Goal: Task Accomplishment & Management: Manage account settings

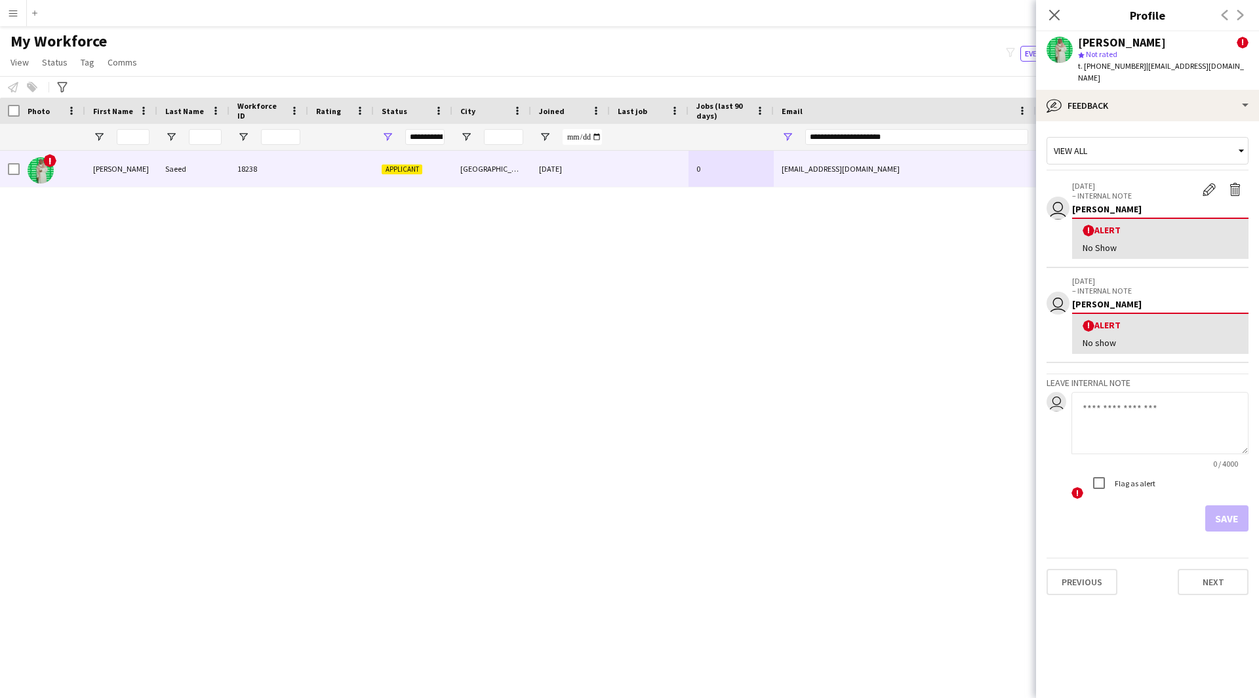
click at [671, 139] on div at bounding box center [711, 137] width 1422 height 26
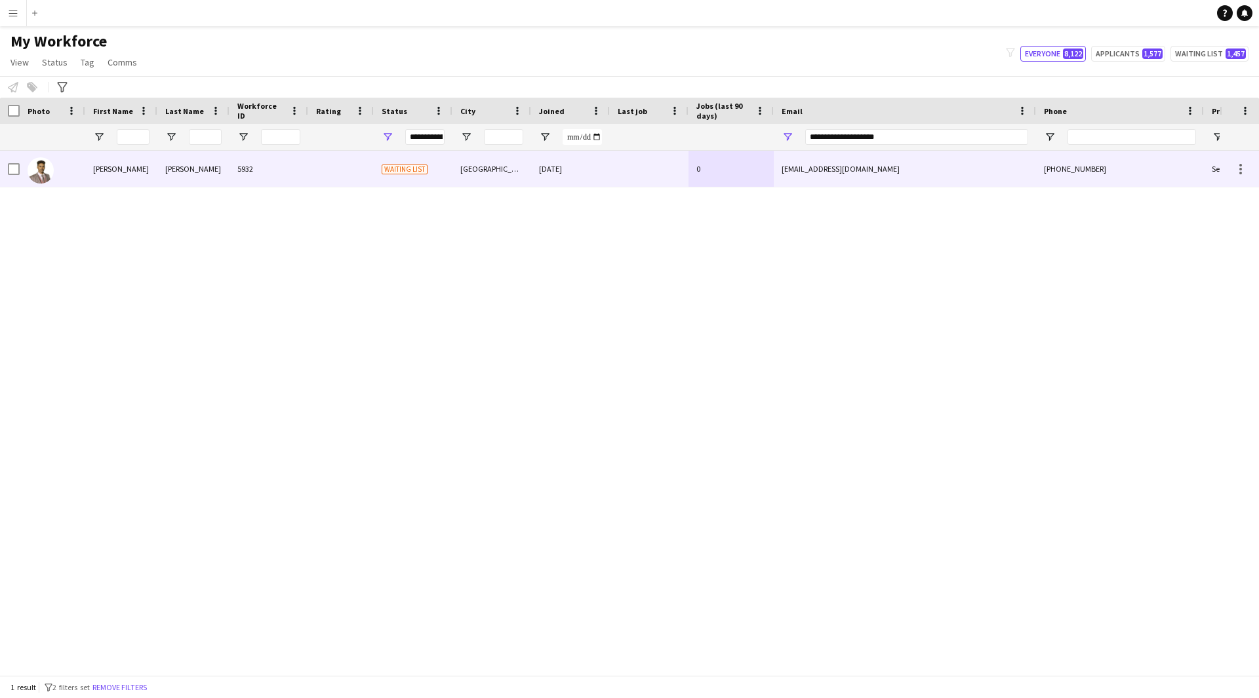
type input "**********"
click at [767, 169] on div "0" at bounding box center [730, 169] width 85 height 36
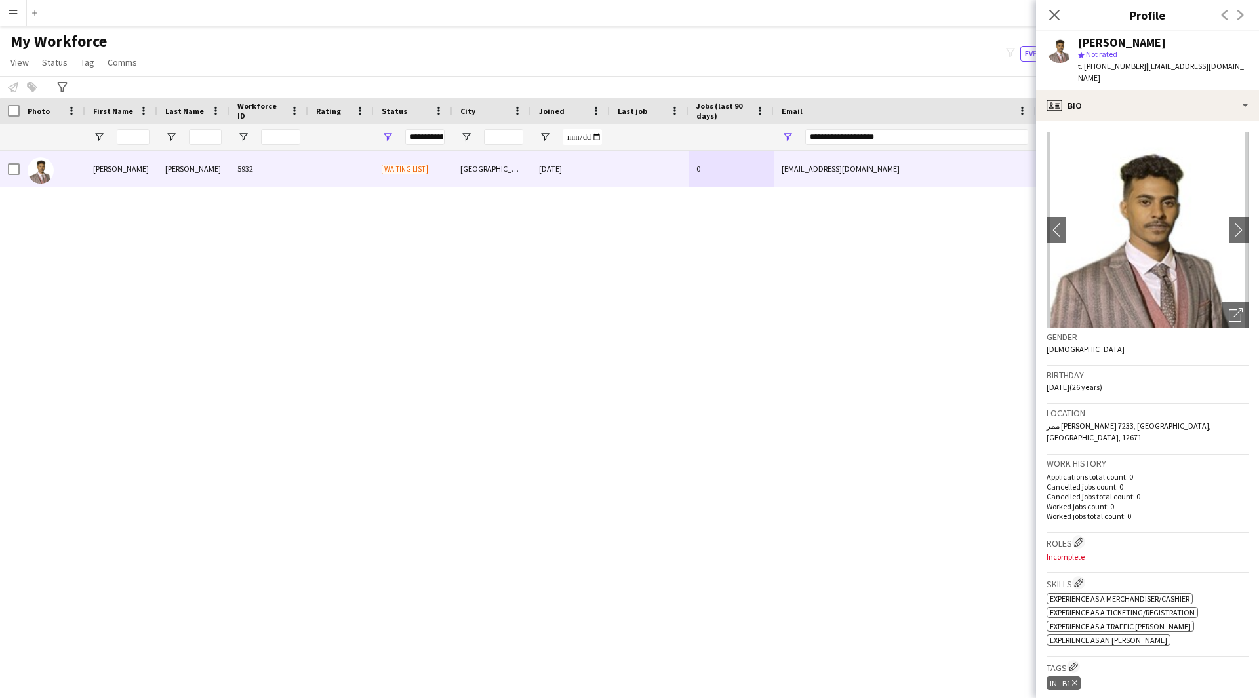
click at [1216, 196] on img at bounding box center [1147, 230] width 202 height 197
click at [1229, 223] on app-icon "chevron-right" at bounding box center [1239, 230] width 20 height 14
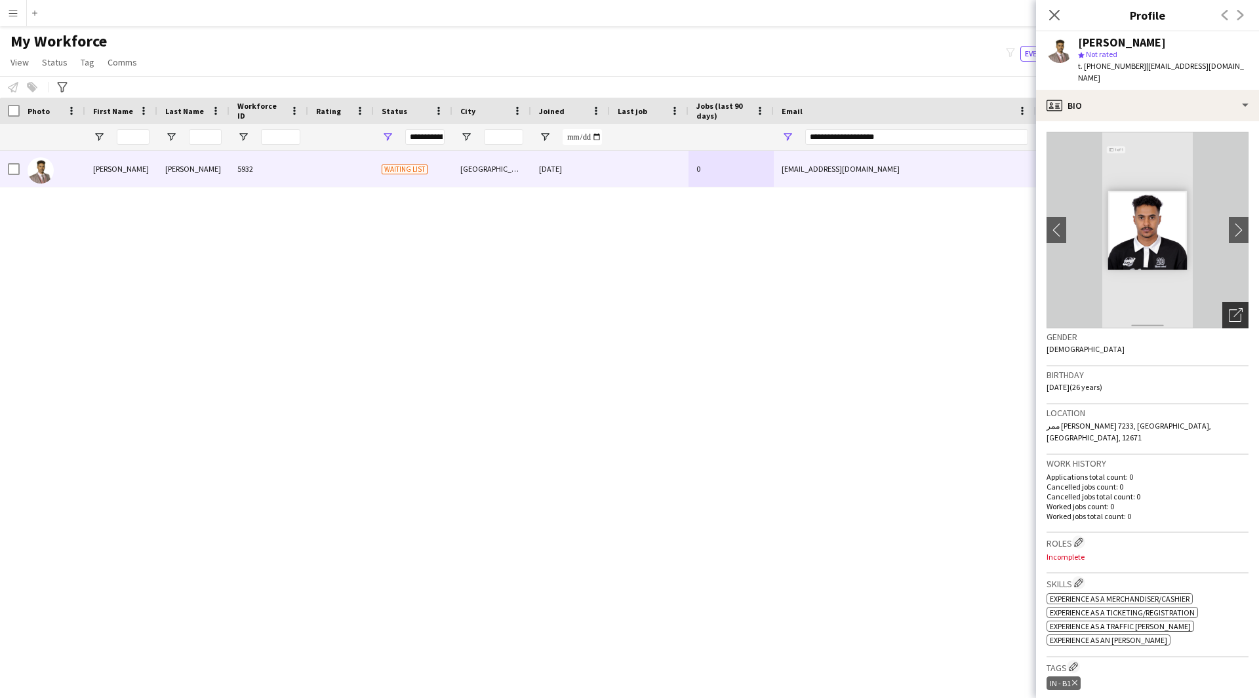
click at [1229, 309] on icon "Open photos pop-in" at bounding box center [1236, 315] width 14 height 14
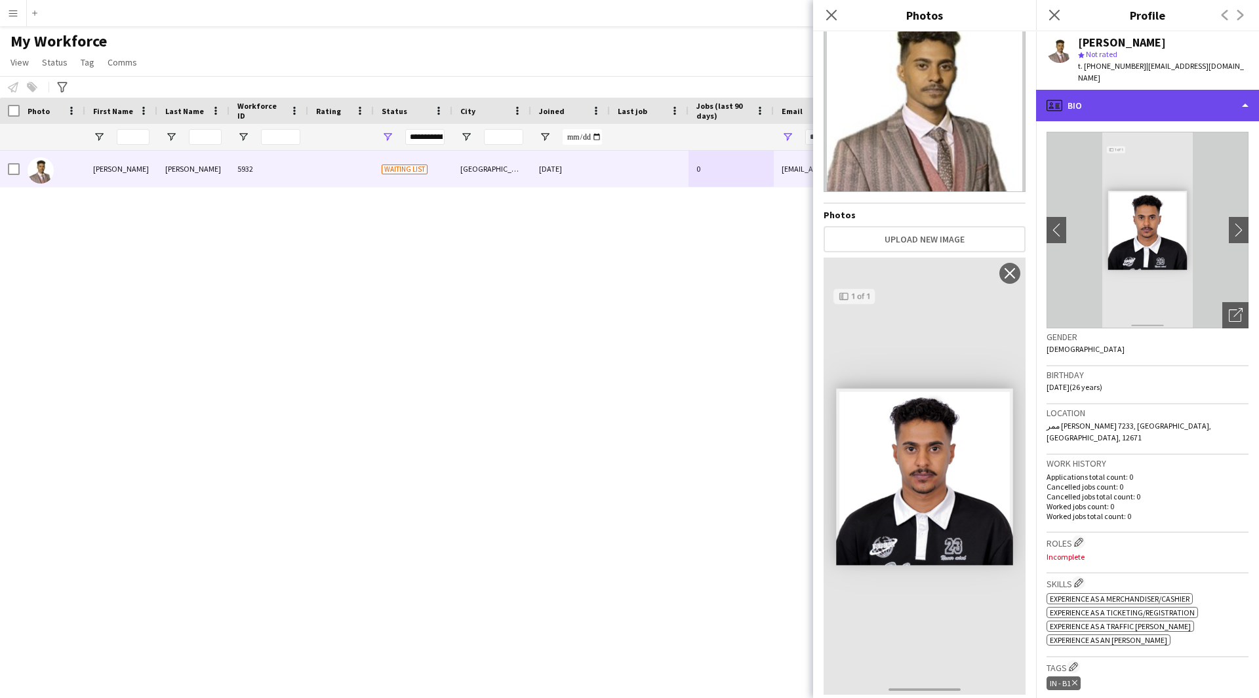
click at [1160, 95] on div "profile Bio" at bounding box center [1147, 105] width 223 height 31
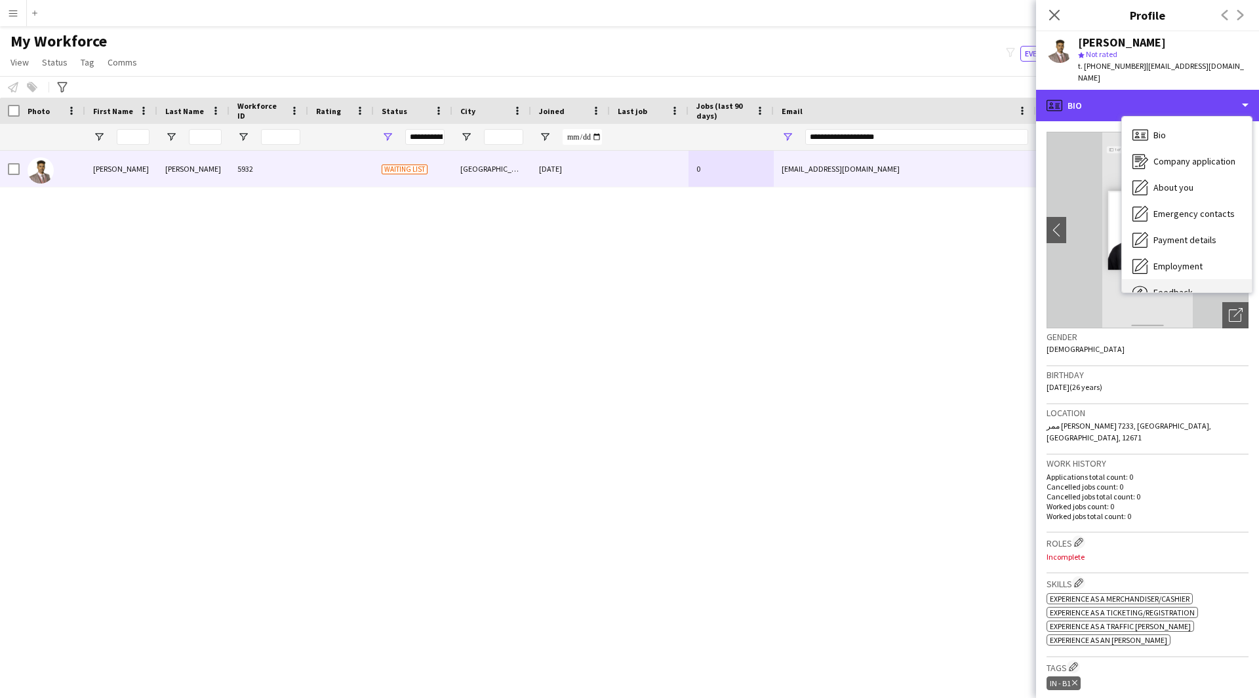
scroll to position [45, 0]
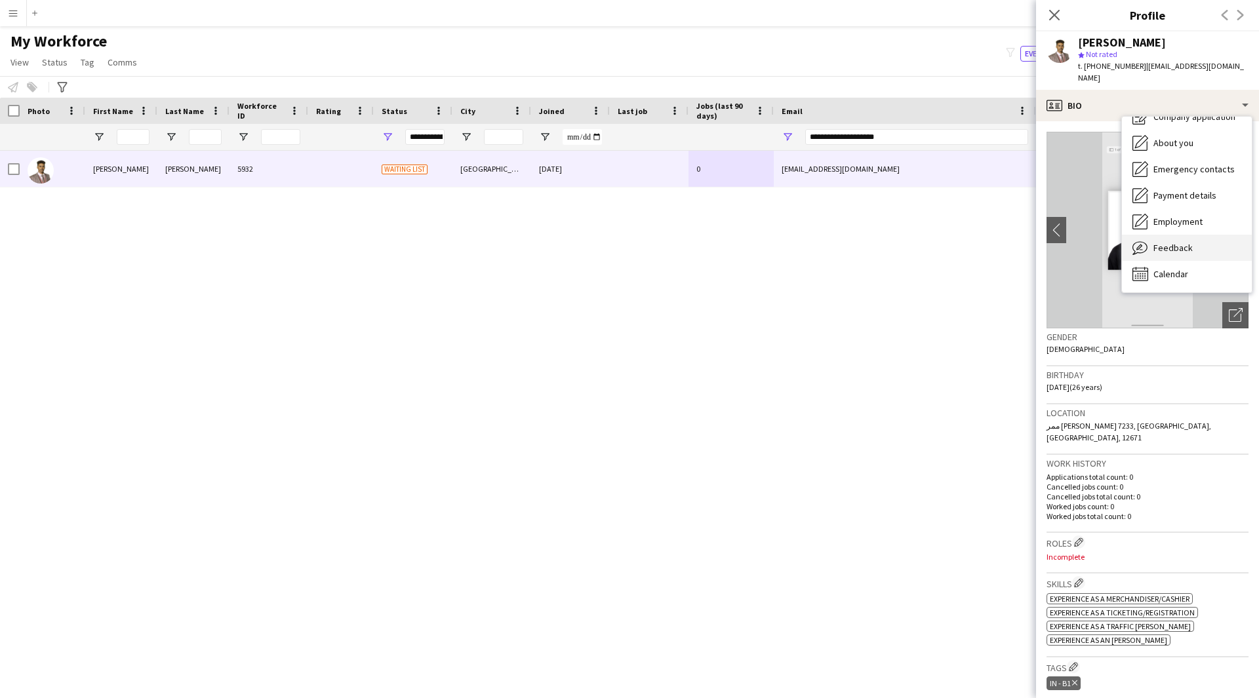
click at [1182, 242] on span "Feedback" at bounding box center [1172, 248] width 39 height 12
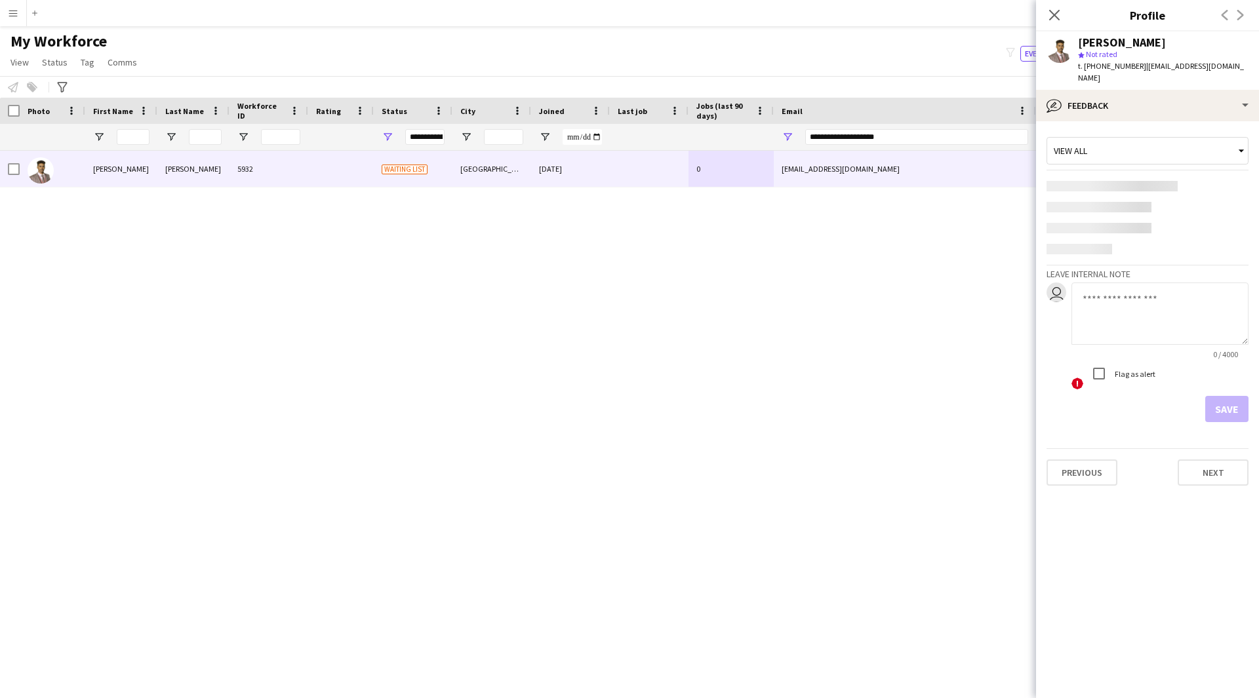
click at [1138, 292] on textarea at bounding box center [1159, 314] width 177 height 62
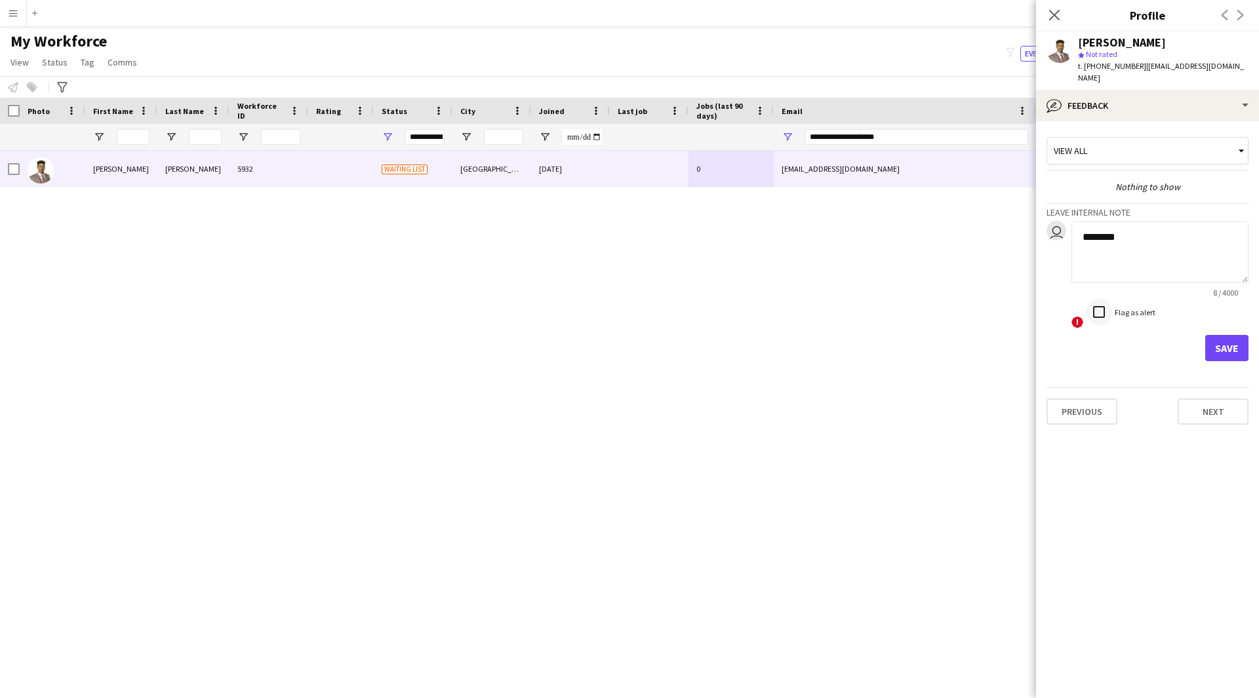
type textarea "*******"
click at [1222, 340] on button "Save" at bounding box center [1226, 348] width 43 height 26
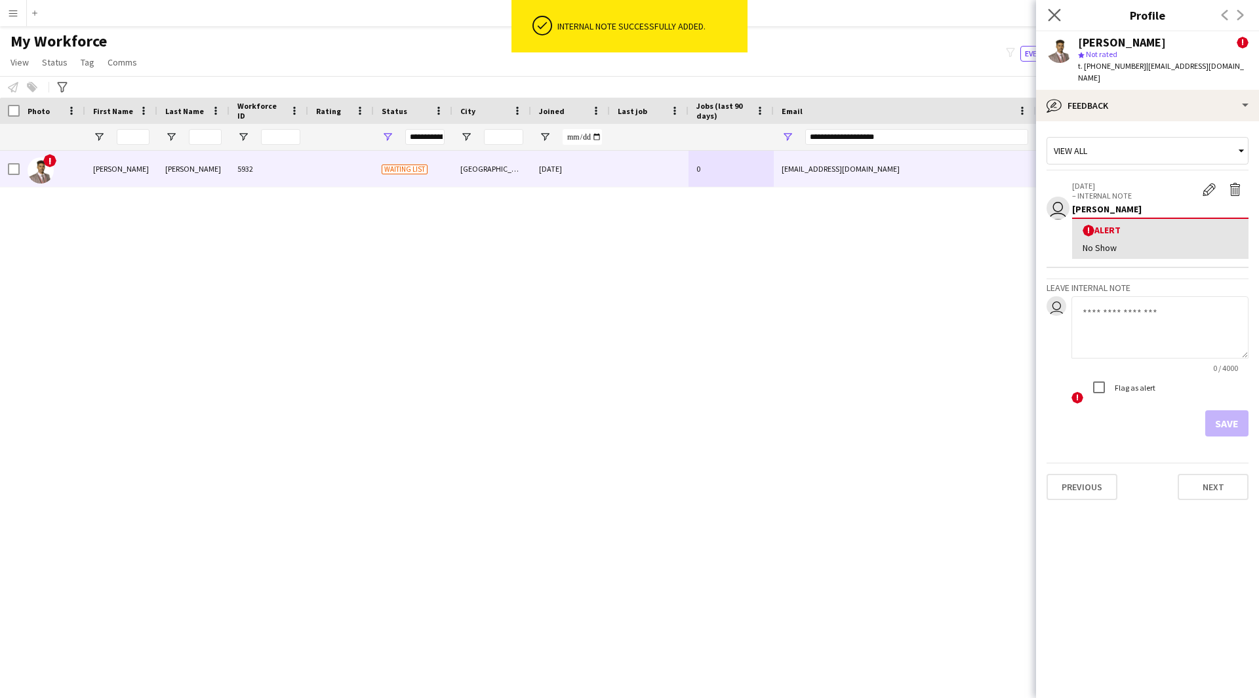
click at [1048, 22] on app-icon "Close pop-in" at bounding box center [1054, 15] width 19 height 19
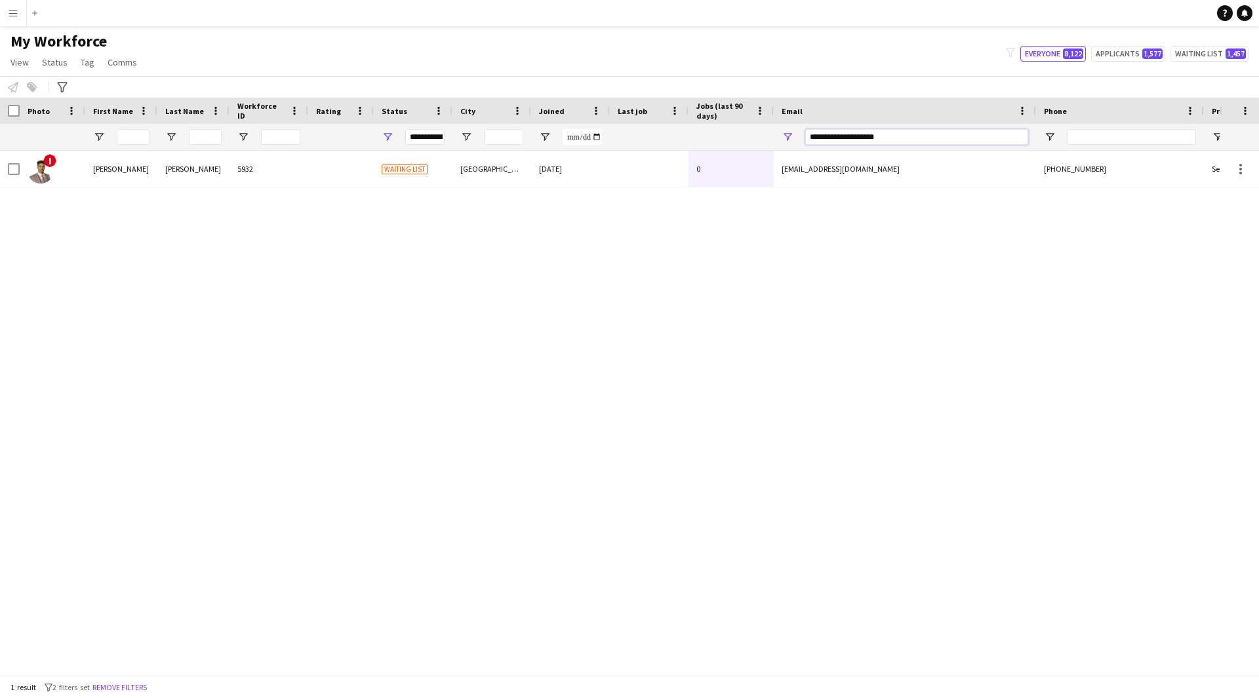
drag, startPoint x: 917, startPoint y: 132, endPoint x: 669, endPoint y: 148, distance: 249.0
click at [669, 148] on div at bounding box center [711, 137] width 1422 height 26
paste input "**"
click at [583, 199] on div "[PERSON_NAME] 13303 Applicant [GEOGRAPHIC_DATA] [DATE] 0 [EMAIL_ADDRESS][DOMAIN…" at bounding box center [610, 408] width 1220 height 515
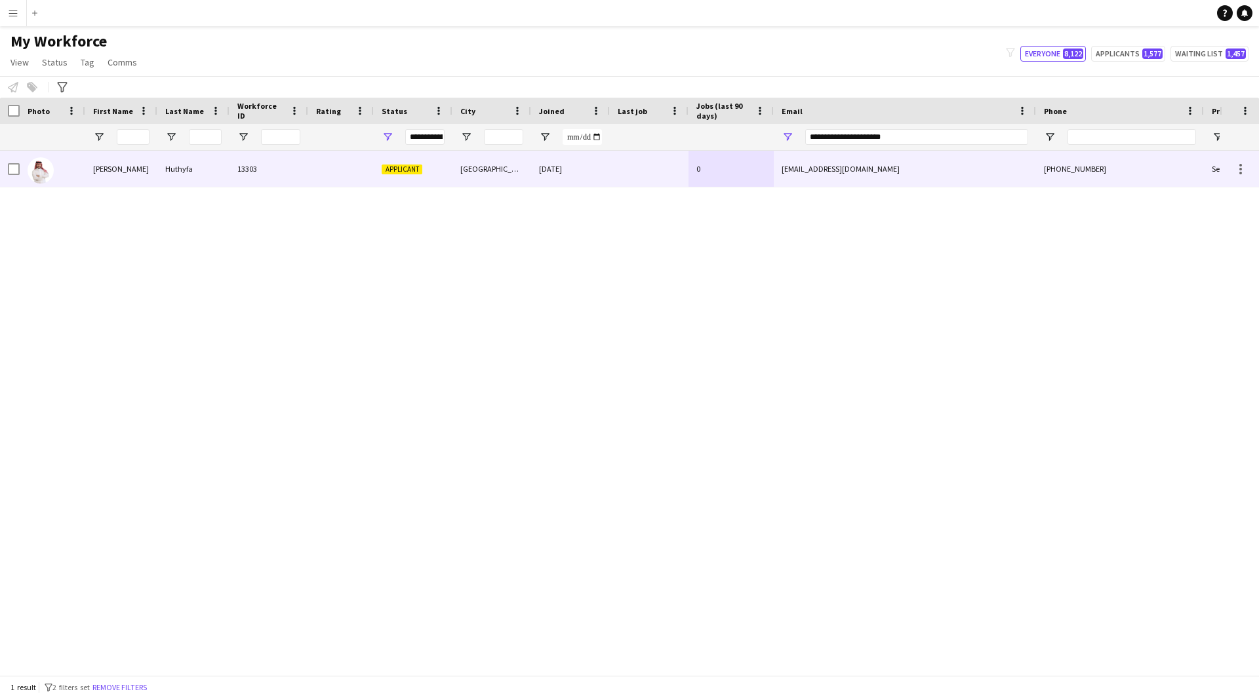
click at [567, 175] on div "[DATE]" at bounding box center [570, 169] width 79 height 36
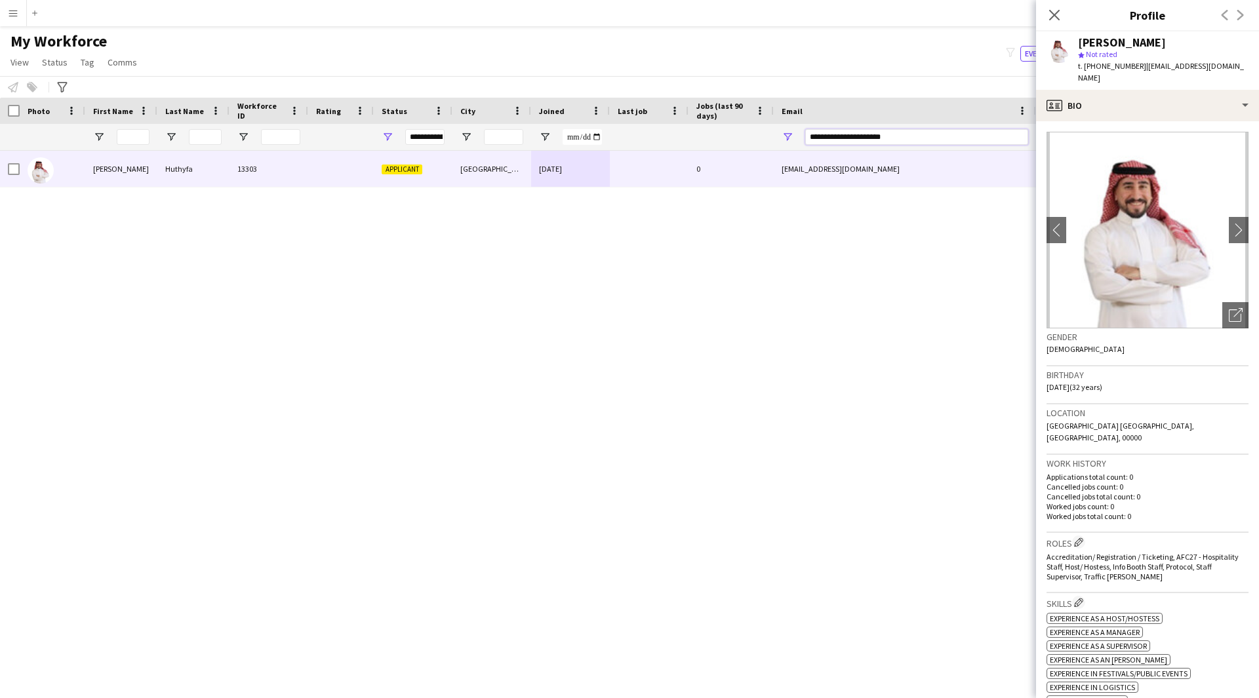
drag, startPoint x: 899, startPoint y: 137, endPoint x: 648, endPoint y: 159, distance: 252.1
click at [648, 159] on div "Workforce Details Photo First Name" at bounding box center [629, 387] width 1259 height 578
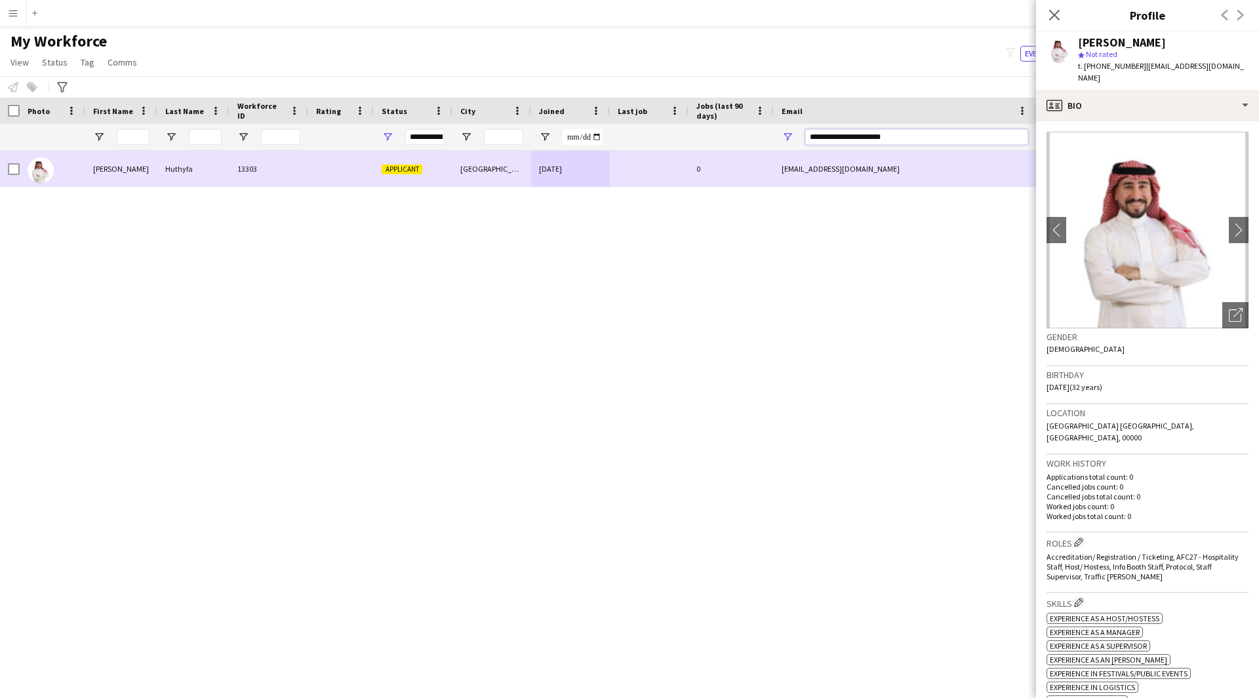
paste input "Email Filter Input"
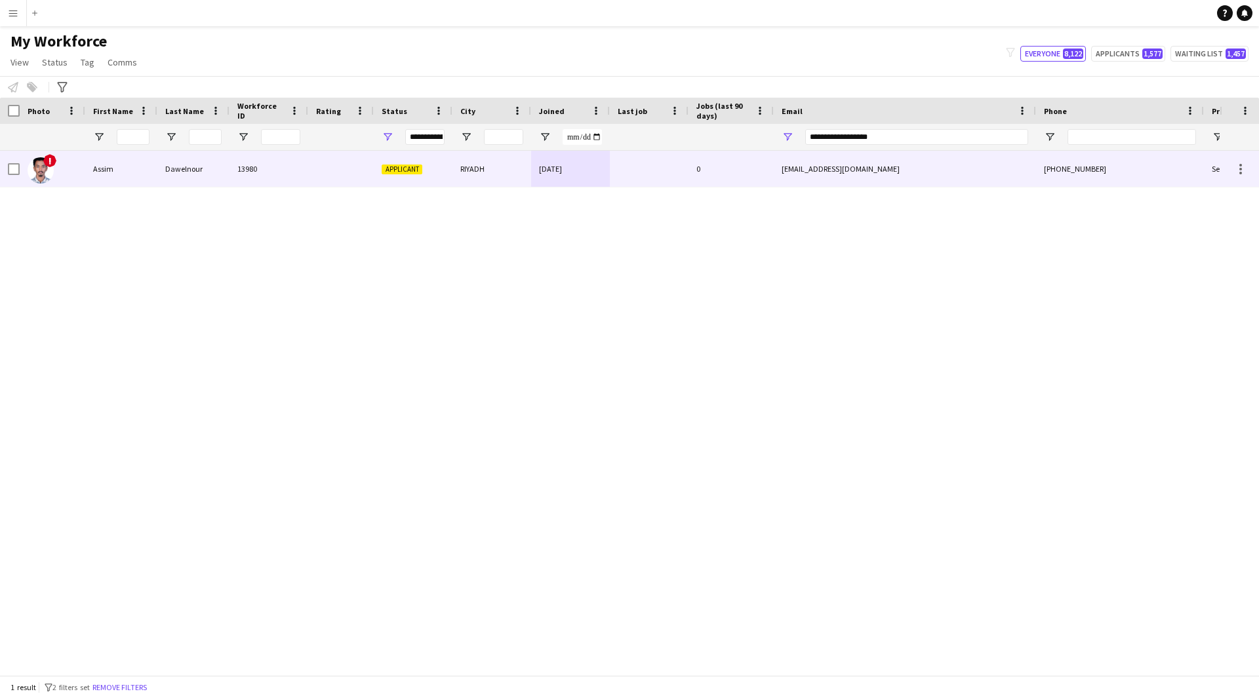
click at [697, 171] on div "0" at bounding box center [730, 169] width 85 height 36
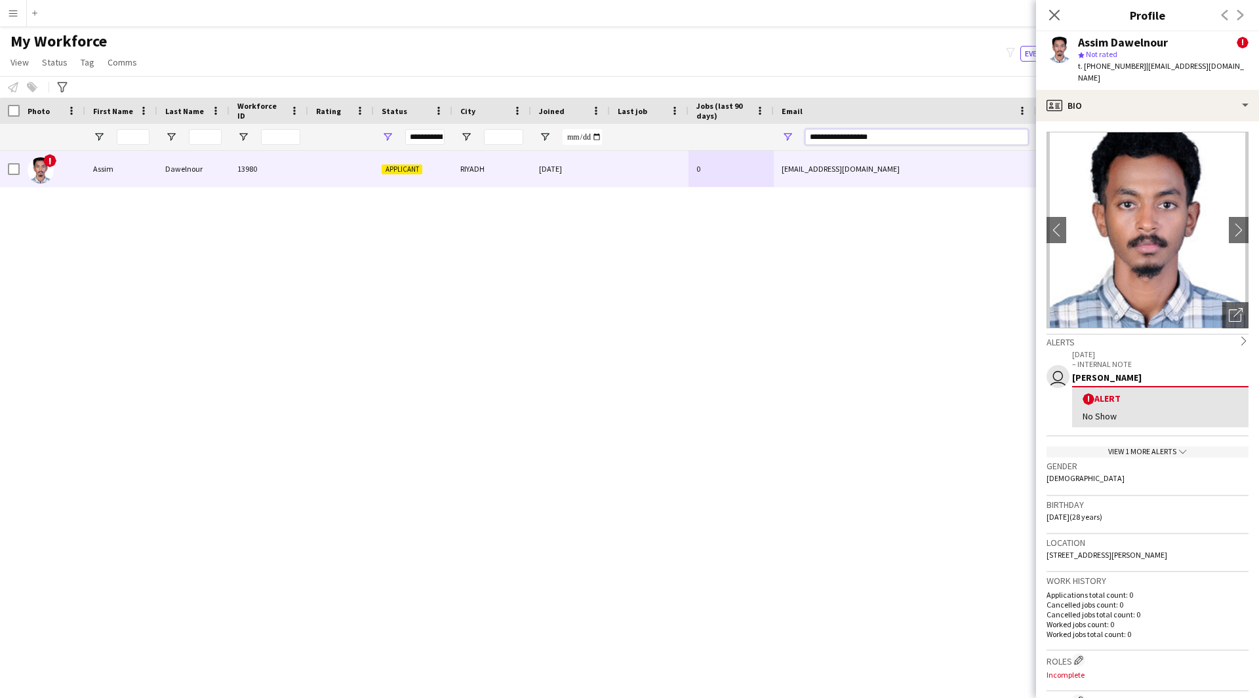
drag, startPoint x: 891, startPoint y: 137, endPoint x: 539, endPoint y: 246, distance: 368.5
click at [539, 246] on div "Workforce Details Photo First Name" at bounding box center [629, 387] width 1259 height 578
paste input "**********"
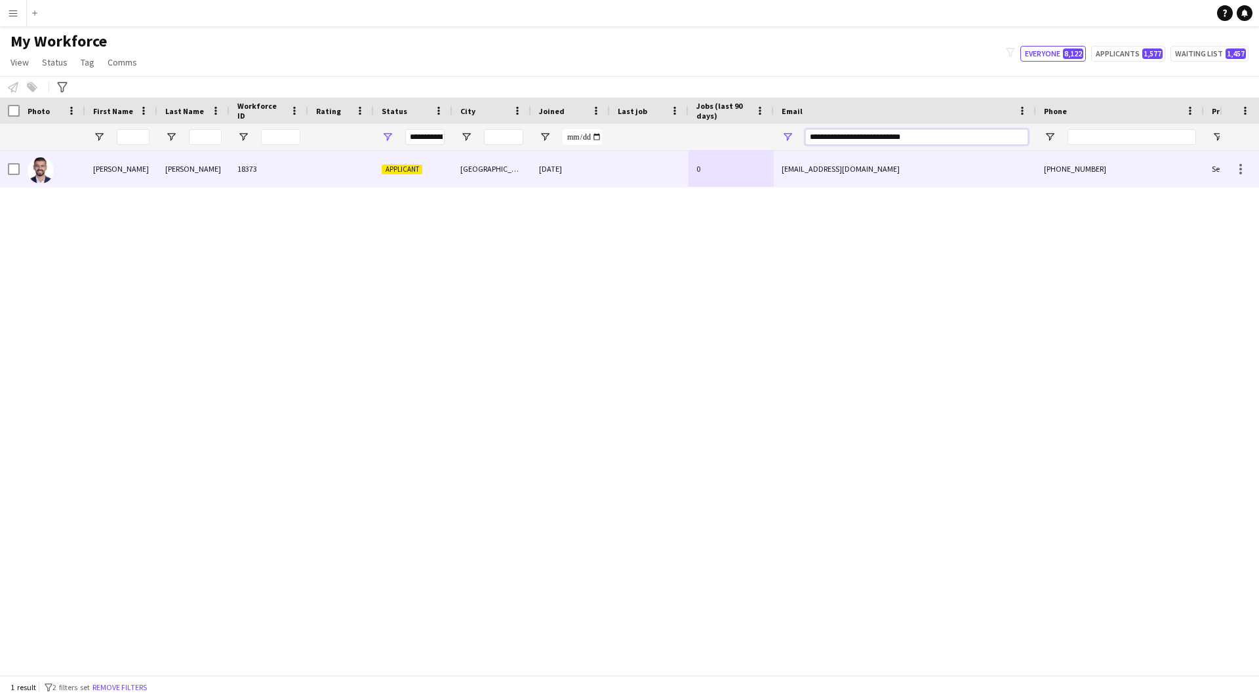
type input "**********"
click at [769, 167] on div "0" at bounding box center [730, 169] width 85 height 36
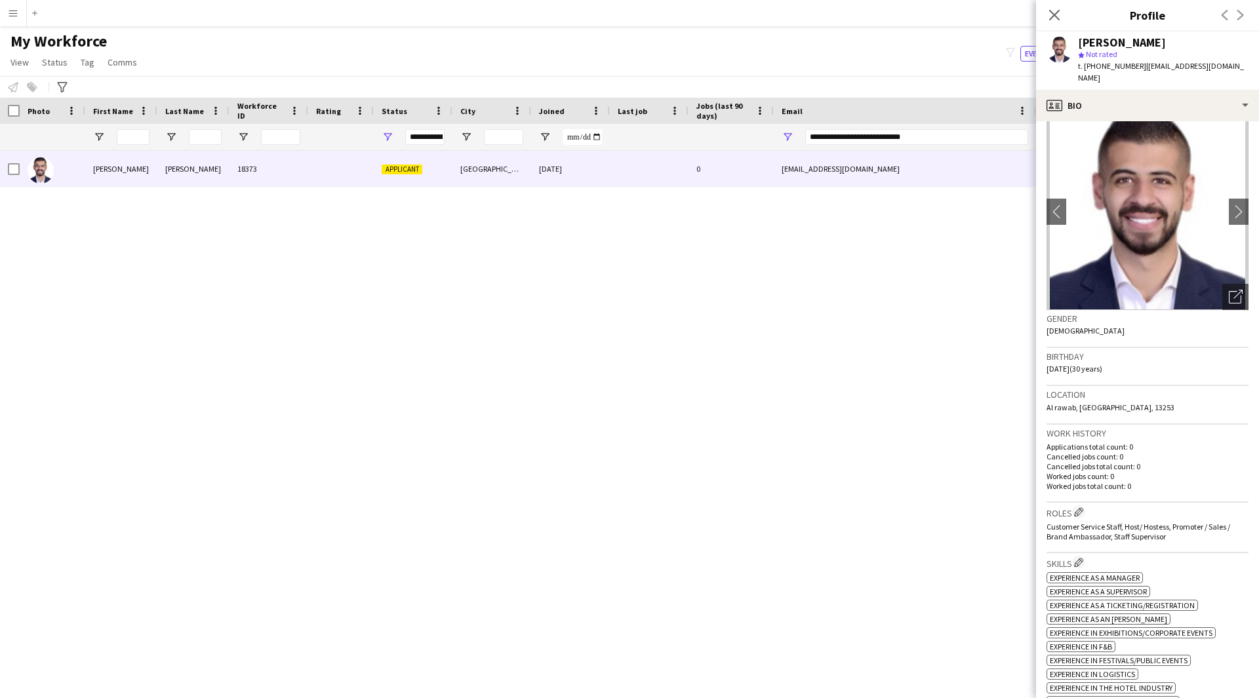
scroll to position [0, 0]
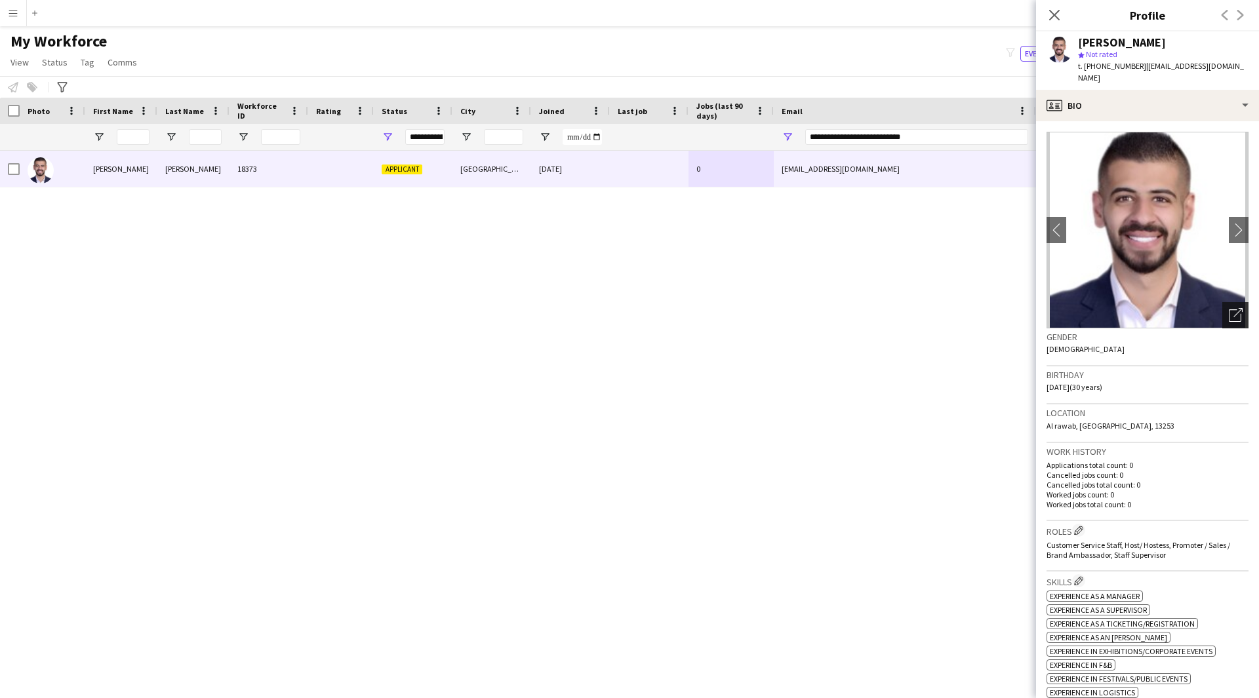
click at [1229, 319] on icon "Open photos pop-in" at bounding box center [1236, 315] width 14 height 14
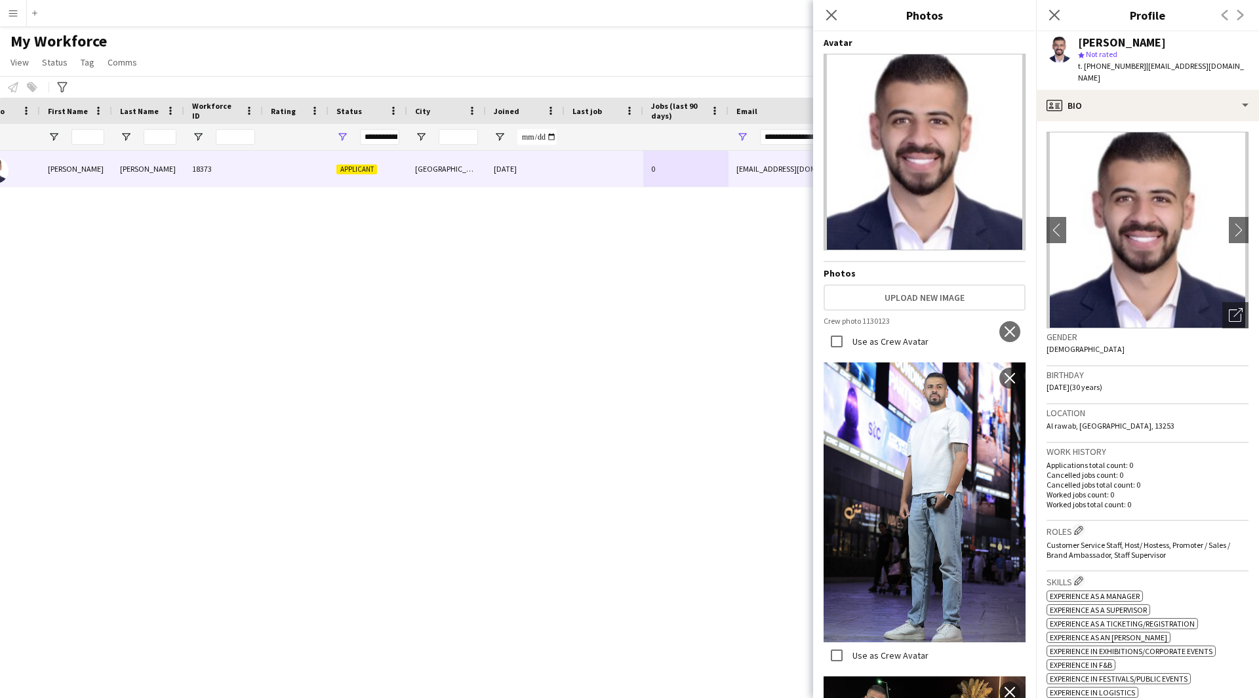
scroll to position [1, 0]
click at [827, 16] on icon "Close pop-in" at bounding box center [831, 15] width 12 height 12
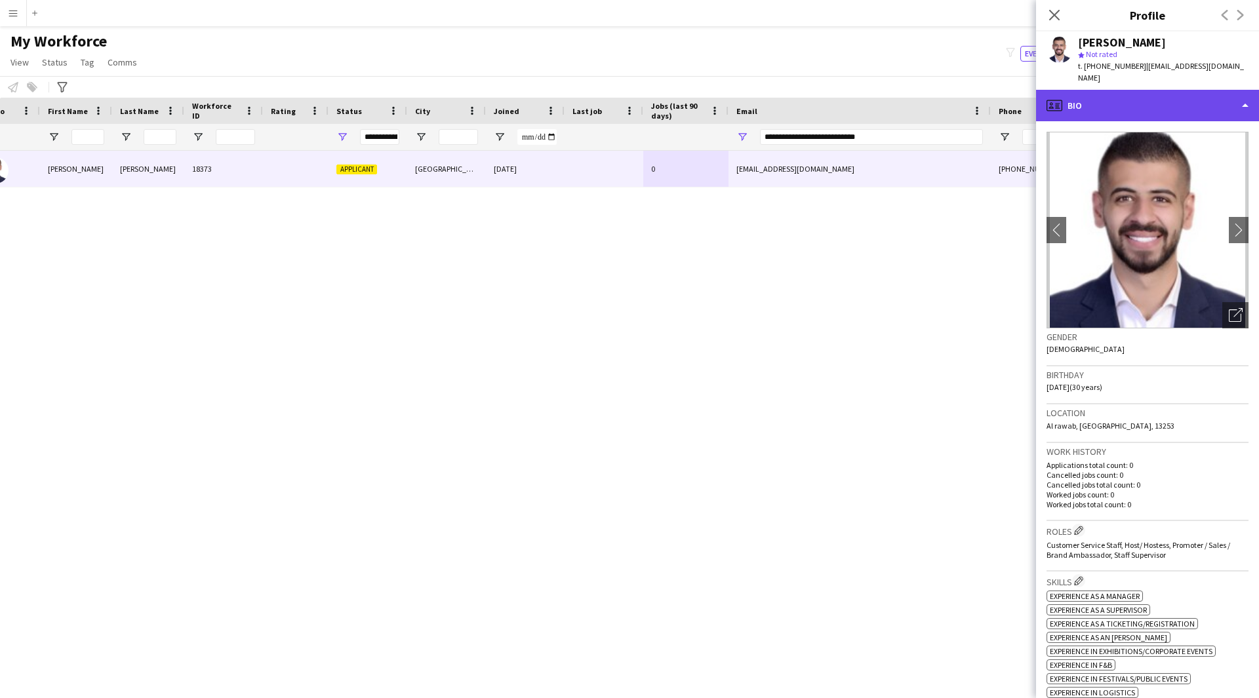
click at [1129, 98] on div "profile Bio" at bounding box center [1147, 105] width 223 height 31
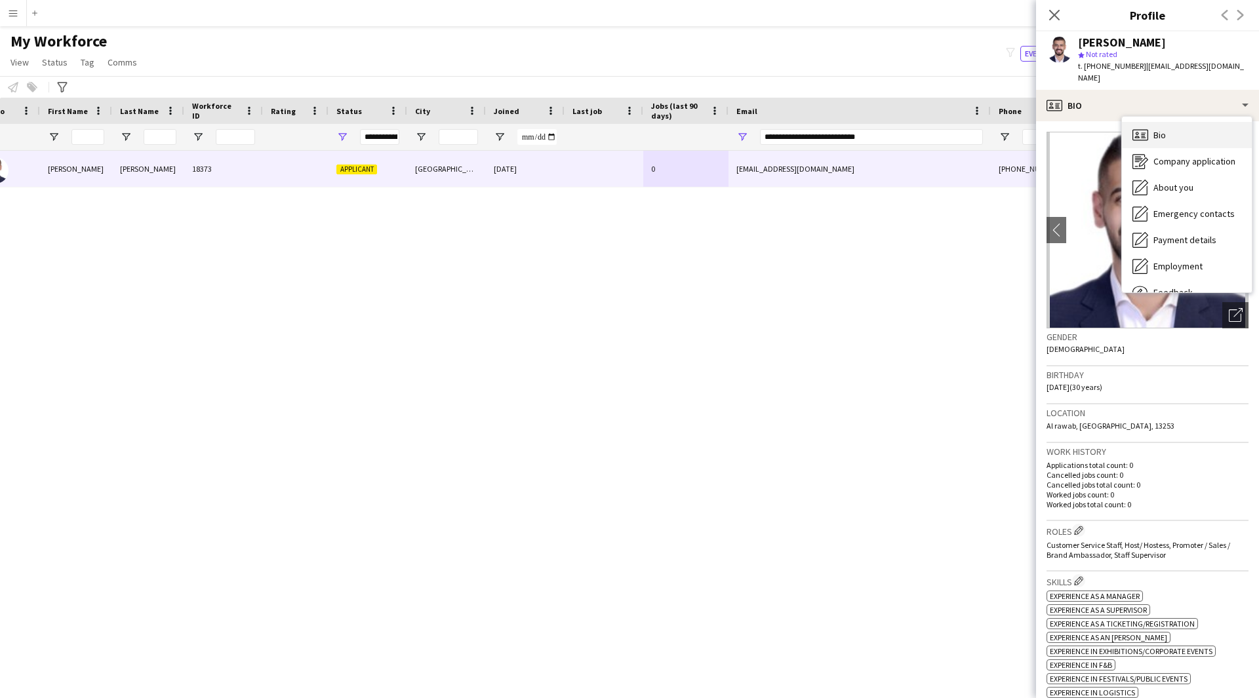
click at [1140, 130] on icon "Bio" at bounding box center [1140, 135] width 16 height 16
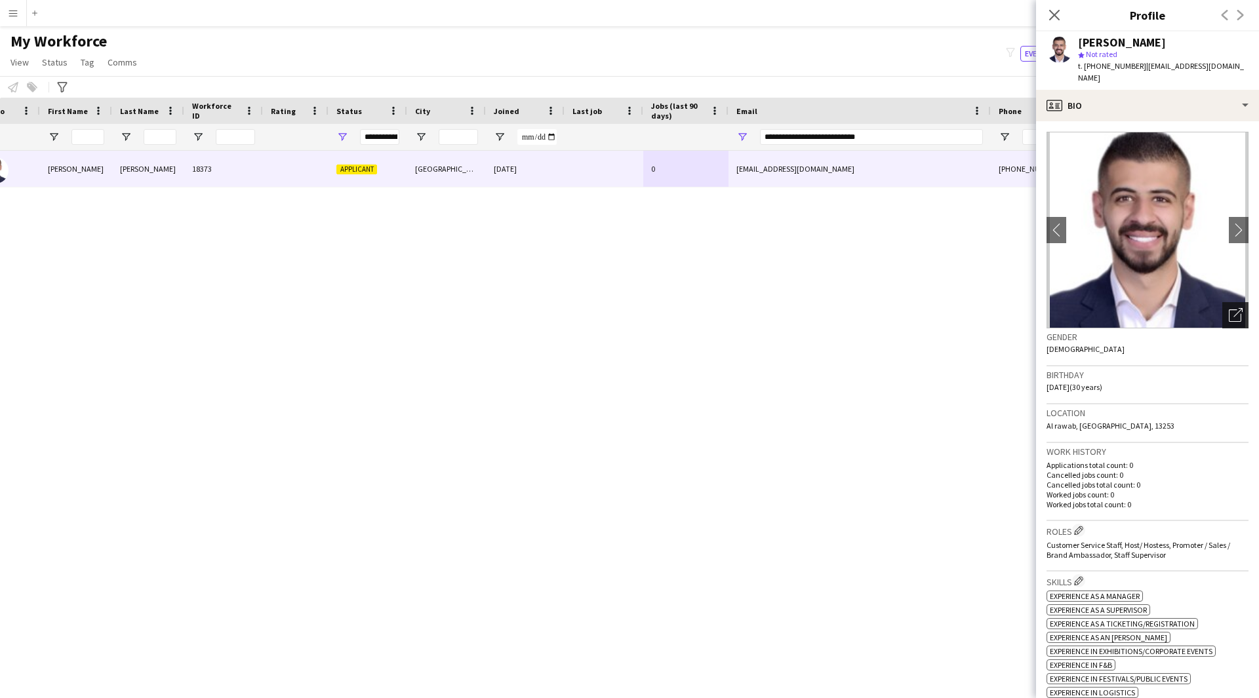
click at [1222, 311] on div "Open photos pop-in" at bounding box center [1235, 315] width 26 height 26
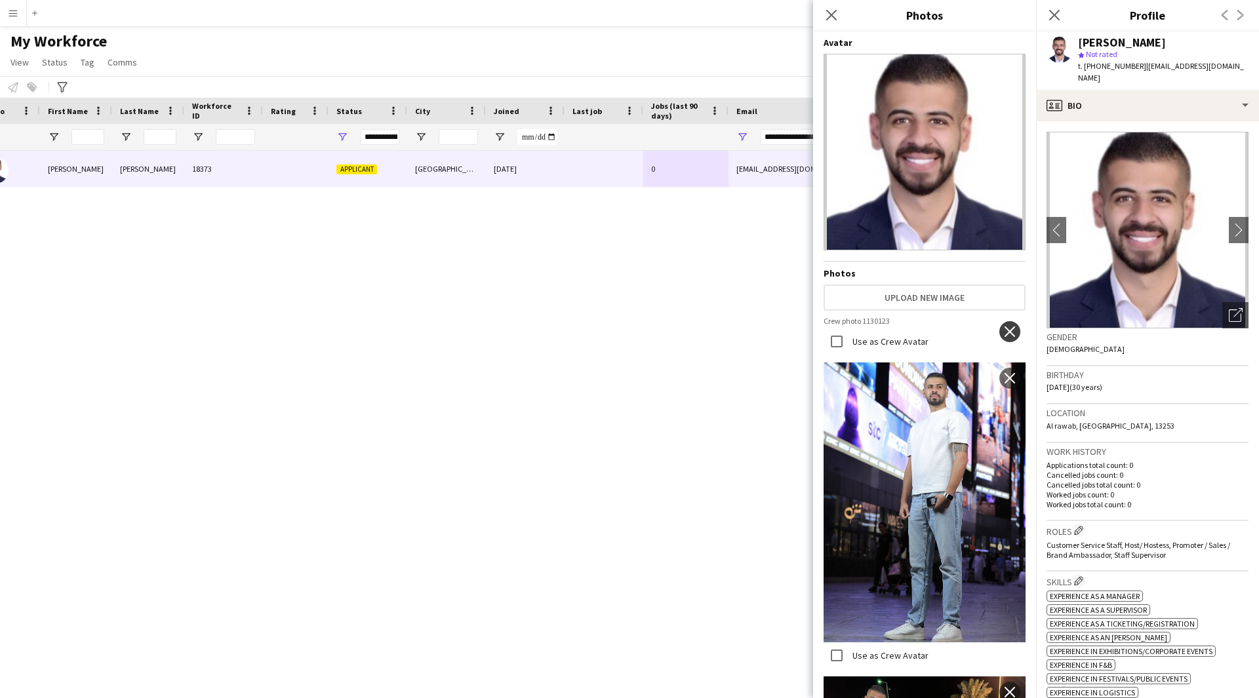
click at [1003, 327] on app-icon "close" at bounding box center [1009, 332] width 13 height 10
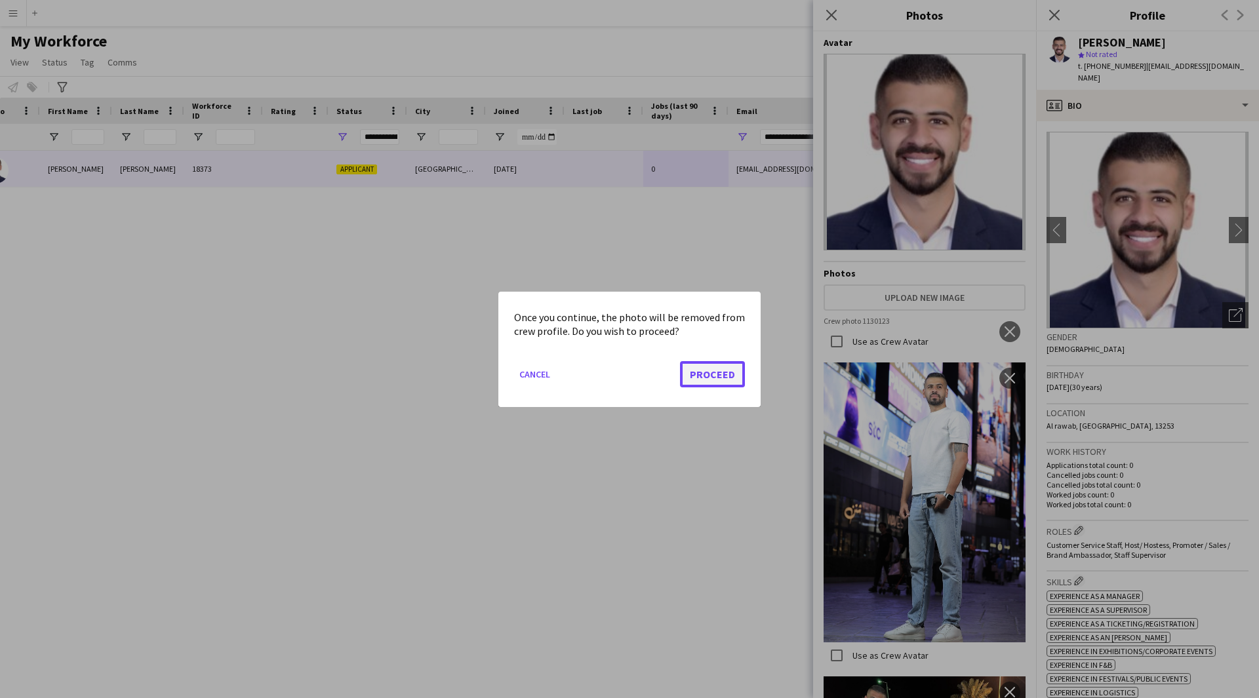
click at [723, 374] on button "Proceed" at bounding box center [712, 374] width 65 height 26
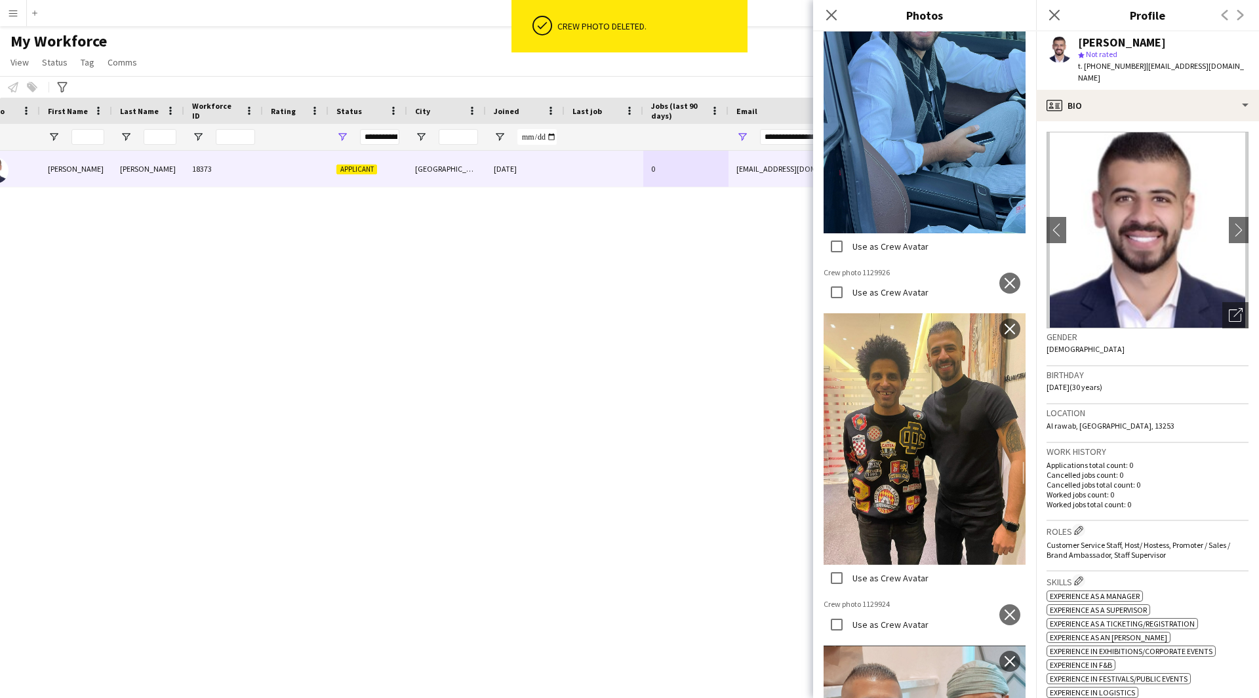
scroll to position [900, 0]
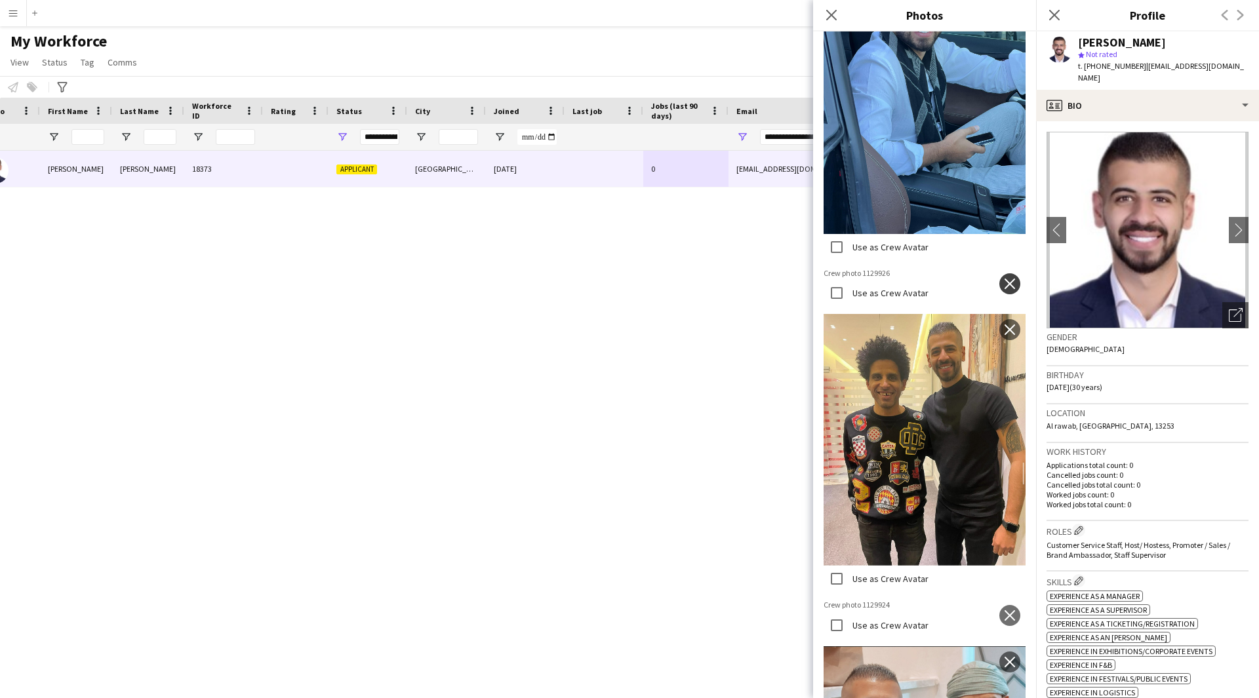
click at [1003, 279] on app-icon "close" at bounding box center [1009, 284] width 13 height 10
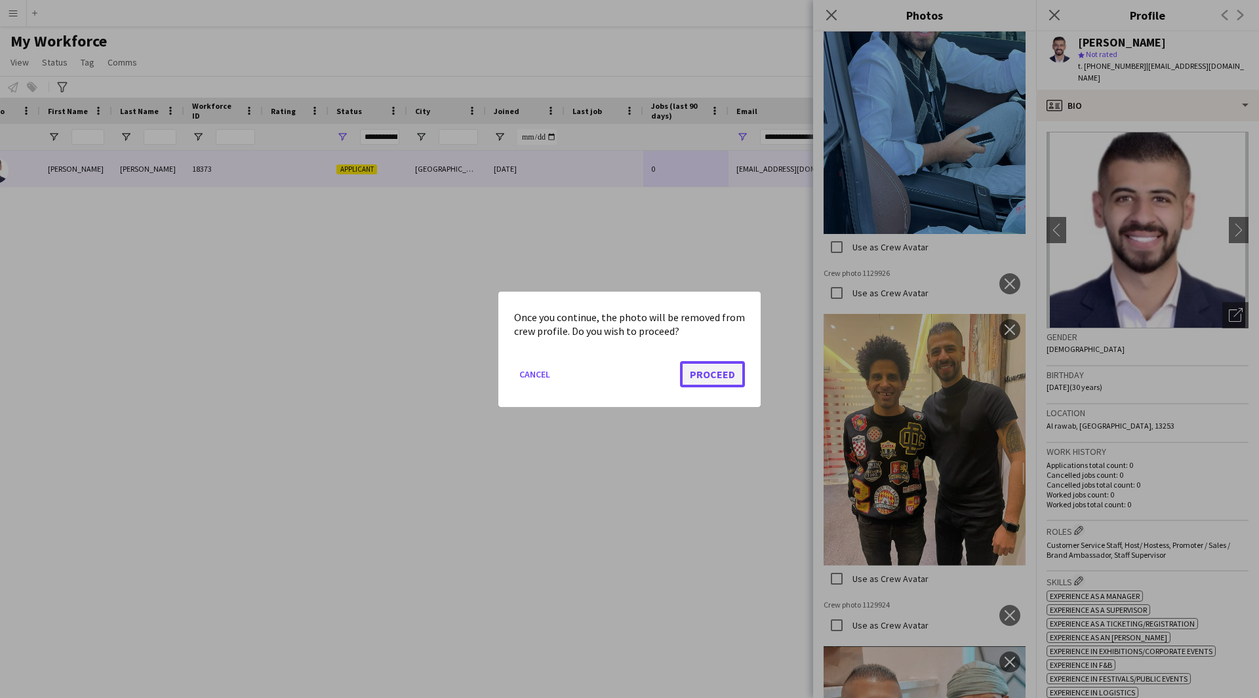
click at [714, 368] on button "Proceed" at bounding box center [712, 374] width 65 height 26
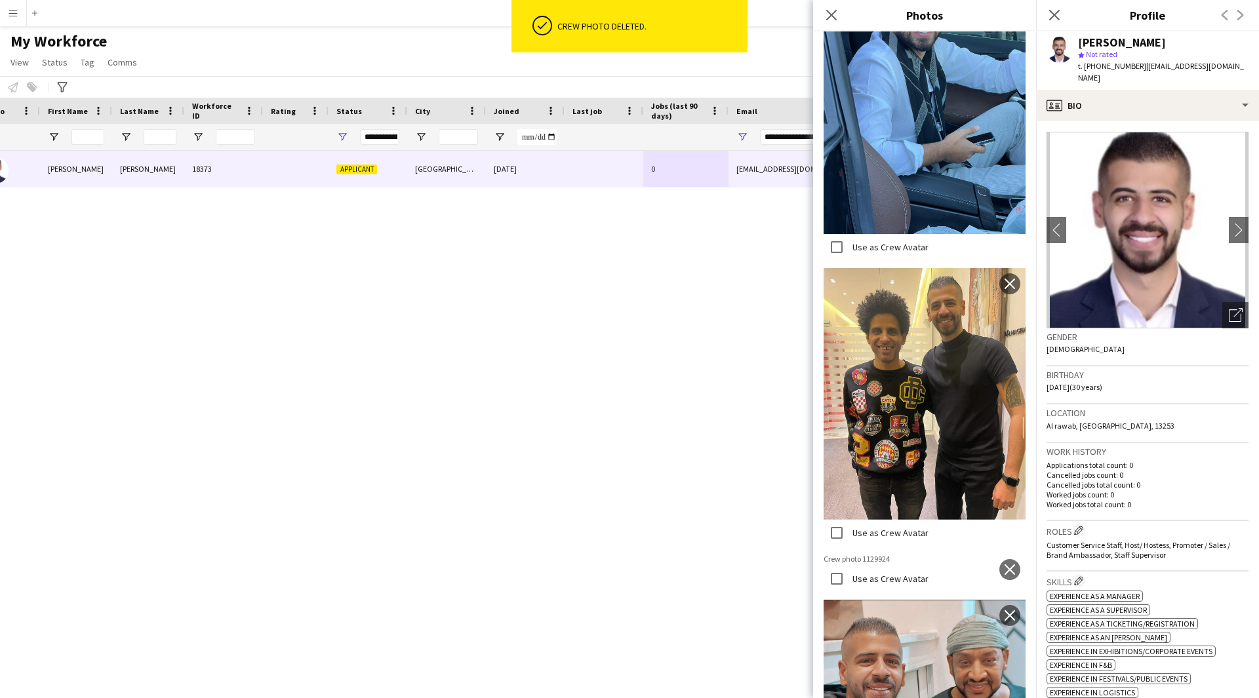
scroll to position [1170, 0]
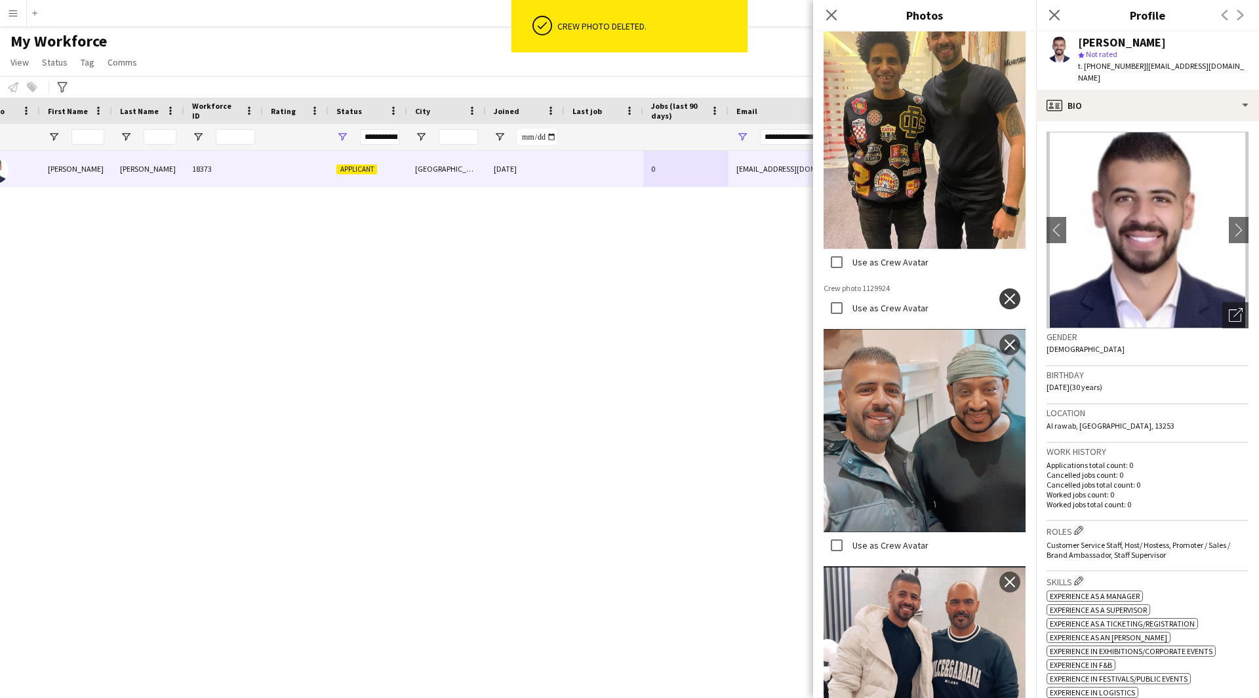
click at [1001, 289] on button "close" at bounding box center [1009, 299] width 21 height 21
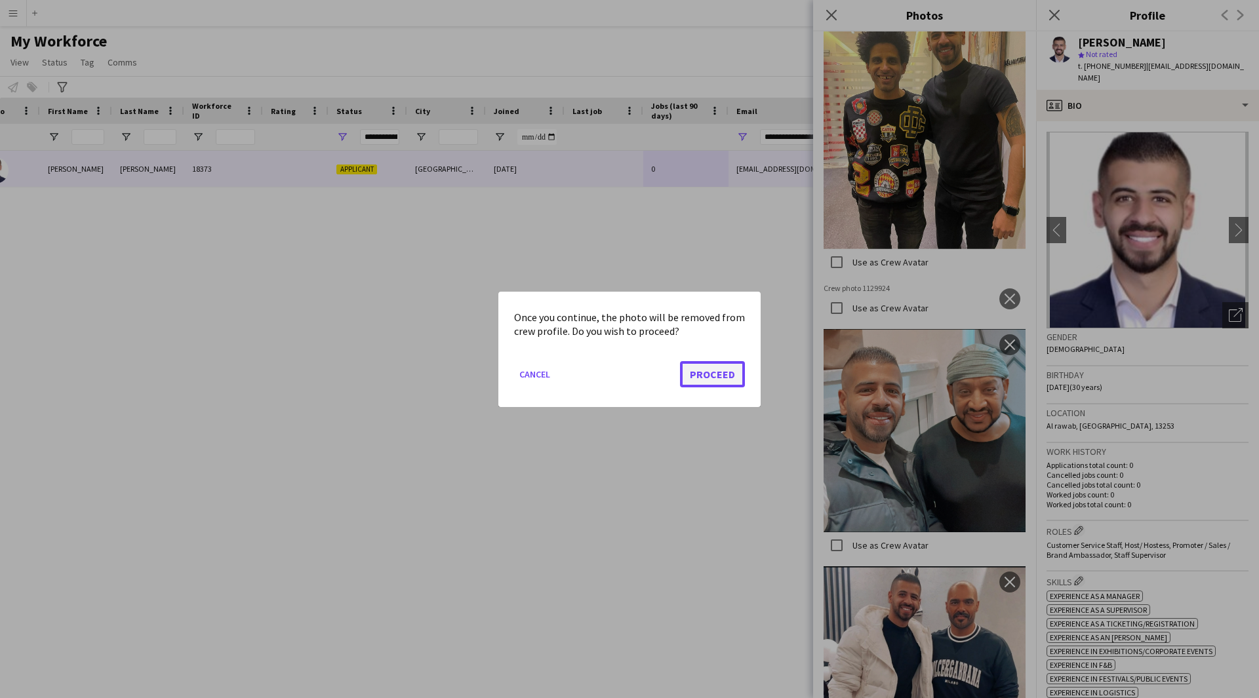
click at [723, 371] on button "Proceed" at bounding box center [712, 374] width 65 height 26
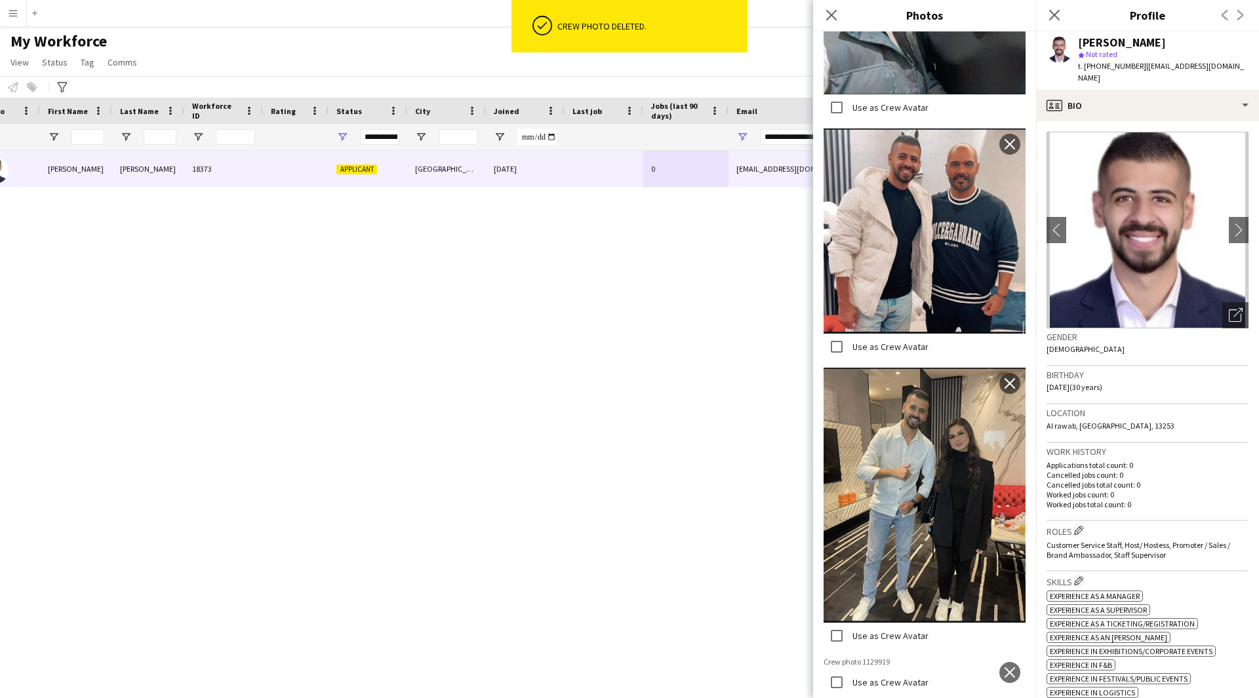
scroll to position [1656, 0]
click at [1003, 668] on app-icon "close" at bounding box center [1009, 673] width 13 height 10
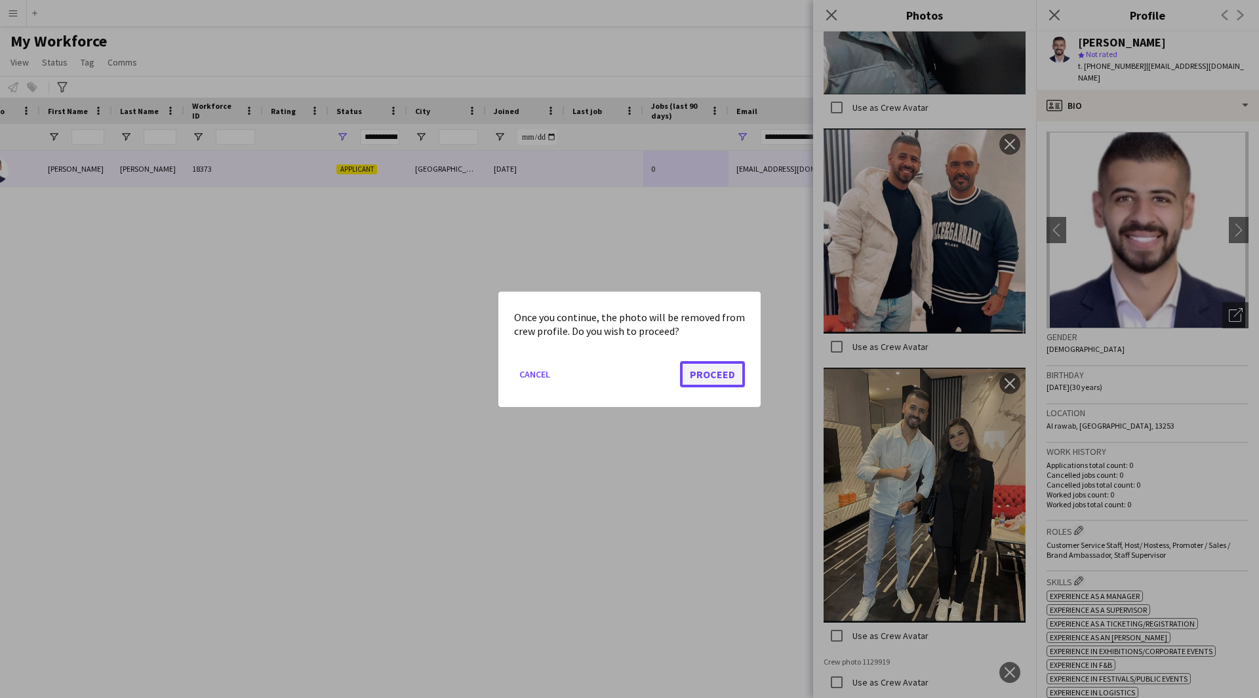
click at [700, 378] on button "Proceed" at bounding box center [712, 374] width 65 height 26
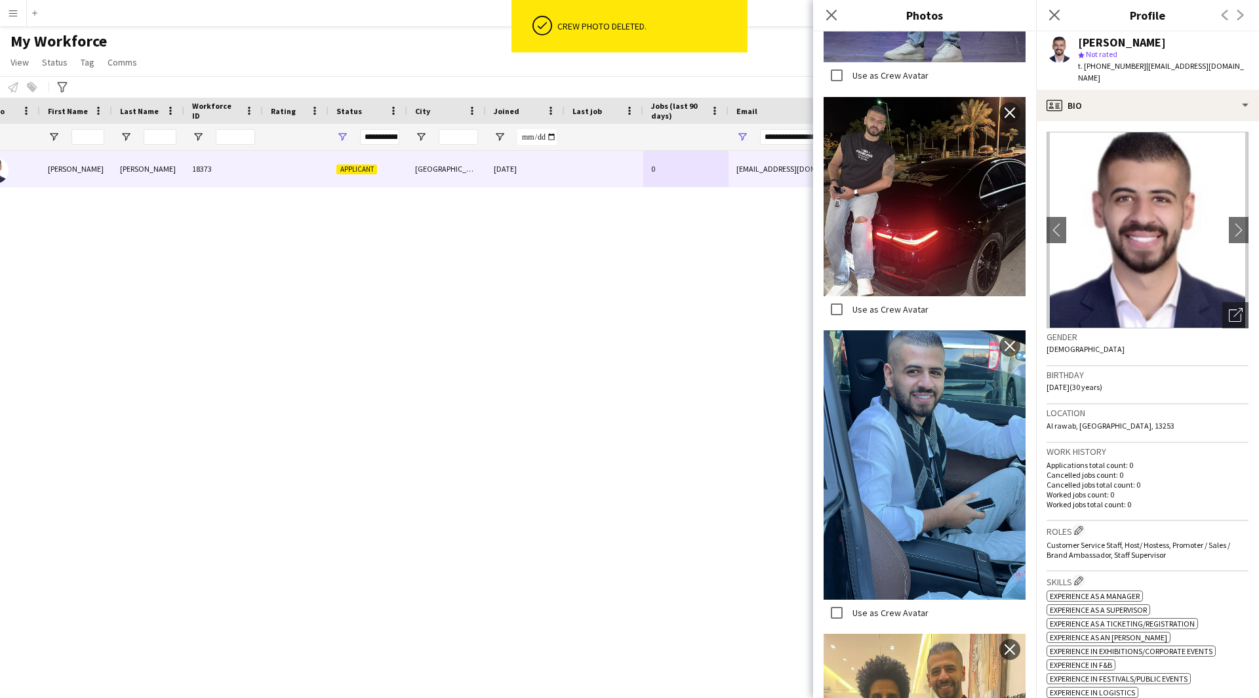
scroll to position [531, 0]
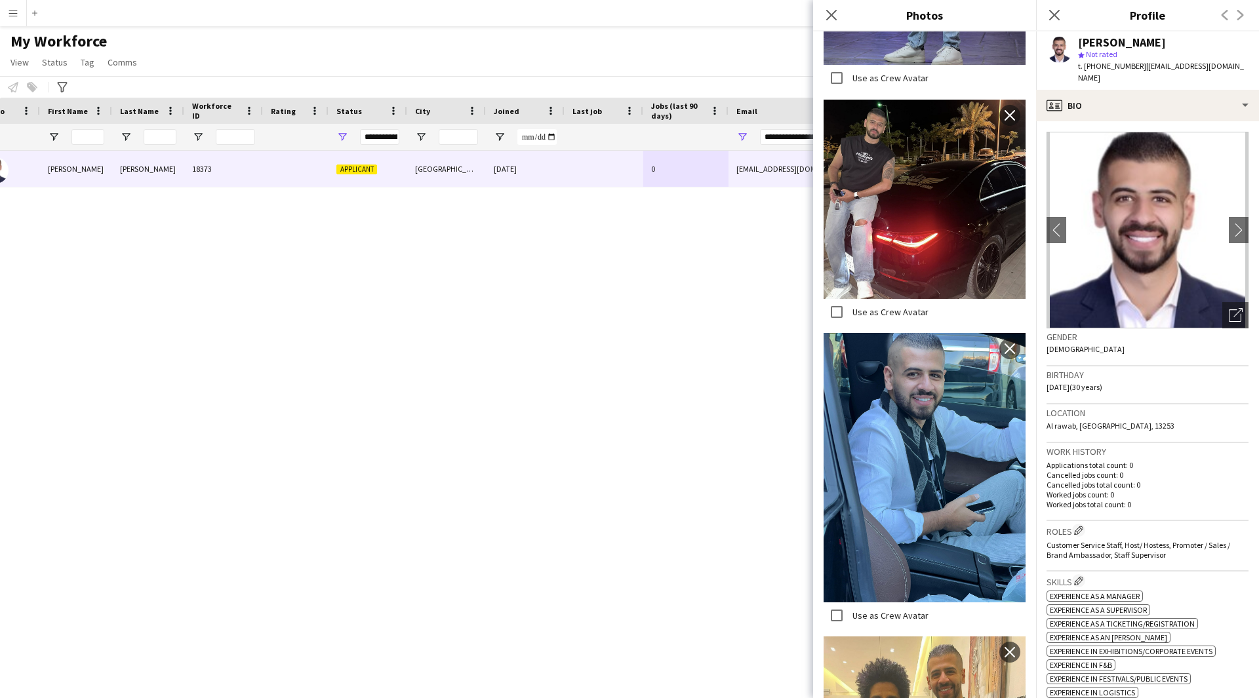
click at [683, 464] on div "[PERSON_NAME] 18373 Applicant [GEOGRAPHIC_DATA] [DATE] 0 [EMAIL_ADDRESS][DOMAIN…" at bounding box center [610, 408] width 1220 height 515
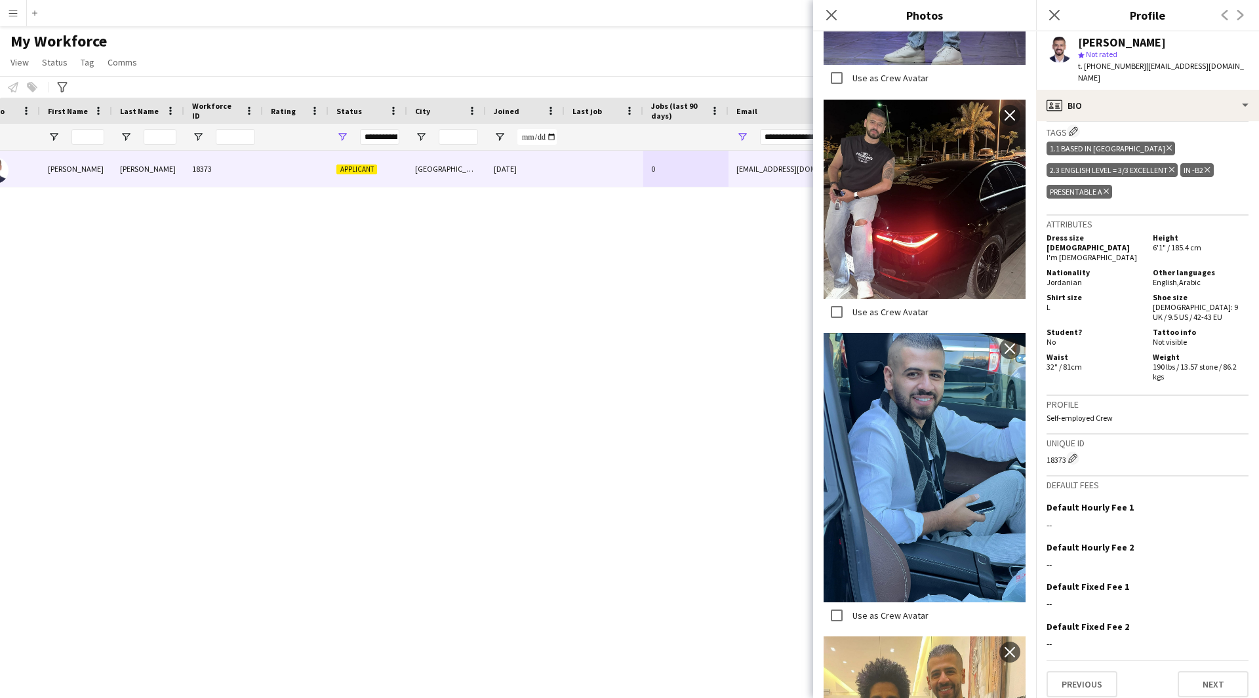
scroll to position [670, 0]
click at [1134, 104] on div "profile Bio" at bounding box center [1147, 105] width 223 height 31
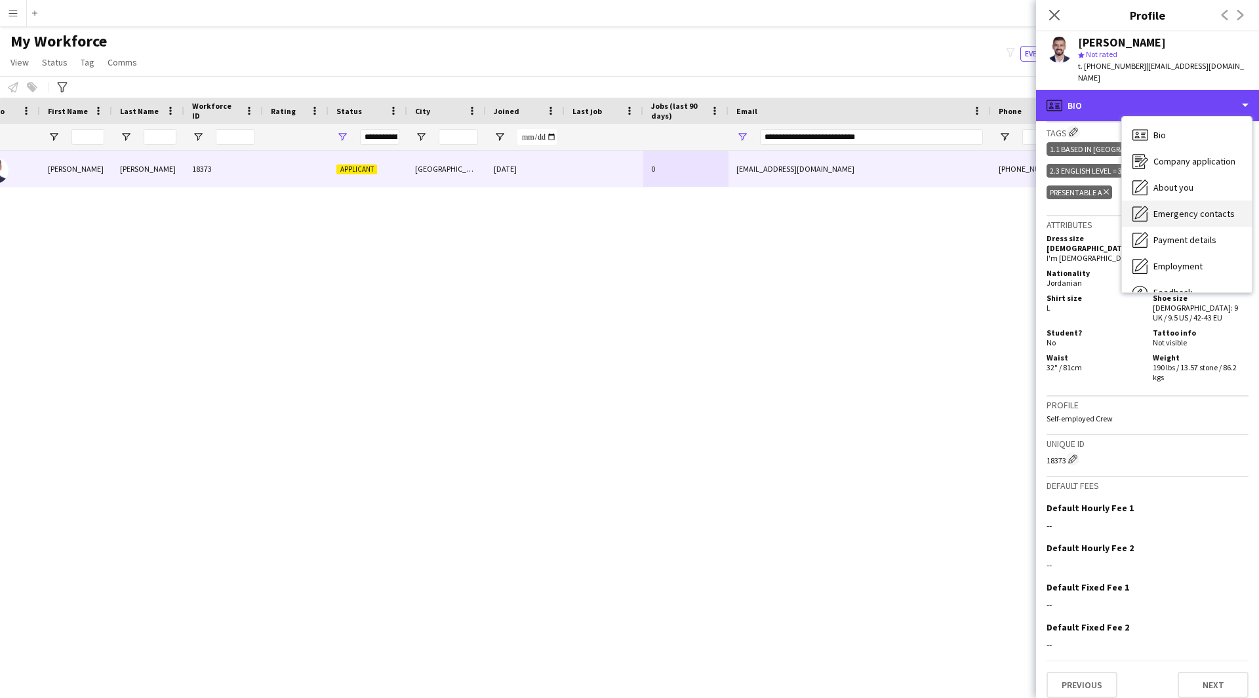
scroll to position [45, 0]
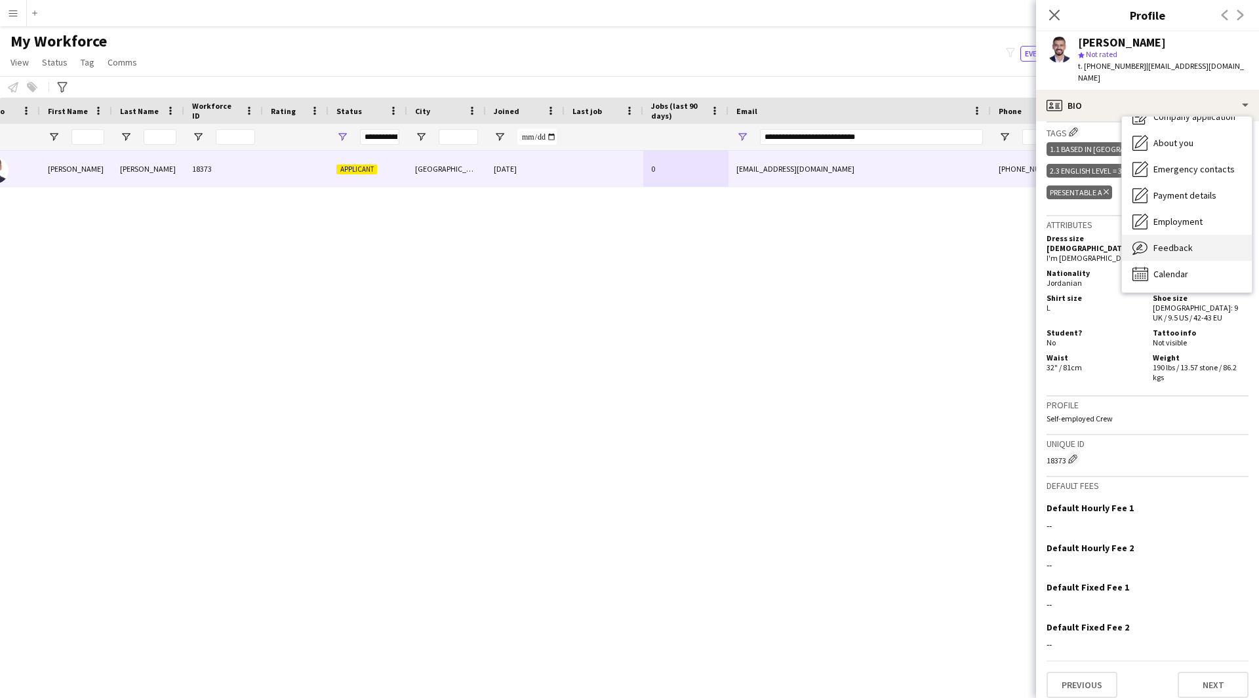
click at [1159, 248] on span "Feedback" at bounding box center [1172, 248] width 39 height 12
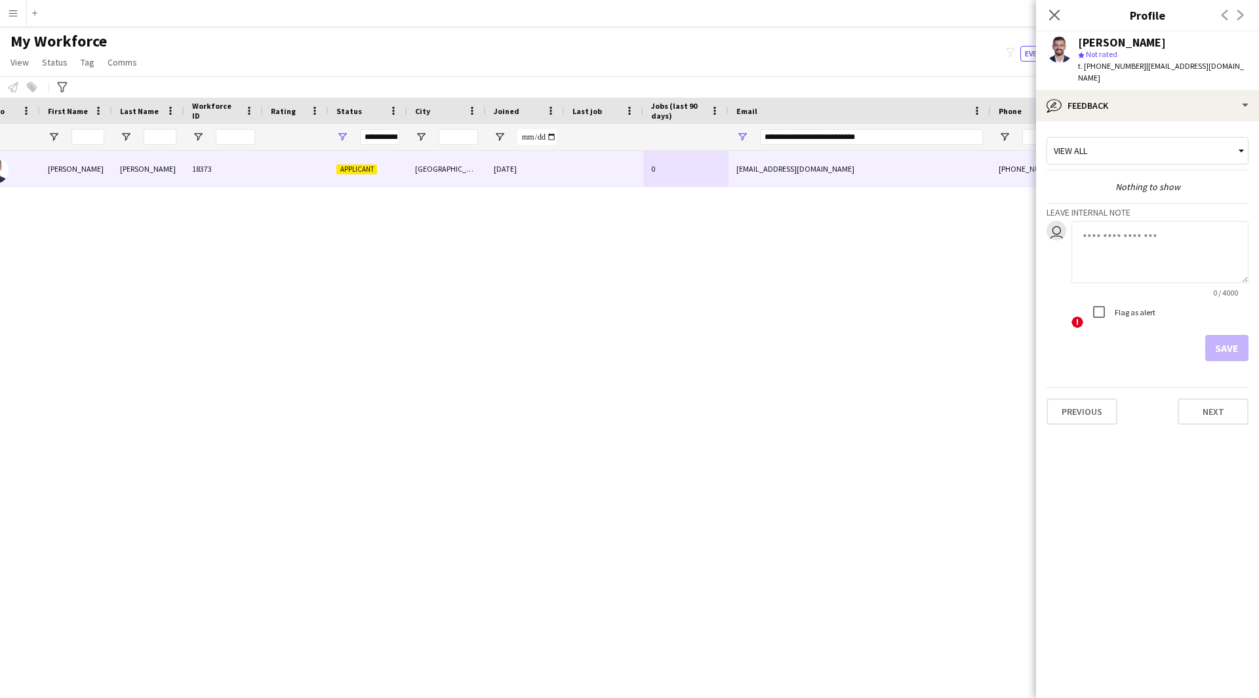
click at [1144, 261] on textarea at bounding box center [1159, 252] width 177 height 62
type textarea "**********"
click at [1229, 348] on button "Save" at bounding box center [1226, 348] width 43 height 26
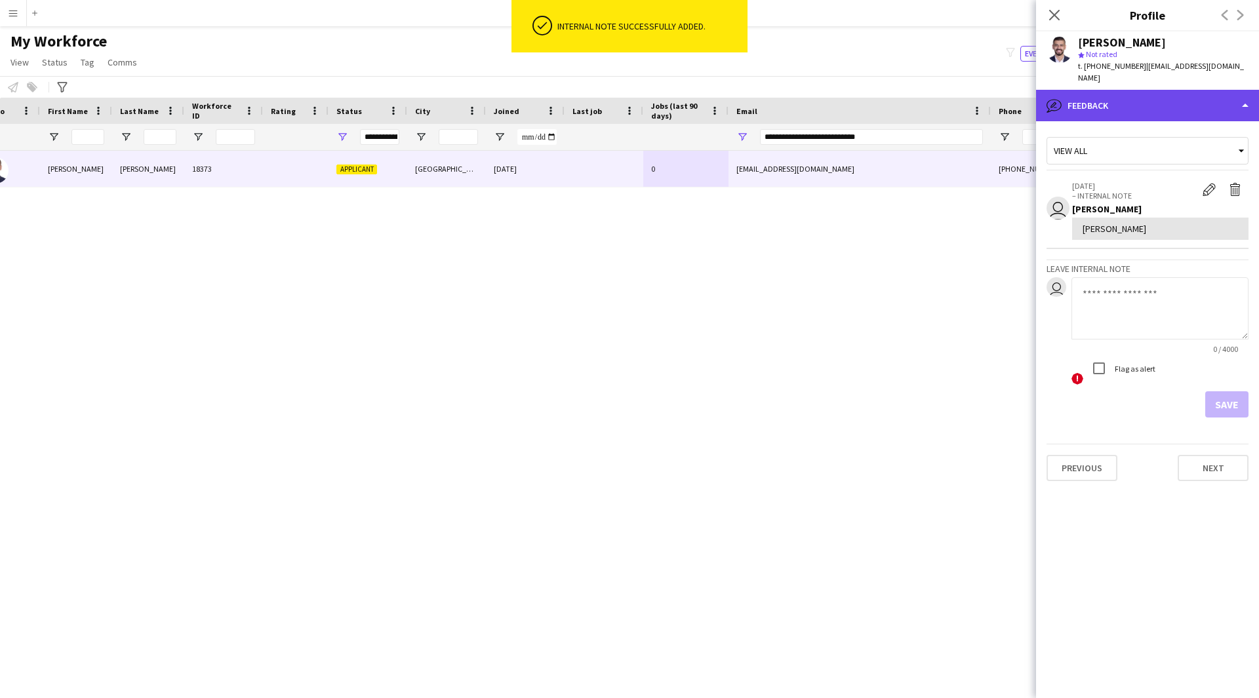
click at [1092, 110] on div "bubble-pencil Feedback" at bounding box center [1147, 105] width 223 height 31
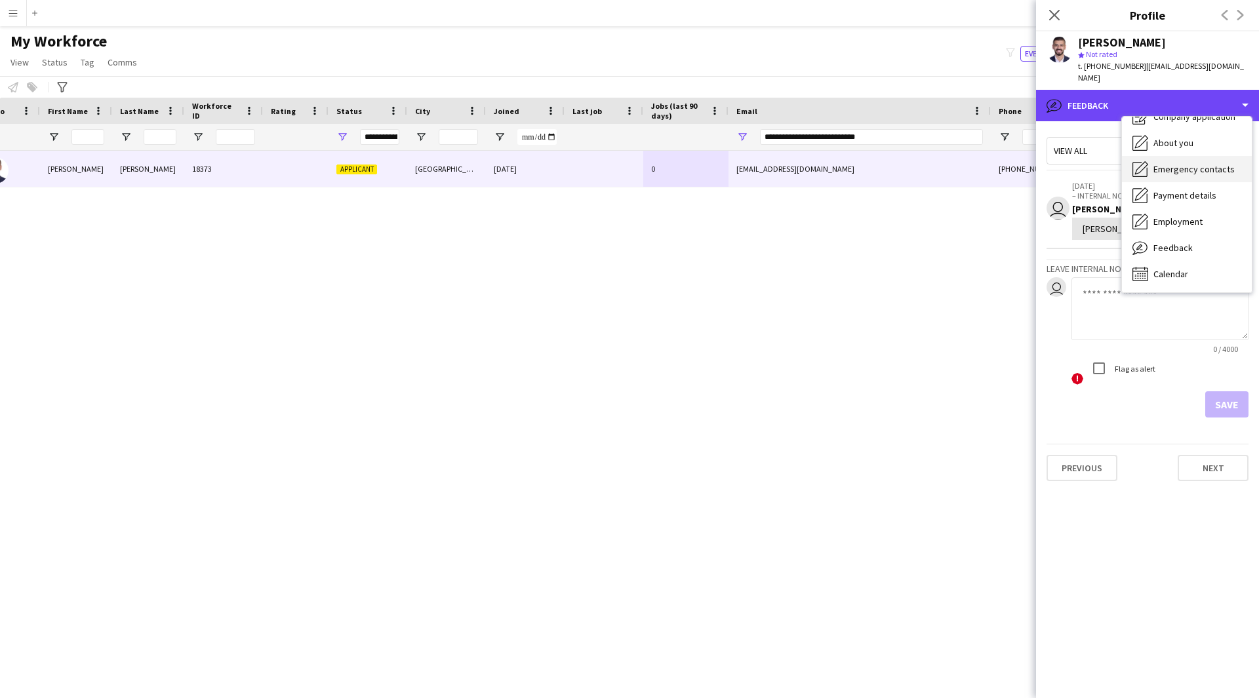
scroll to position [0, 0]
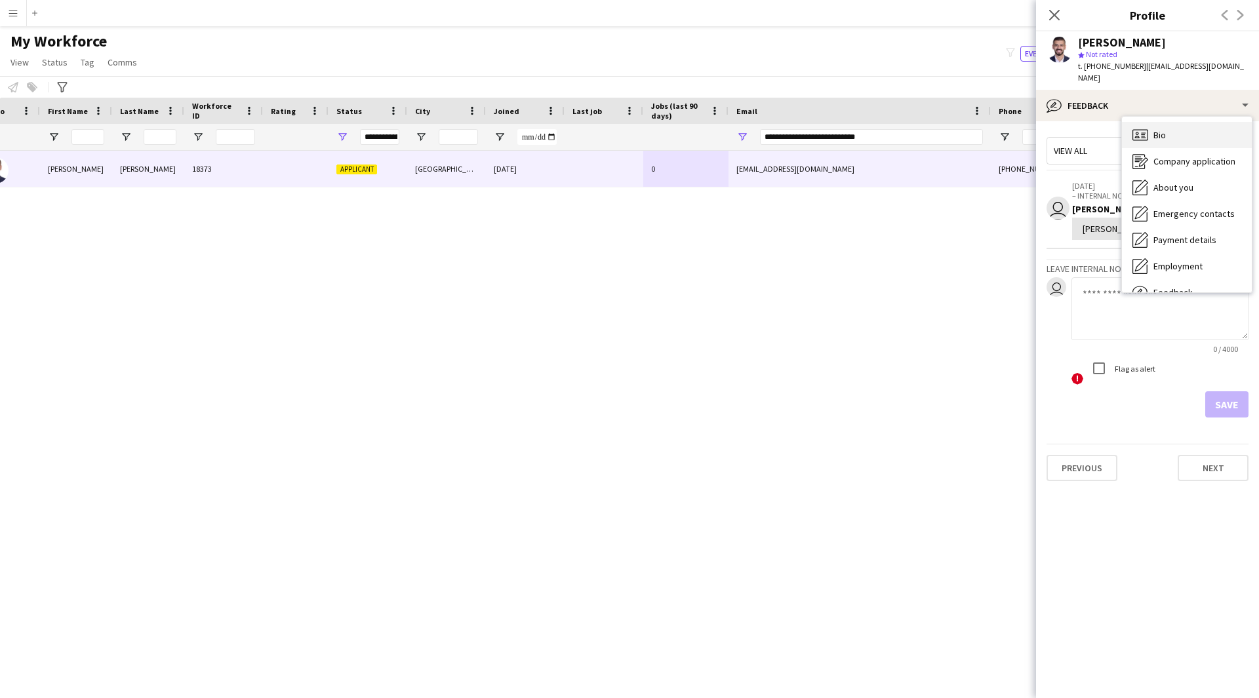
click at [1174, 140] on div "Bio Bio" at bounding box center [1187, 135] width 130 height 26
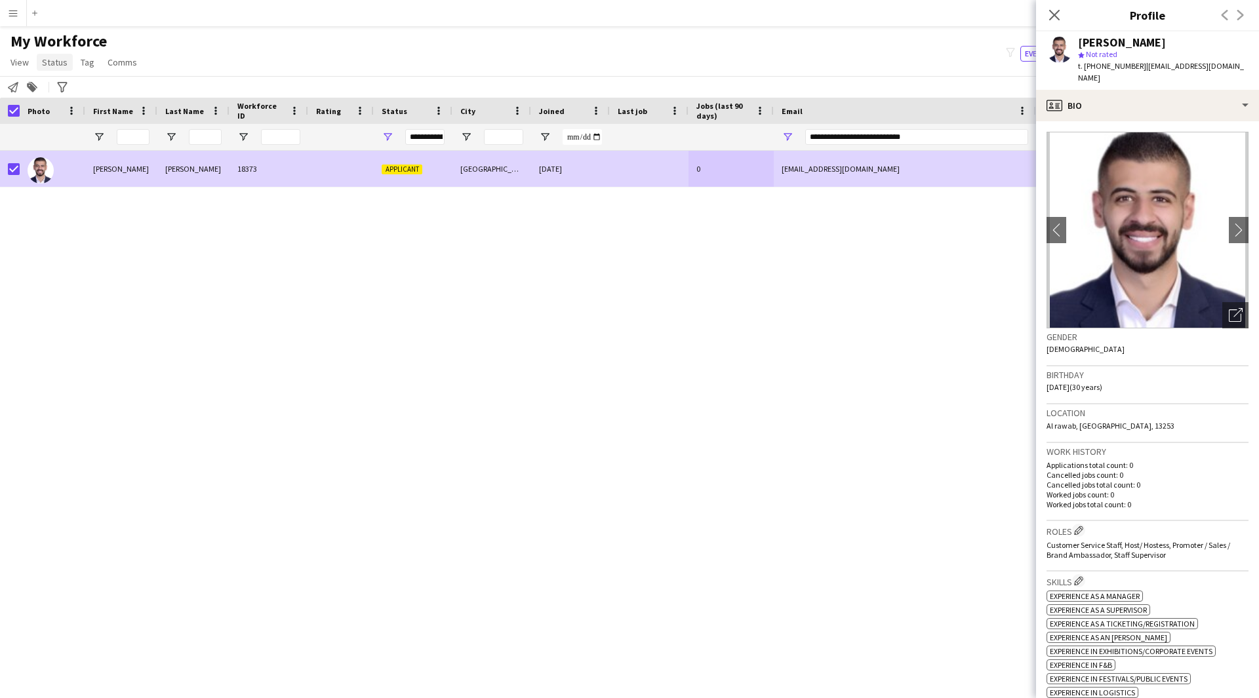
click at [56, 65] on span "Status" at bounding box center [55, 62] width 26 height 12
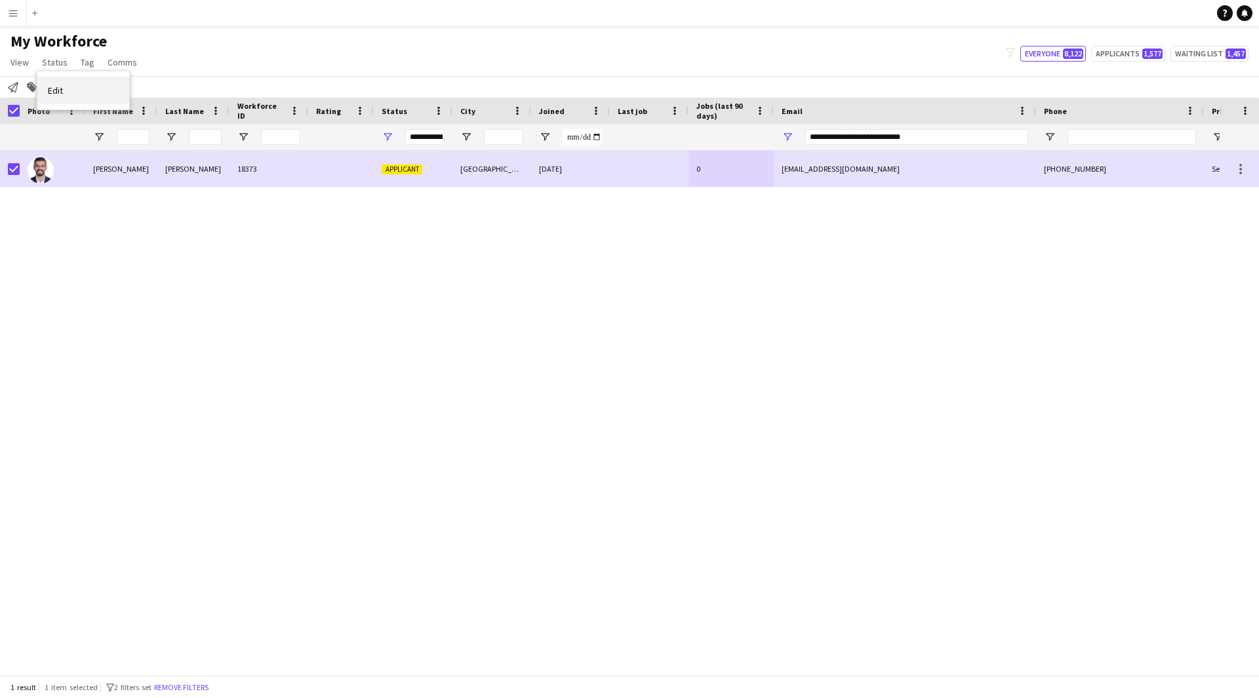
click at [89, 86] on link "Edit" at bounding box center [83, 91] width 92 height 28
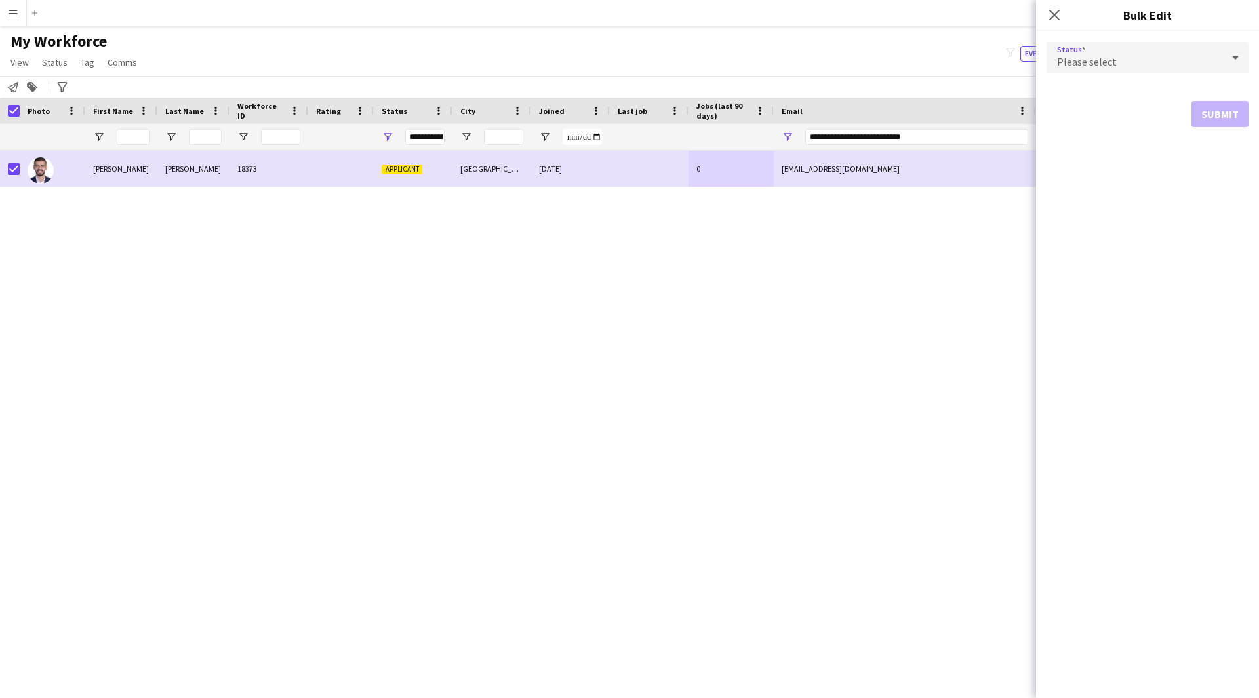
click at [1157, 66] on div "Please select" at bounding box center [1134, 57] width 176 height 31
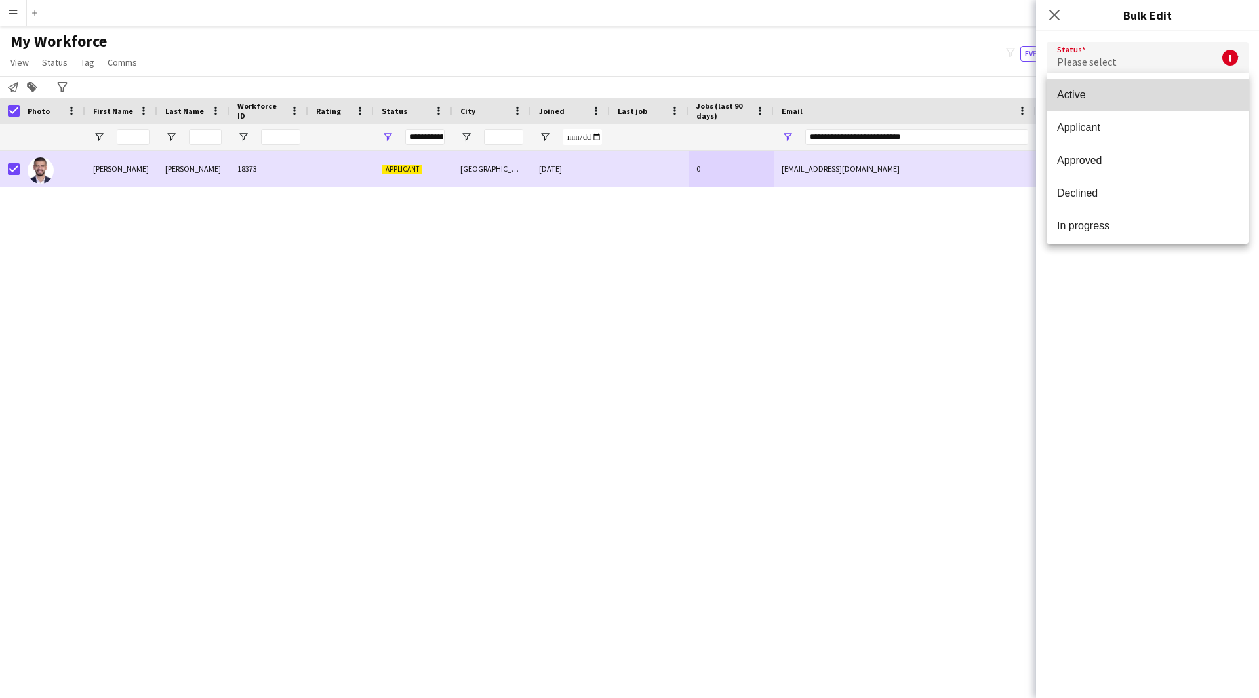
click at [1147, 100] on span "Active" at bounding box center [1147, 95] width 181 height 12
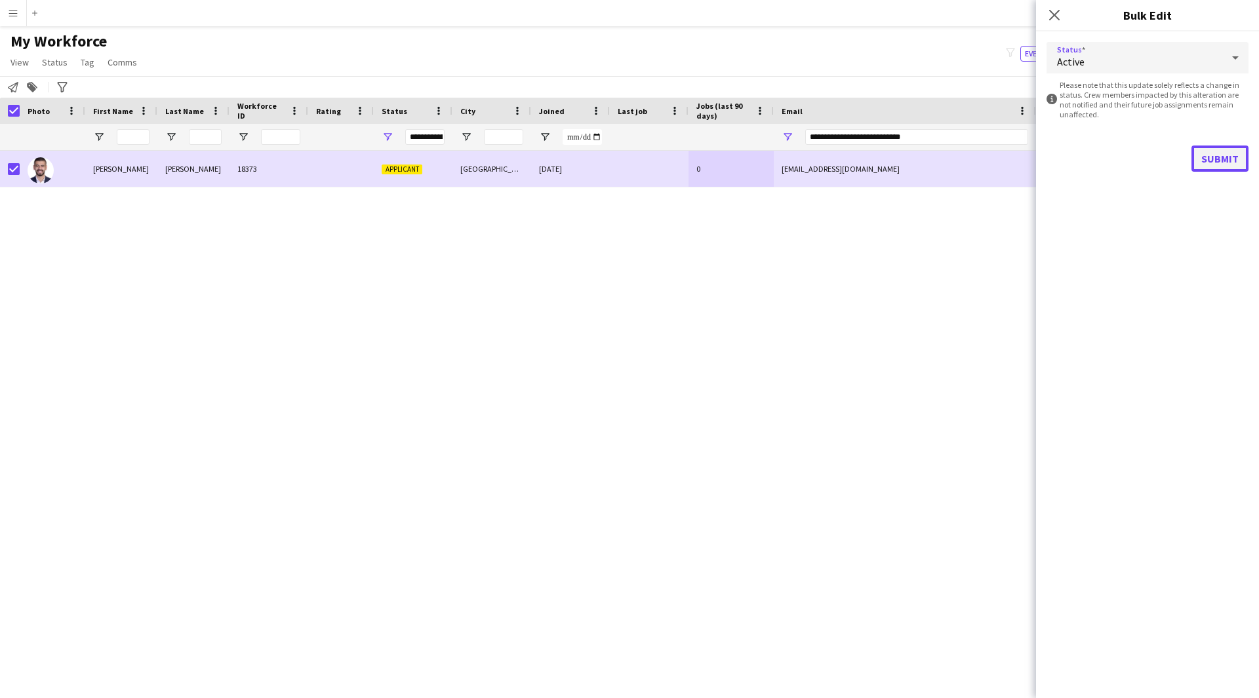
click at [1236, 164] on button "Submit" at bounding box center [1219, 159] width 57 height 26
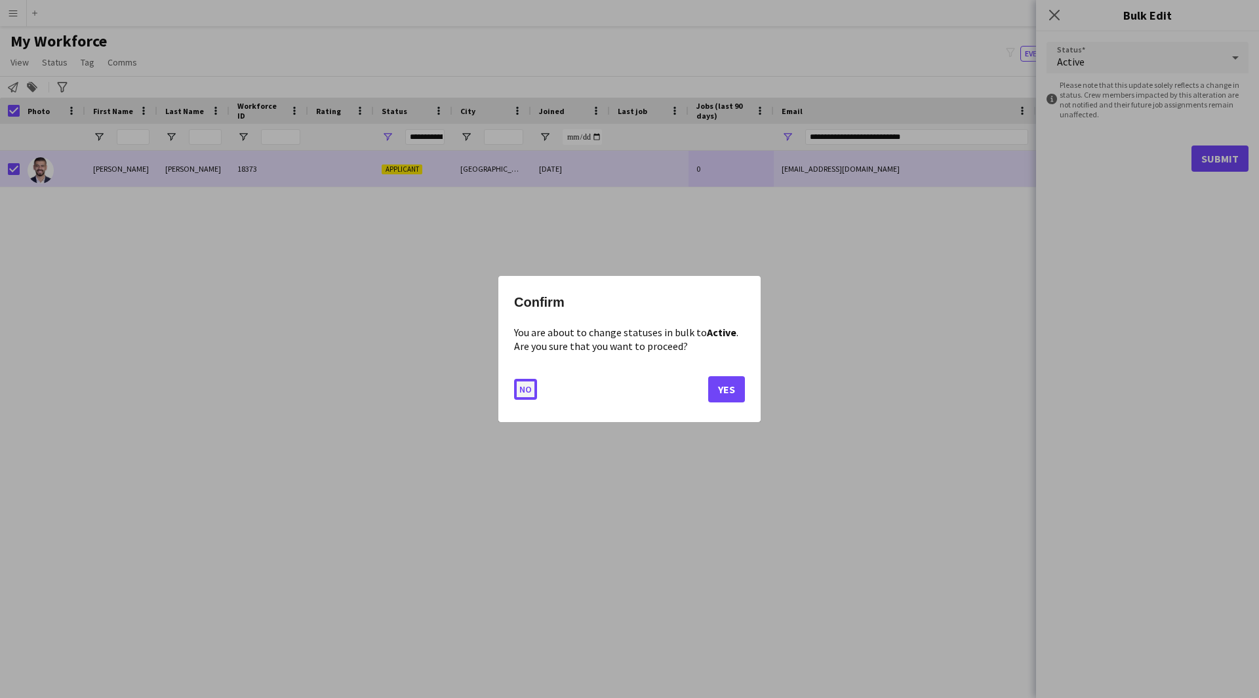
click at [528, 395] on button "No" at bounding box center [525, 389] width 23 height 21
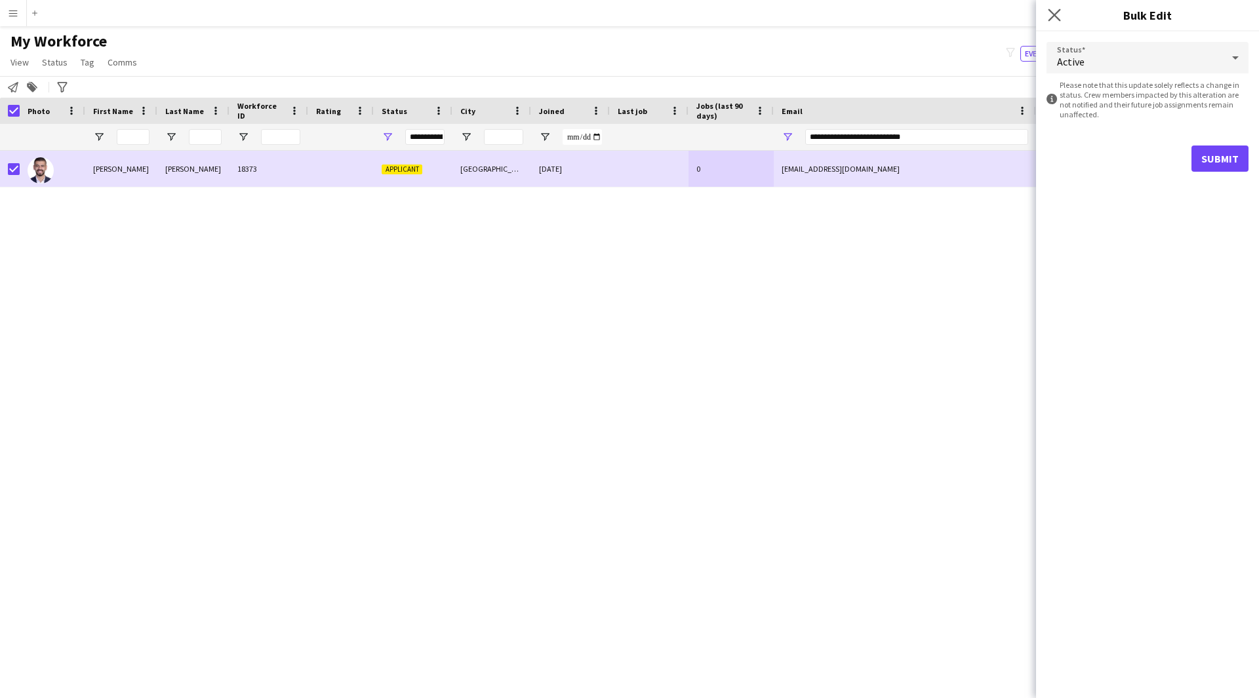
click at [1061, 20] on app-icon "Close pop-in" at bounding box center [1054, 15] width 19 height 19
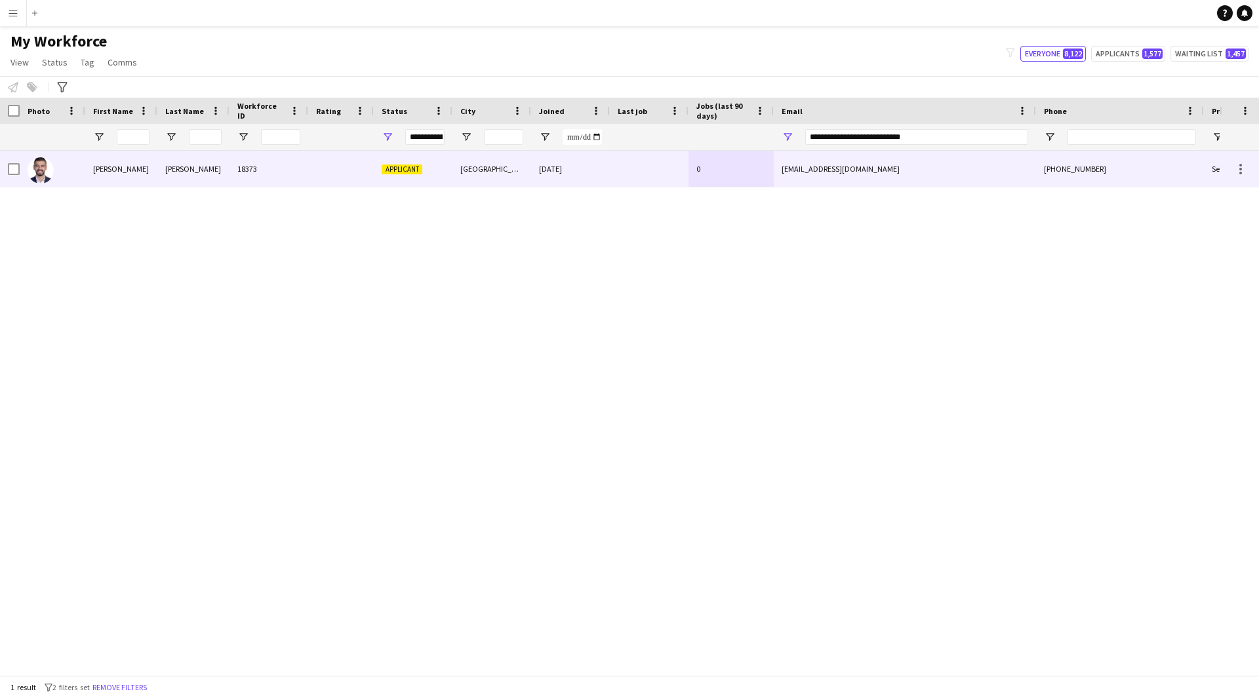
click at [770, 184] on div "0" at bounding box center [730, 169] width 85 height 36
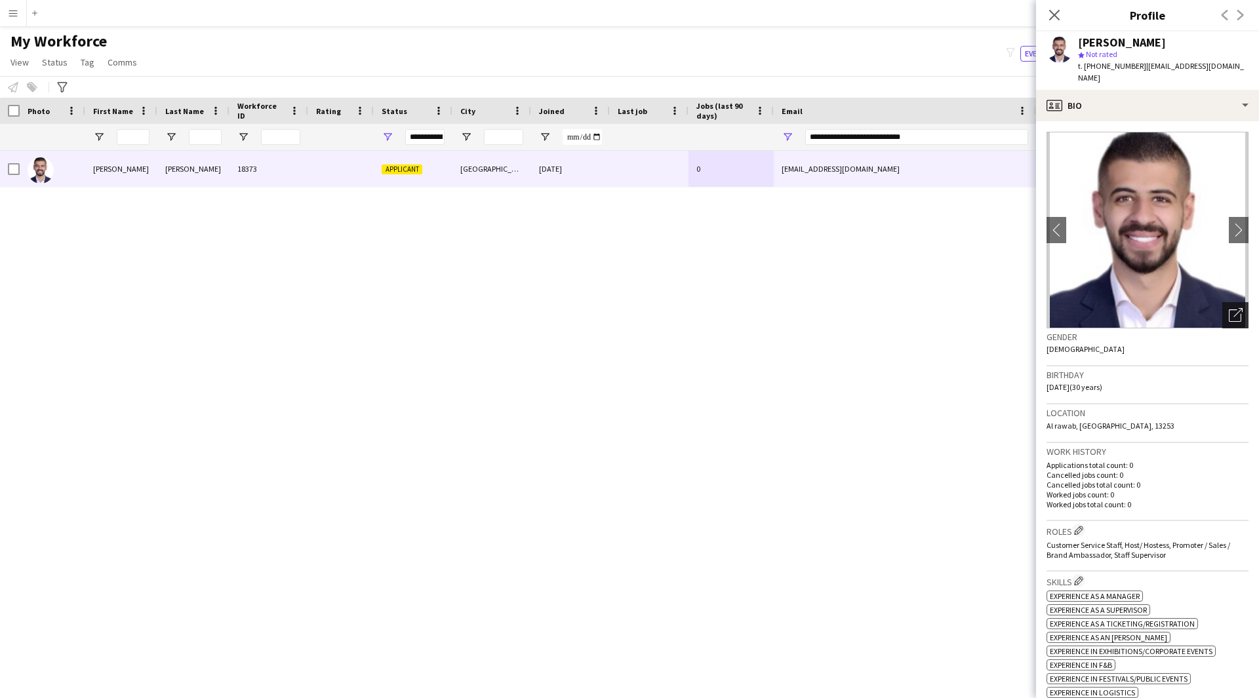
click at [1229, 311] on icon at bounding box center [1235, 315] width 12 height 12
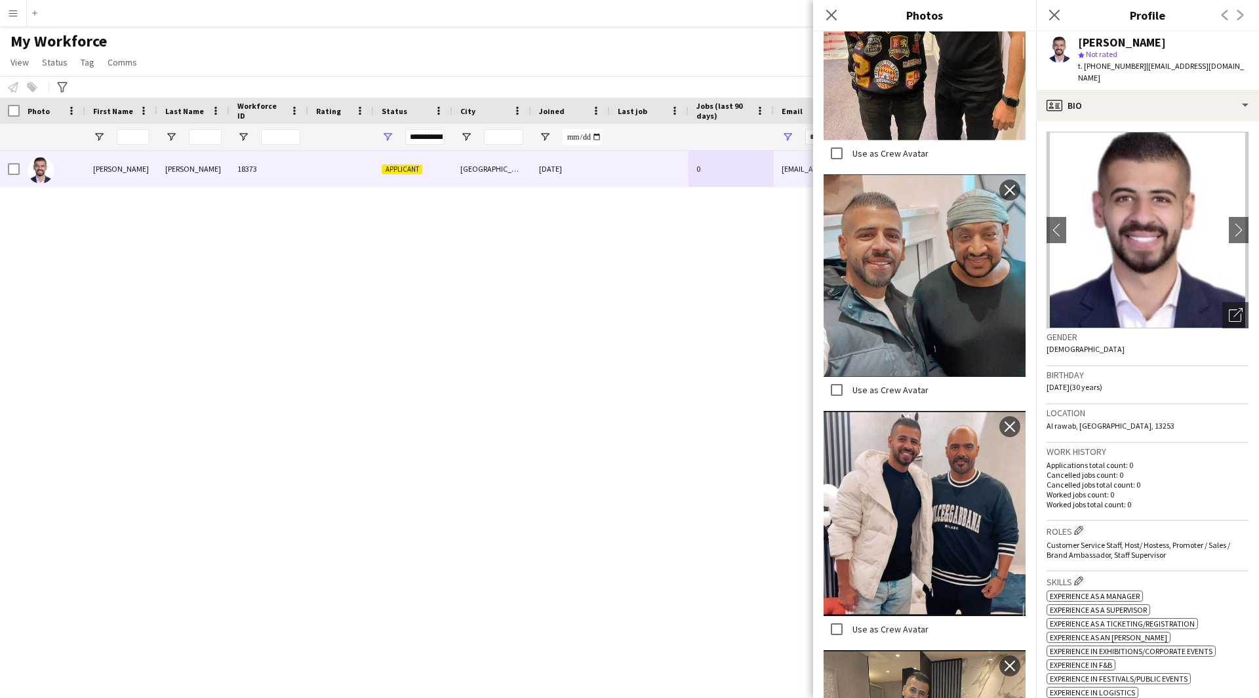
scroll to position [1430, 0]
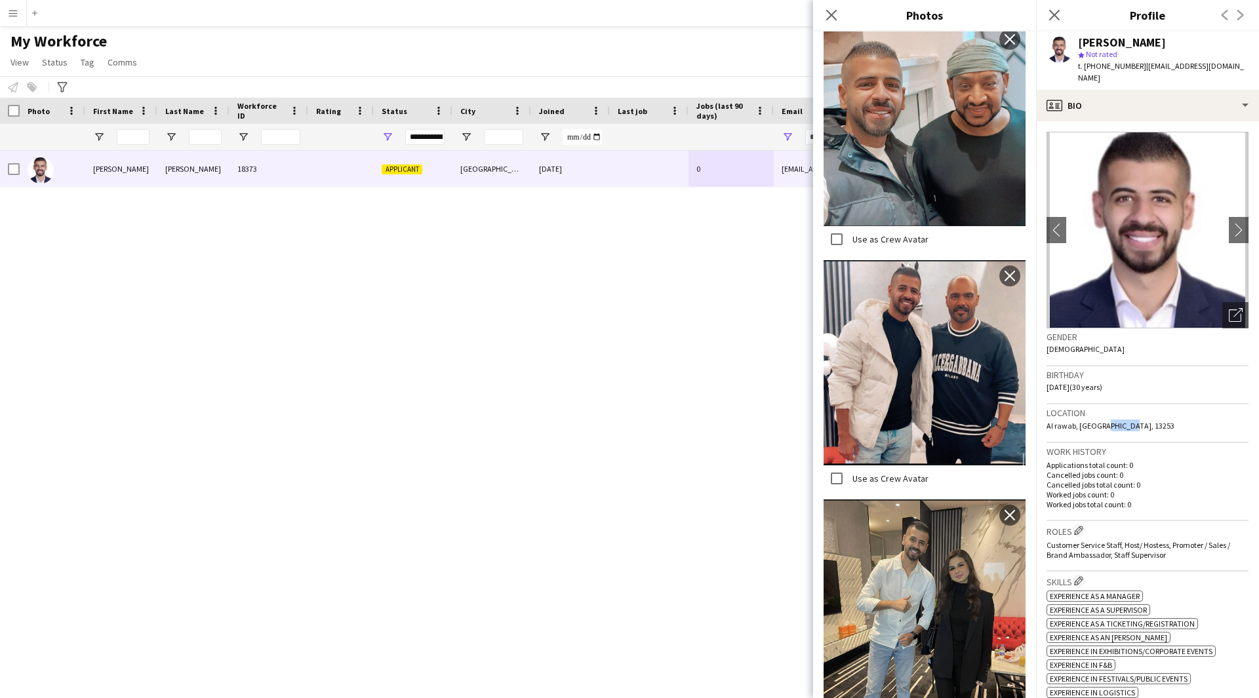
drag, startPoint x: 1099, startPoint y: 424, endPoint x: 1133, endPoint y: 422, distance: 34.2
click at [1133, 422] on div "Location [GEOGRAPHIC_DATA], [GEOGRAPHIC_DATA], 13253" at bounding box center [1147, 424] width 202 height 38
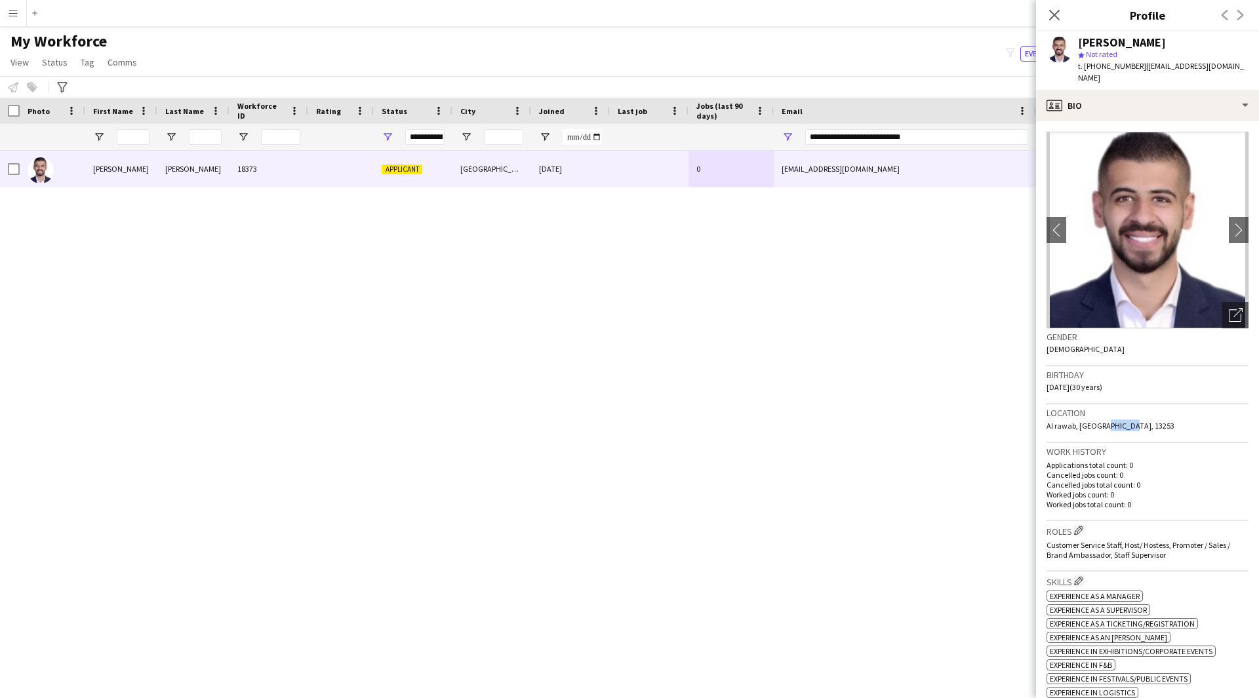
click at [1133, 422] on div "Location [GEOGRAPHIC_DATA], [GEOGRAPHIC_DATA], 13253" at bounding box center [1147, 424] width 202 height 38
click at [1227, 240] on button "chevron-right" at bounding box center [1239, 230] width 26 height 26
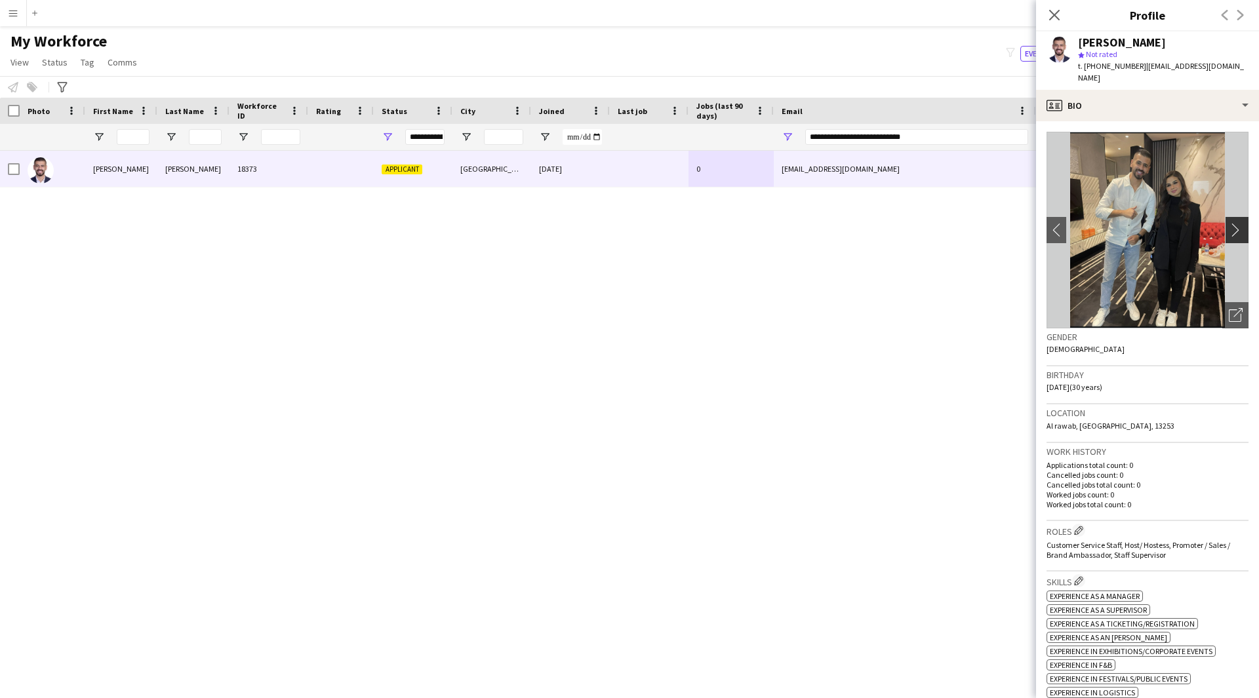
click at [1227, 240] on button "chevron-right" at bounding box center [1239, 230] width 26 height 26
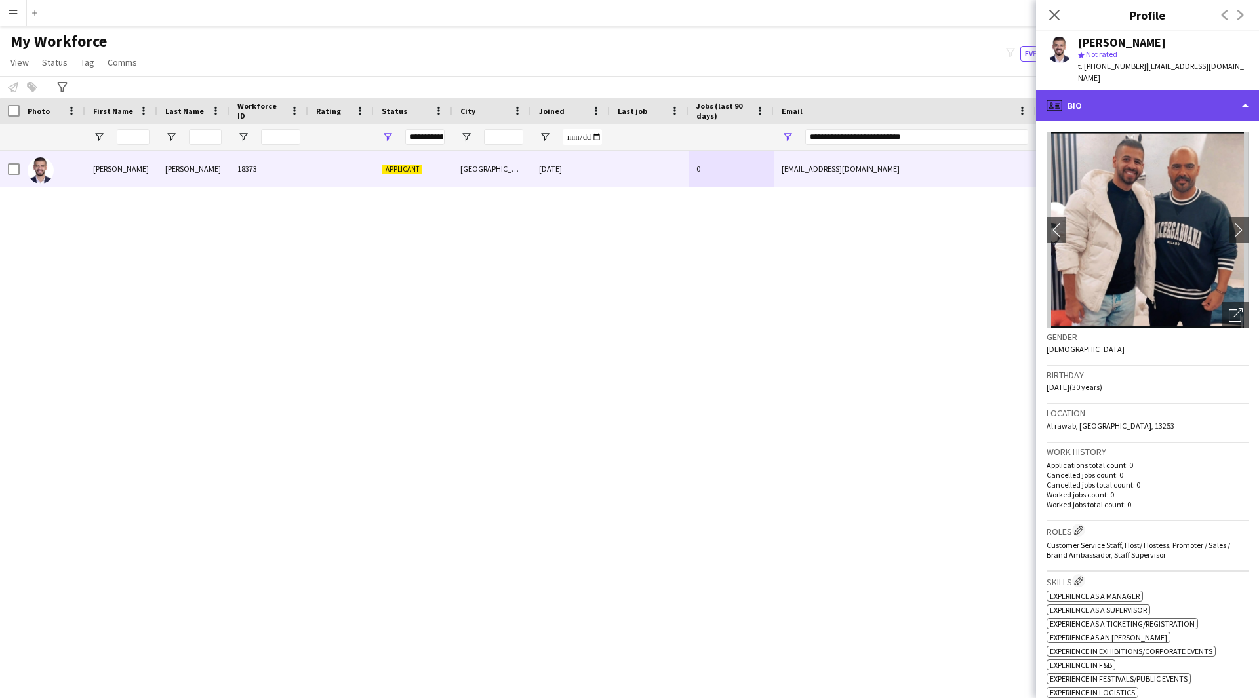
click at [1174, 117] on div "profile Bio" at bounding box center [1147, 105] width 223 height 31
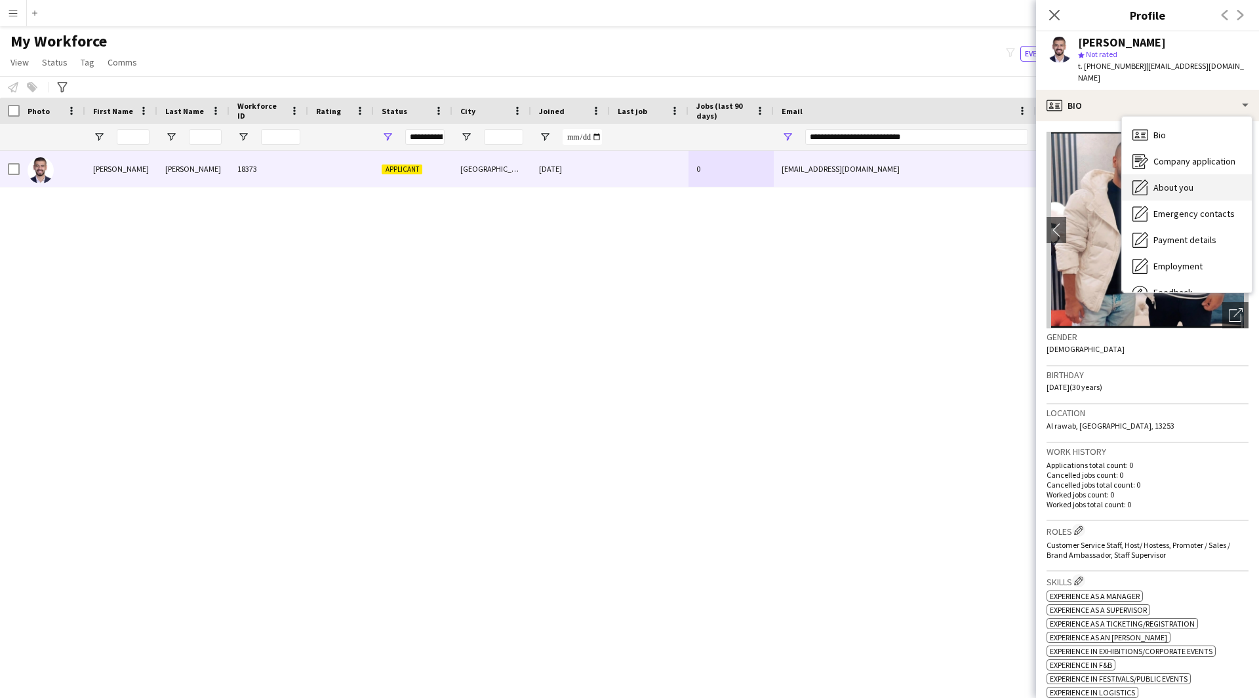
click at [1190, 178] on div "About you About you" at bounding box center [1187, 187] width 130 height 26
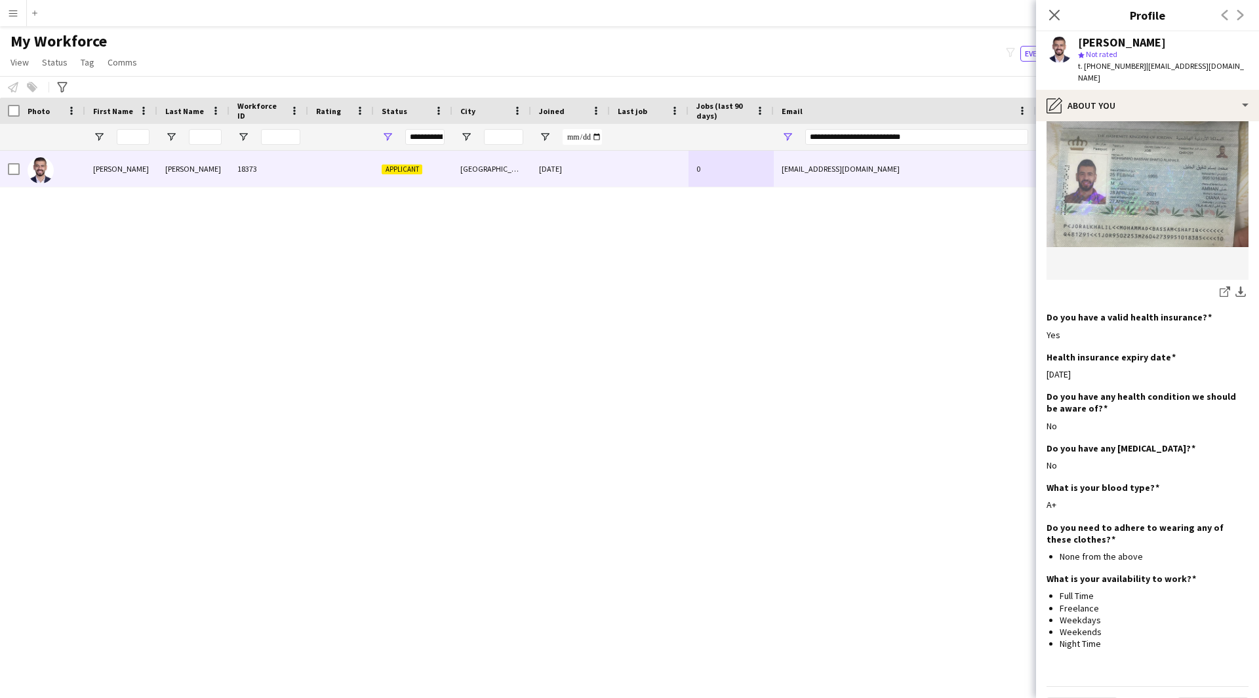
scroll to position [794, 0]
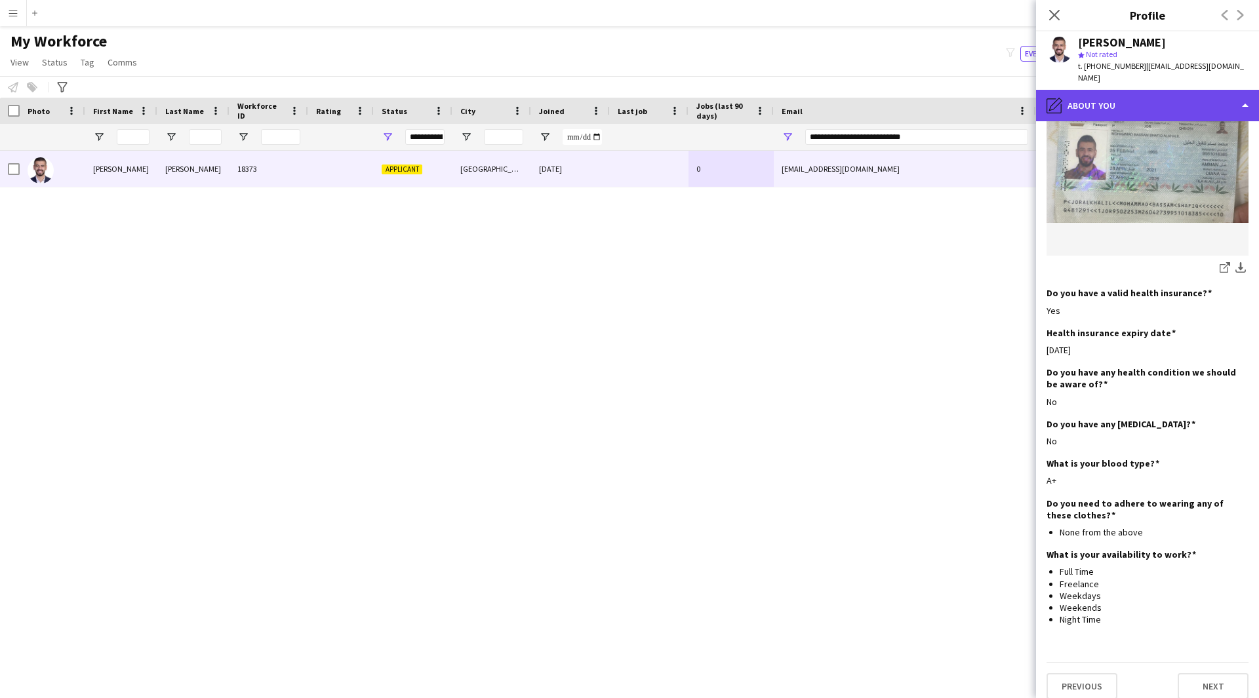
click at [1182, 114] on div "pencil4 About you" at bounding box center [1147, 105] width 223 height 31
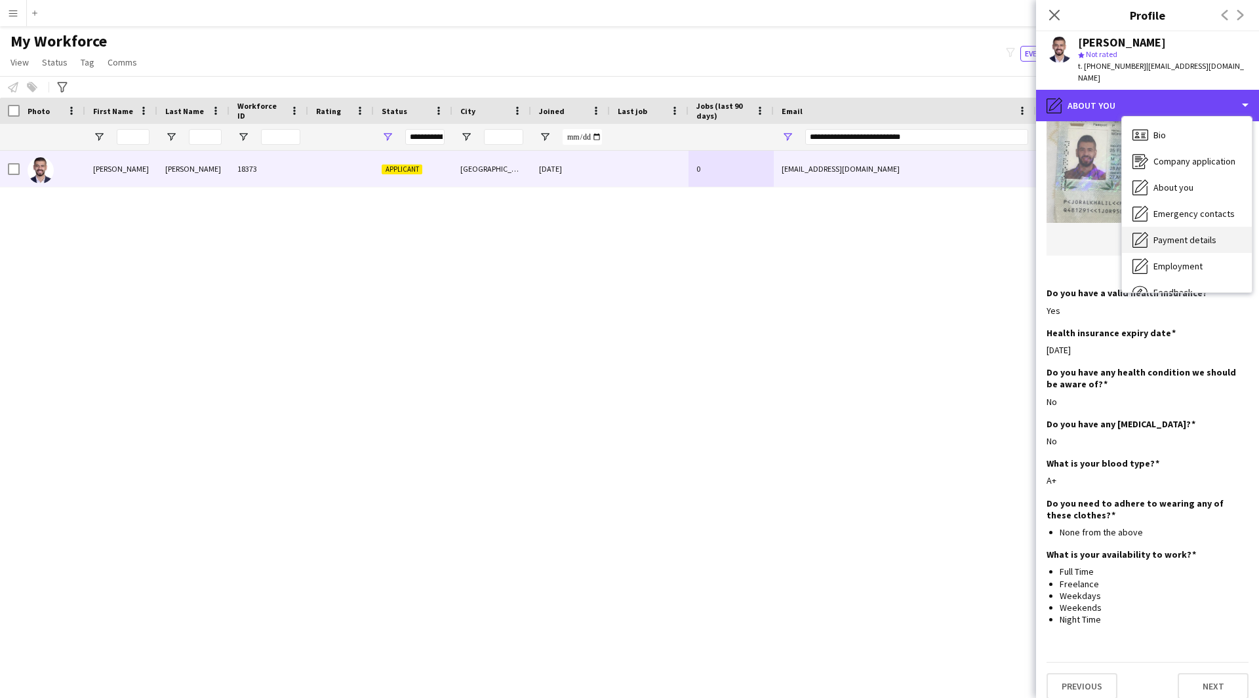
scroll to position [45, 0]
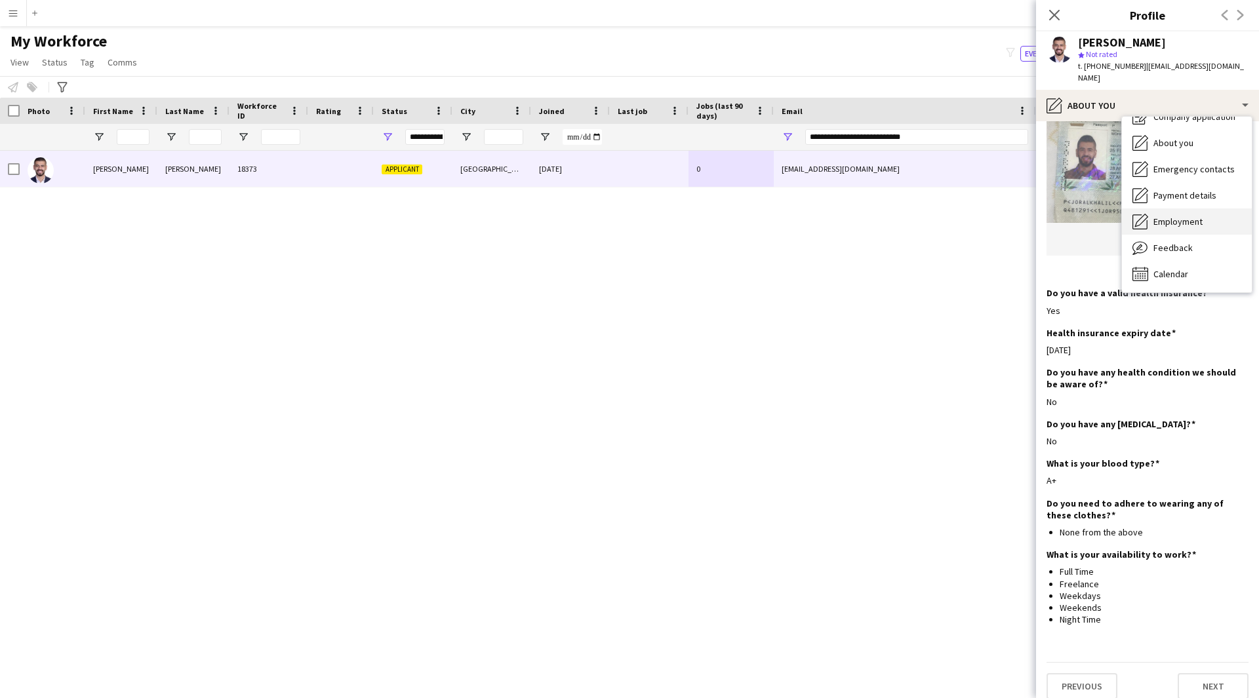
click at [1182, 226] on span "Employment" at bounding box center [1177, 222] width 49 height 12
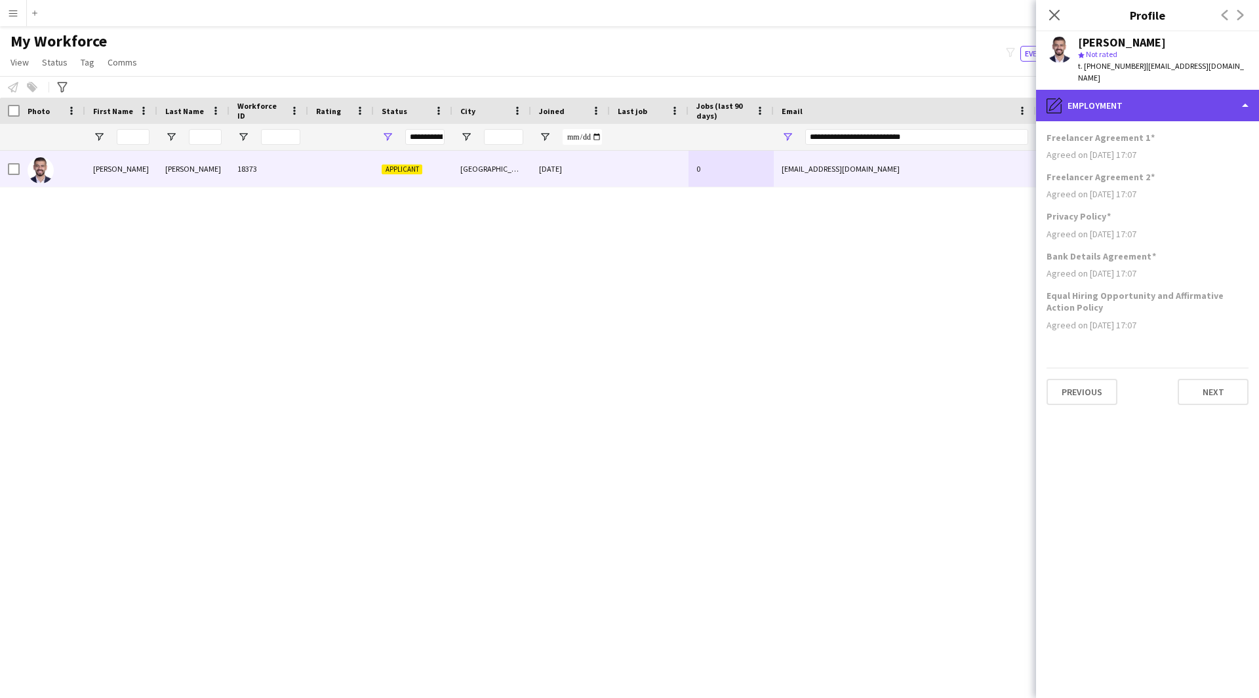
click at [1175, 107] on div "pencil4 Employment" at bounding box center [1147, 105] width 223 height 31
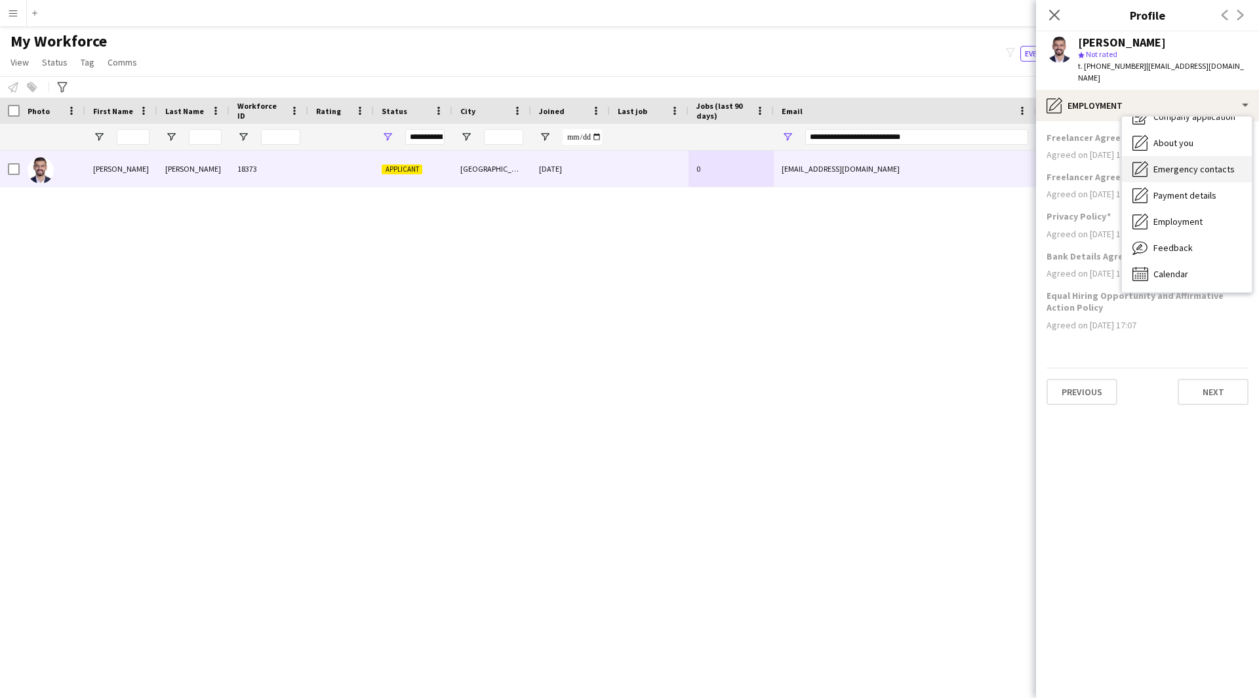
click at [1169, 175] on div "Emergency contacts Emergency contacts" at bounding box center [1187, 169] width 130 height 26
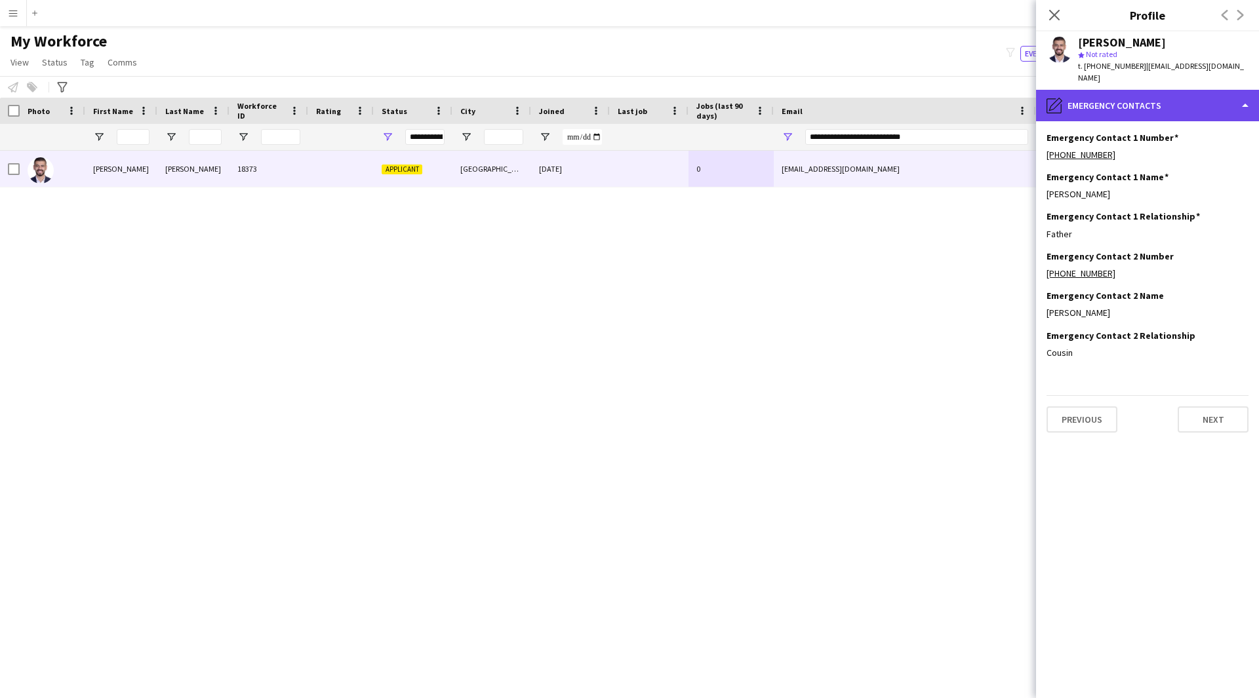
click at [1168, 112] on div "pencil4 Emergency contacts" at bounding box center [1147, 105] width 223 height 31
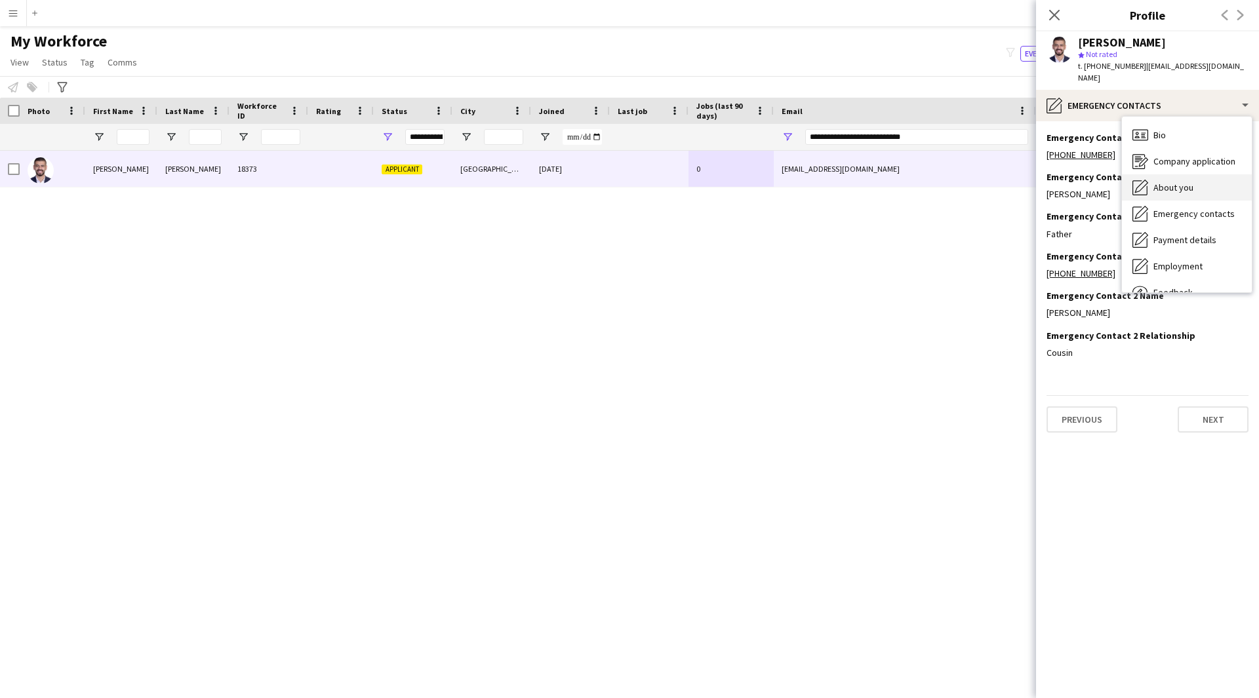
click at [1187, 188] on span "About you" at bounding box center [1173, 188] width 40 height 12
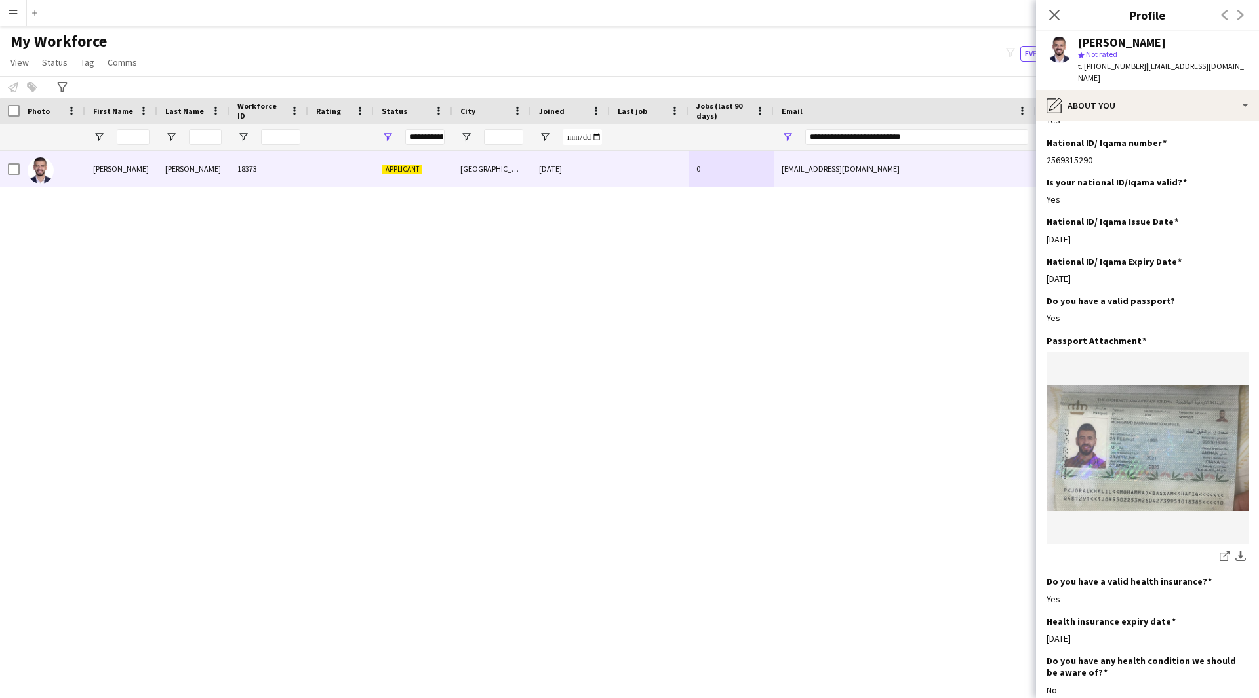
scroll to position [794, 0]
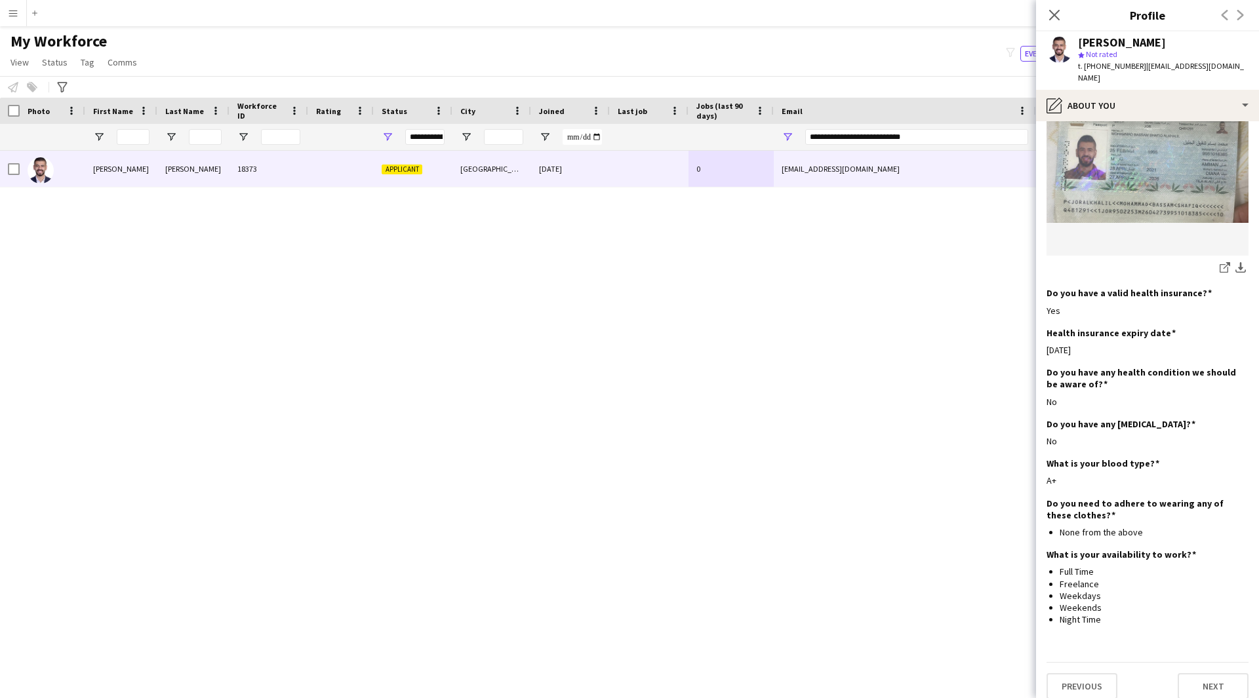
drag, startPoint x: 1117, startPoint y: 382, endPoint x: 1040, endPoint y: 382, distance: 77.4
click at [1040, 382] on app-section-data-types "Bio Edit this field I have over 6 years of experience in the events and marketi…" at bounding box center [1147, 409] width 223 height 577
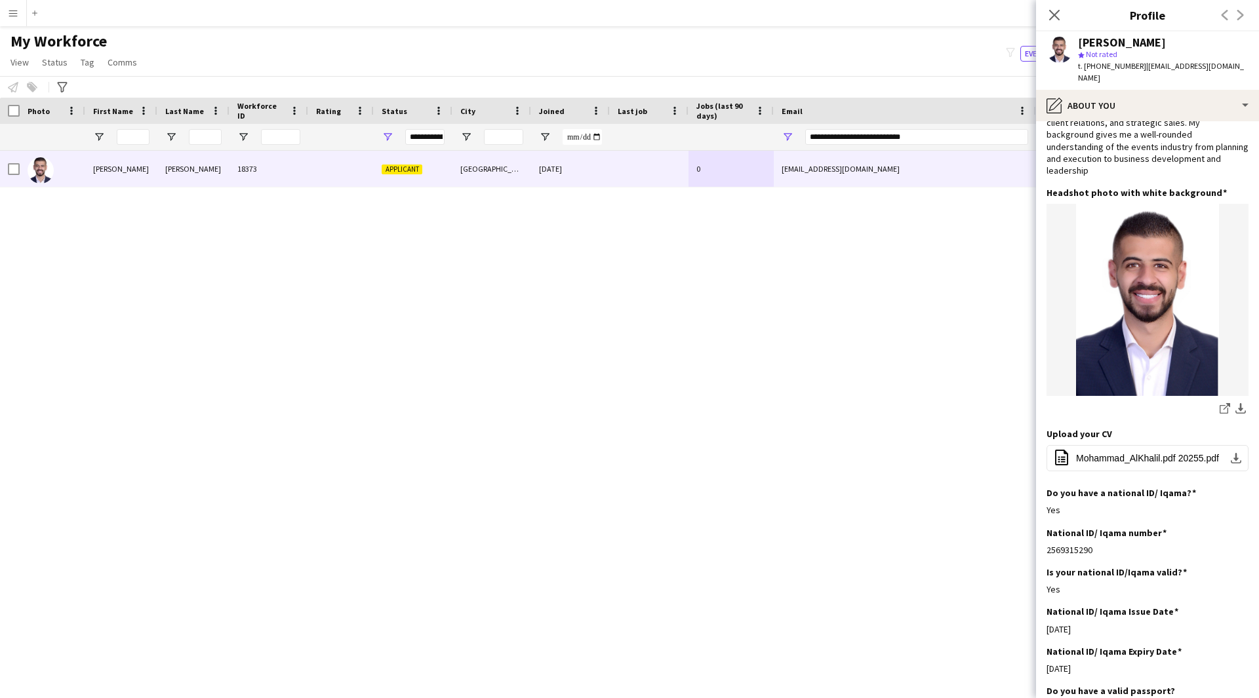
scroll to position [0, 0]
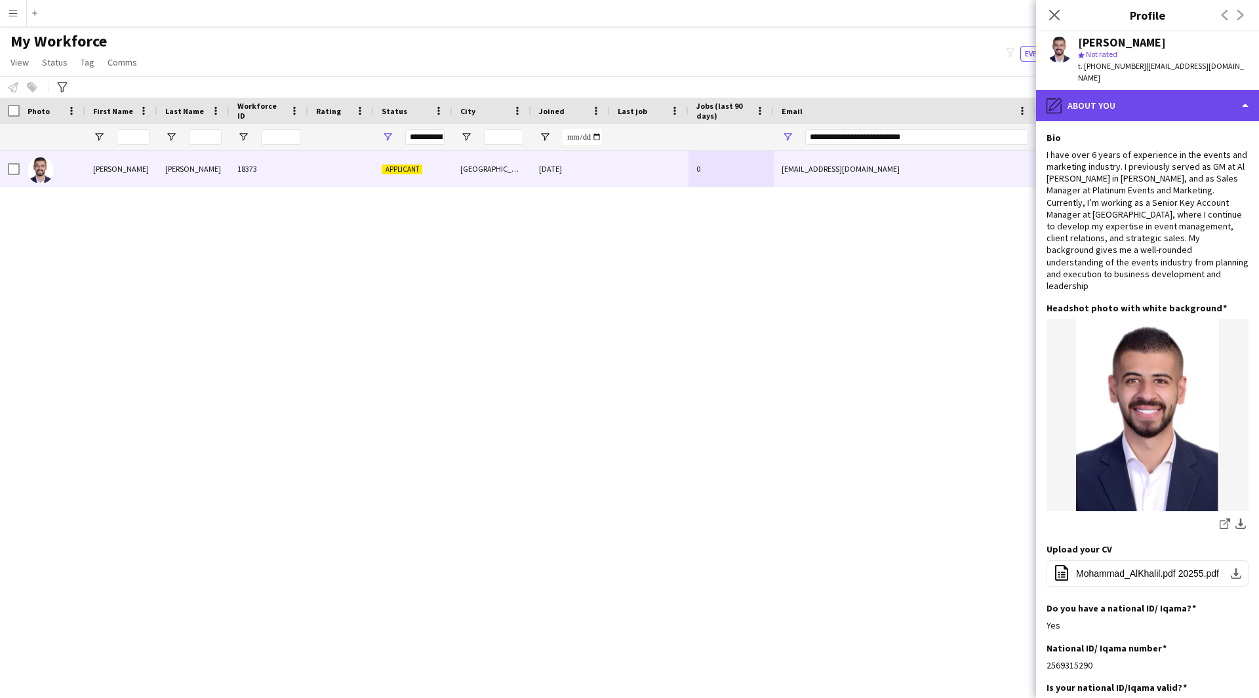
click at [1100, 113] on div "pencil4 About you" at bounding box center [1147, 105] width 223 height 31
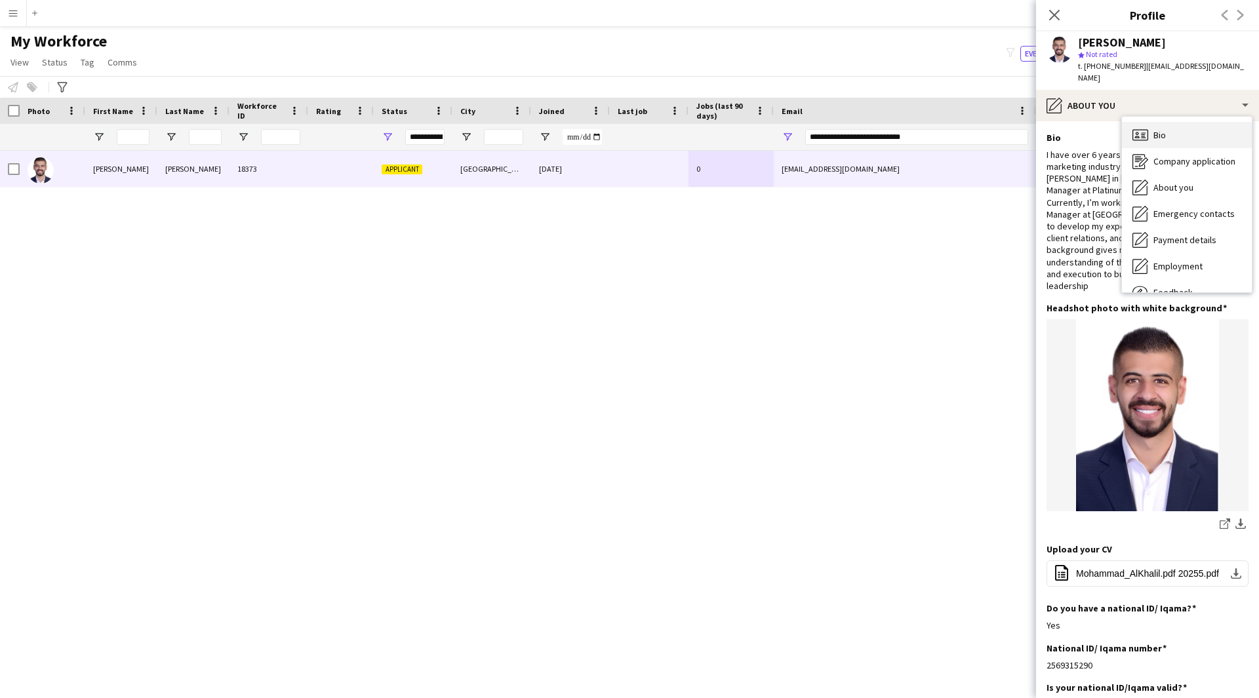
click at [1145, 135] on icon "Bio" at bounding box center [1140, 135] width 16 height 16
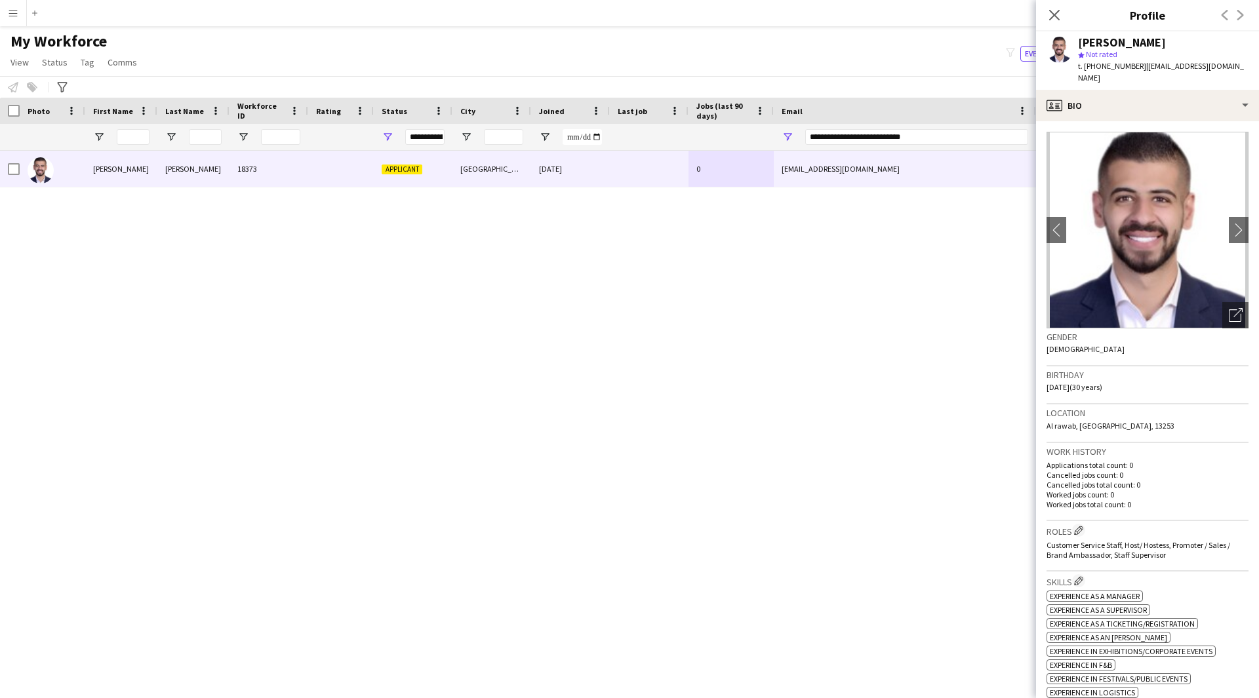
click at [1126, 89] on div "[PERSON_NAME] star Not rated t. [PHONE_NUMBER] | [EMAIL_ADDRESS][DOMAIN_NAME]" at bounding box center [1147, 60] width 223 height 58
click at [1106, 113] on div "profile Bio" at bounding box center [1147, 105] width 223 height 31
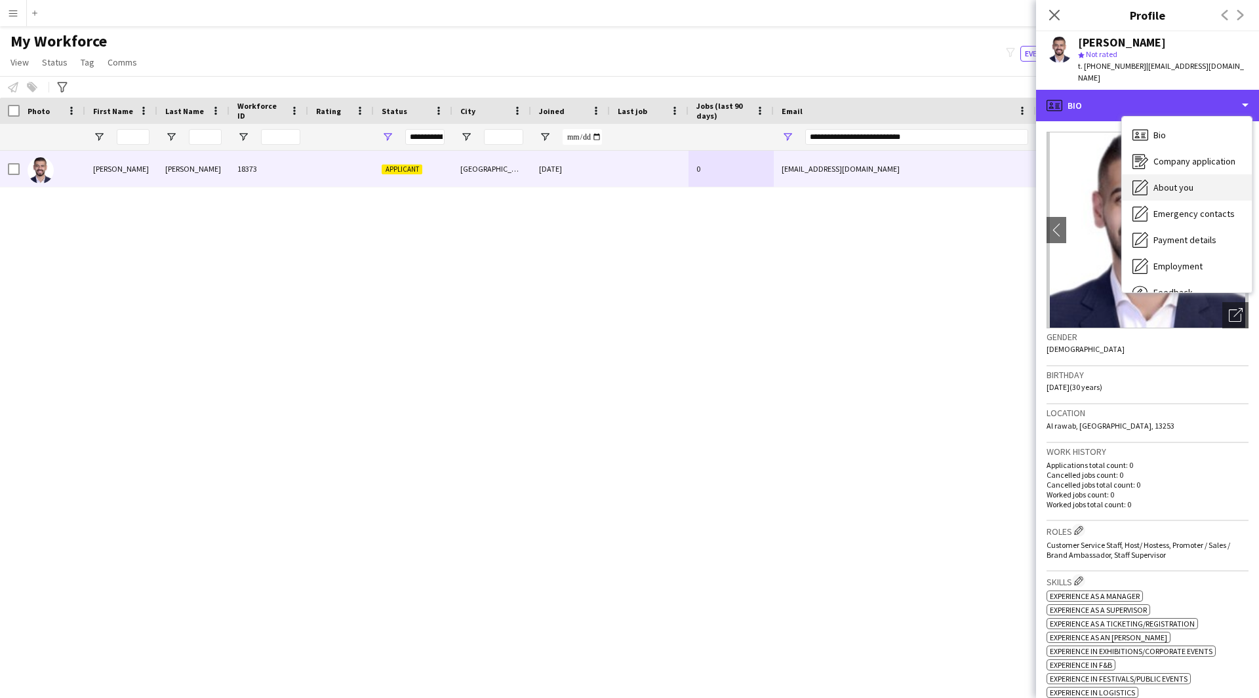
scroll to position [45, 0]
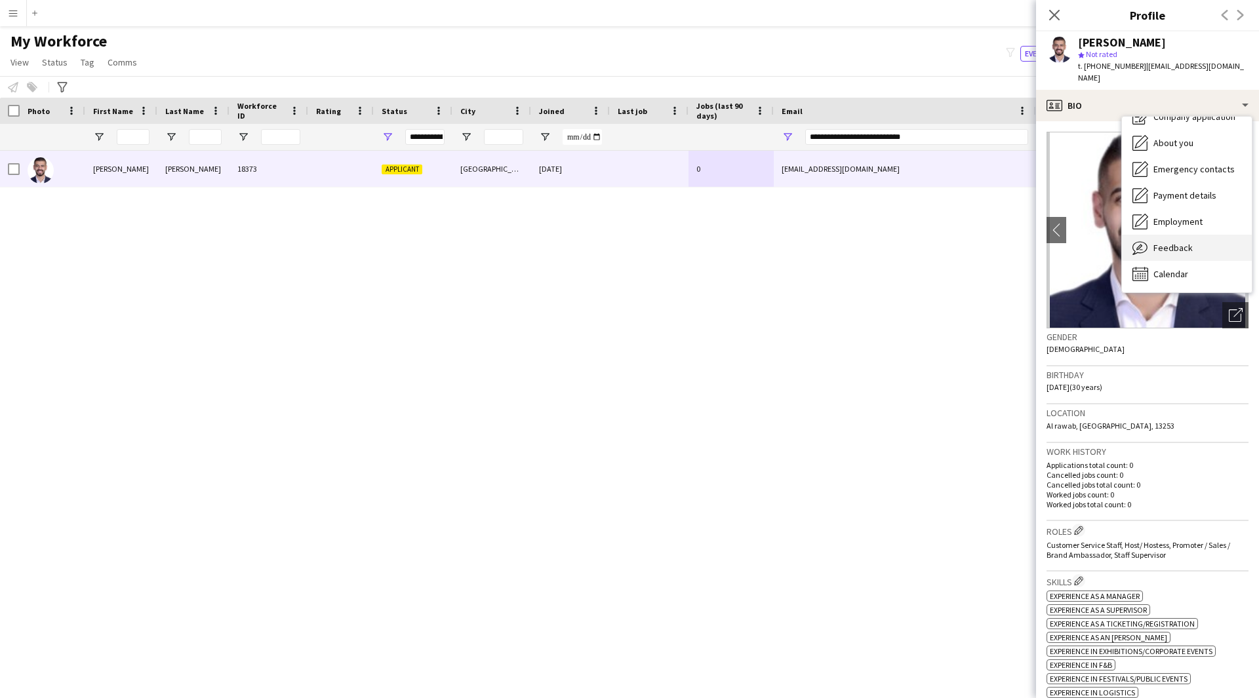
click at [1180, 245] on span "Feedback" at bounding box center [1172, 248] width 39 height 12
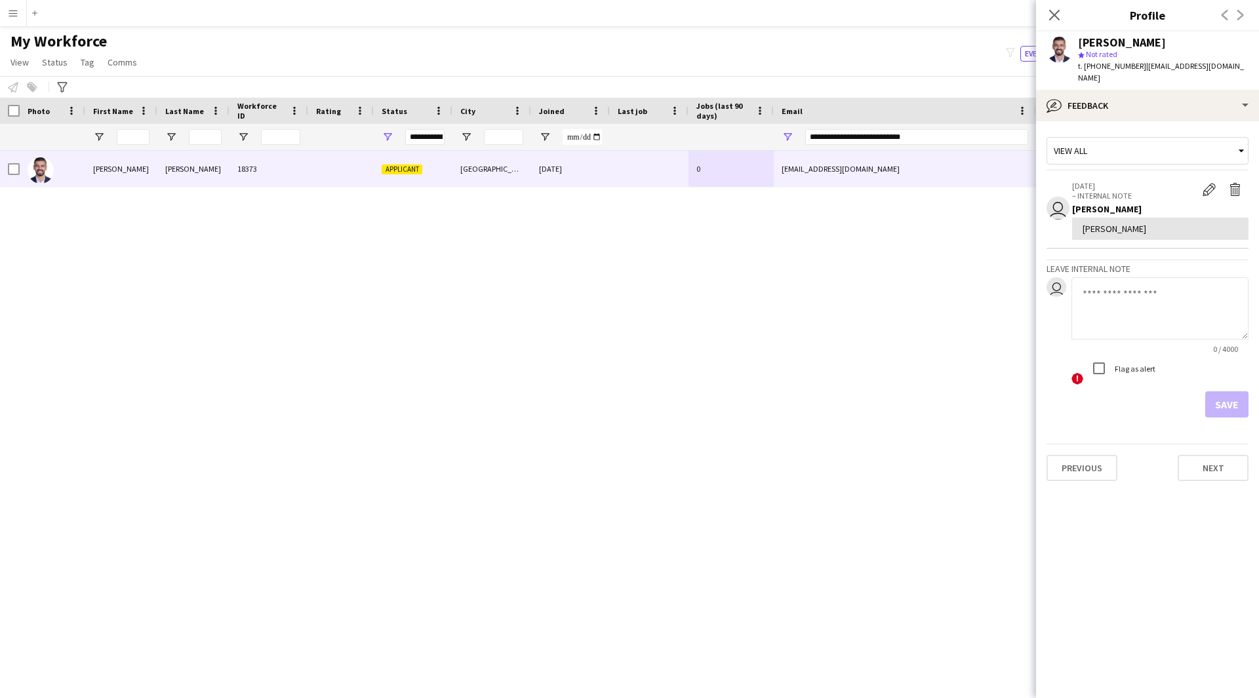
click at [1187, 287] on textarea at bounding box center [1159, 308] width 177 height 62
click at [1208, 194] on app-icon "Edit internal note" at bounding box center [1209, 189] width 13 height 13
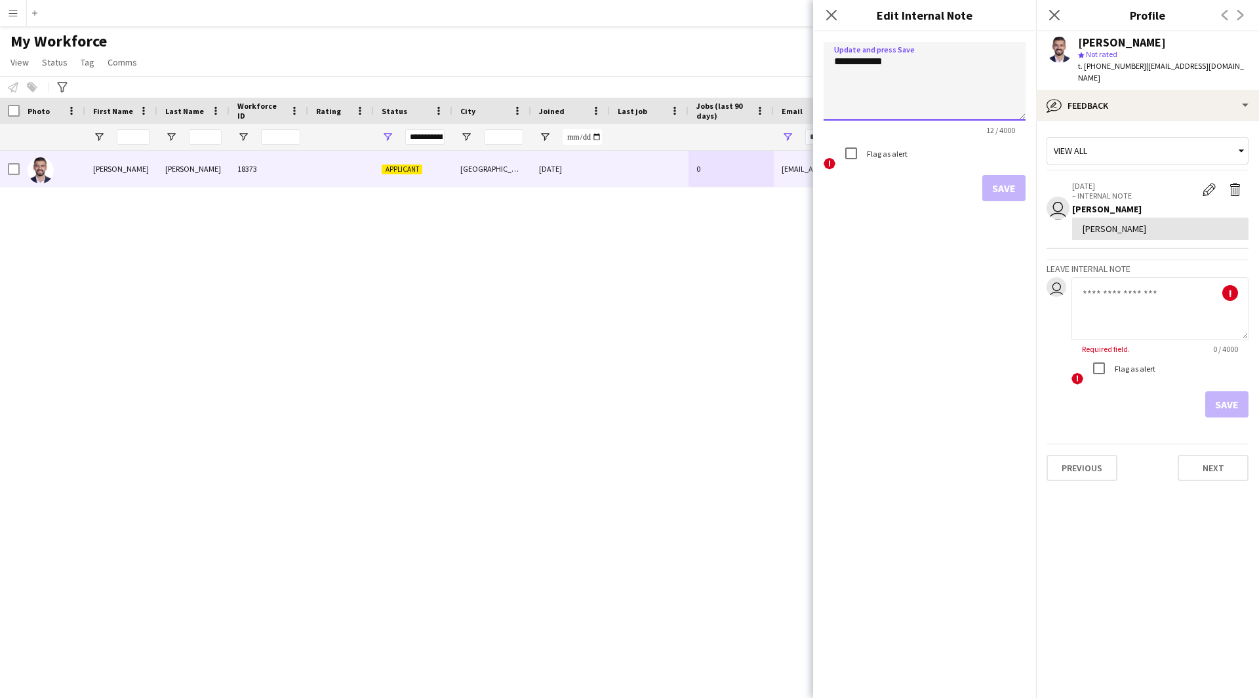
click at [928, 76] on textarea "**********" at bounding box center [925, 81] width 202 height 79
click at [971, 359] on div "**********" at bounding box center [924, 364] width 223 height 667
click at [826, 20] on icon at bounding box center [831, 15] width 12 height 12
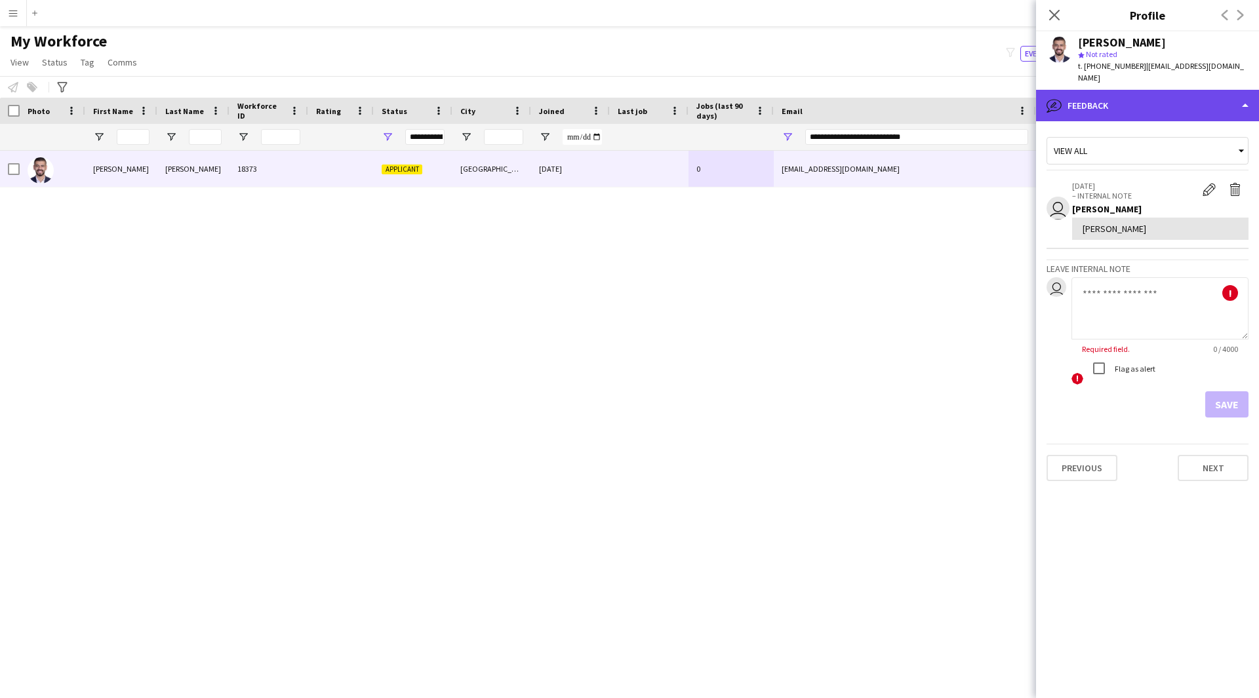
click at [1052, 100] on icon "bubble-pencil" at bounding box center [1054, 106] width 16 height 16
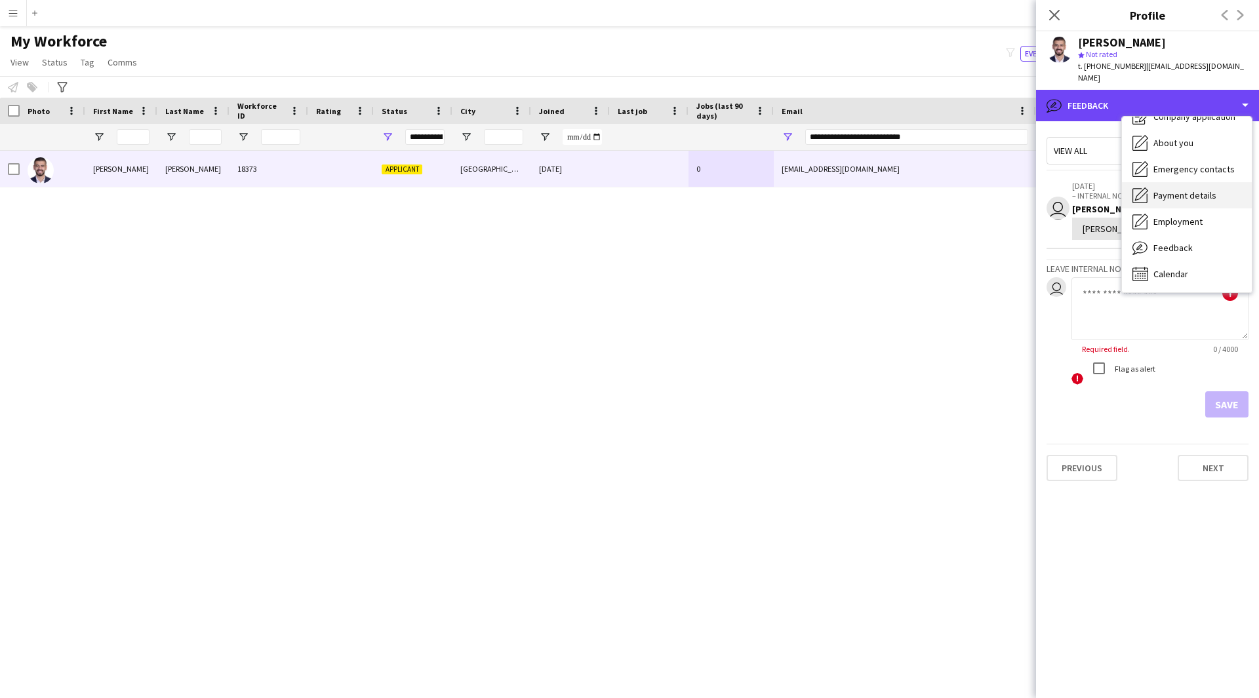
scroll to position [0, 0]
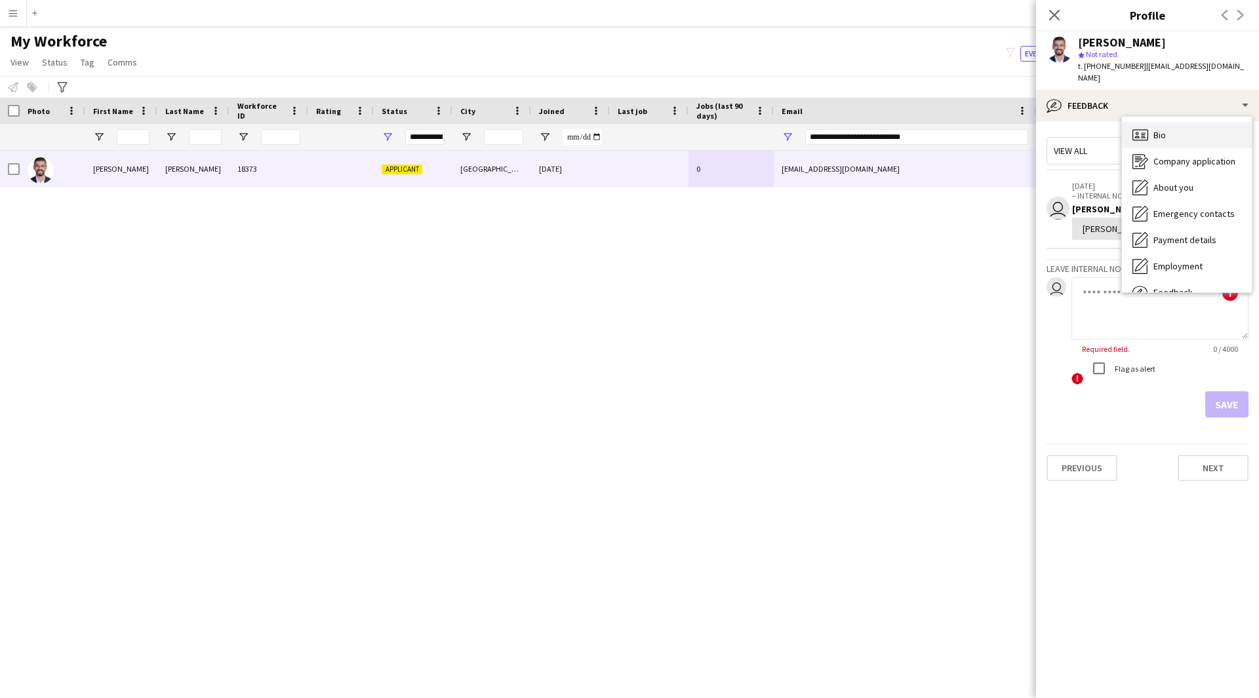
click at [1187, 125] on div "Bio Bio" at bounding box center [1187, 135] width 130 height 26
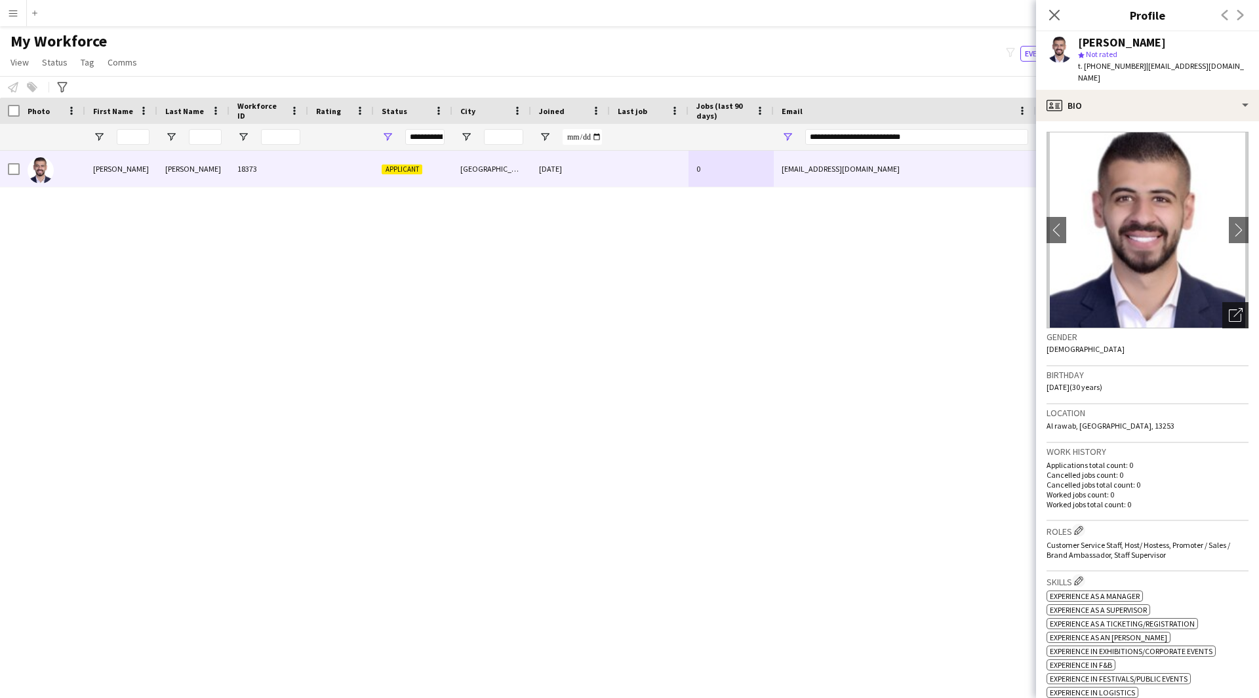
click at [1229, 313] on icon "Open photos pop-in" at bounding box center [1236, 315] width 14 height 14
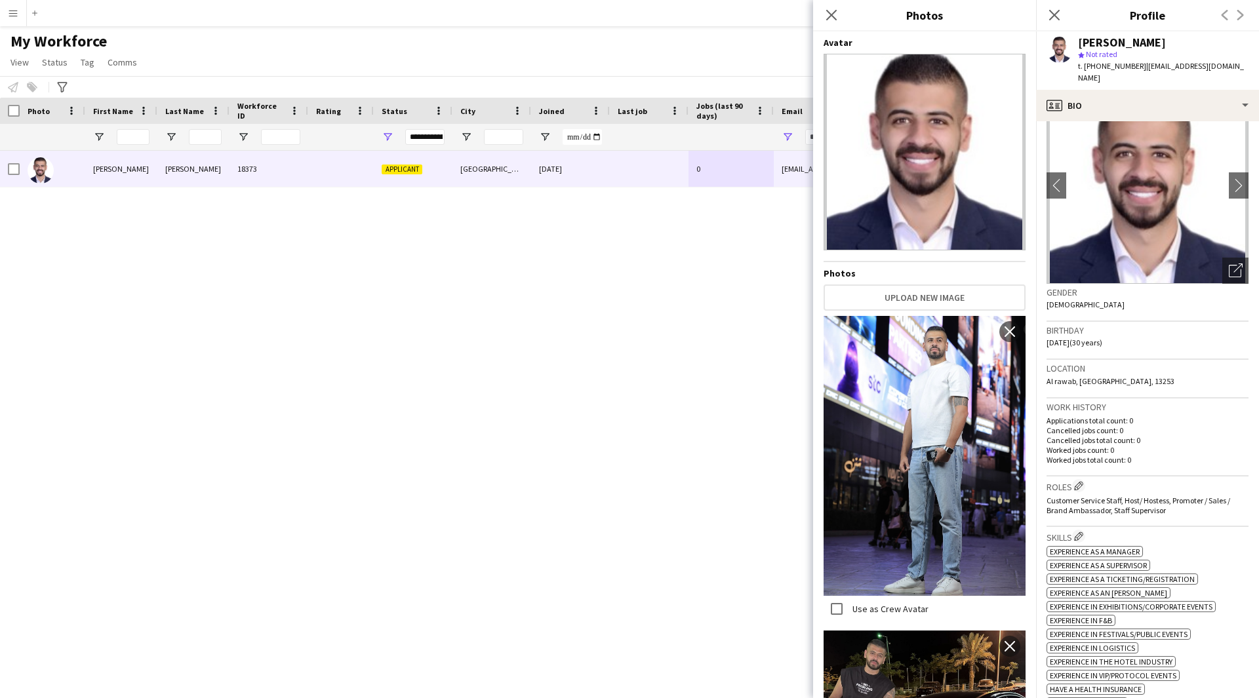
scroll to position [50, 0]
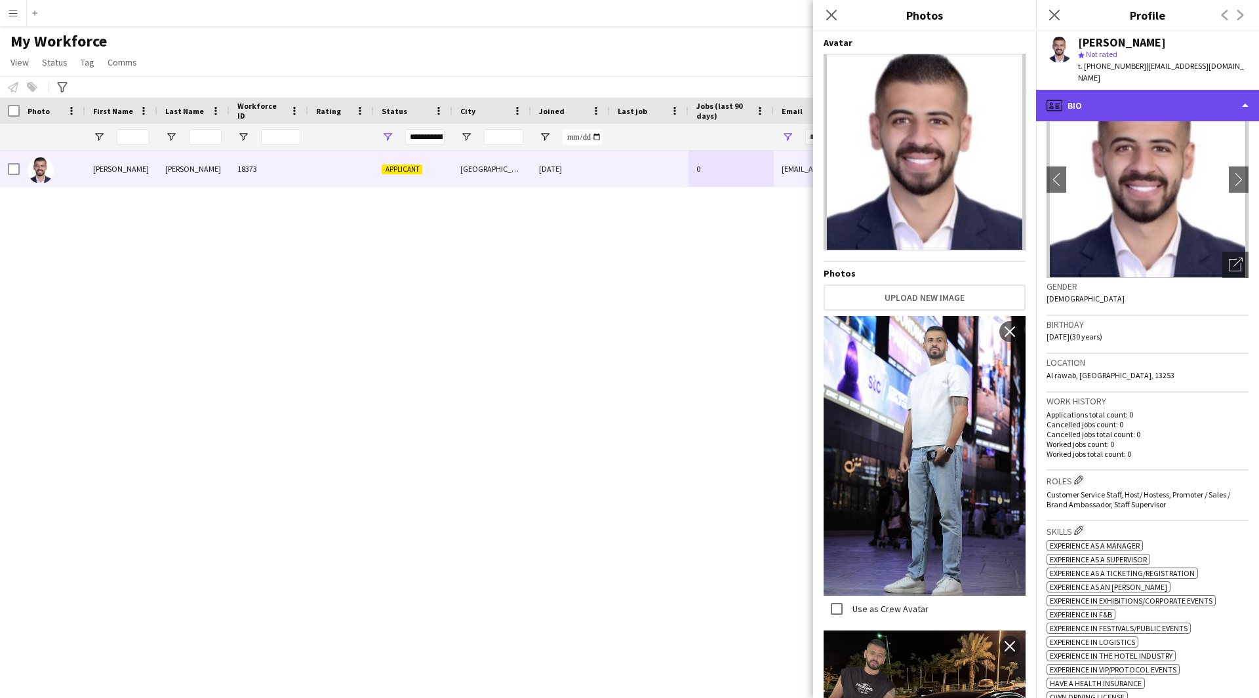
click at [1128, 111] on div "profile Bio" at bounding box center [1147, 105] width 223 height 31
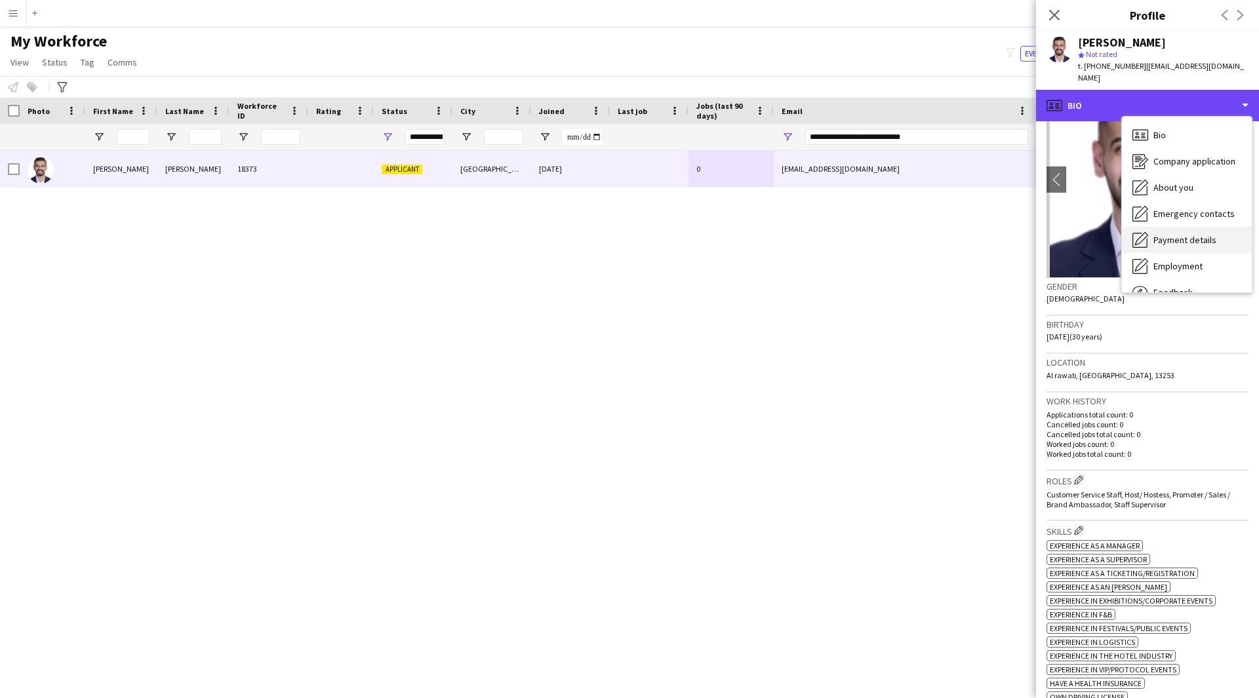
scroll to position [45, 0]
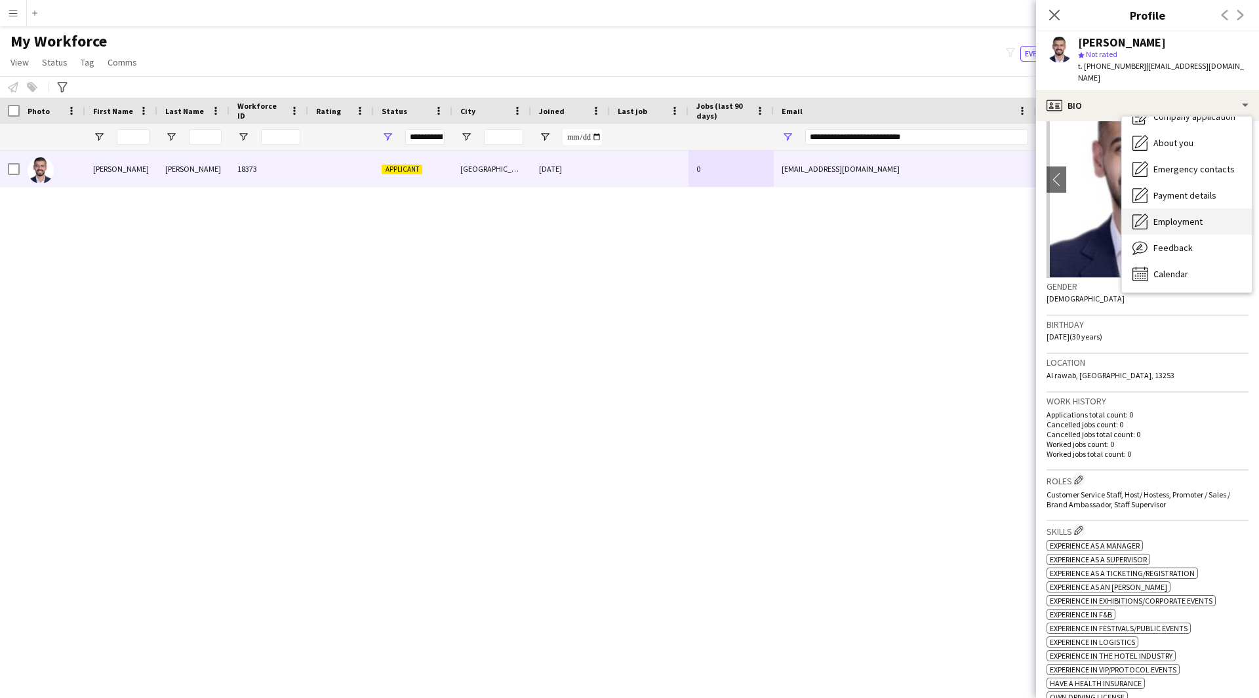
click at [1201, 233] on div "Employment Employment" at bounding box center [1187, 222] width 130 height 26
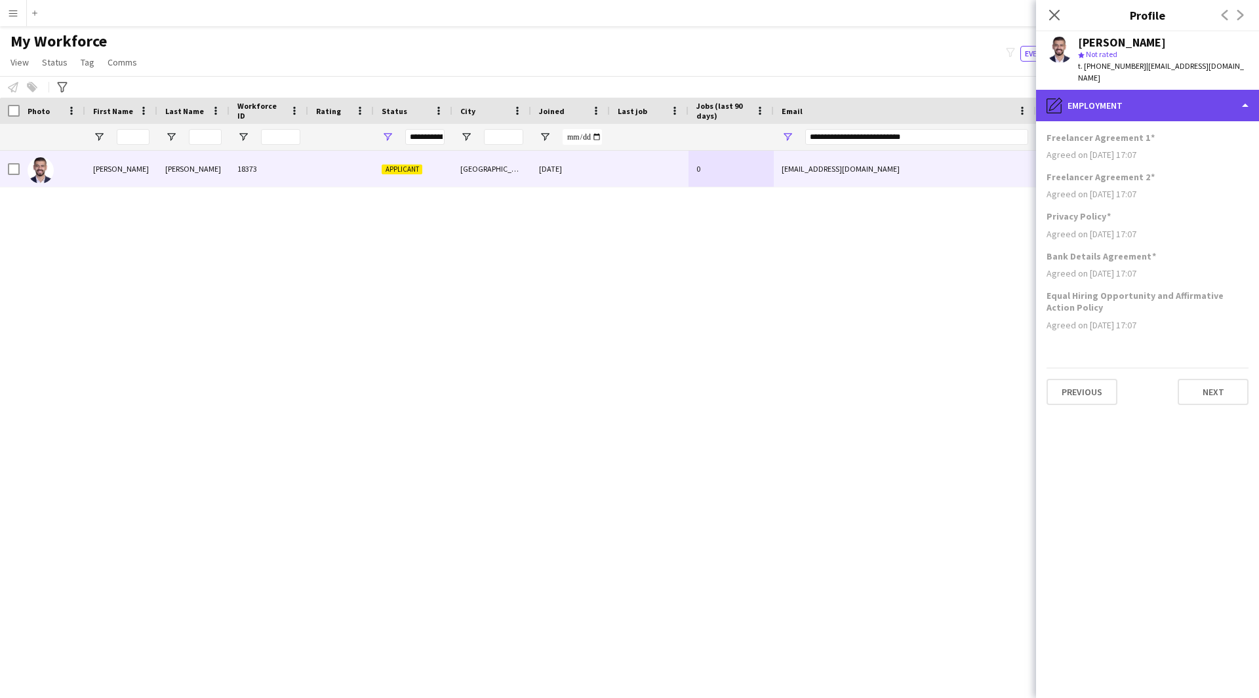
click at [1171, 118] on div "pencil4 Employment" at bounding box center [1147, 105] width 223 height 31
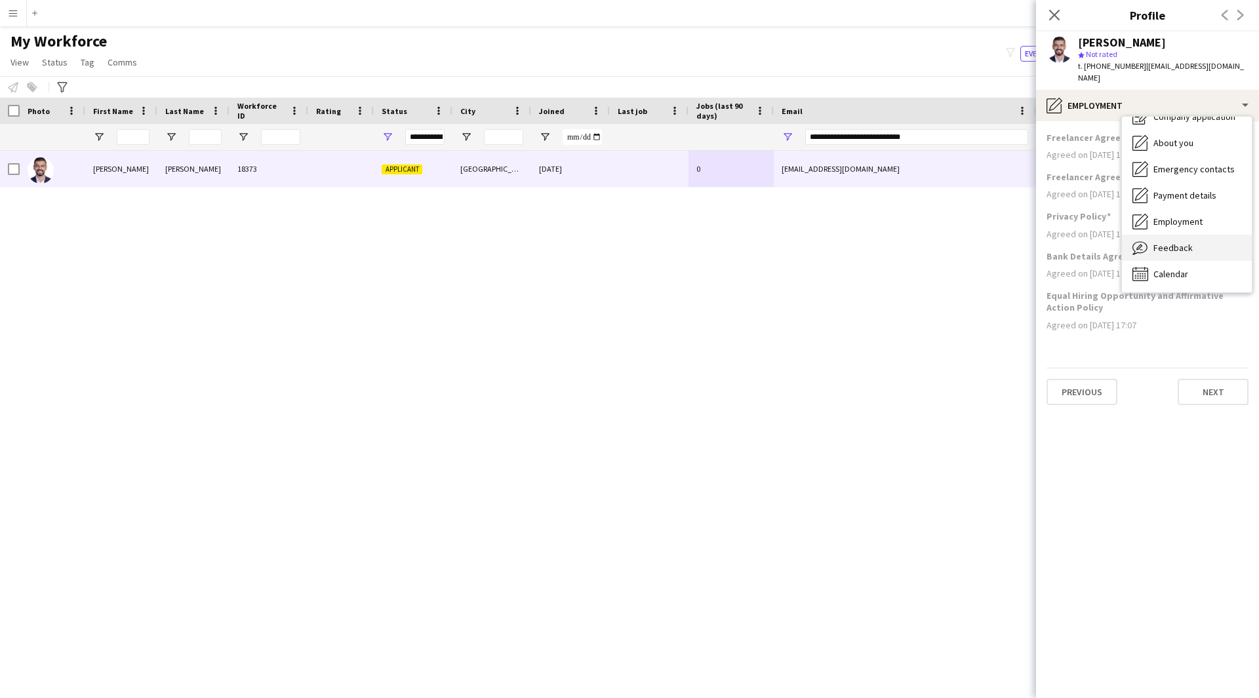
click at [1189, 242] on span "Feedback" at bounding box center [1172, 248] width 39 height 12
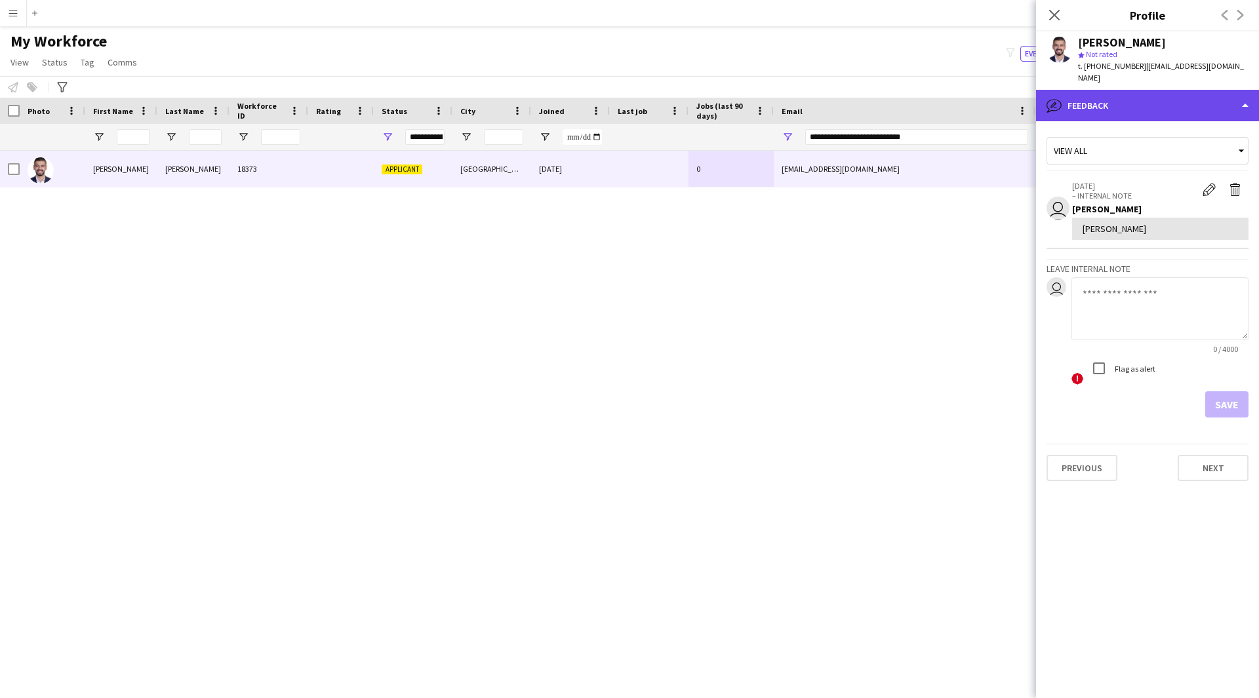
click at [1153, 101] on div "bubble-pencil Feedback" at bounding box center [1147, 105] width 223 height 31
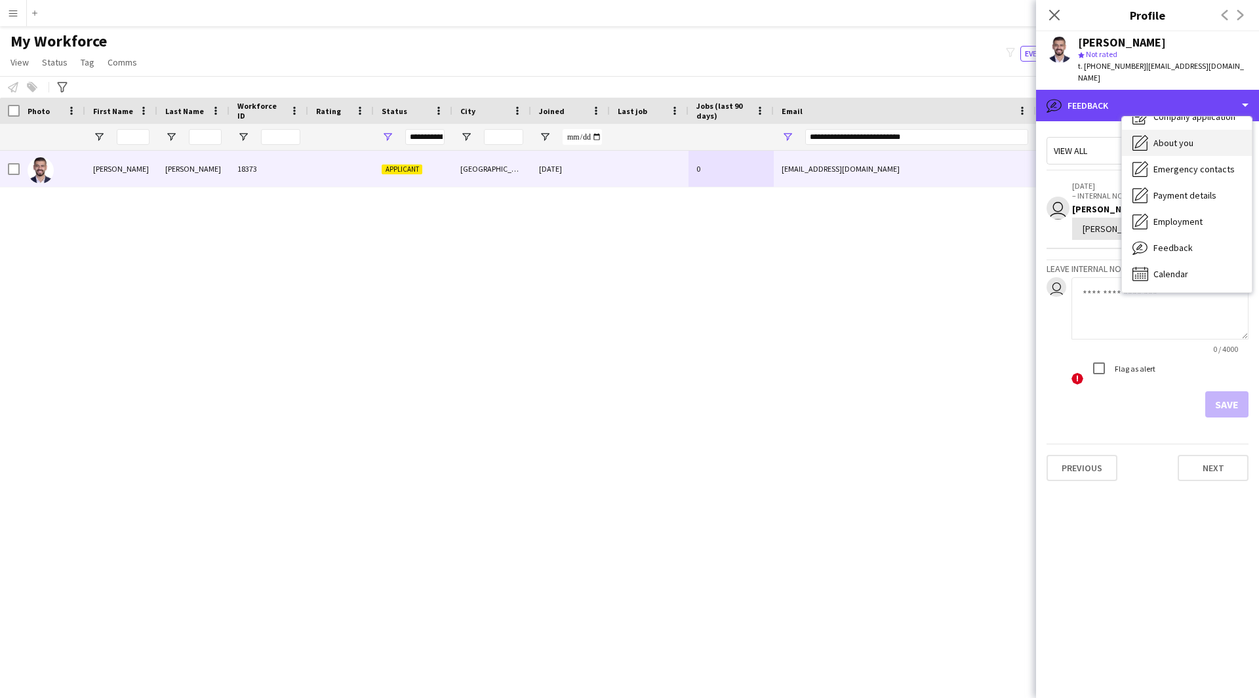
scroll to position [0, 0]
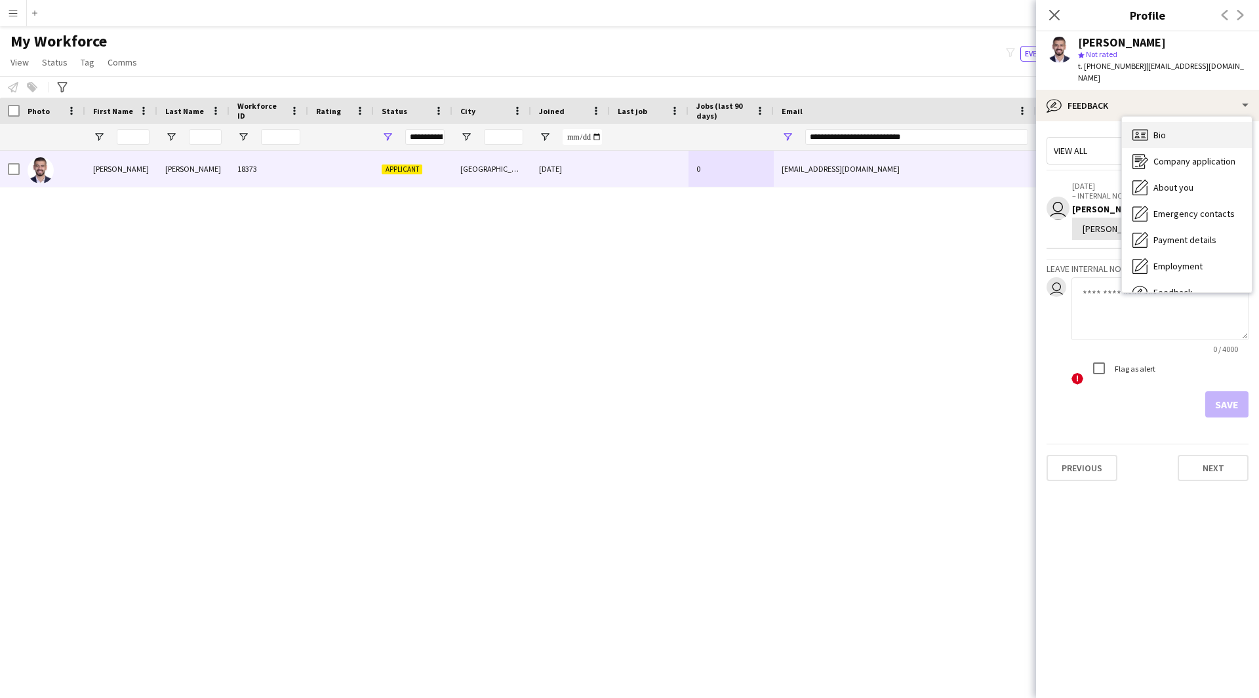
click at [1182, 142] on div "Bio Bio" at bounding box center [1187, 135] width 130 height 26
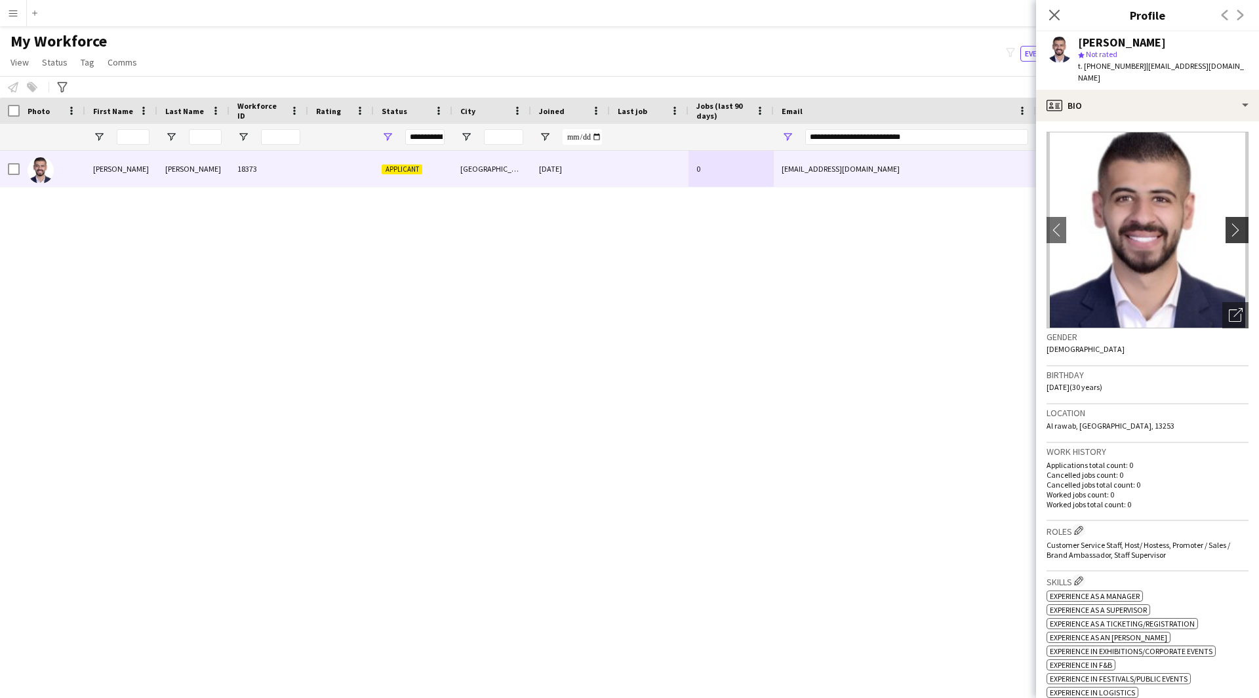
click at [1235, 224] on app-icon "chevron-right" at bounding box center [1239, 230] width 20 height 14
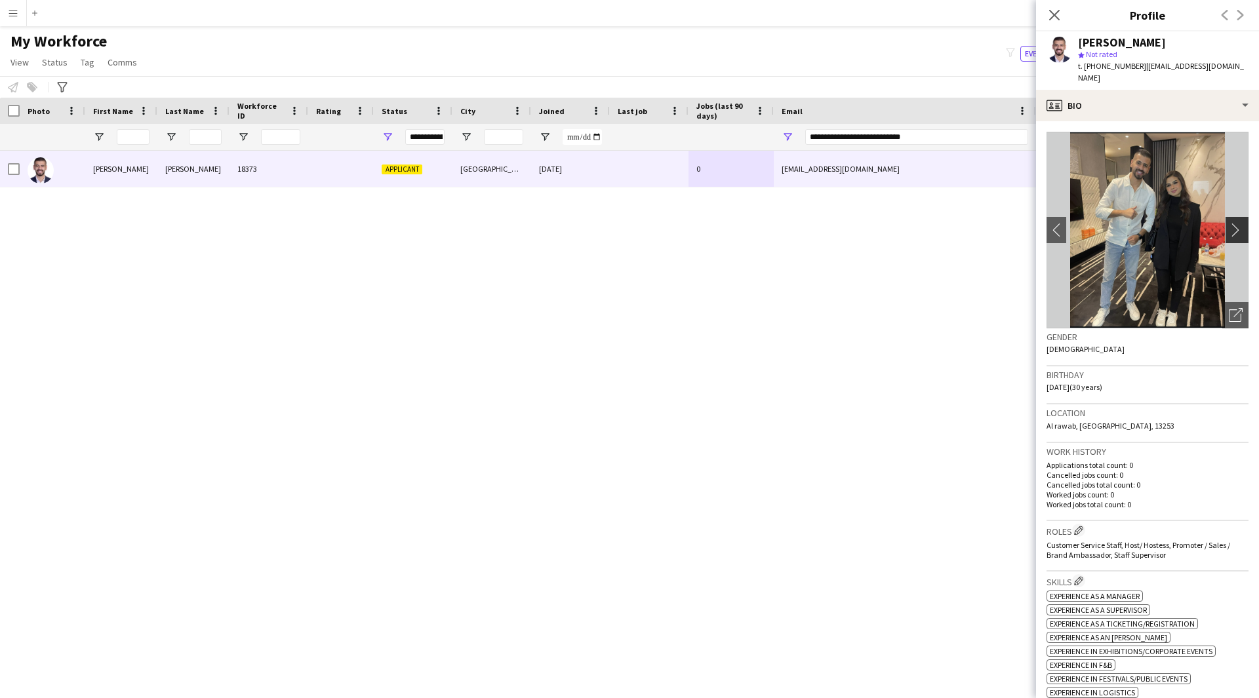
click at [1231, 225] on app-icon "chevron-right" at bounding box center [1239, 230] width 20 height 14
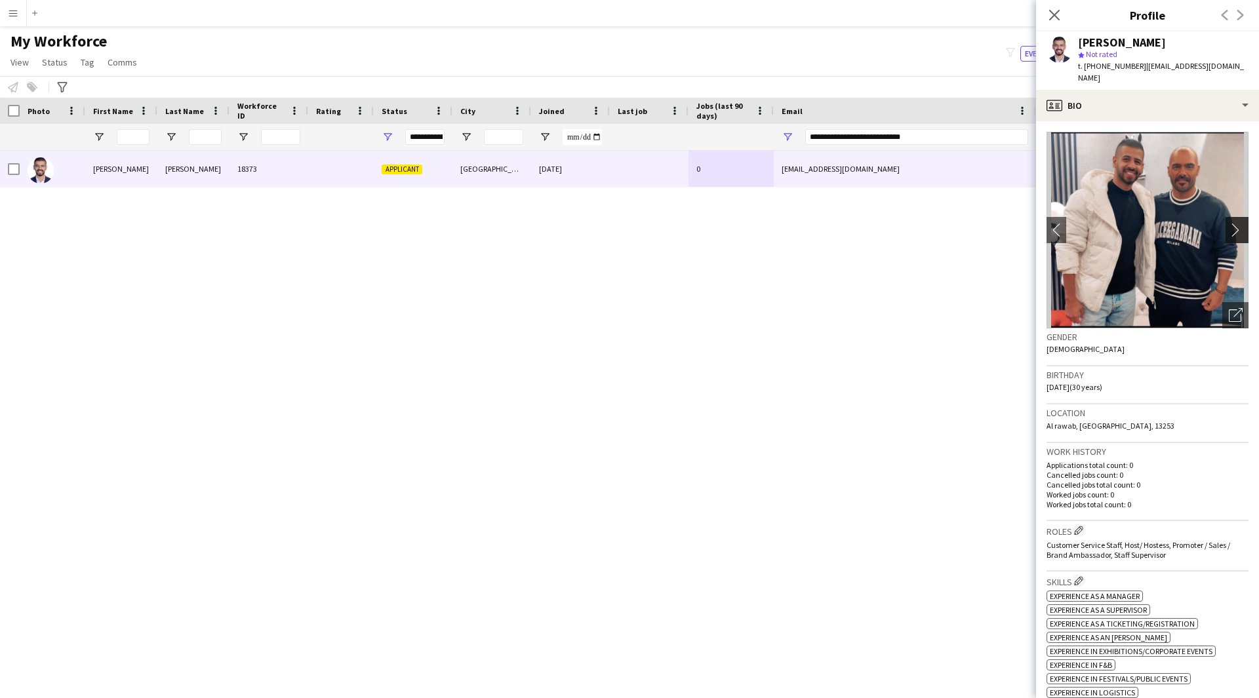
click at [1231, 225] on app-icon "chevron-right" at bounding box center [1239, 230] width 20 height 14
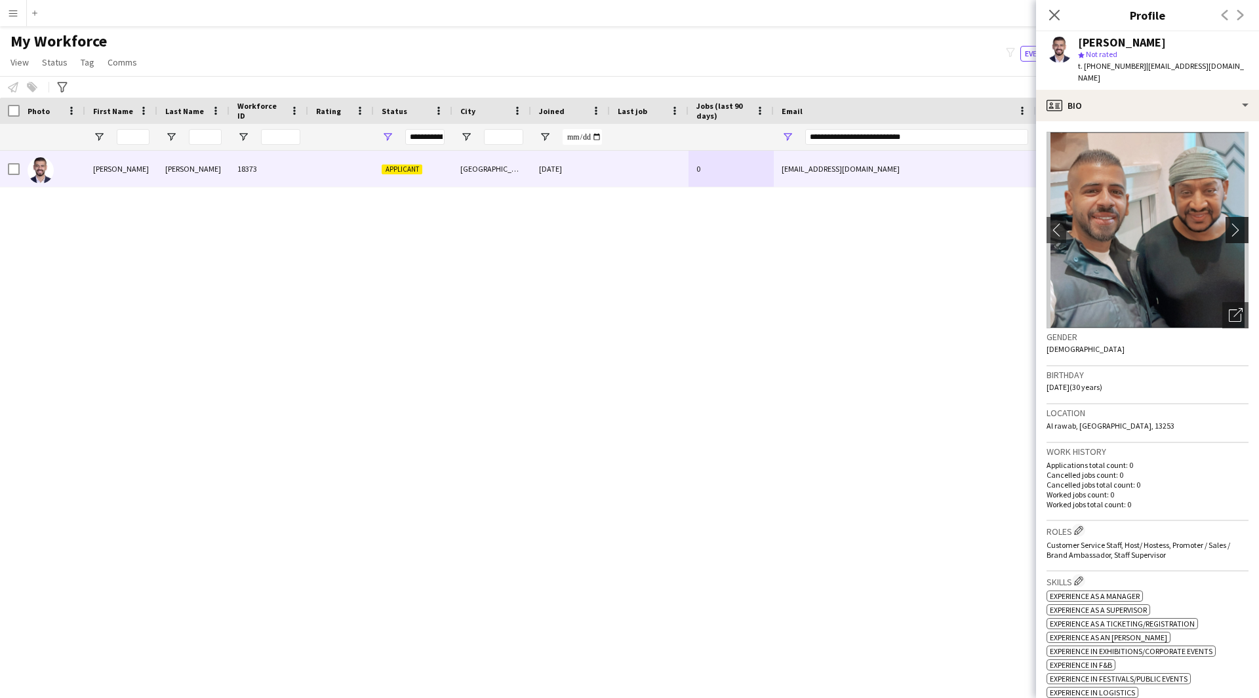
click at [1231, 225] on app-icon "chevron-right" at bounding box center [1239, 230] width 20 height 14
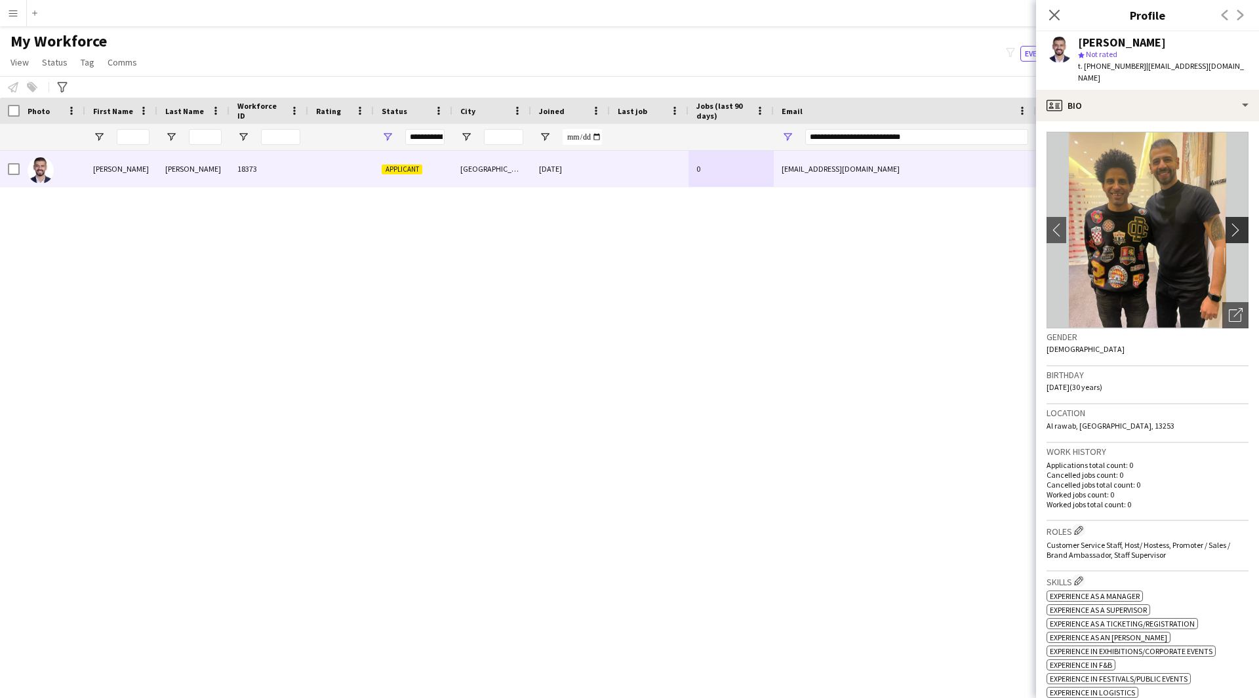
click at [1231, 227] on app-icon "chevron-right" at bounding box center [1239, 230] width 20 height 14
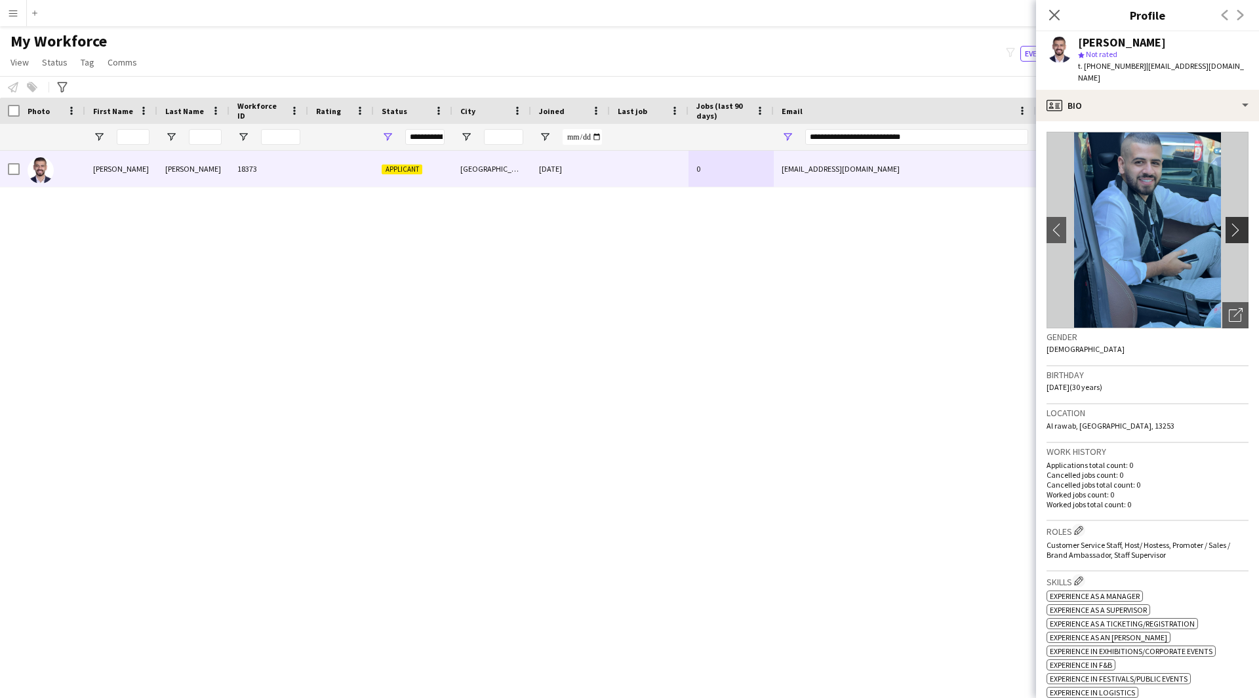
click at [1229, 227] on app-icon "chevron-right" at bounding box center [1239, 230] width 20 height 14
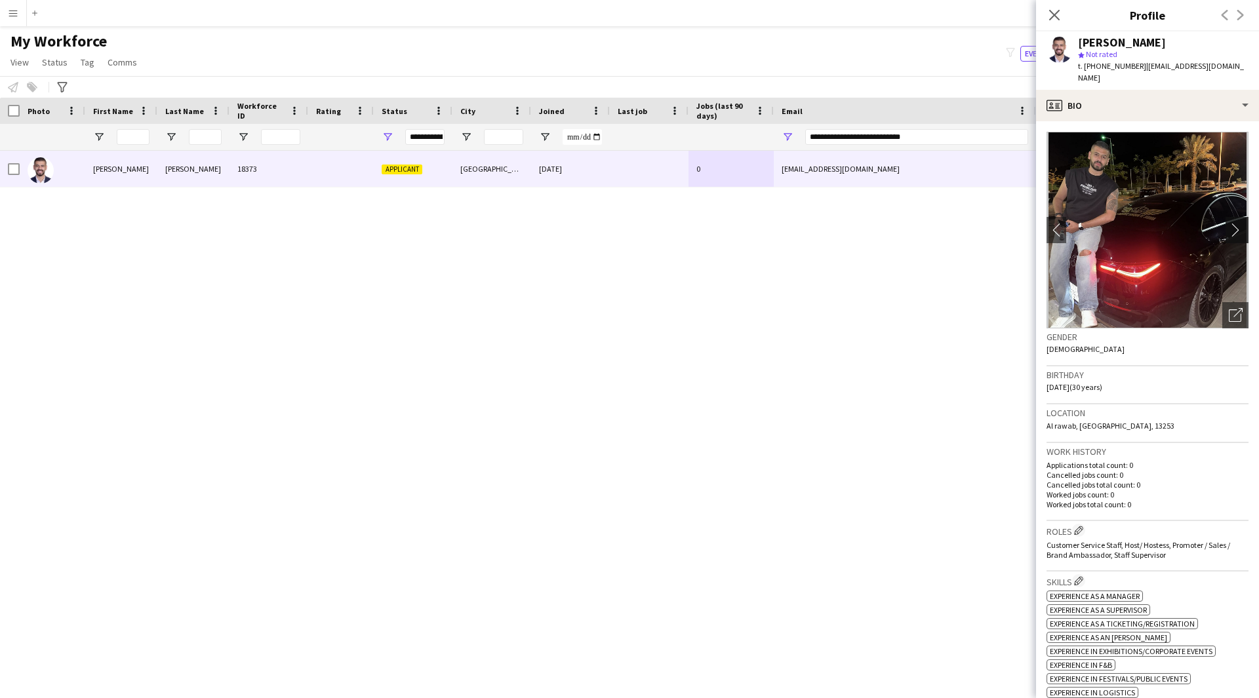
click at [1229, 227] on app-icon "chevron-right" at bounding box center [1239, 230] width 20 height 14
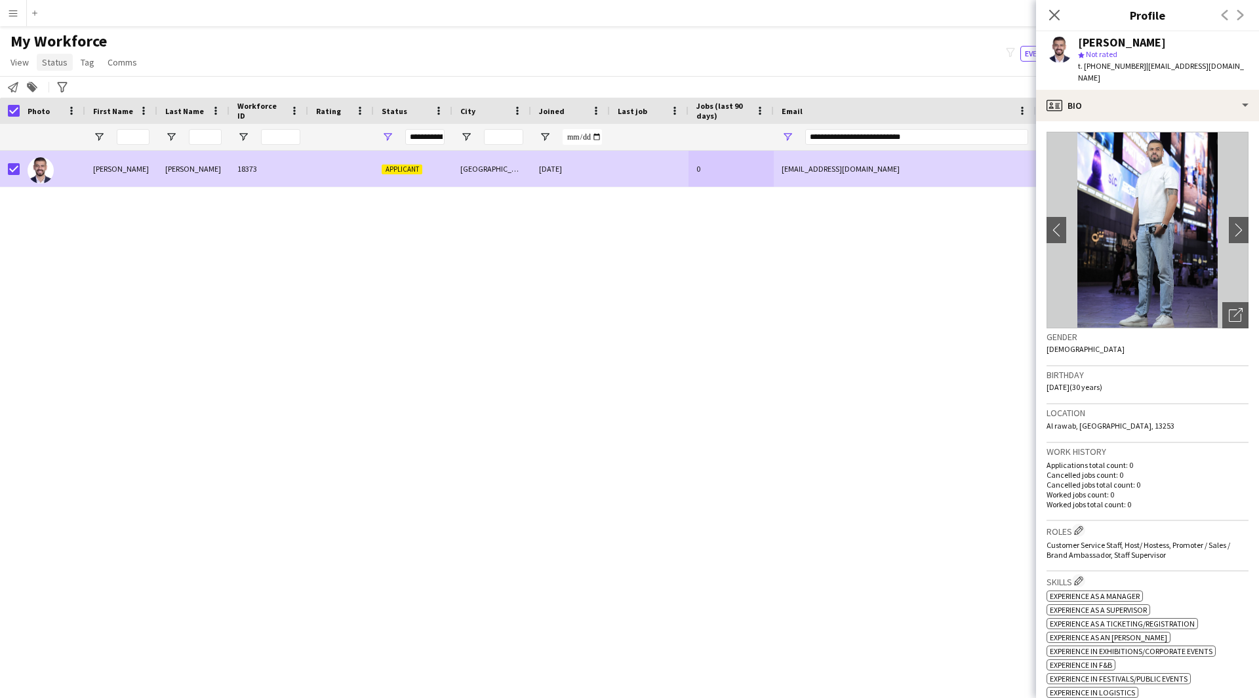
click at [53, 62] on span "Status" at bounding box center [55, 62] width 26 height 12
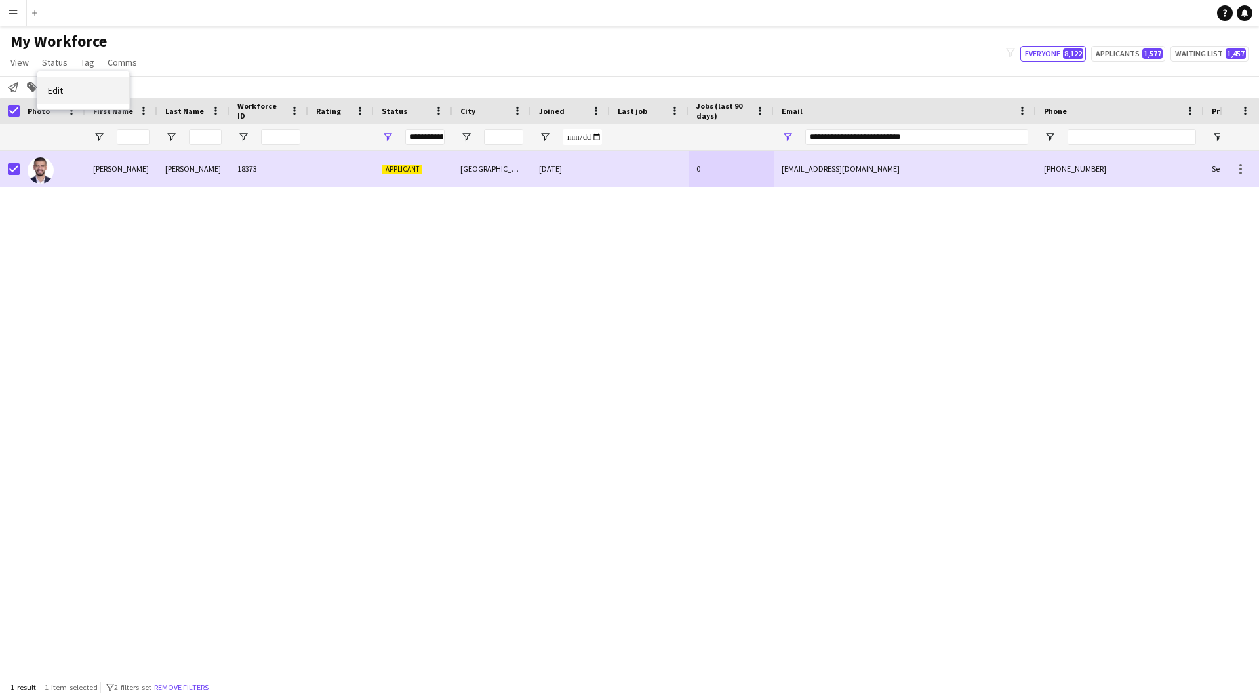
click at [121, 88] on link "Edit" at bounding box center [83, 91] width 92 height 28
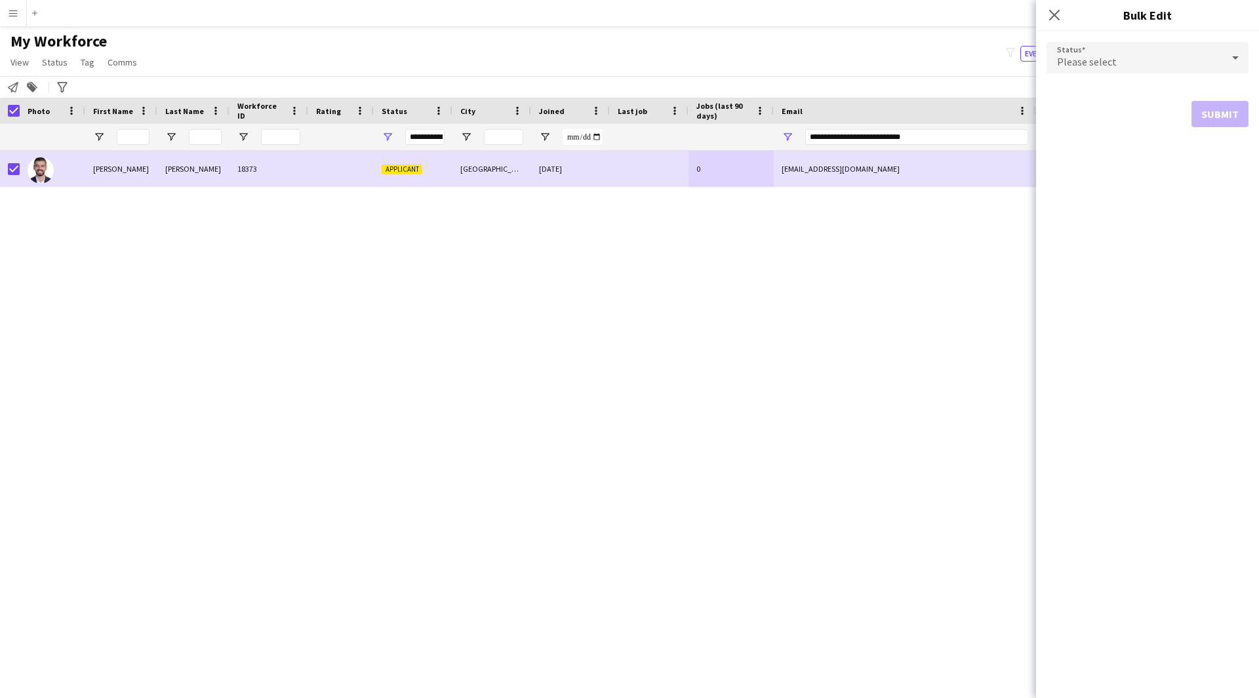
click at [1139, 66] on div "Please select" at bounding box center [1134, 57] width 176 height 31
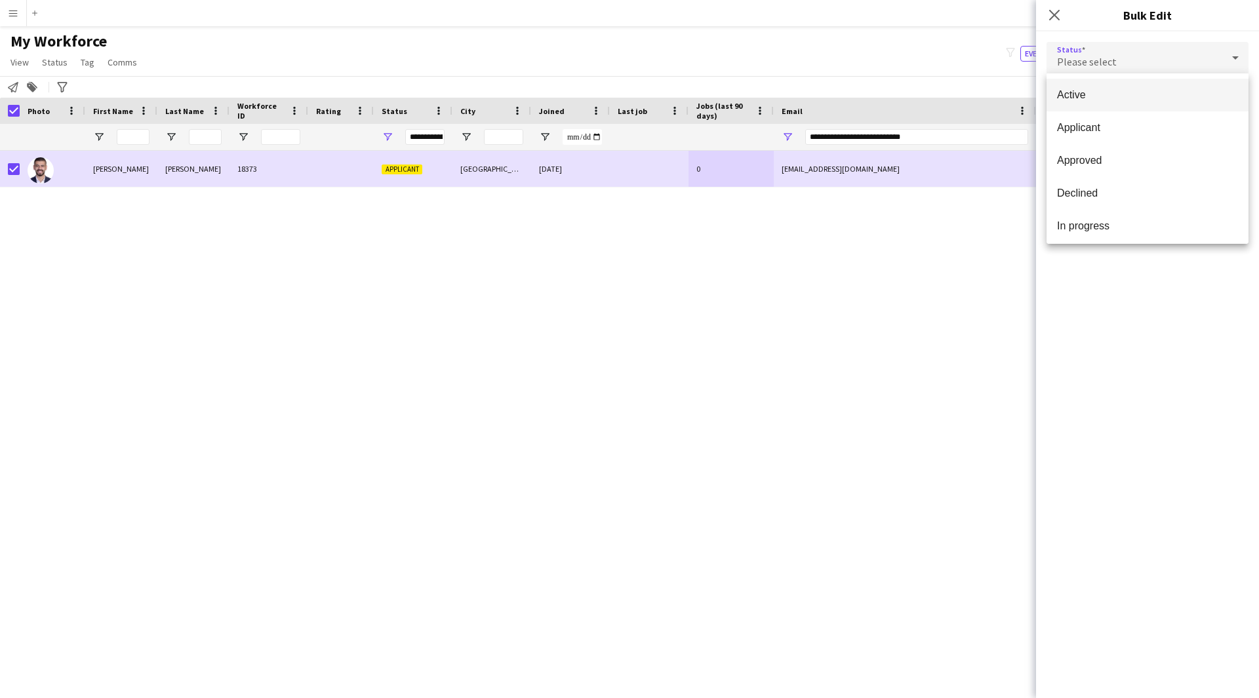
click at [1149, 101] on span "Active" at bounding box center [1147, 95] width 181 height 12
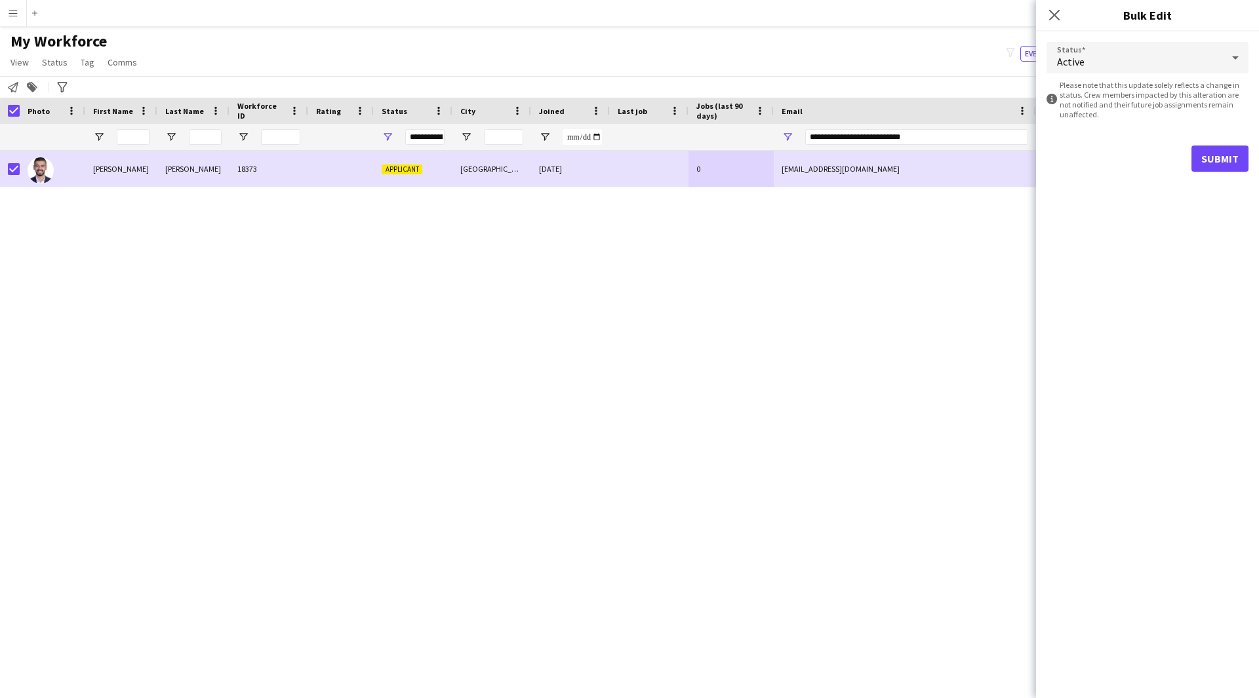
click at [1222, 175] on form "Status Active information-circle Please note that this update solely reflects a…" at bounding box center [1147, 106] width 202 height 151
click at [1218, 167] on button "Submit" at bounding box center [1219, 159] width 57 height 26
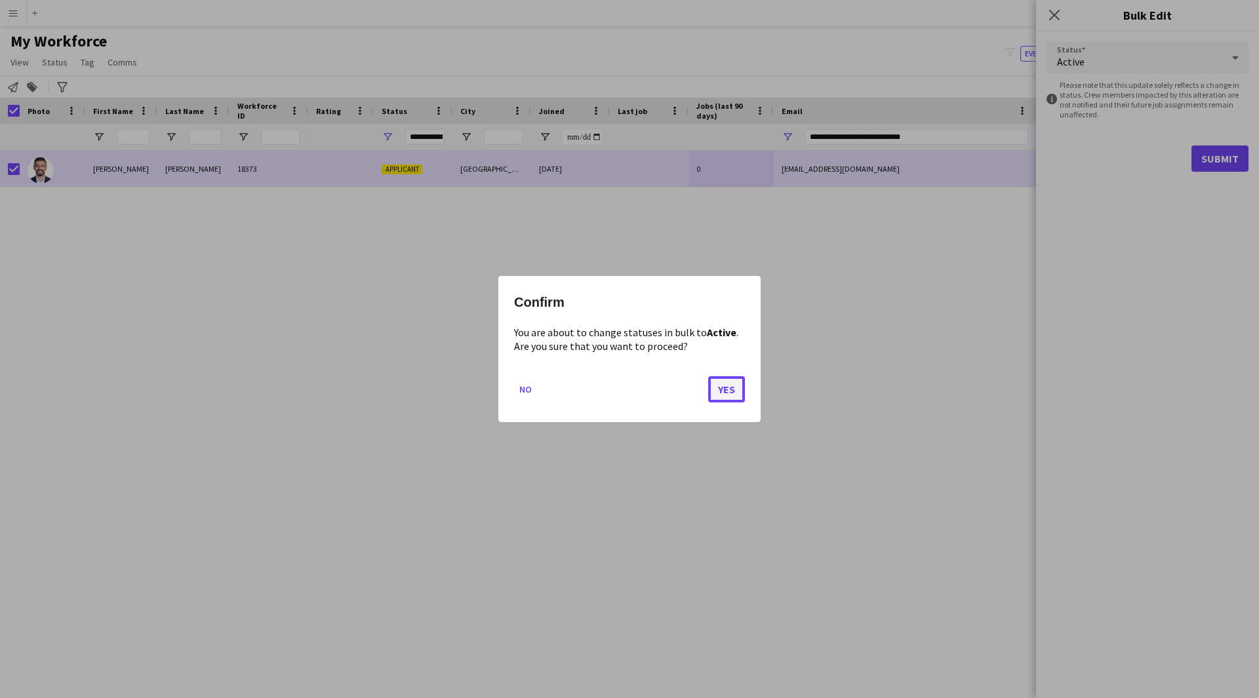
click at [725, 399] on button "Yes" at bounding box center [726, 389] width 37 height 26
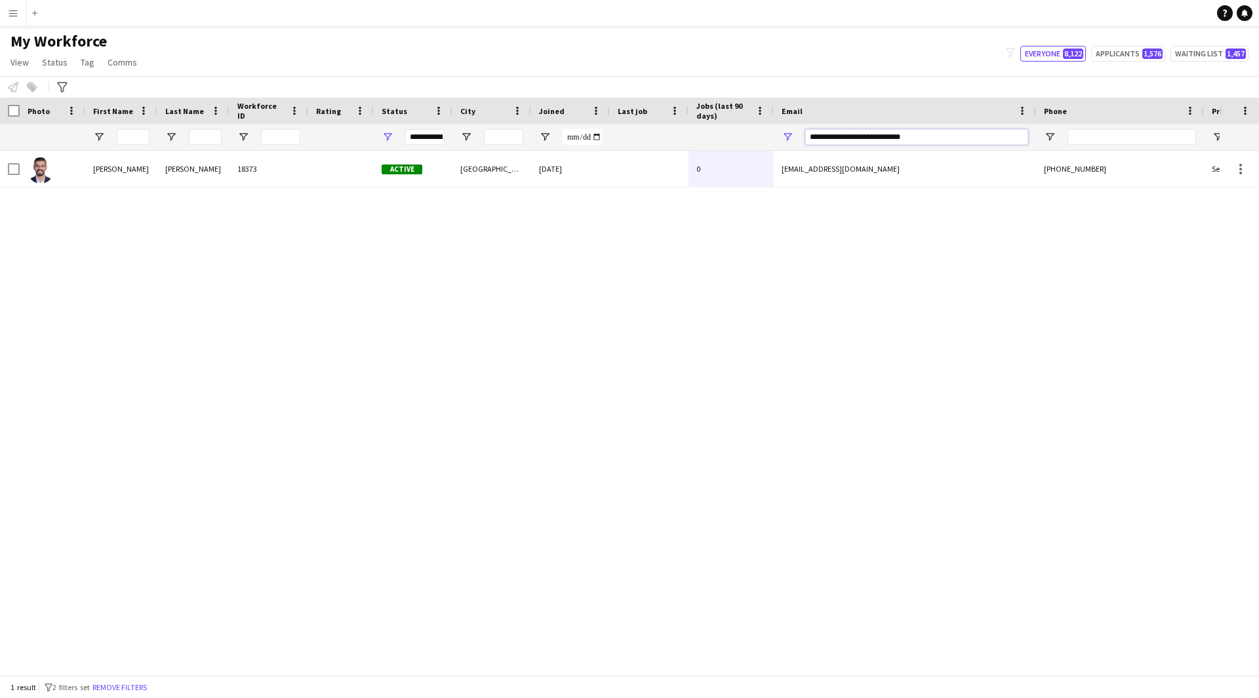
drag, startPoint x: 977, startPoint y: 144, endPoint x: 603, endPoint y: 220, distance: 381.9
click at [603, 220] on div "Workforce Details Photo First Name" at bounding box center [629, 387] width 1259 height 578
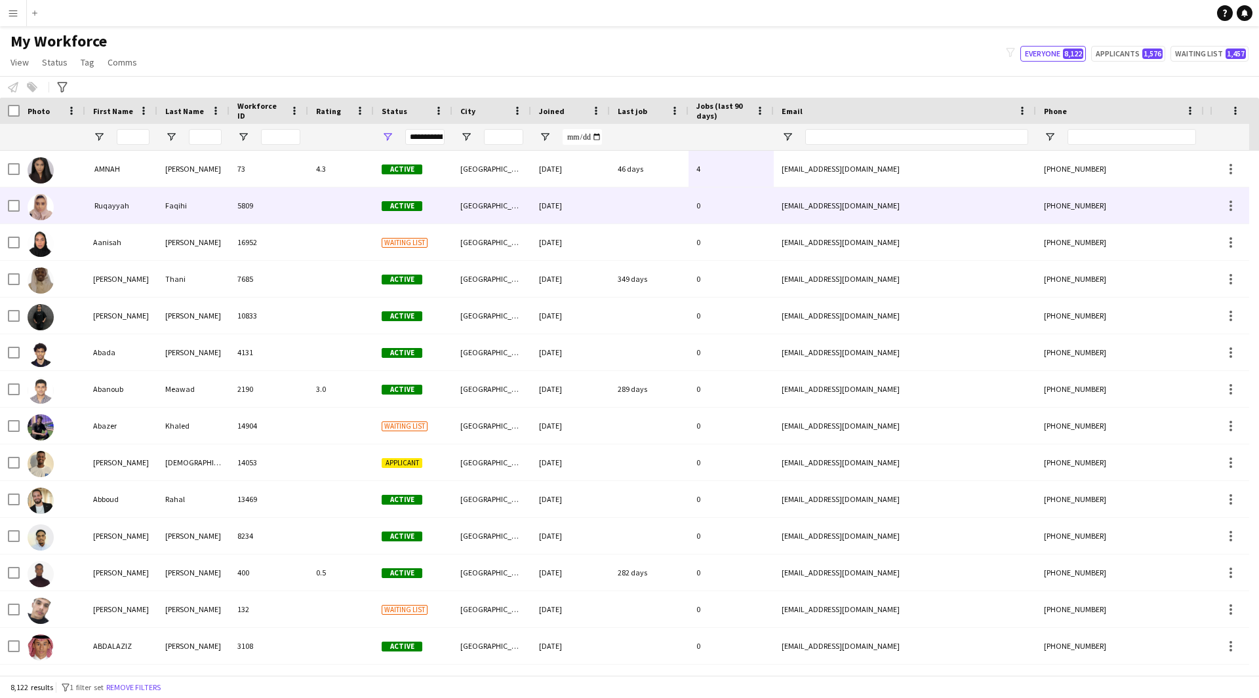
click at [250, 190] on div "5809" at bounding box center [268, 206] width 79 height 36
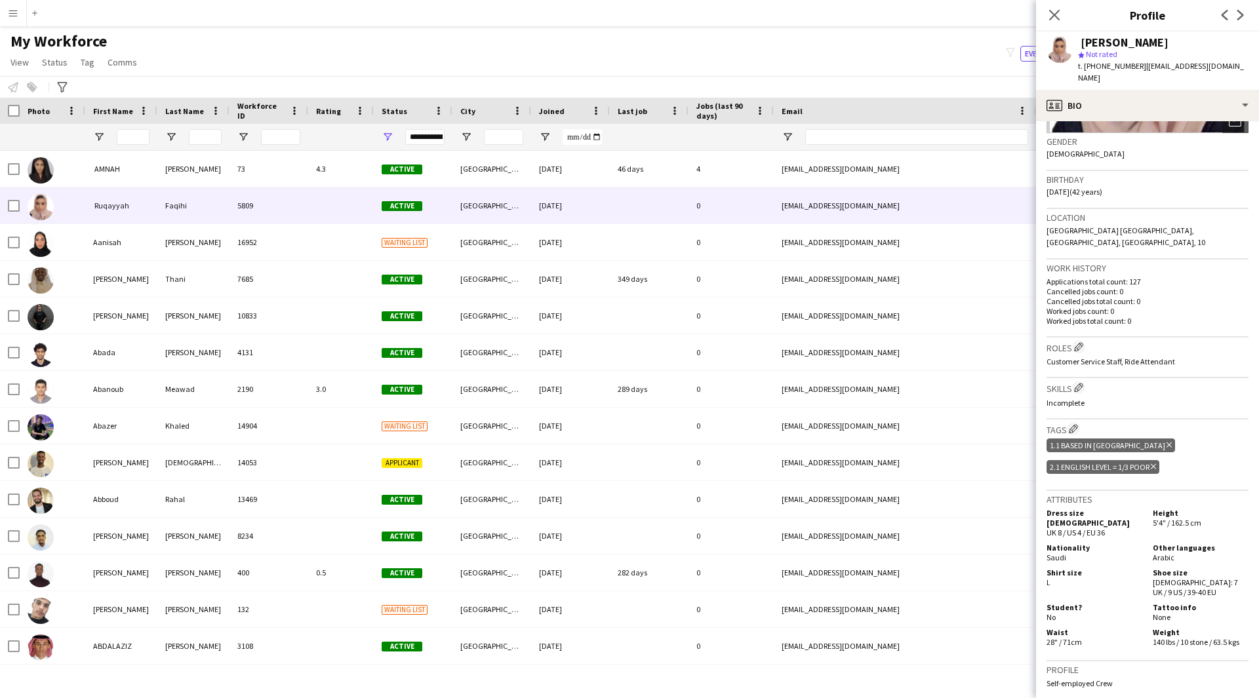
scroll to position [197, 0]
drag, startPoint x: 1073, startPoint y: 365, endPoint x: 1048, endPoint y: 366, distance: 25.0
click at [1048, 379] on h3 "Skills Edit crew company skills" at bounding box center [1147, 386] width 202 height 14
copy h3 "Skills"
click at [1062, 18] on div "Close pop-in" at bounding box center [1054, 15] width 37 height 30
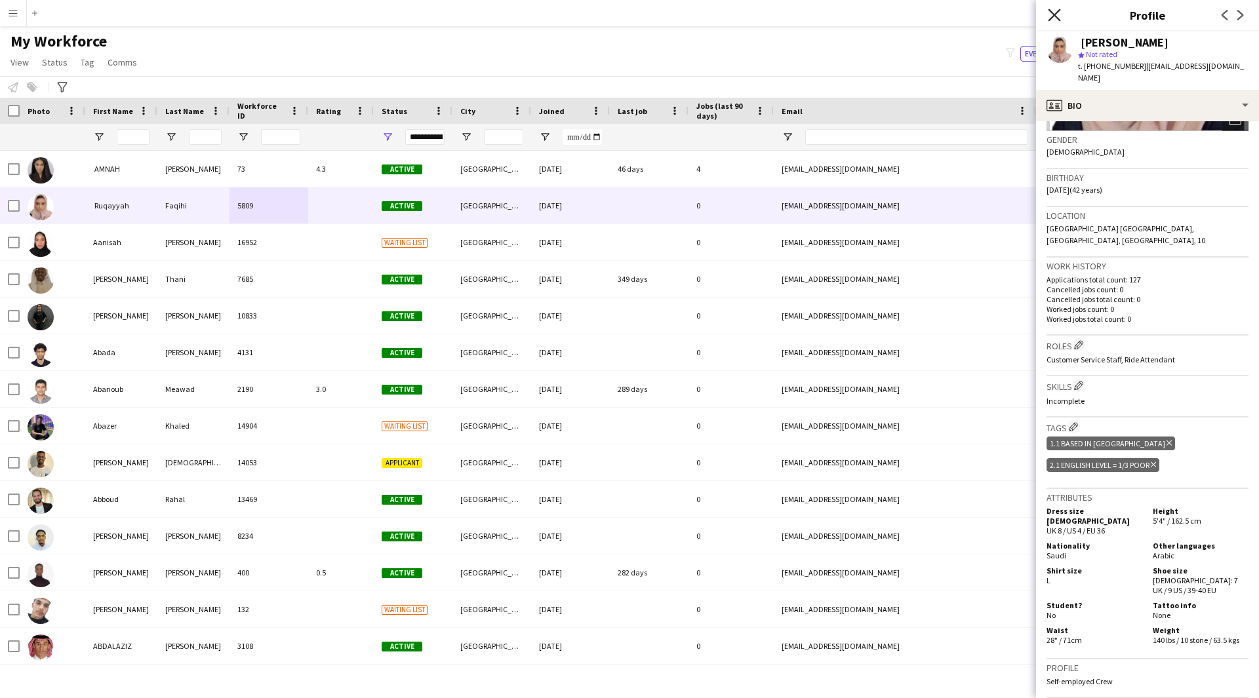
click at [1055, 17] on icon "Close pop-in" at bounding box center [1054, 15] width 12 height 12
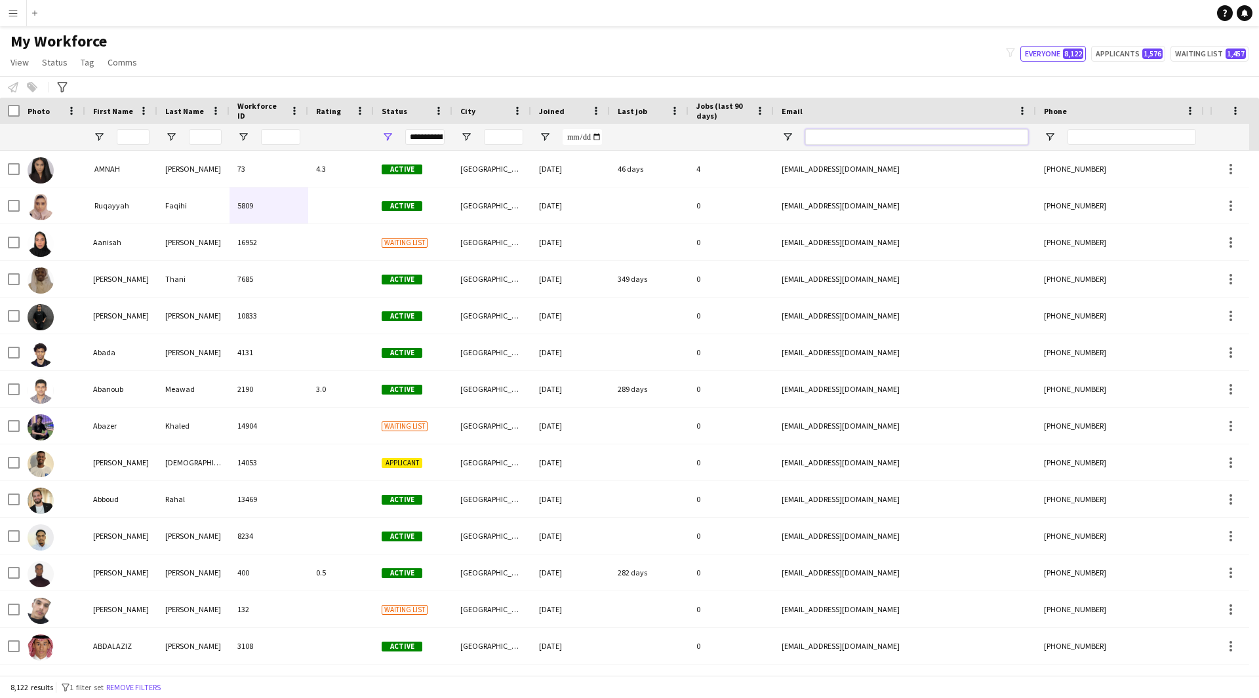
click at [928, 138] on input "Email Filter Input" at bounding box center [916, 137] width 223 height 16
paste input "**********"
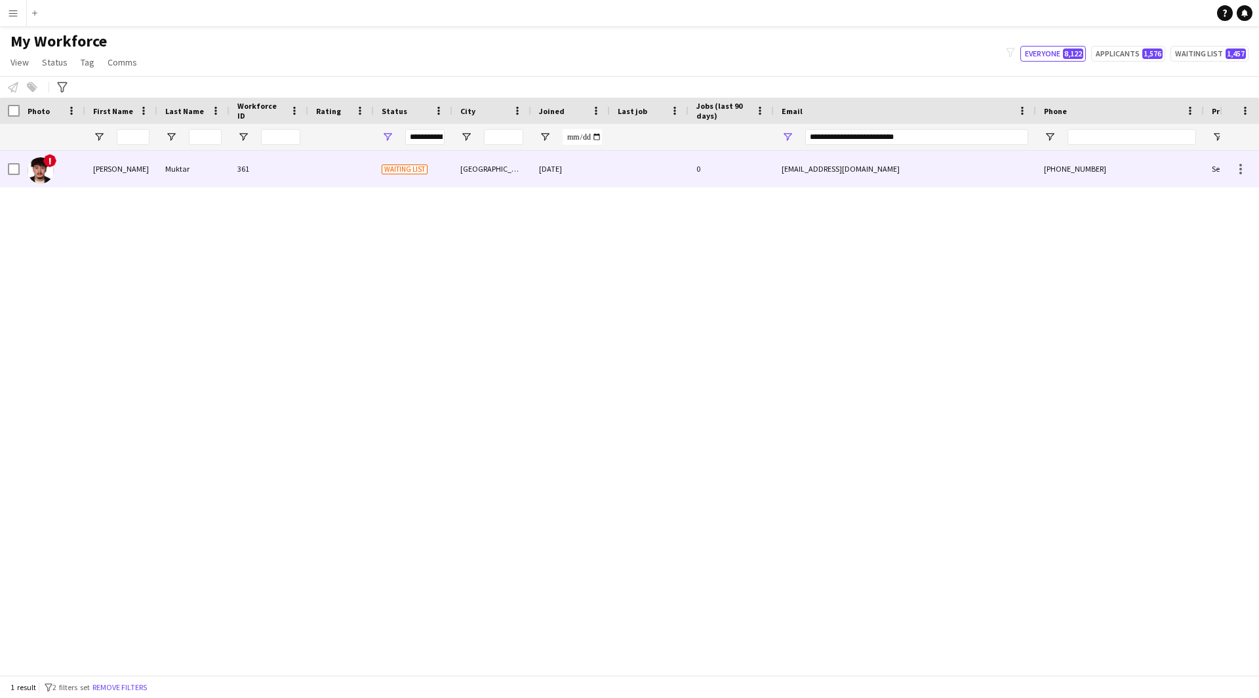
click at [899, 180] on div "[EMAIL_ADDRESS][DOMAIN_NAME]" at bounding box center [905, 169] width 262 height 36
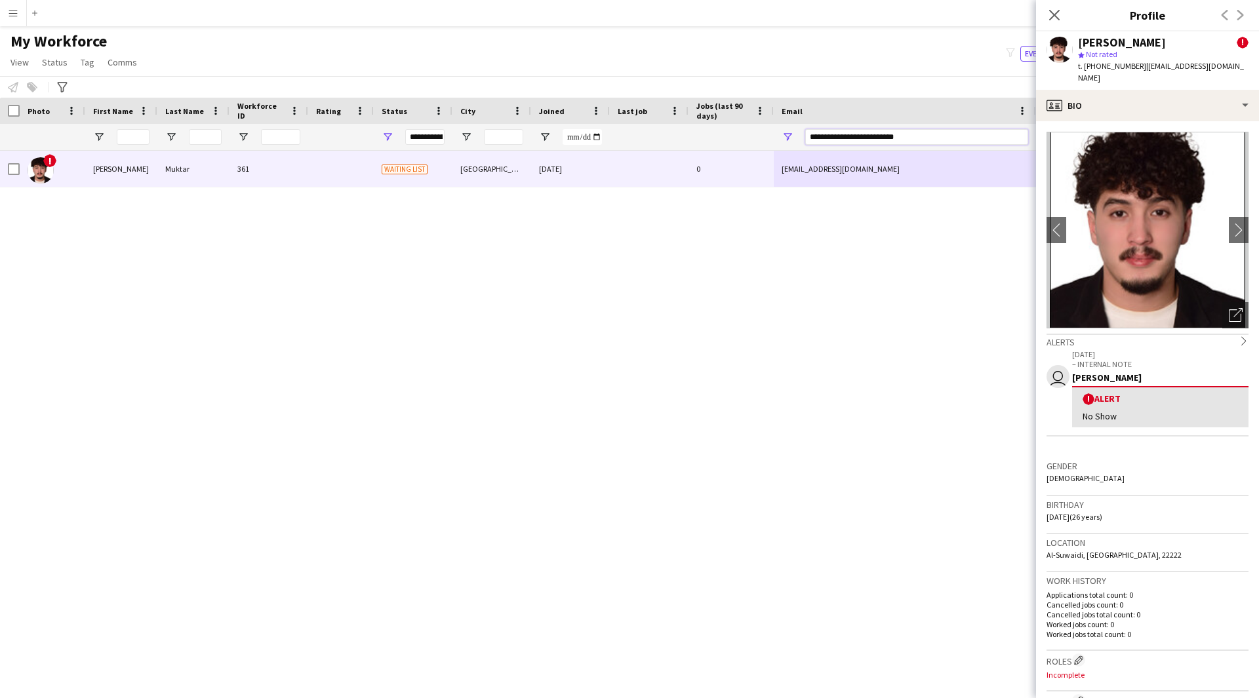
drag, startPoint x: 940, startPoint y: 140, endPoint x: 530, endPoint y: 169, distance: 411.5
click at [530, 169] on div "Workforce Details Photo First Name" at bounding box center [629, 387] width 1259 height 578
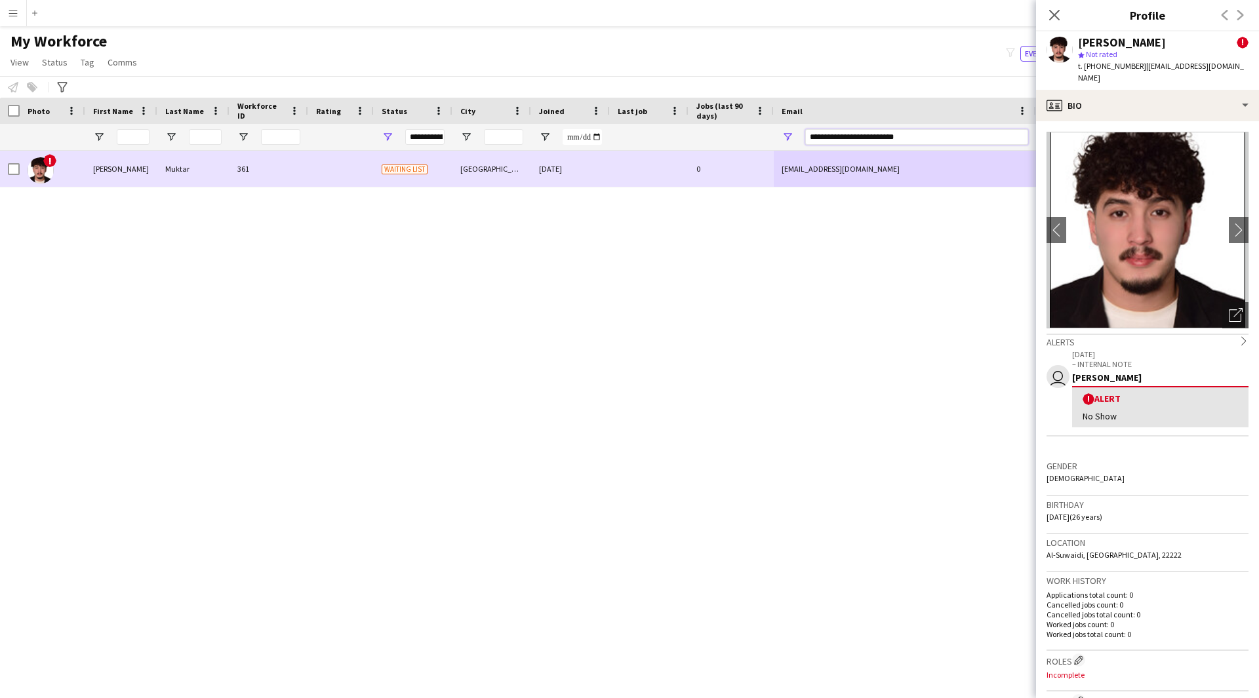
paste input "Email Filter Input"
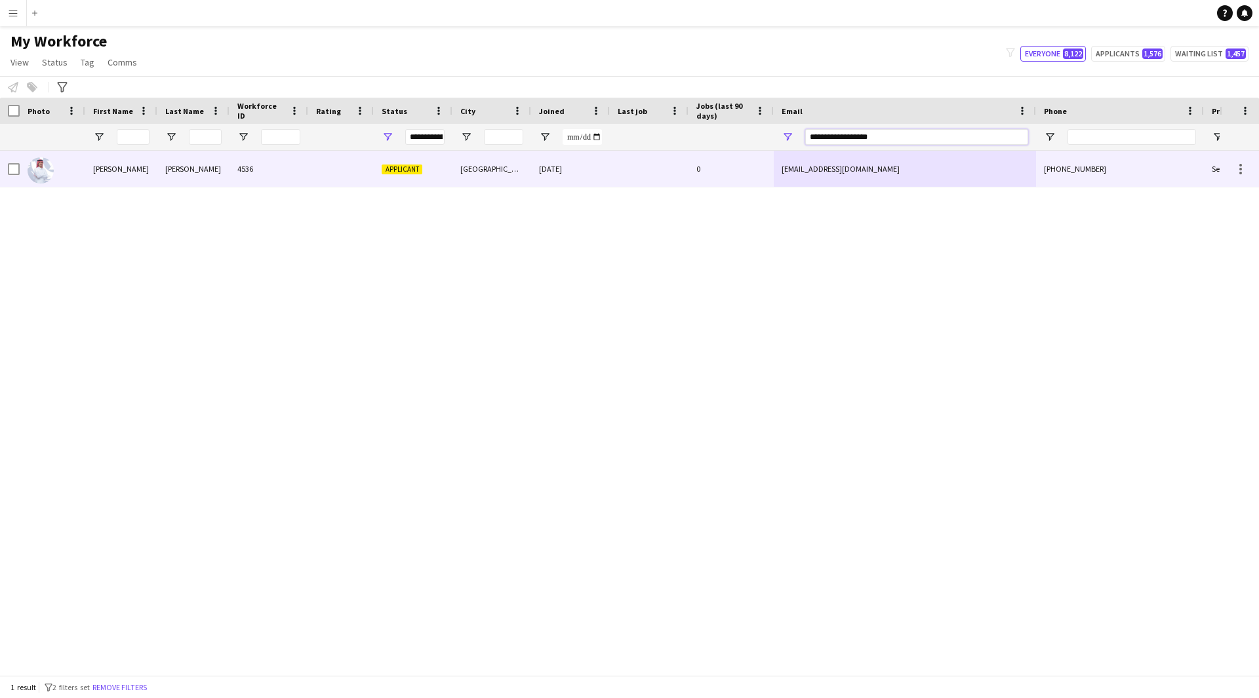
type input "**********"
click at [651, 169] on div at bounding box center [649, 169] width 79 height 36
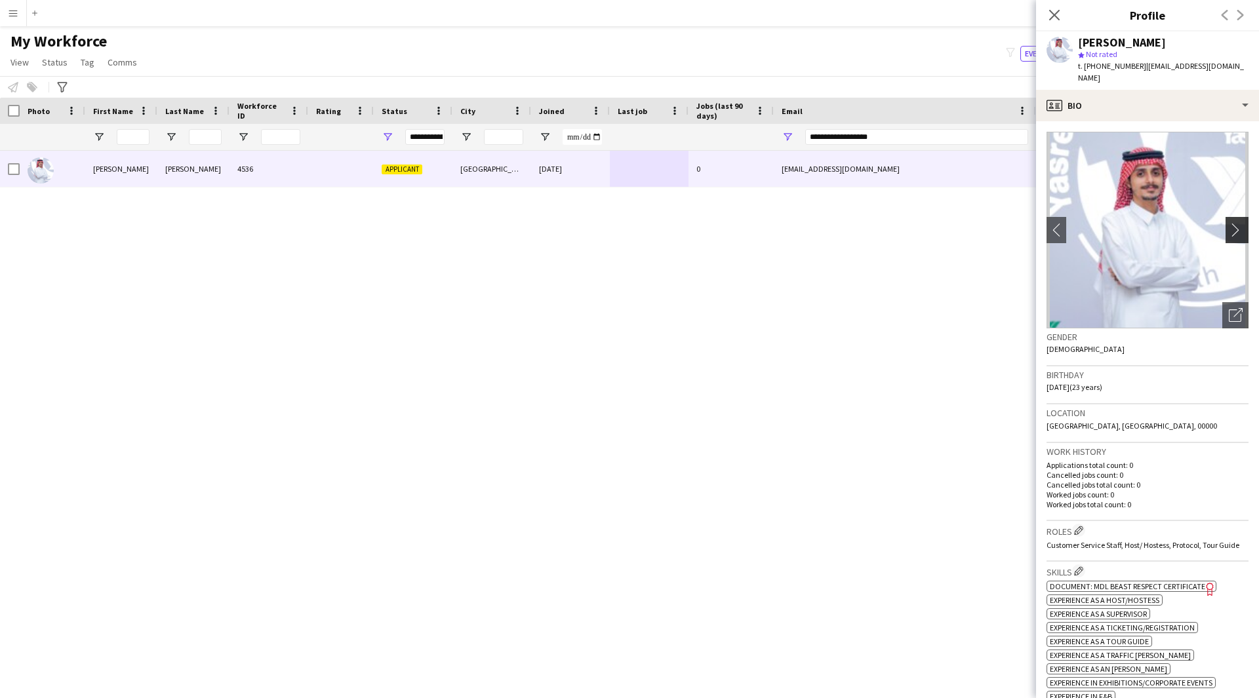
click at [1229, 223] on app-icon "chevron-right" at bounding box center [1239, 230] width 20 height 14
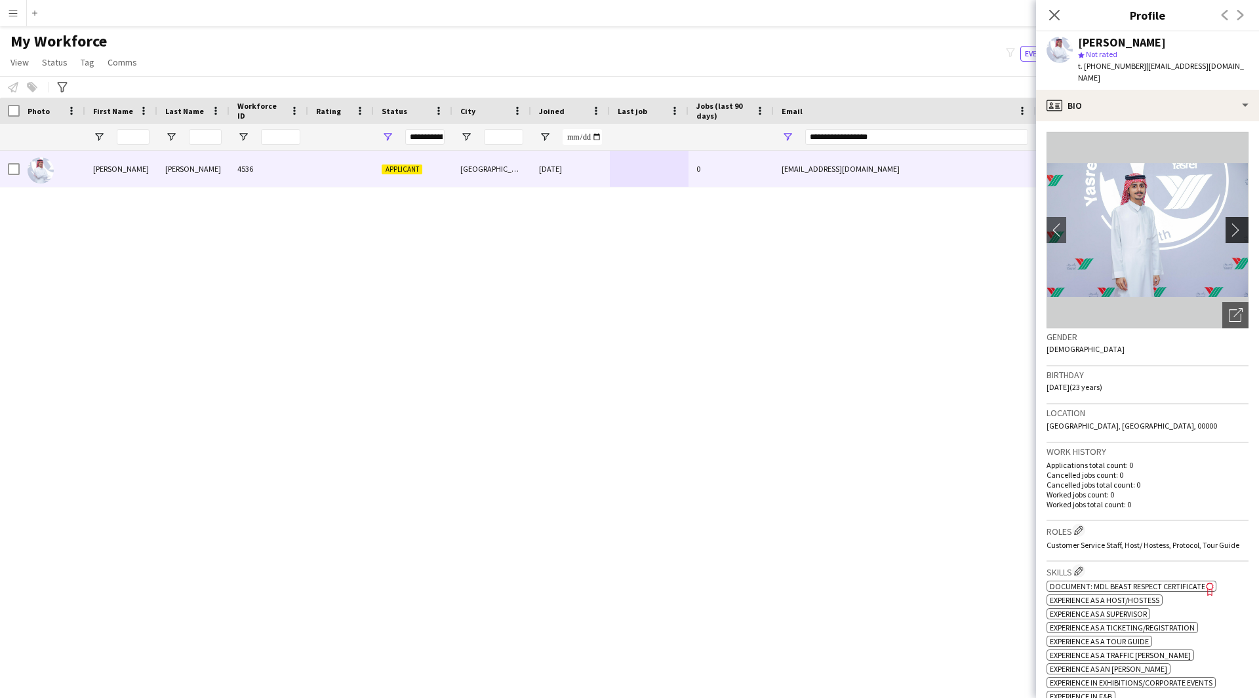
click at [1229, 223] on app-icon "chevron-right" at bounding box center [1239, 230] width 20 height 14
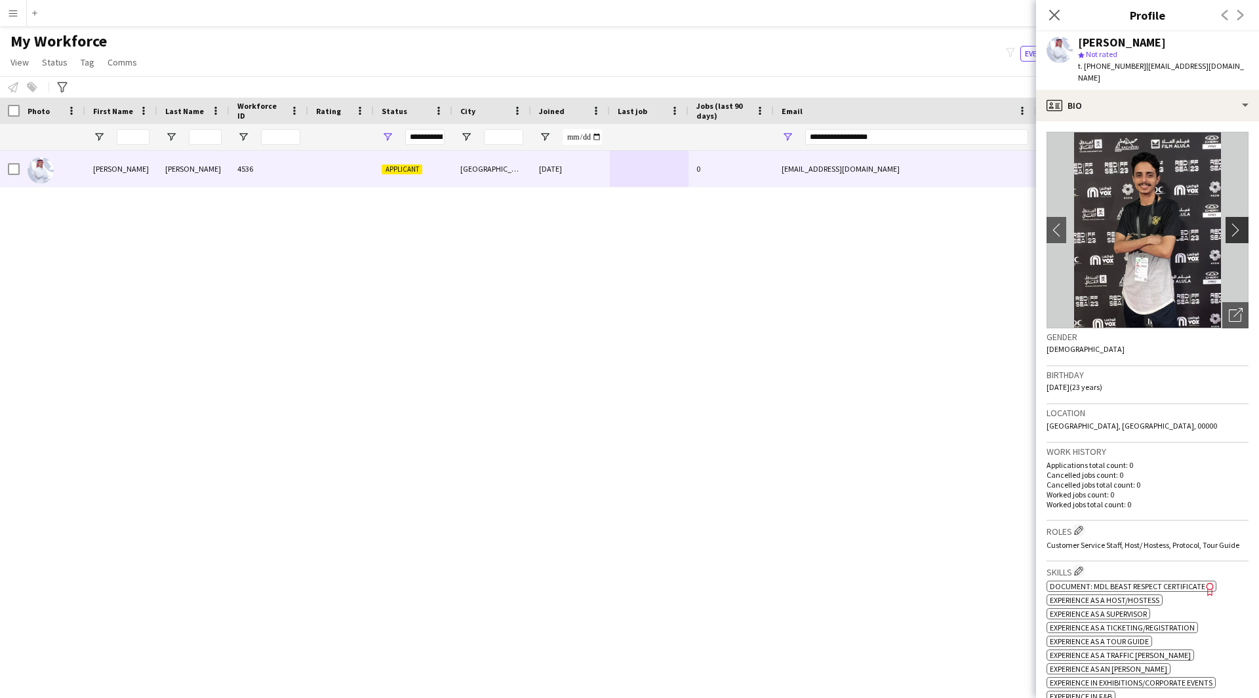
click at [1231, 223] on app-icon "chevron-right" at bounding box center [1239, 230] width 20 height 14
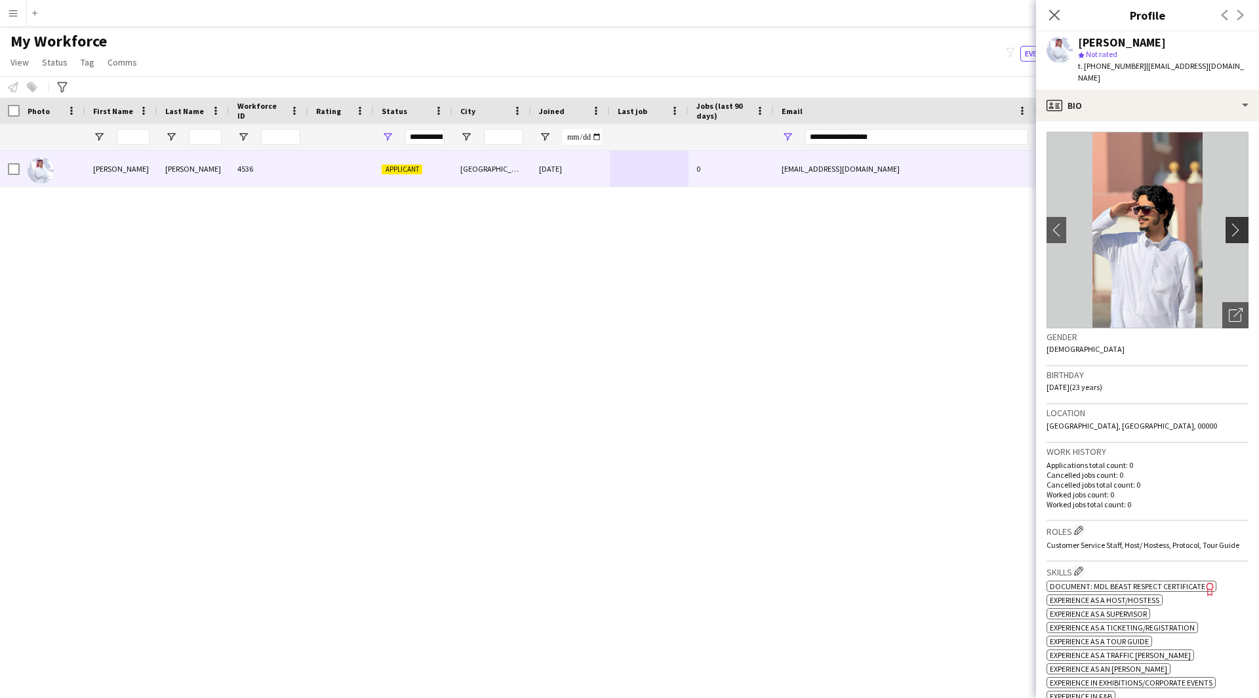
click at [1231, 223] on app-icon "chevron-right" at bounding box center [1239, 230] width 20 height 14
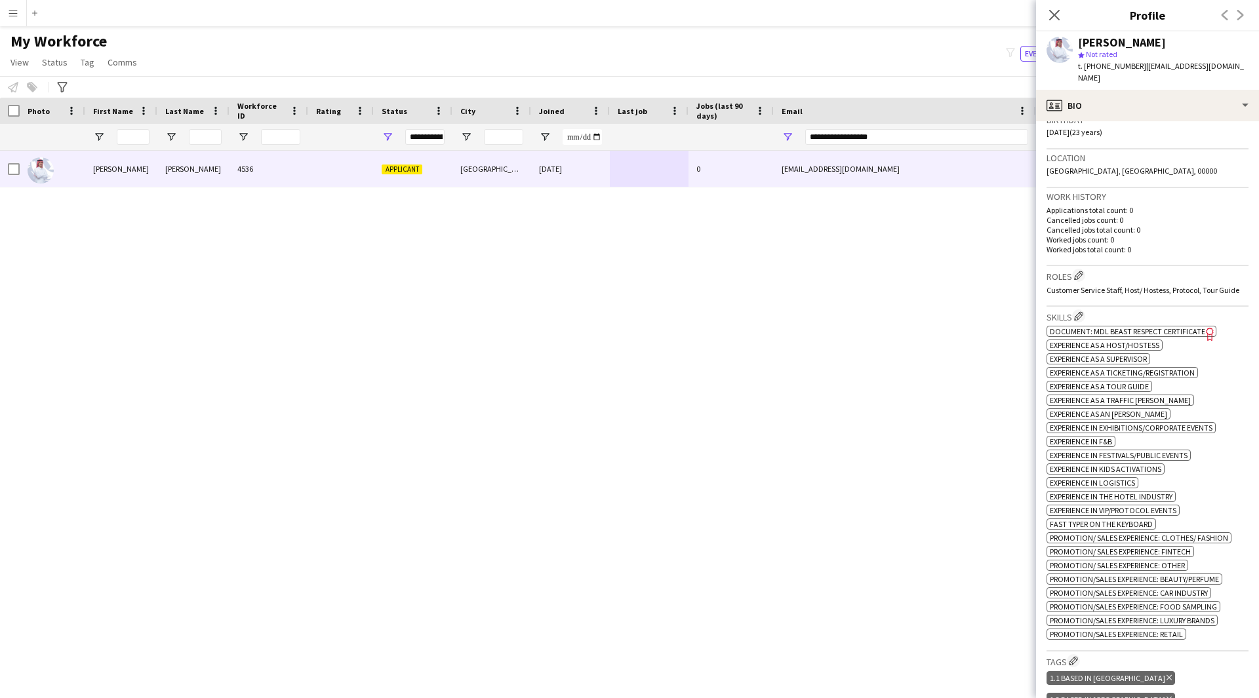
scroll to position [0, 0]
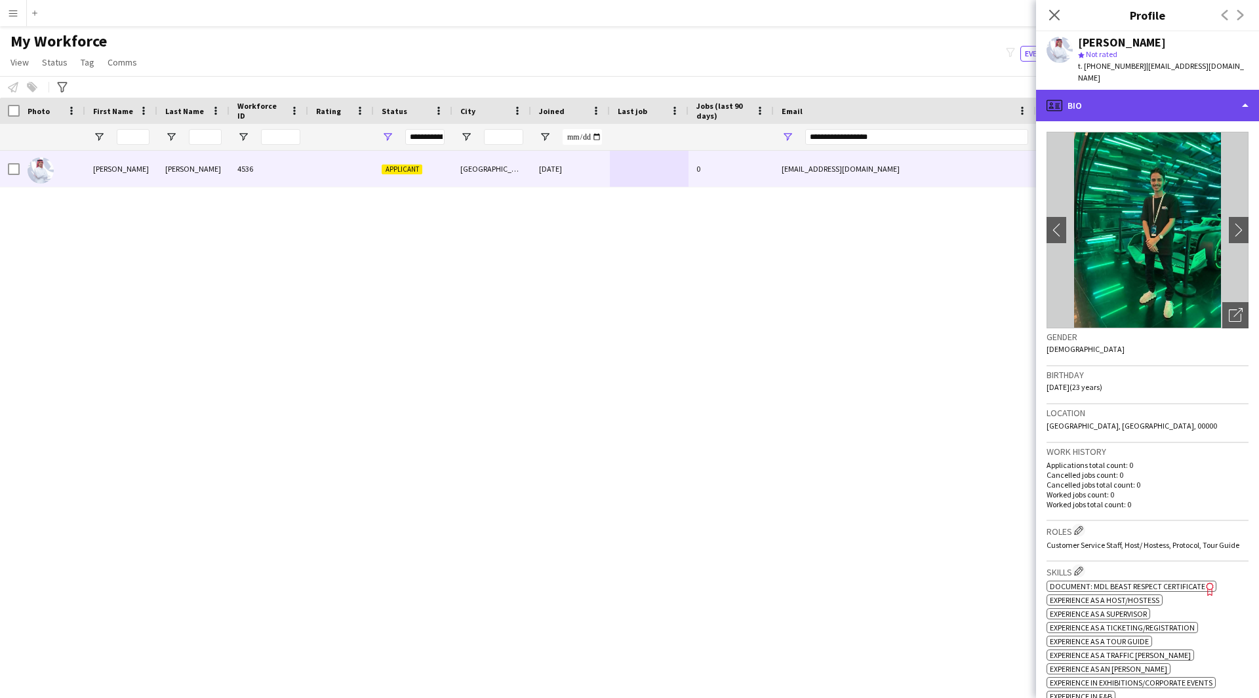
click at [1153, 102] on div "profile Bio" at bounding box center [1147, 105] width 223 height 31
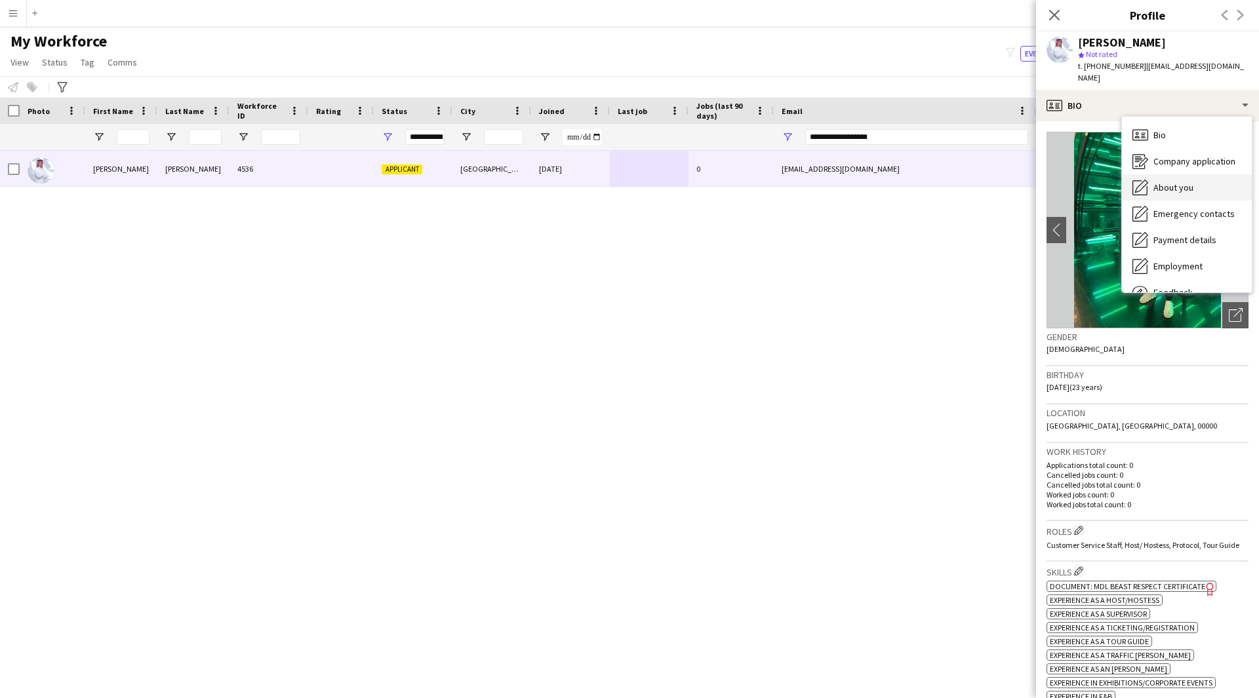
click at [1188, 174] on div "About you About you" at bounding box center [1187, 187] width 130 height 26
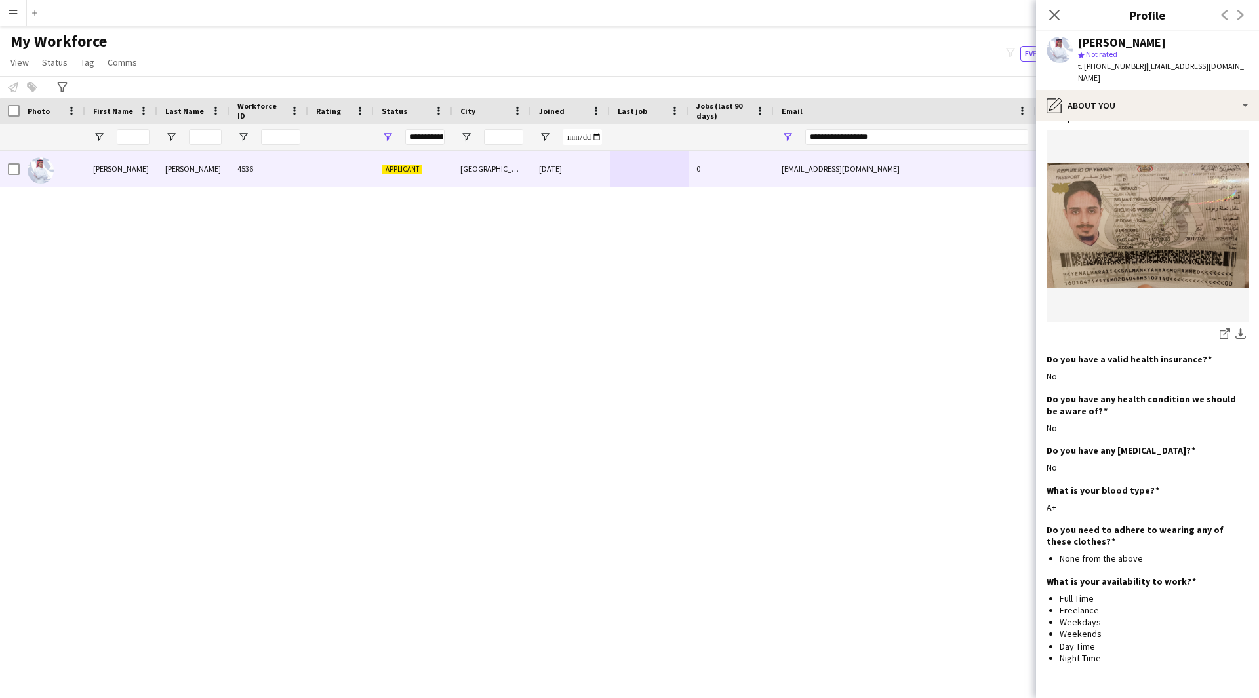
scroll to position [754, 0]
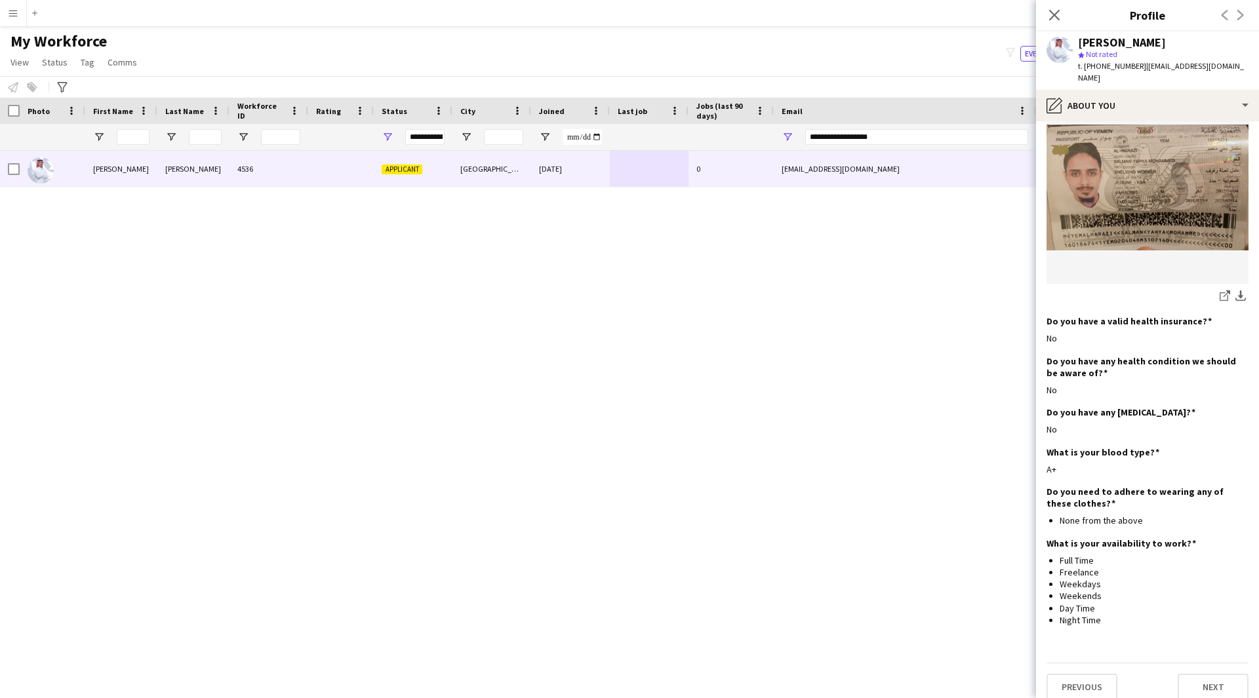
click at [1165, 75] on div "[PERSON_NAME] star Not rated t. [PHONE_NUMBER] | [EMAIL_ADDRESS][DOMAIN_NAME]" at bounding box center [1147, 60] width 223 height 58
click at [1162, 91] on div "pencil4 About you" at bounding box center [1147, 105] width 223 height 31
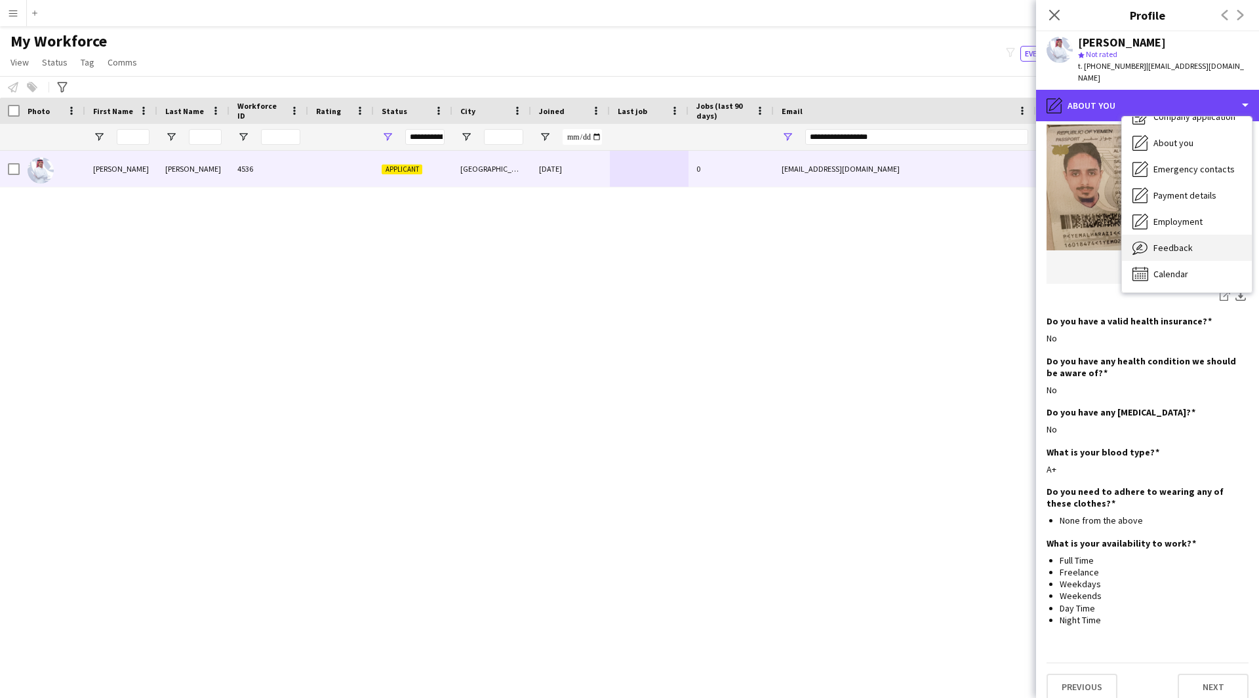
scroll to position [44, 0]
click at [1174, 243] on span "Feedback" at bounding box center [1172, 249] width 39 height 12
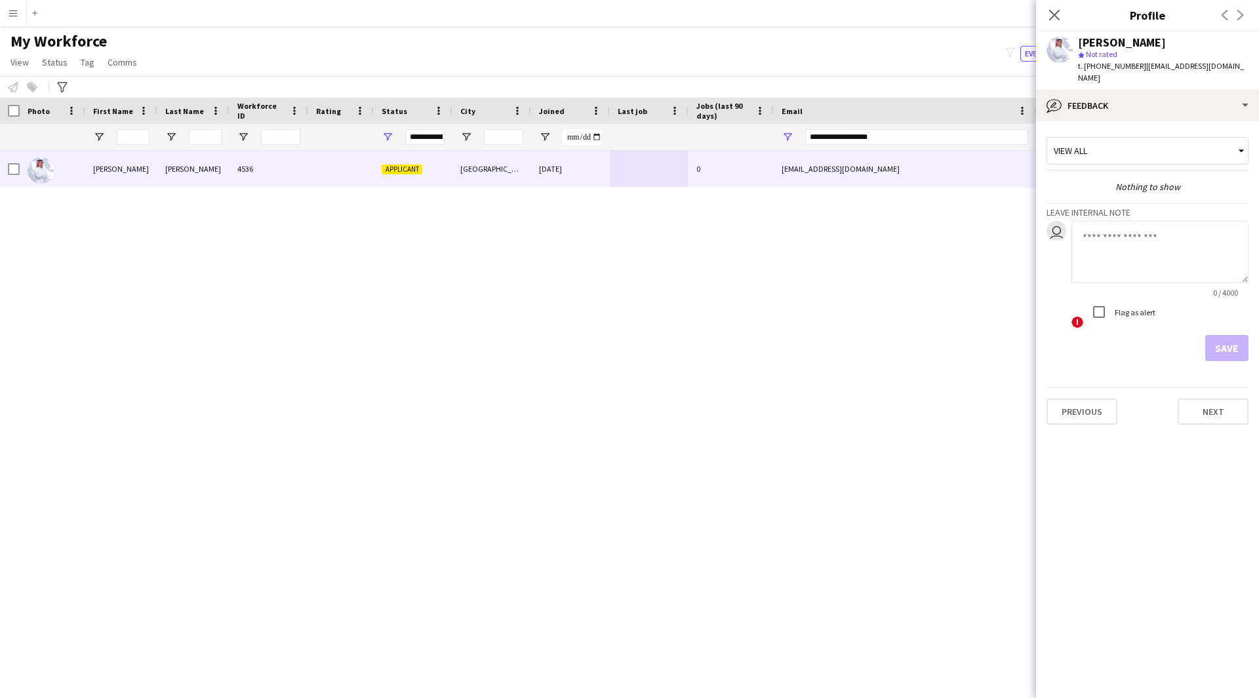
click at [1146, 231] on textarea at bounding box center [1159, 252] width 177 height 62
type textarea "*"
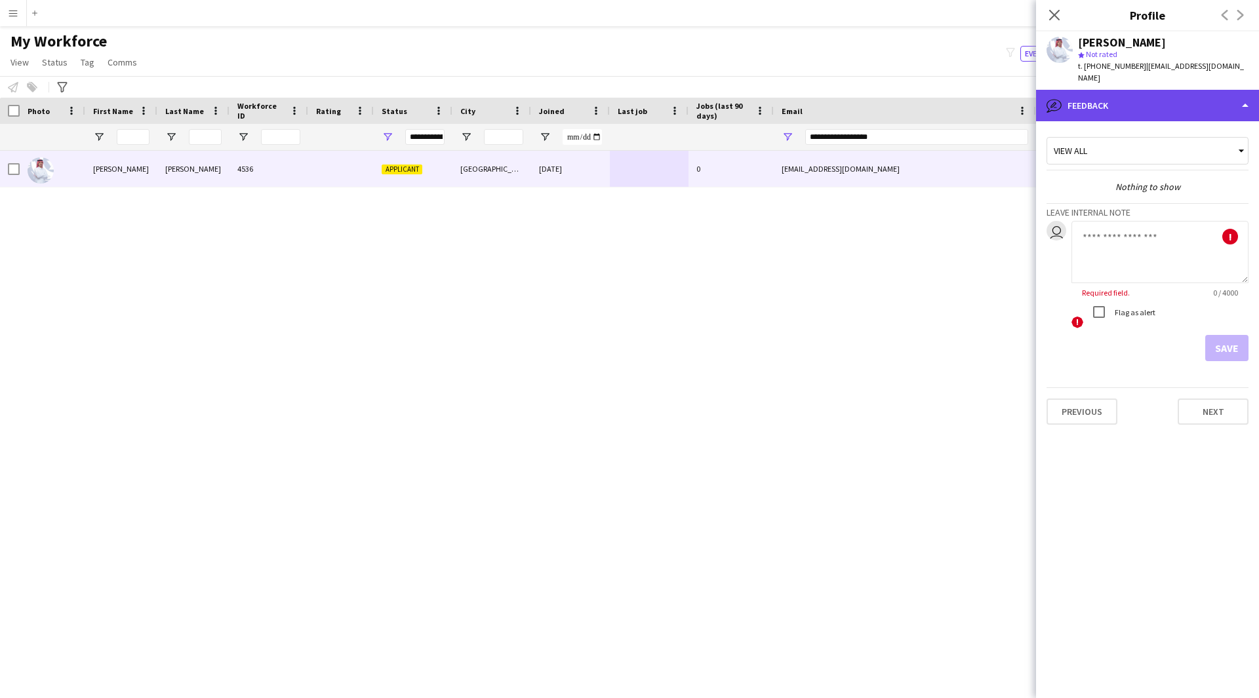
click at [1113, 102] on div "bubble-pencil Feedback" at bounding box center [1147, 105] width 223 height 31
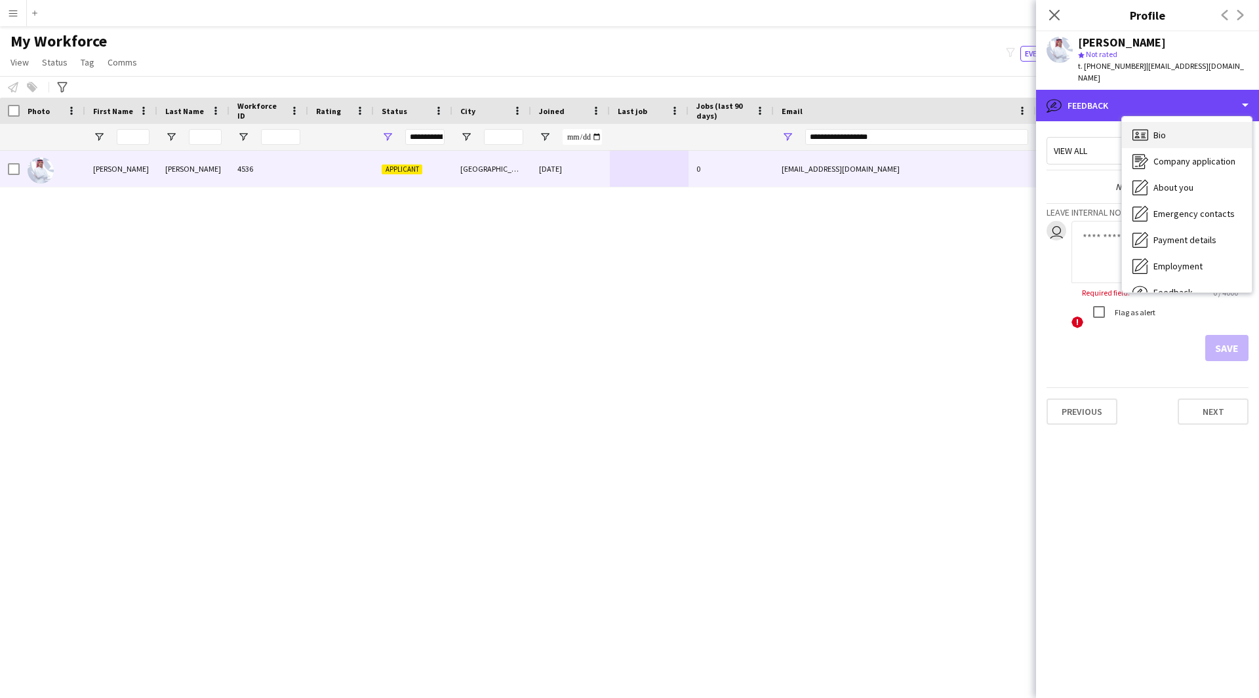
scroll to position [1, 0]
click at [1189, 122] on div "Bio Bio" at bounding box center [1187, 134] width 130 height 26
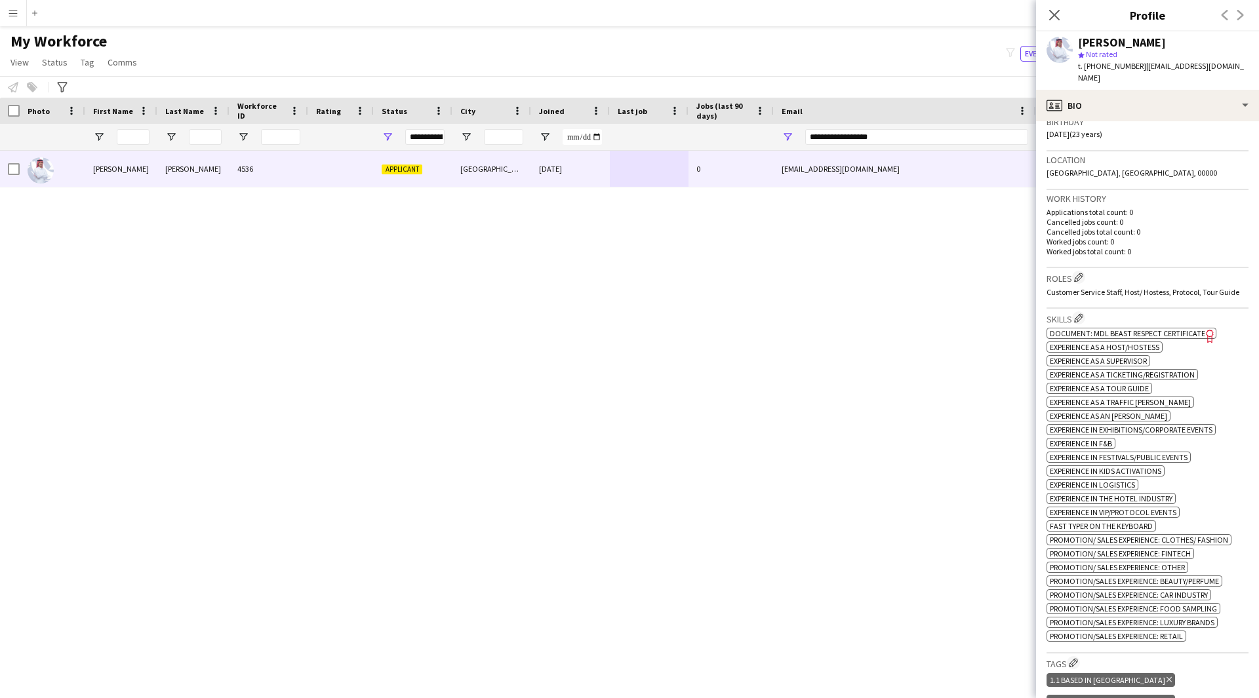
scroll to position [252, 0]
click at [1209, 337] on icon "Freelancer has uploaded a photo validation of skill. Click to see" at bounding box center [1210, 337] width 14 height 14
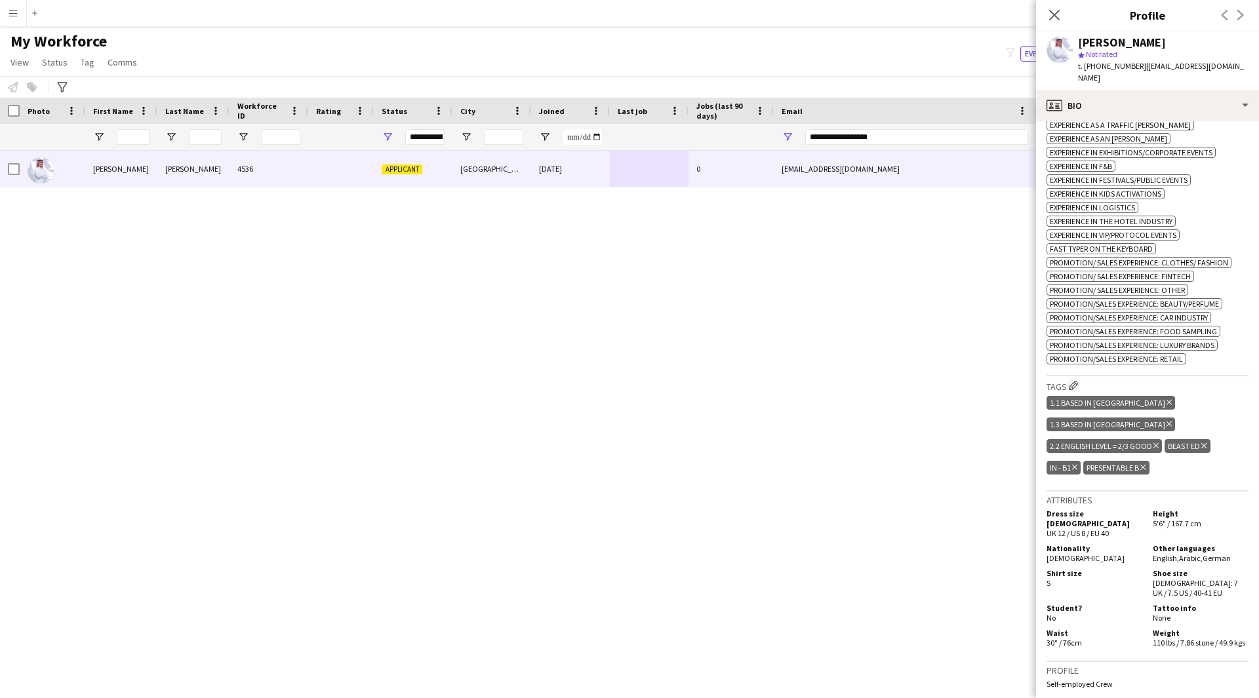
scroll to position [536, 0]
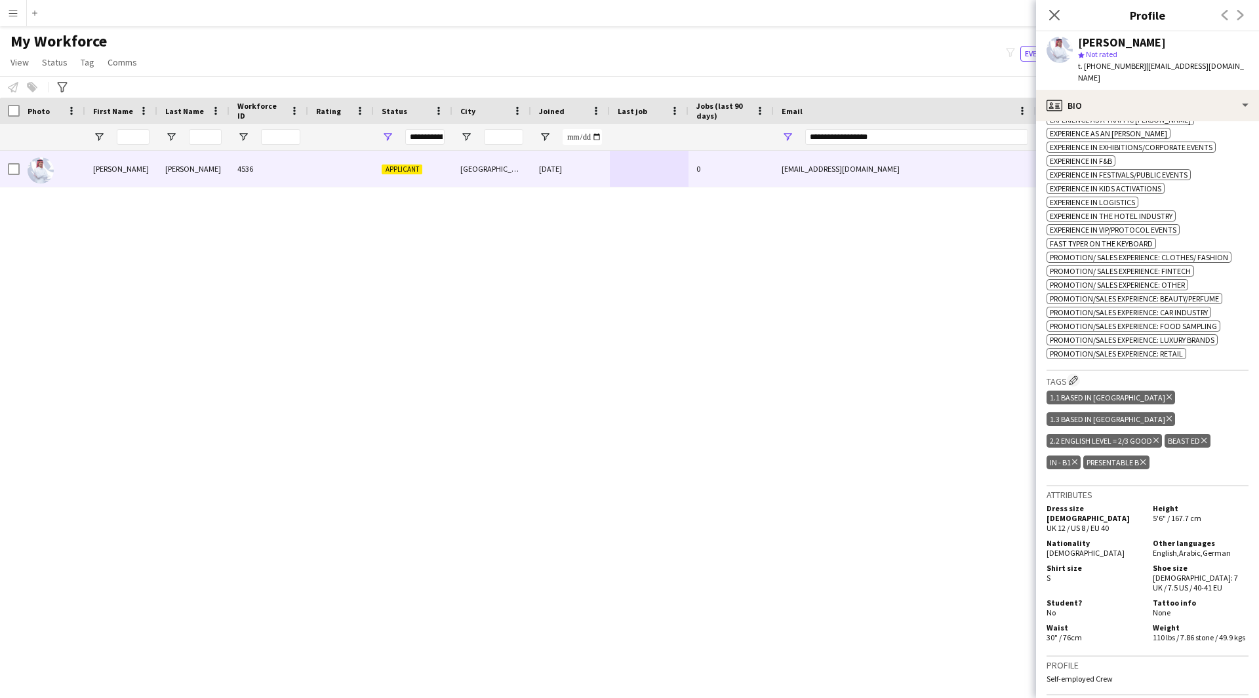
click at [1066, 380] on h3 "Tags Edit crew company tags" at bounding box center [1147, 381] width 202 height 14
click at [1071, 379] on app-icon "Edit crew company tags" at bounding box center [1073, 380] width 9 height 9
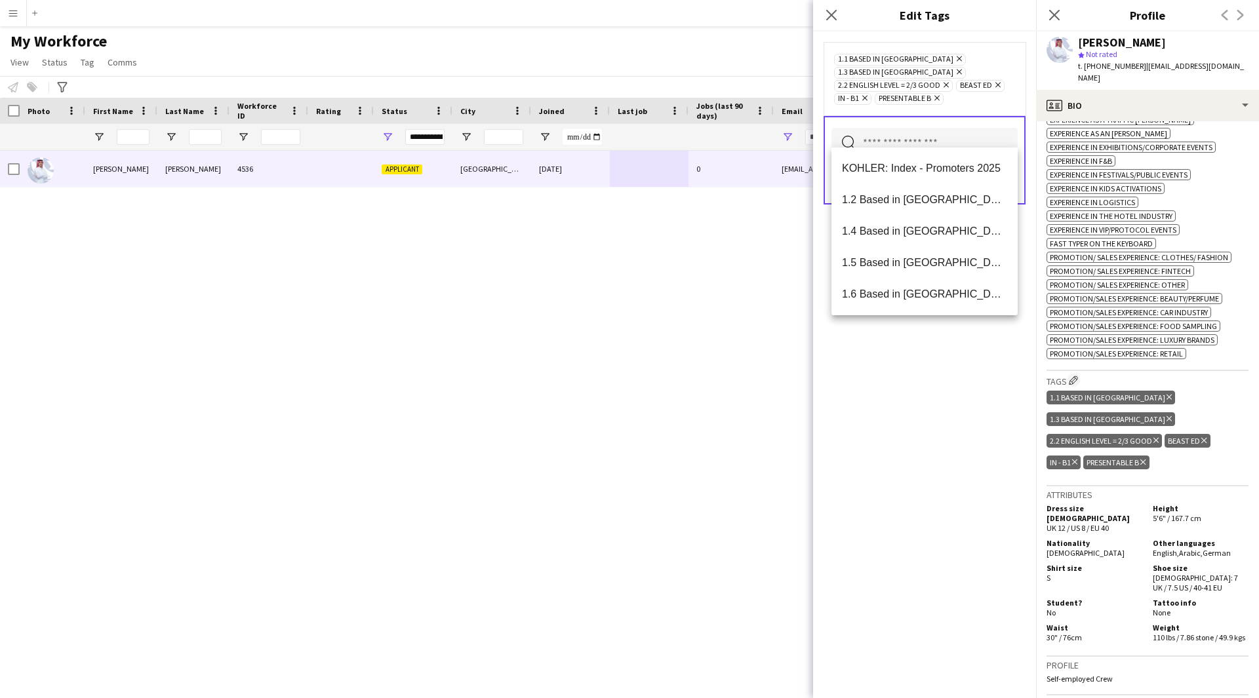
click at [913, 129] on input "text" at bounding box center [924, 144] width 186 height 33
type input "***"
click at [951, 260] on span "Respect - Potential" at bounding box center [924, 262] width 165 height 12
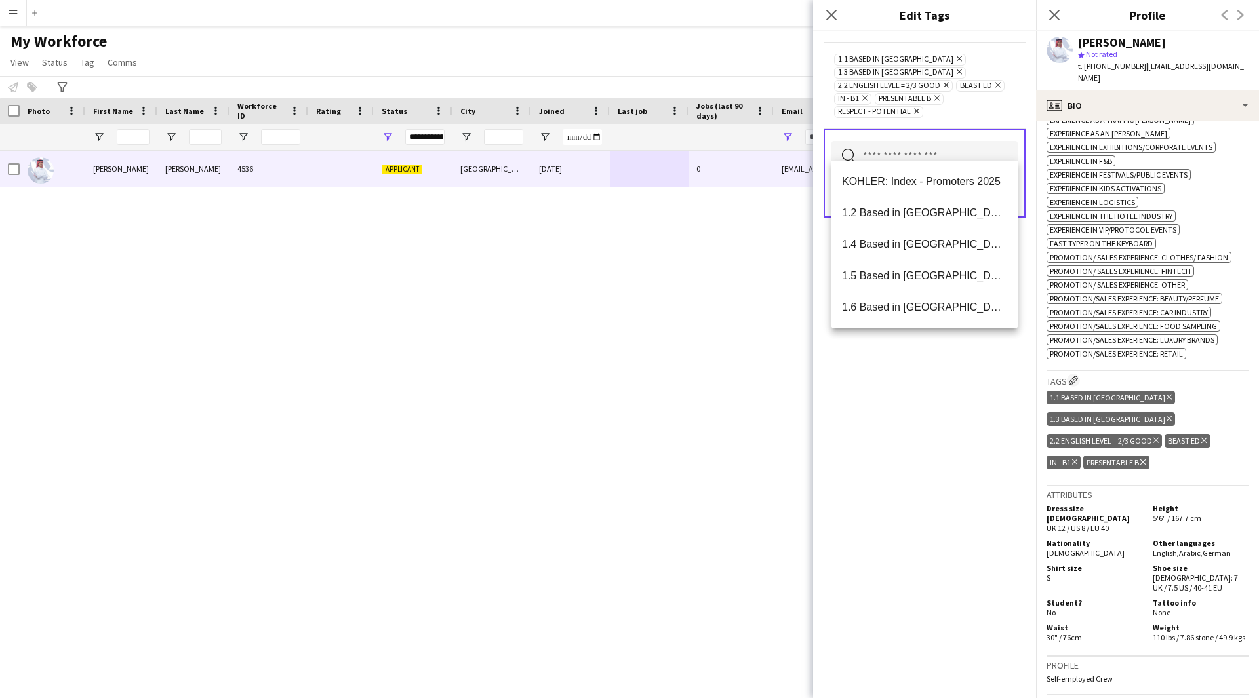
click at [940, 381] on div "1.1 Based in [GEOGRAPHIC_DATA] Remove 1.3 Based in [GEOGRAPHIC_DATA] Remove 2.2…" at bounding box center [924, 364] width 223 height 667
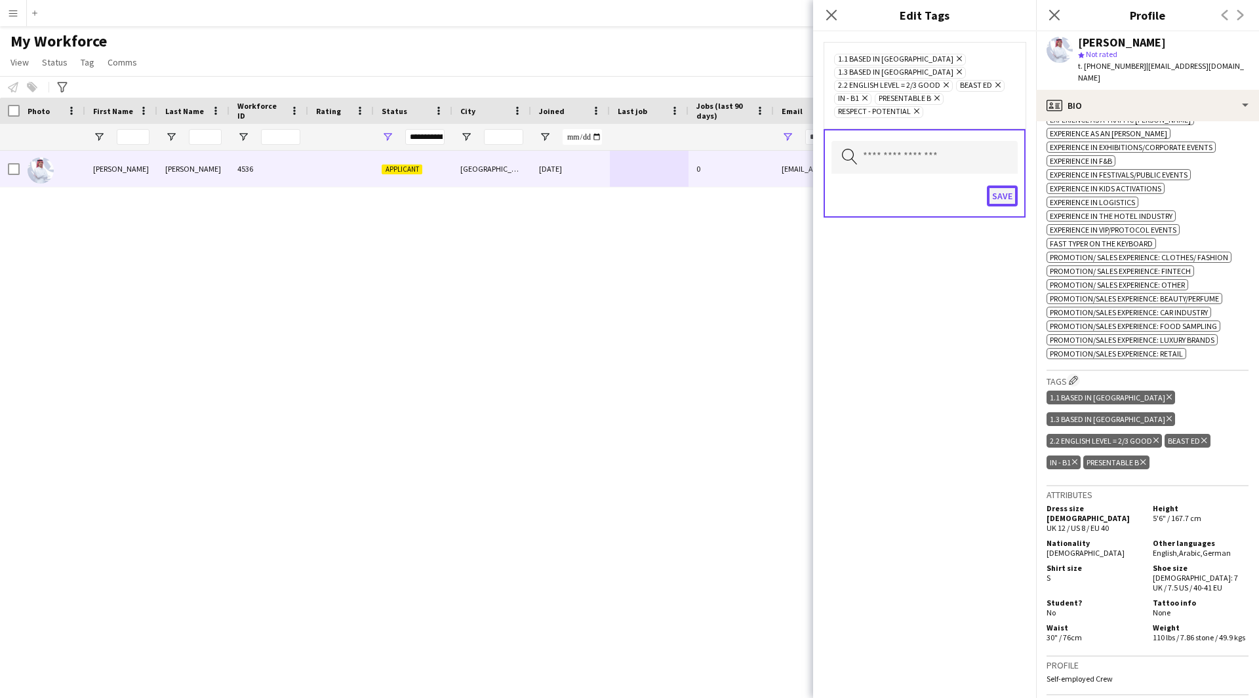
click at [998, 186] on button "Save" at bounding box center [1002, 196] width 31 height 21
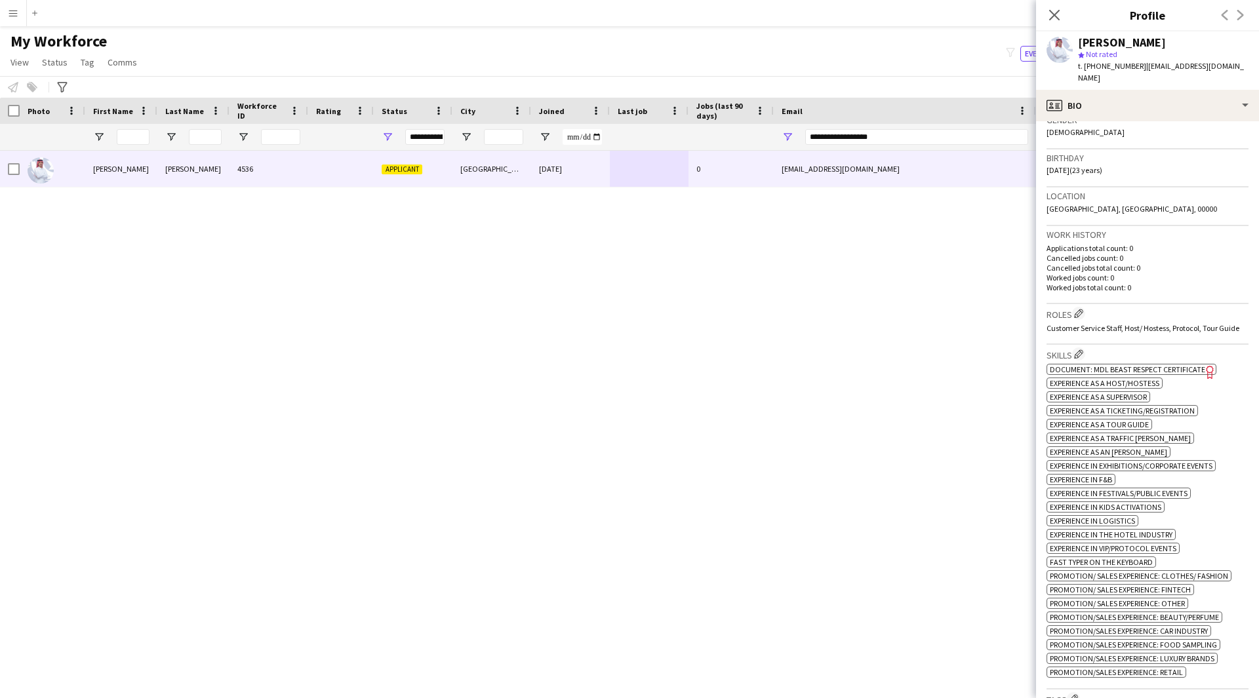
scroll to position [144, 0]
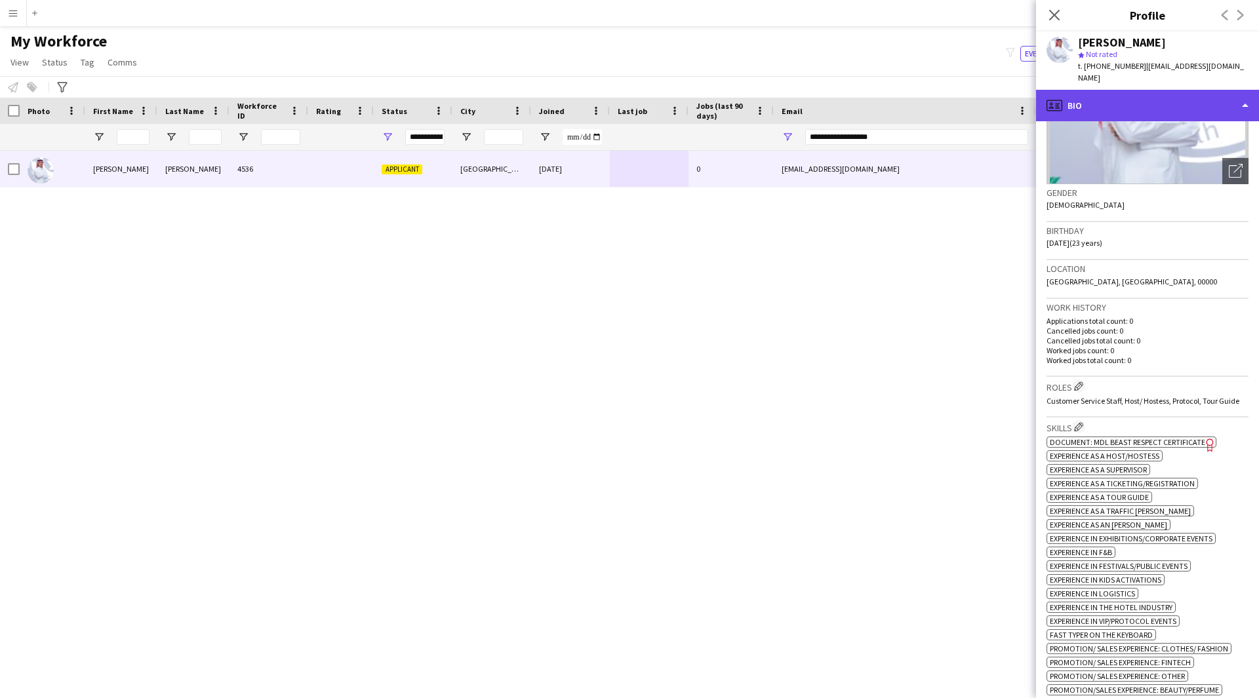
click at [1119, 90] on div "profile Bio" at bounding box center [1147, 105] width 223 height 31
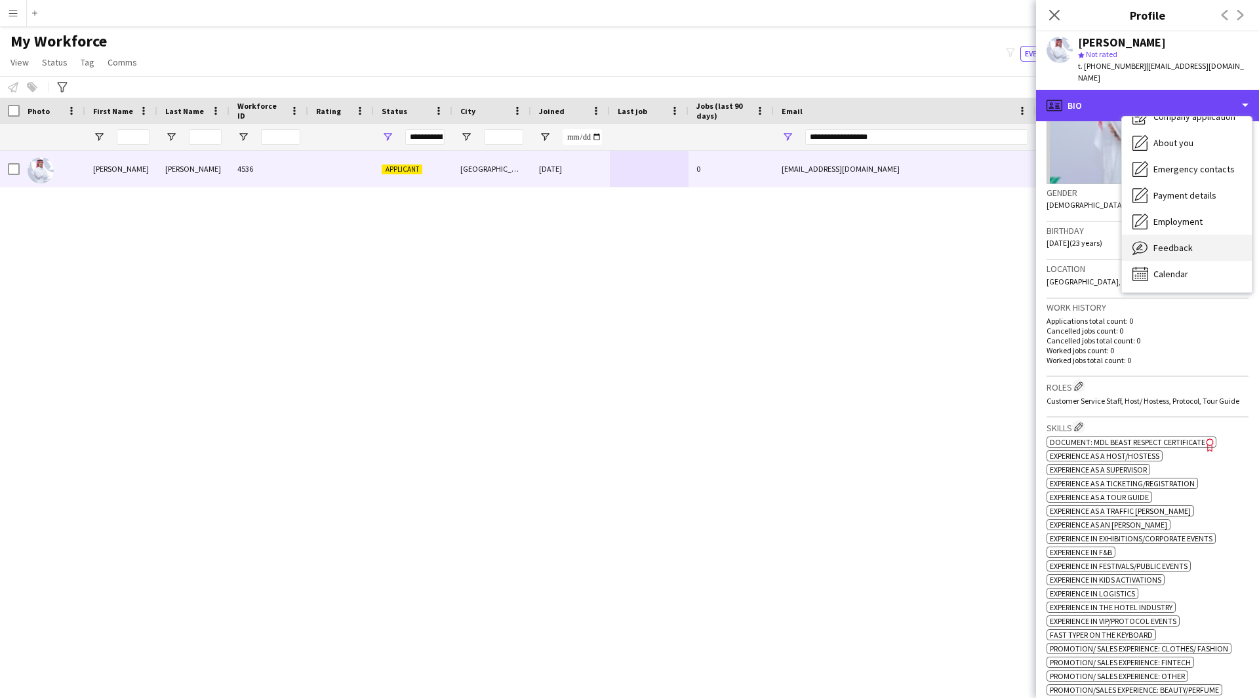
scroll to position [44, 0]
click at [1165, 243] on span "Feedback" at bounding box center [1172, 249] width 39 height 12
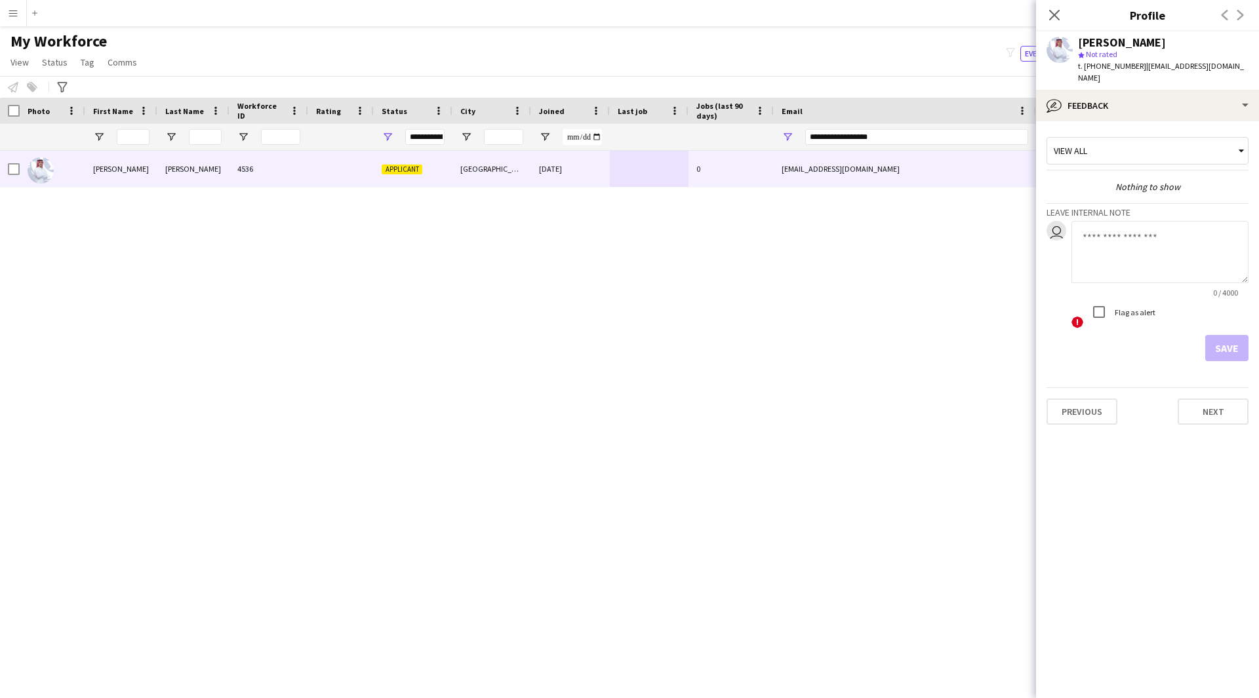
click at [1157, 241] on textarea at bounding box center [1159, 252] width 177 height 62
type textarea "*"
drag, startPoint x: 1130, startPoint y: 224, endPoint x: 1055, endPoint y: 224, distance: 75.4
click at [1055, 224] on div "user ******* 8 / 4000 ! Flag as alert" at bounding box center [1147, 275] width 202 height 109
type textarea "*******"
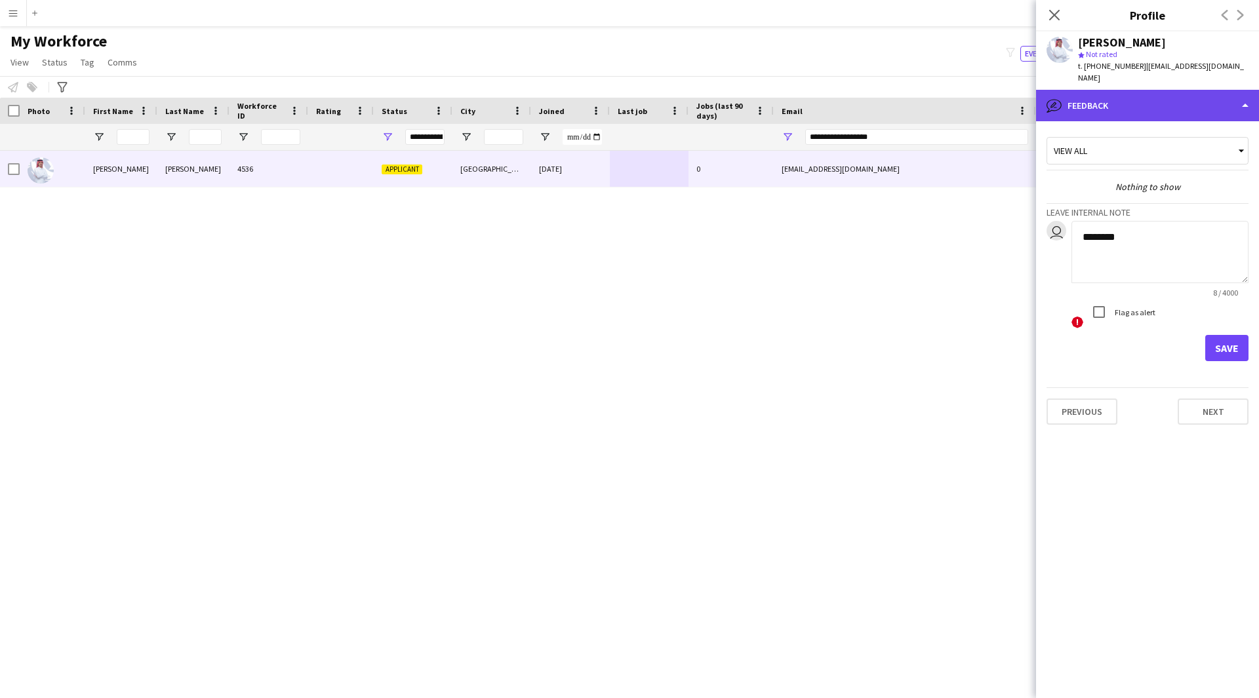
click at [1119, 90] on div "bubble-pencil Feedback" at bounding box center [1147, 105] width 223 height 31
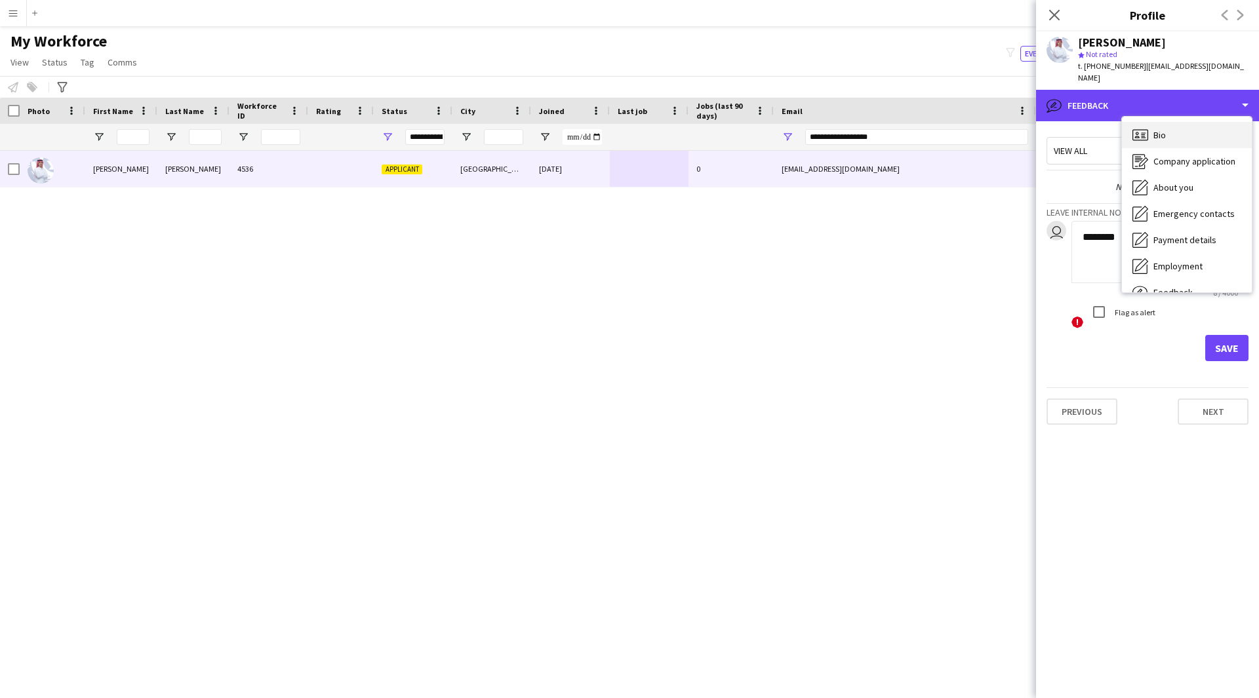
scroll to position [1, 0]
click at [1182, 121] on div "Bio Bio" at bounding box center [1187, 134] width 130 height 26
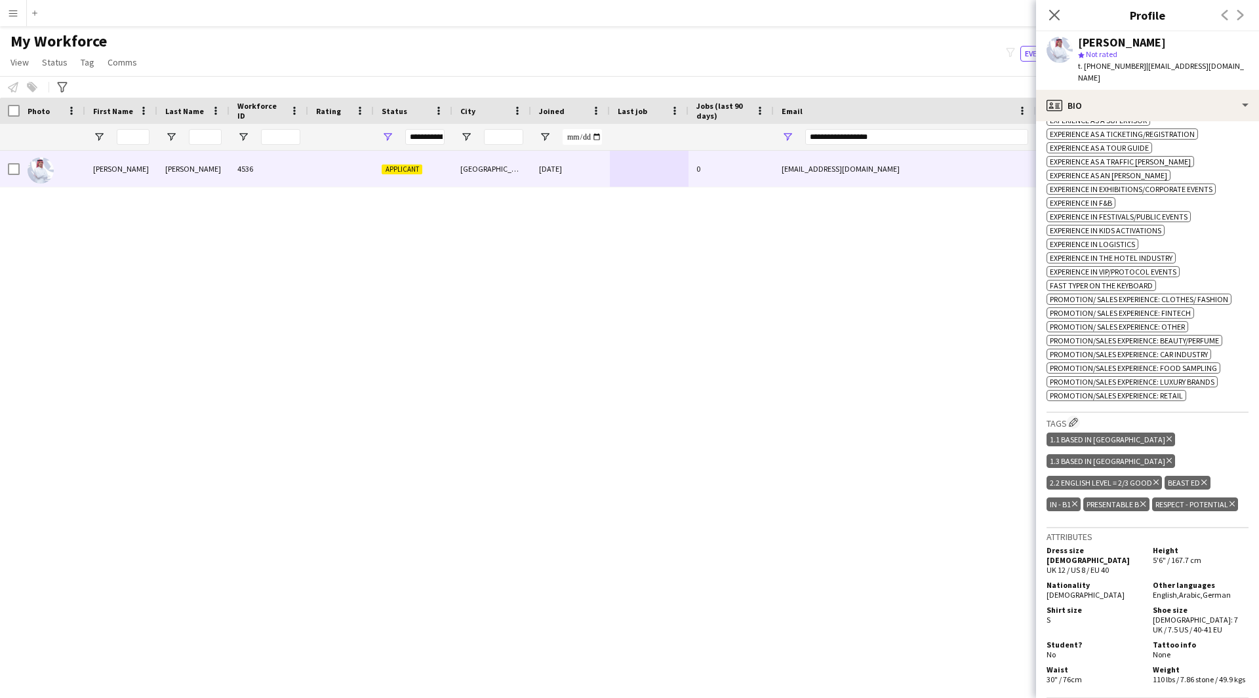
scroll to position [643, 0]
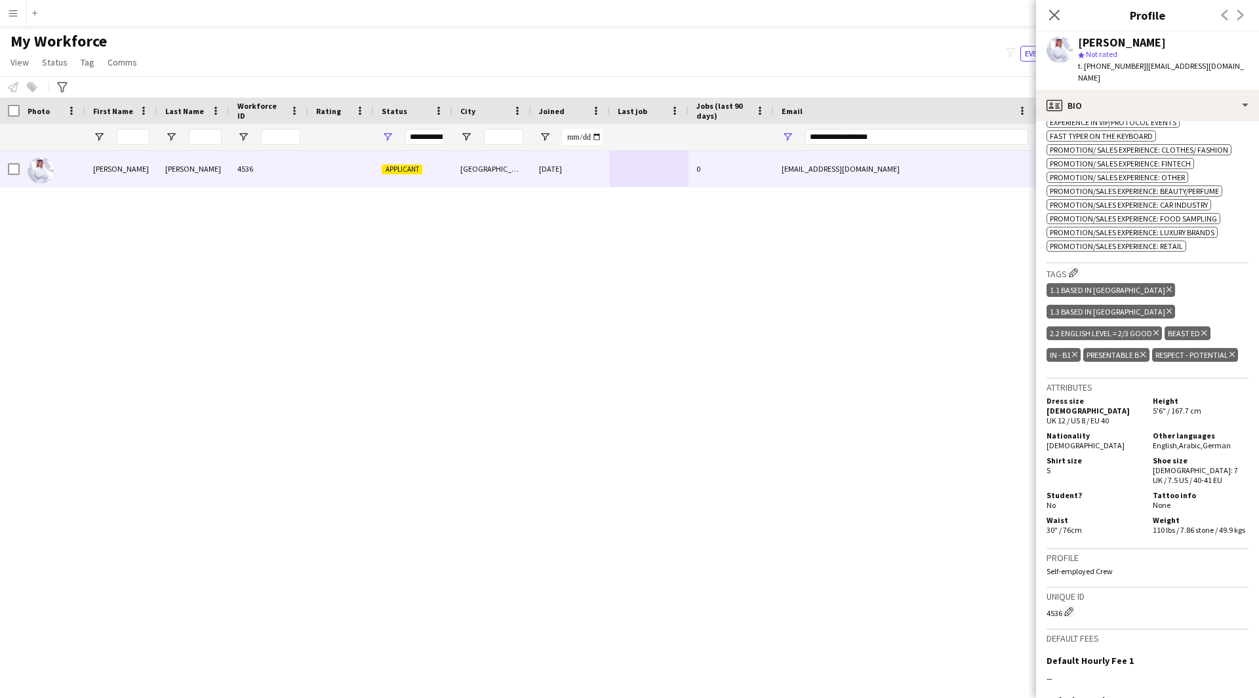
drag, startPoint x: 1198, startPoint y: 312, endPoint x: 1167, endPoint y: 311, distance: 30.8
click at [1167, 327] on div "Beast ED Delete tag" at bounding box center [1187, 334] width 45 height 14
copy div "Beast ED"
click at [1167, 327] on div "Beast ED Delete tag" at bounding box center [1187, 334] width 45 height 14
click at [1187, 90] on div "profile Bio" at bounding box center [1147, 105] width 223 height 31
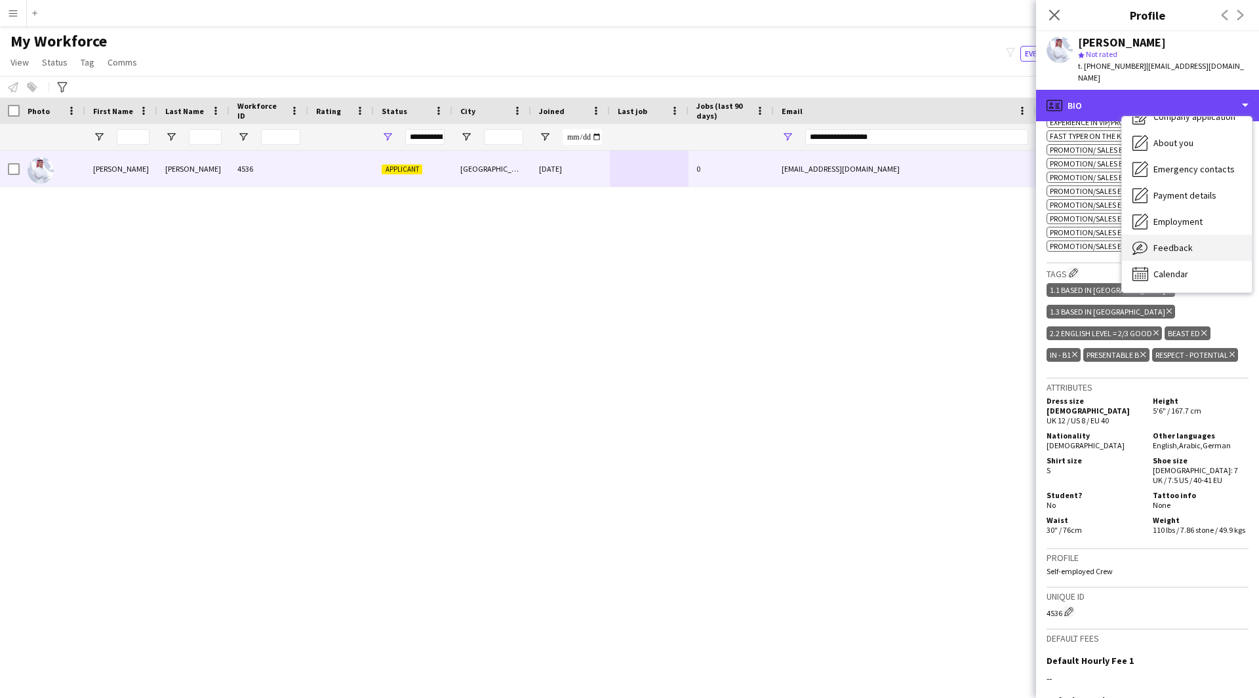
scroll to position [44, 0]
click at [1170, 243] on span "Feedback" at bounding box center [1172, 249] width 39 height 12
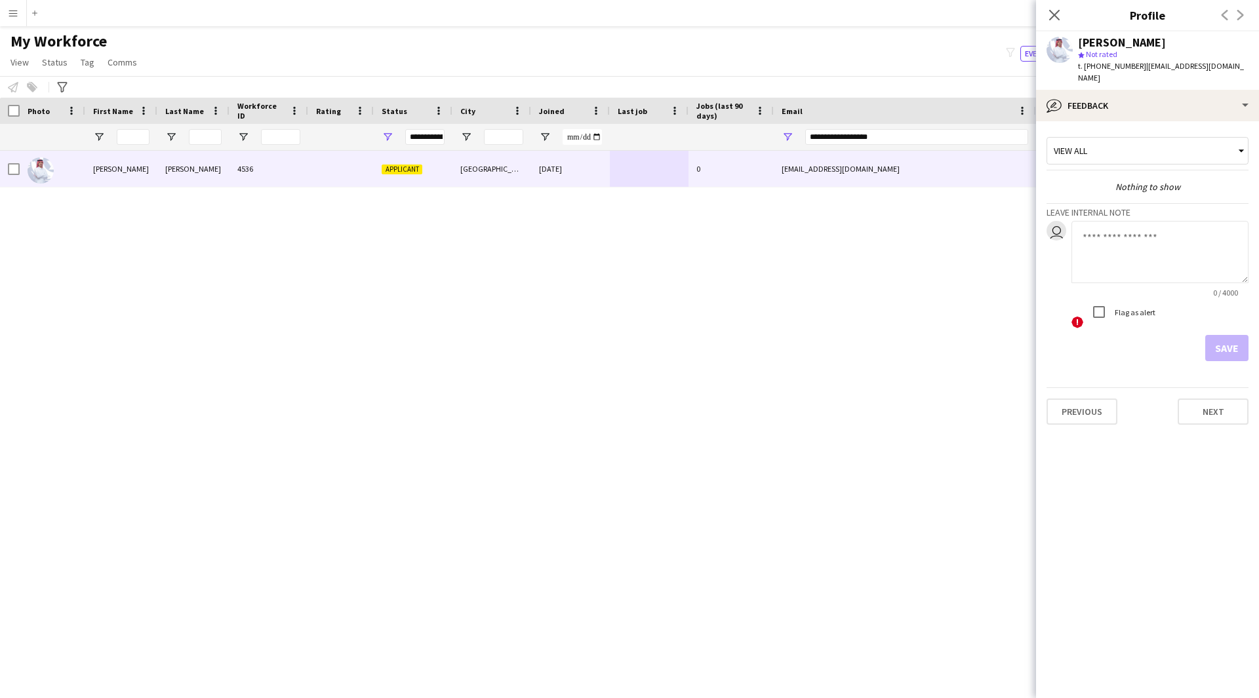
click at [1128, 228] on textarea at bounding box center [1159, 252] width 177 height 62
paste textarea "********"
type textarea "********"
click at [1227, 335] on button "Save" at bounding box center [1226, 348] width 43 height 26
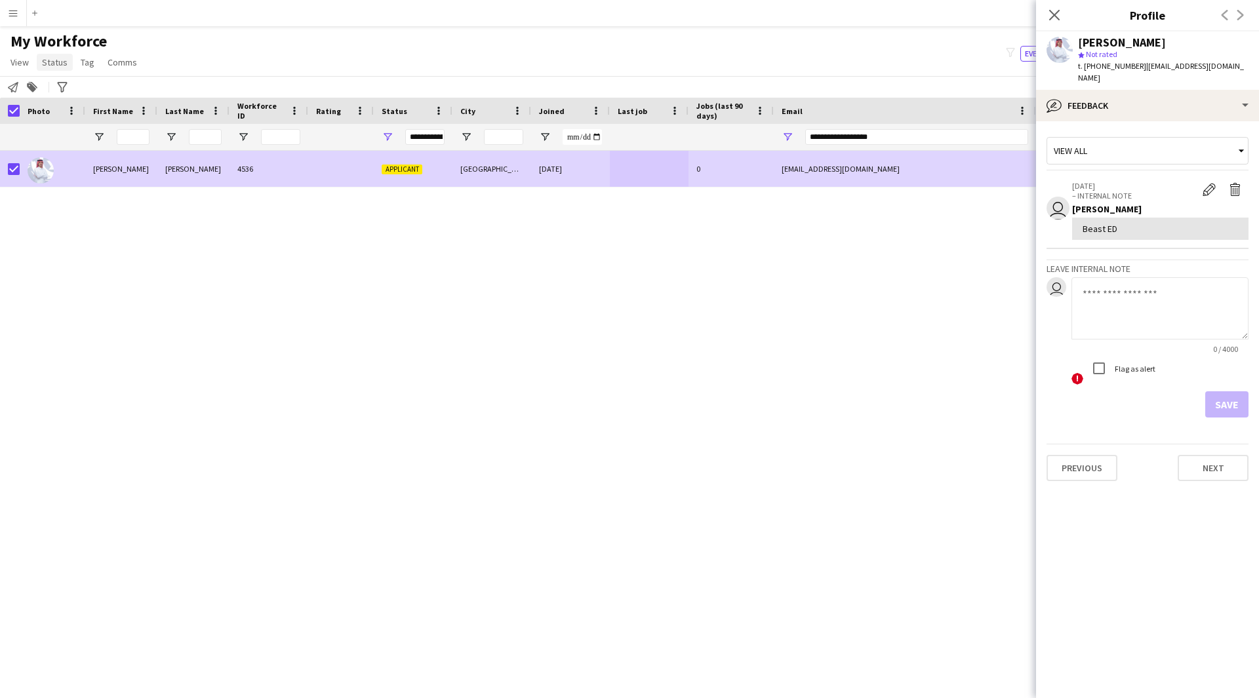
click at [56, 65] on span "Status" at bounding box center [55, 62] width 26 height 12
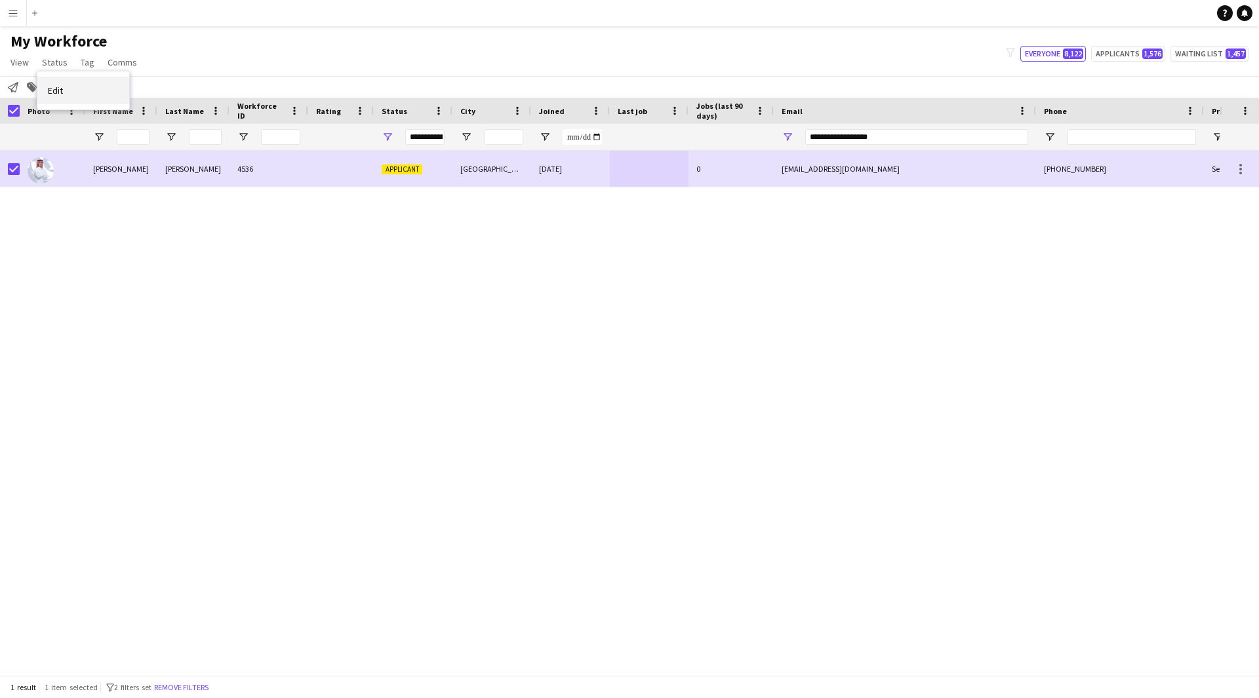
click at [89, 95] on link "Edit" at bounding box center [83, 91] width 92 height 28
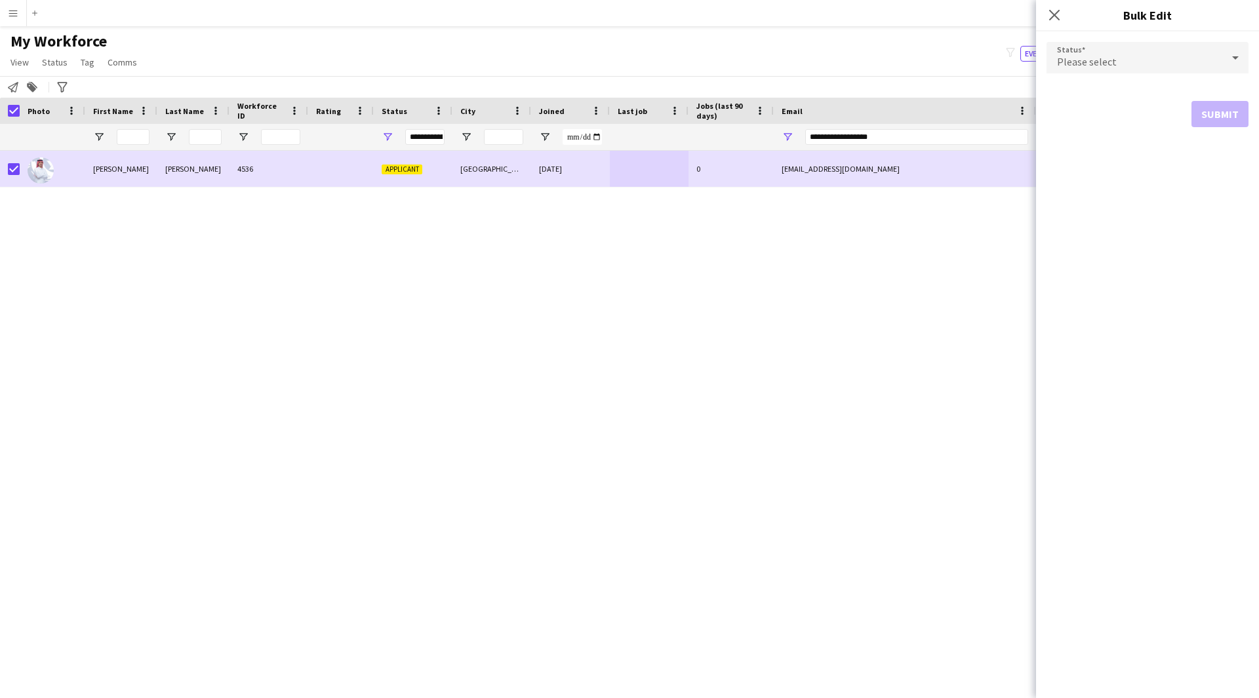
click at [1147, 71] on div "Please select" at bounding box center [1134, 57] width 176 height 31
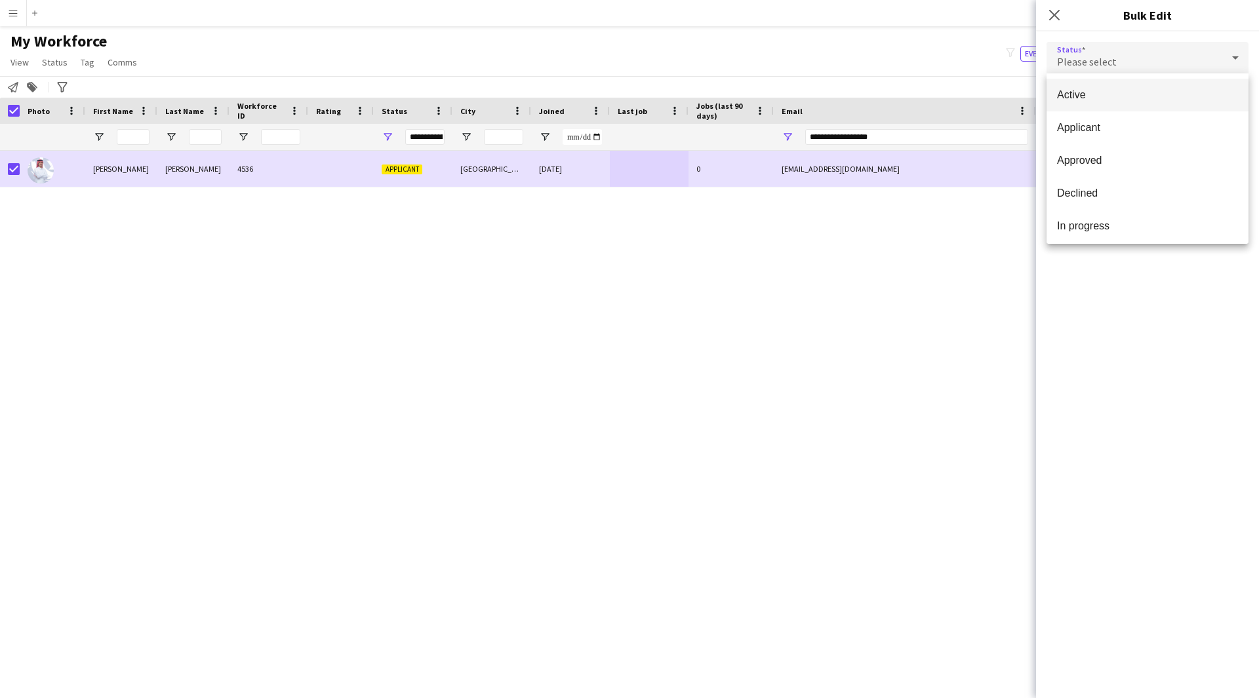
click at [1160, 92] on span "Active" at bounding box center [1147, 95] width 181 height 12
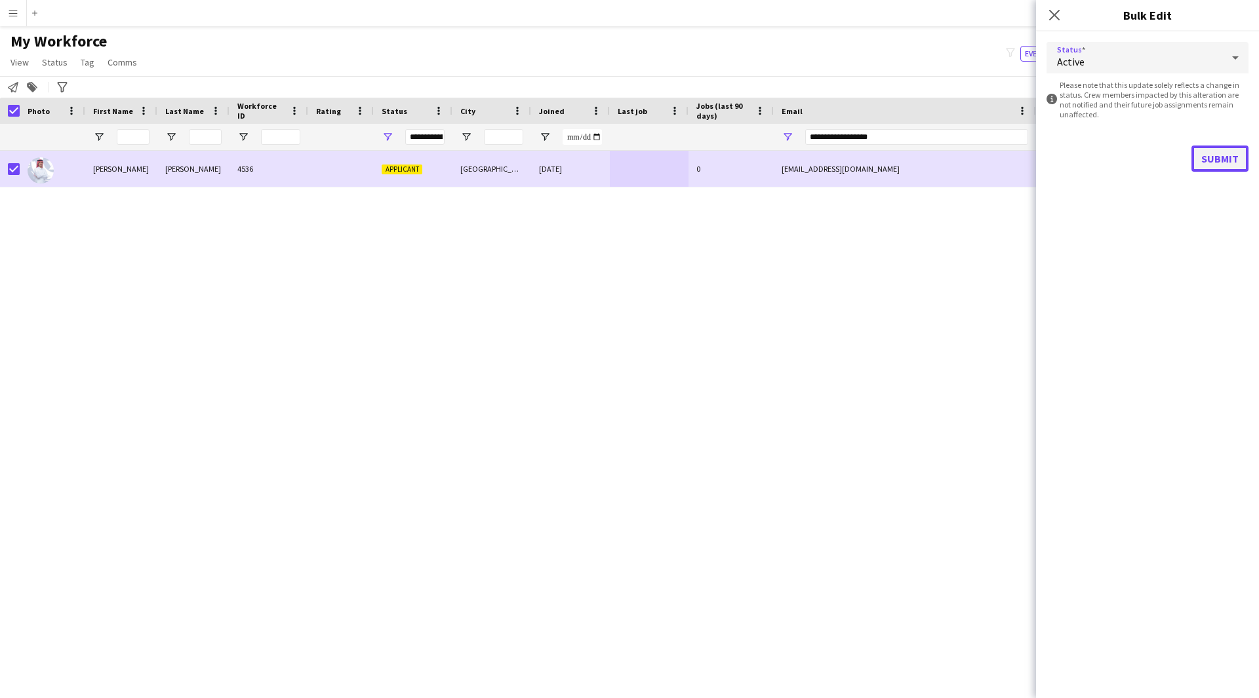
click at [1224, 150] on button "Submit" at bounding box center [1219, 159] width 57 height 26
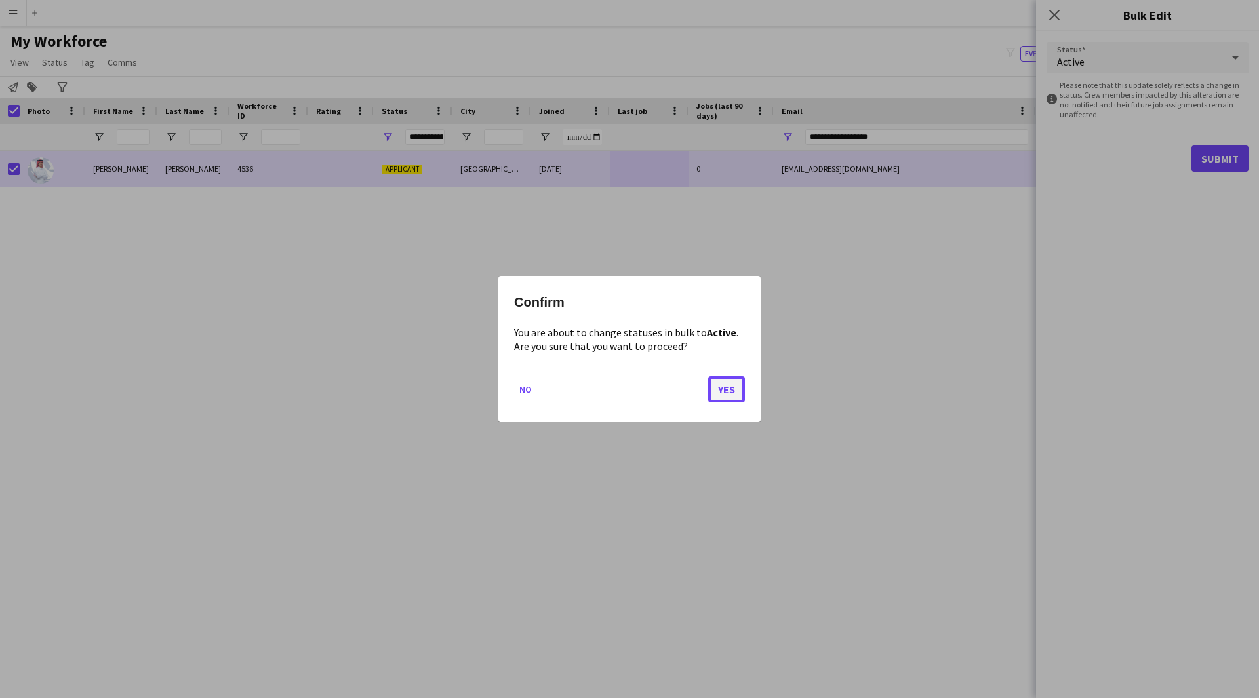
click at [730, 387] on button "Yes" at bounding box center [726, 389] width 37 height 26
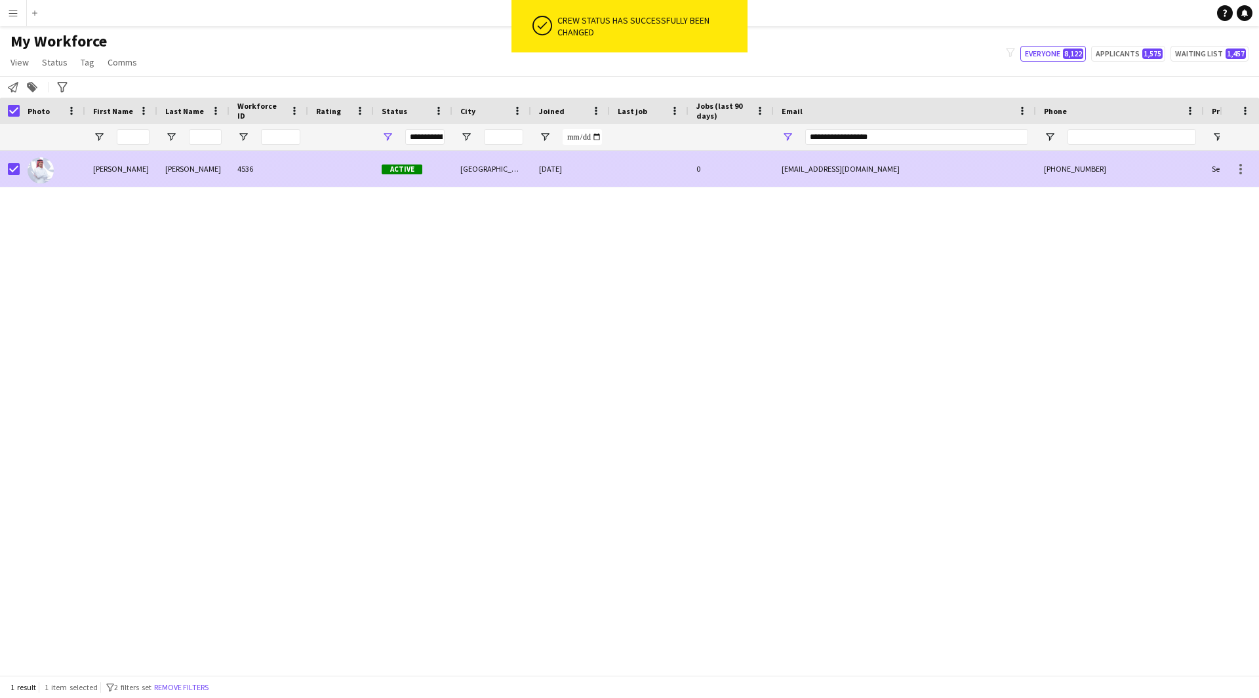
click at [963, 181] on div "[EMAIL_ADDRESS][DOMAIN_NAME]" at bounding box center [905, 169] width 262 height 36
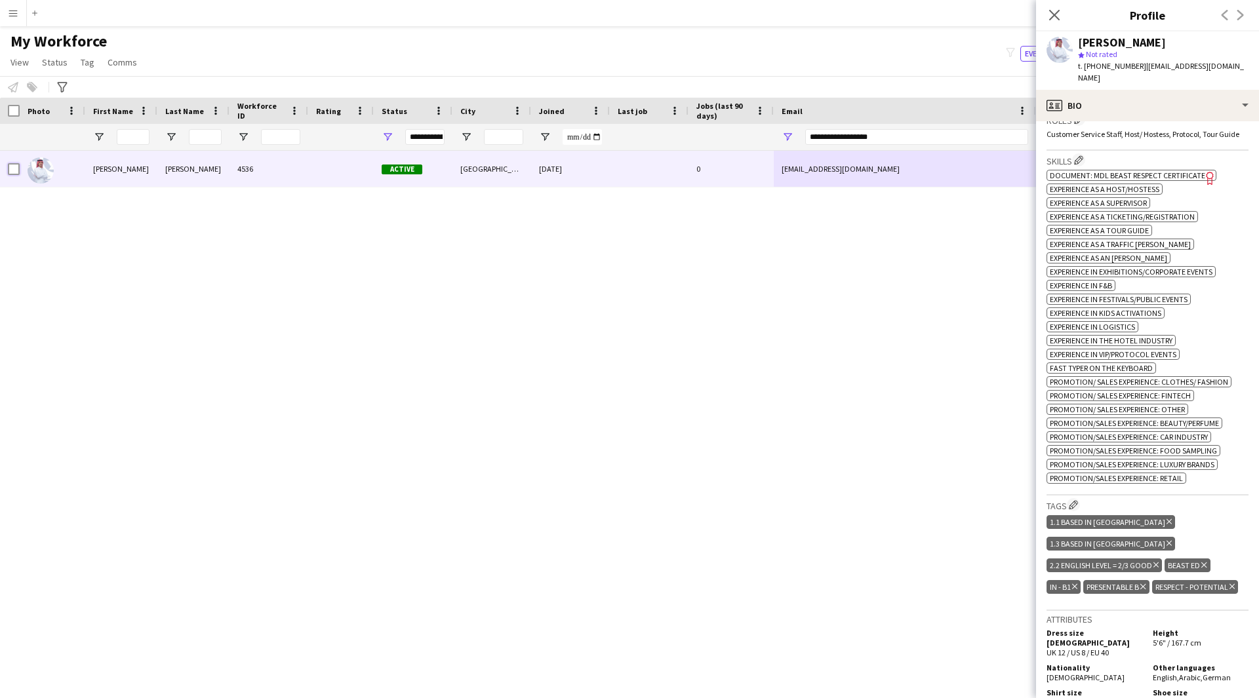
scroll to position [414, 0]
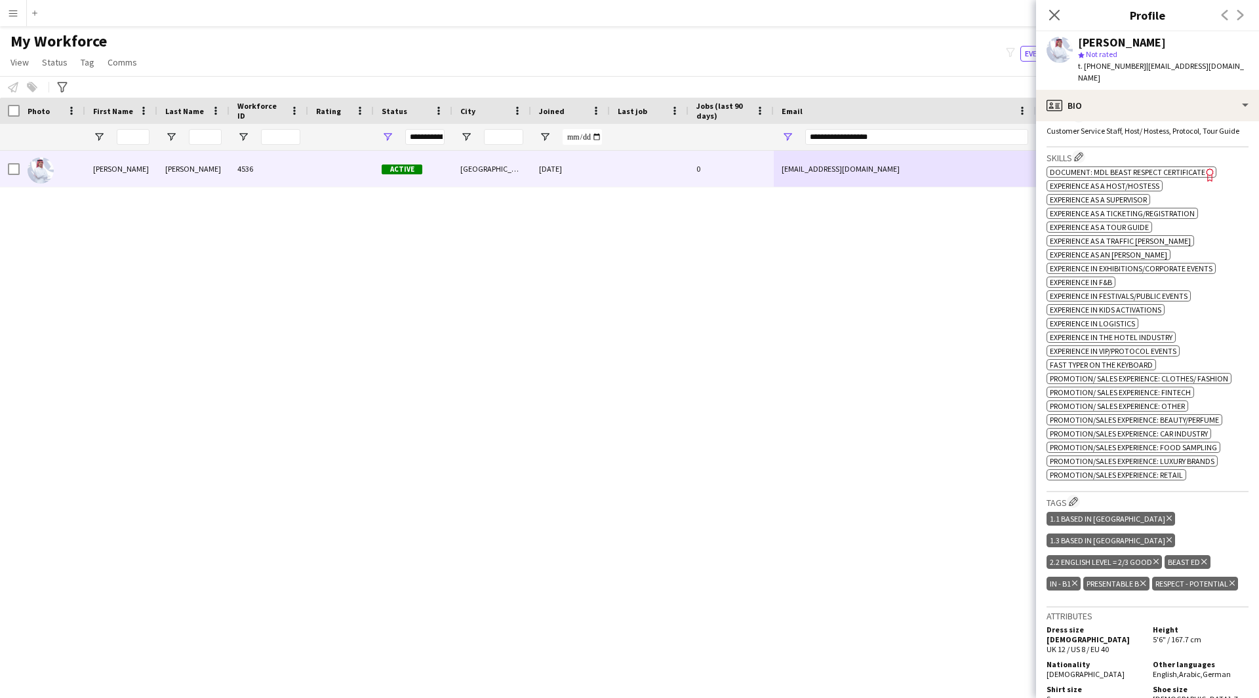
drag, startPoint x: 1165, startPoint y: 538, endPoint x: 1199, endPoint y: 541, distance: 34.2
click at [1199, 555] on div "Beast ED Delete tag" at bounding box center [1187, 562] width 45 height 14
copy div "Beast ED"
click at [1184, 548] on div "1.1 Based in [GEOGRAPHIC_DATA] Delete tag 1.3 Based in [GEOGRAPHIC_DATA] Delete…" at bounding box center [1147, 552] width 202 height 87
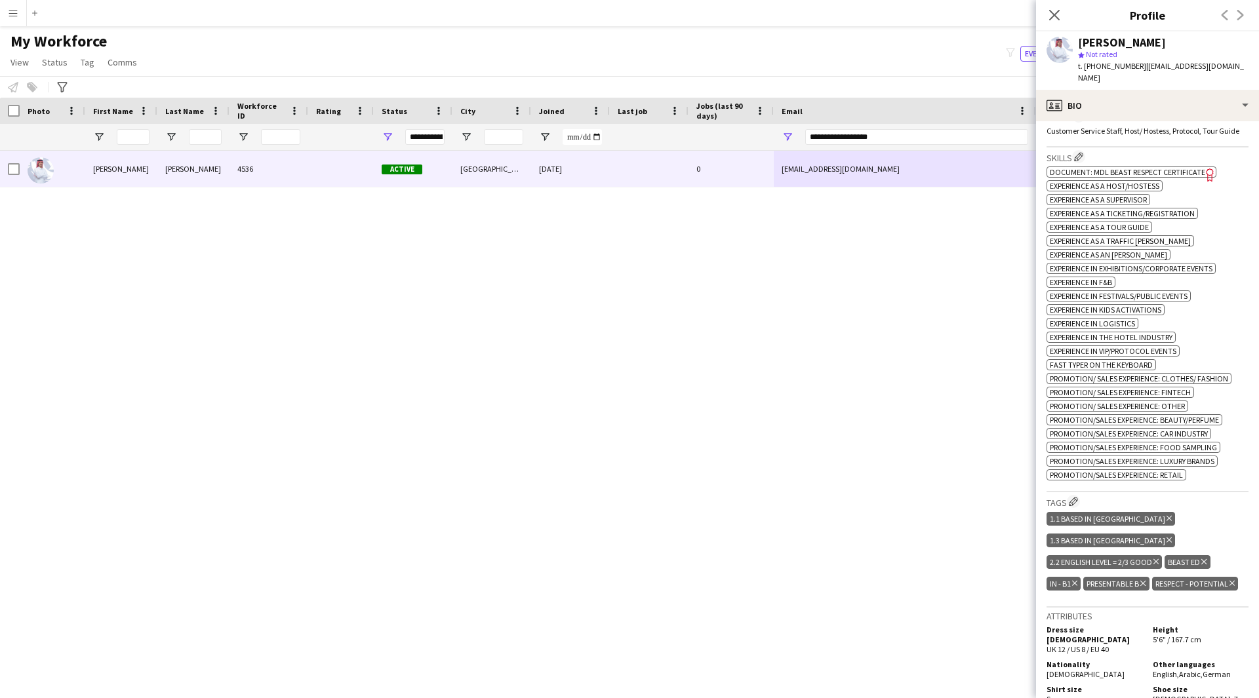
drag, startPoint x: 1198, startPoint y: 536, endPoint x: 1165, endPoint y: 540, distance: 32.9
click at [1165, 555] on div "Beast ED Delete tag" at bounding box center [1187, 562] width 45 height 14
copy div "Beast ED"
click at [1135, 102] on div "profile Bio" at bounding box center [1147, 105] width 223 height 31
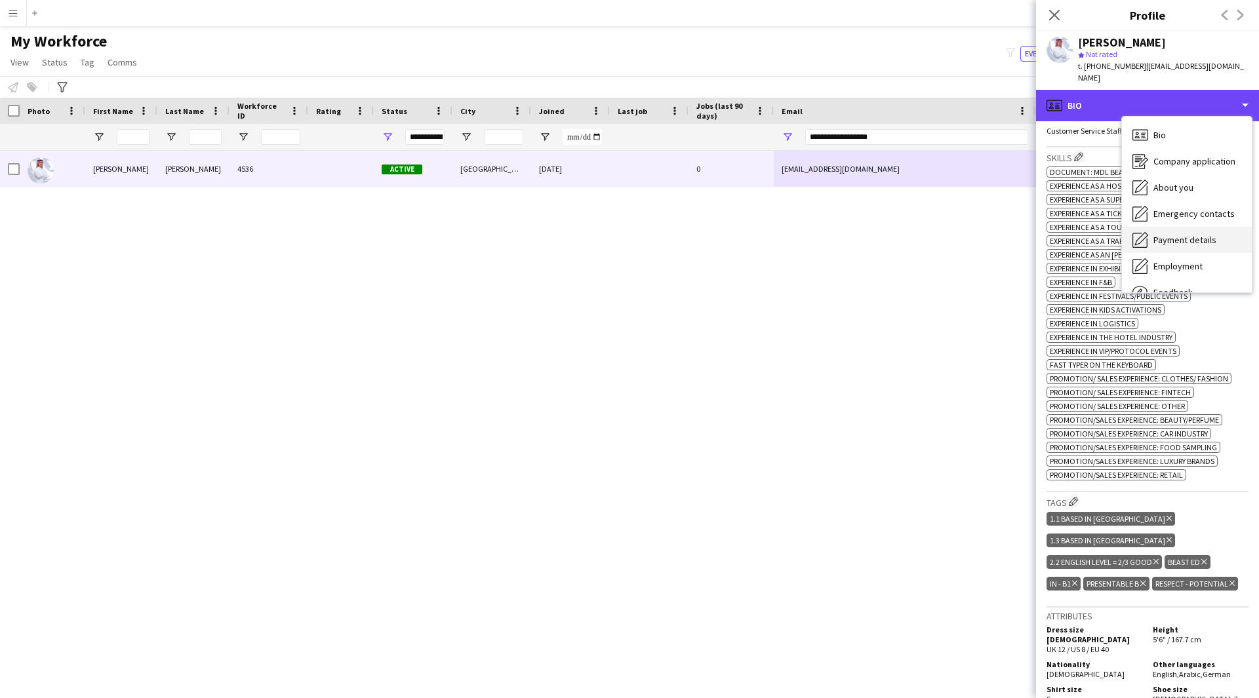
scroll to position [45, 0]
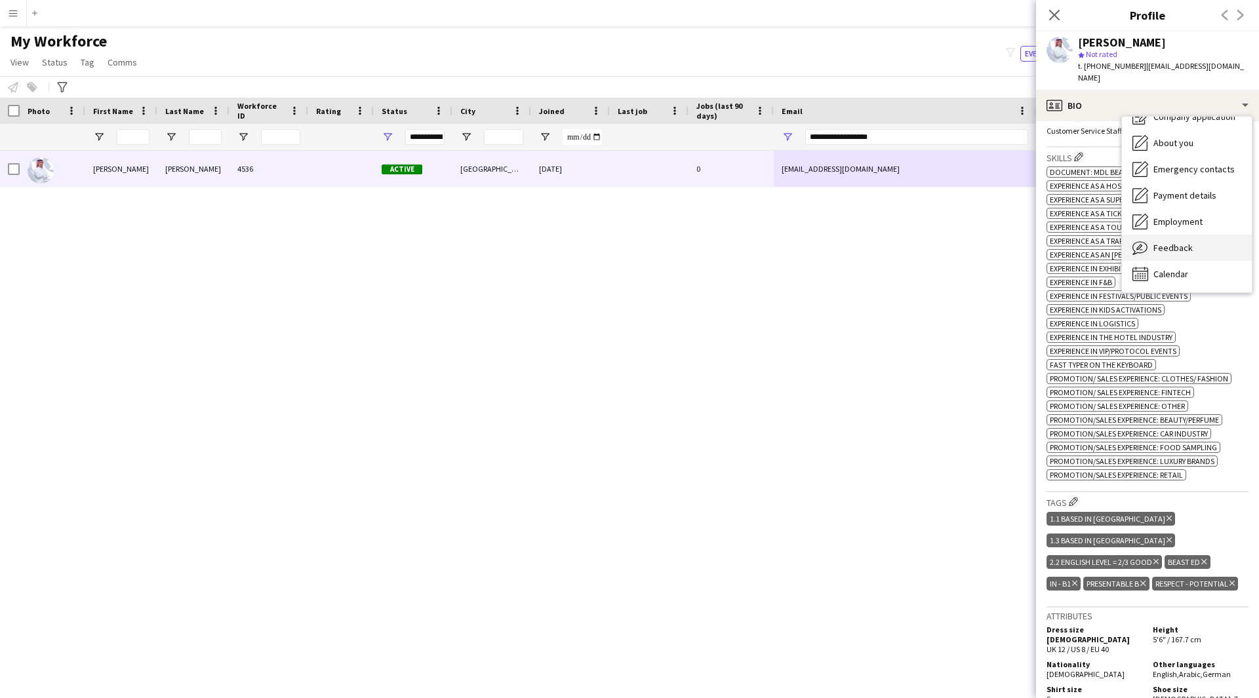
click at [1168, 242] on span "Feedback" at bounding box center [1172, 248] width 39 height 12
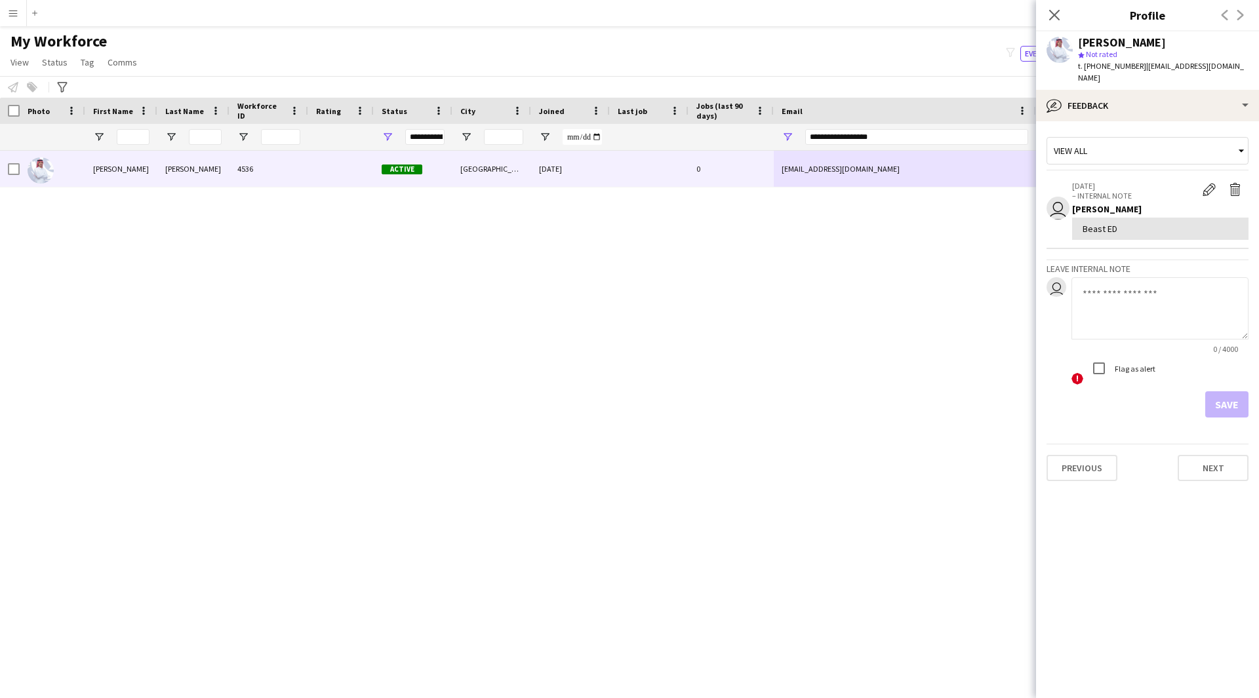
click at [1134, 191] on p "– INTERNAL NOTE" at bounding box center [1134, 196] width 124 height 10
click at [1207, 183] on app-icon "Edit internal note" at bounding box center [1209, 189] width 13 height 13
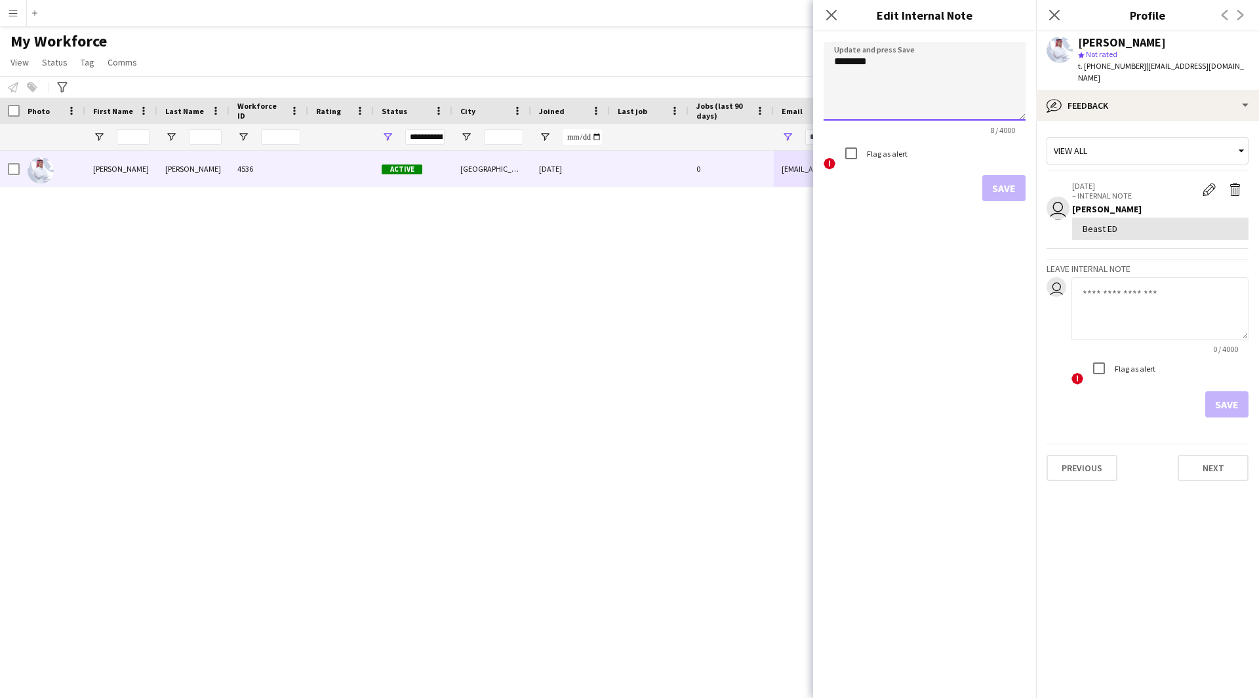
click at [932, 94] on textarea "********" at bounding box center [925, 81] width 202 height 79
click at [881, 66] on textarea "**********" at bounding box center [925, 81] width 202 height 79
drag, startPoint x: 935, startPoint y: 71, endPoint x: 770, endPoint y: 78, distance: 164.7
click at [770, 78] on body "Menu Boards Boards Boards All jobs Status Workforce Workforce My Workforce Recr…" at bounding box center [629, 349] width 1259 height 698
type textarea "**********"
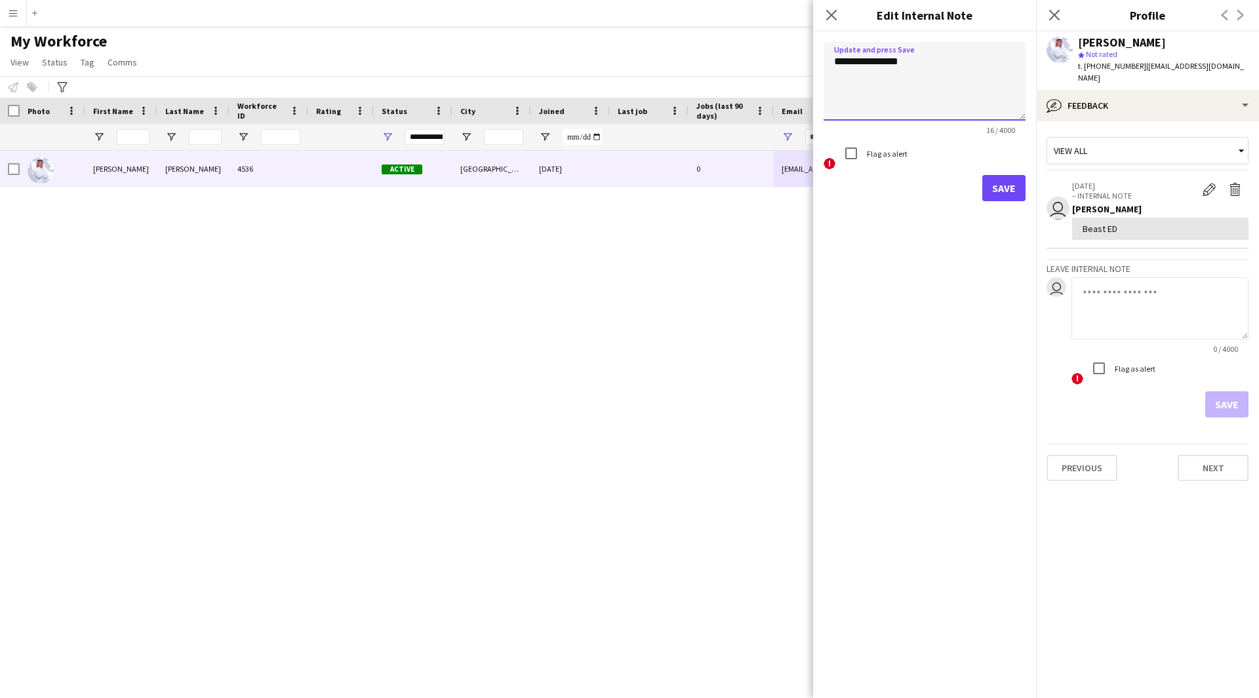
click at [945, 66] on textarea "**********" at bounding box center [925, 81] width 202 height 79
drag, startPoint x: 945, startPoint y: 66, endPoint x: 804, endPoint y: 68, distance: 141.0
click at [804, 68] on body "Menu Boards Boards Boards All jobs Status Workforce Workforce My Workforce Recr…" at bounding box center [629, 349] width 1259 height 698
click at [999, 189] on button "Save" at bounding box center [1003, 188] width 43 height 26
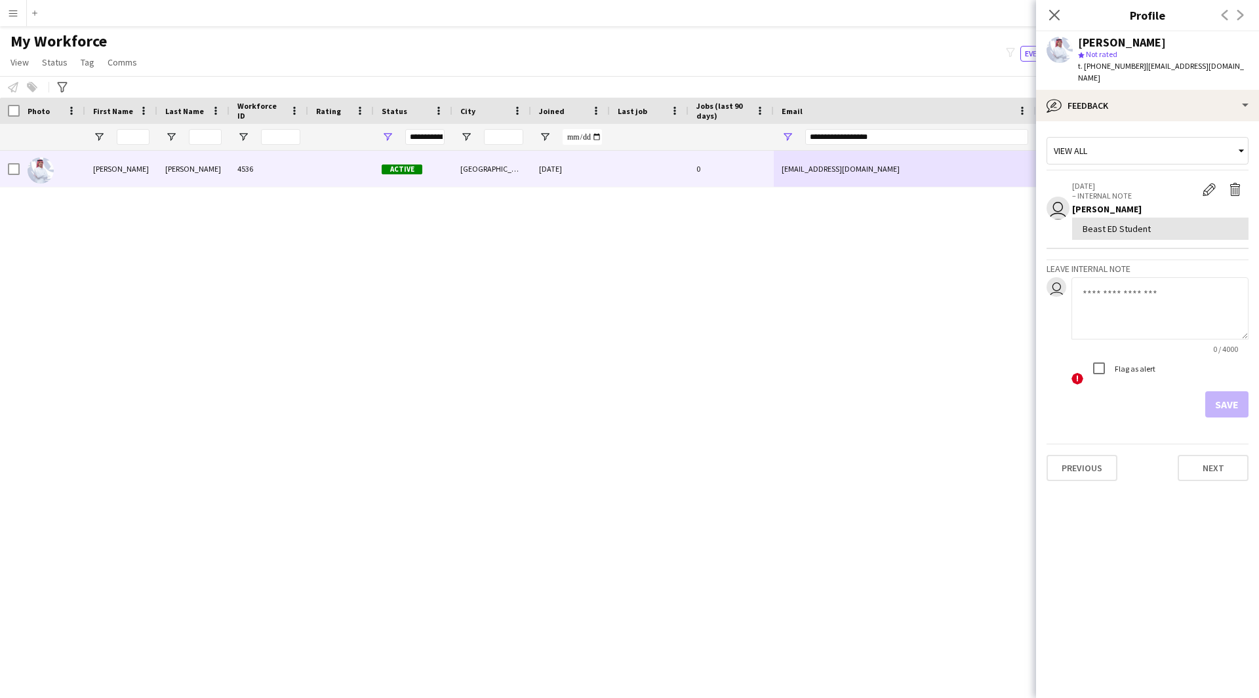
drag, startPoint x: 1155, startPoint y: 218, endPoint x: 1077, endPoint y: 221, distance: 78.1
click at [1077, 221] on div "Beast ED Student" at bounding box center [1160, 229] width 176 height 22
copy div "Beast ED Student"
drag, startPoint x: 938, startPoint y: 138, endPoint x: 582, endPoint y: 134, distance: 356.1
click at [582, 134] on div at bounding box center [711, 137] width 1422 height 26
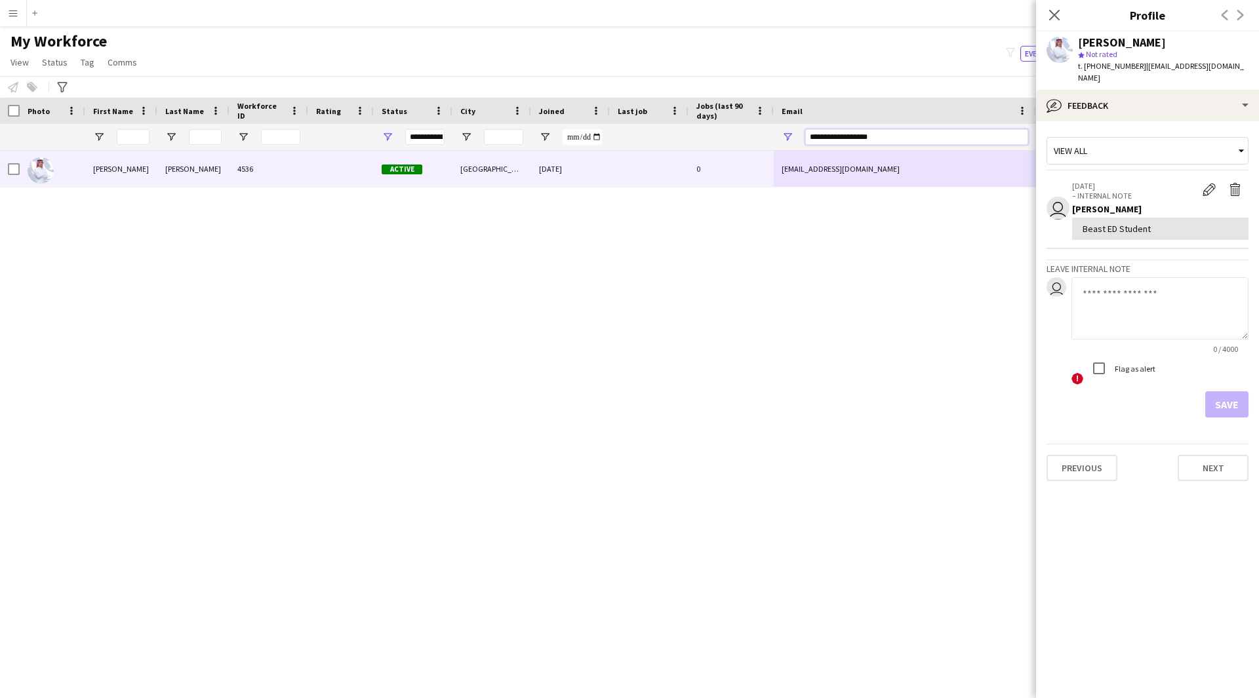
paste input "*****"
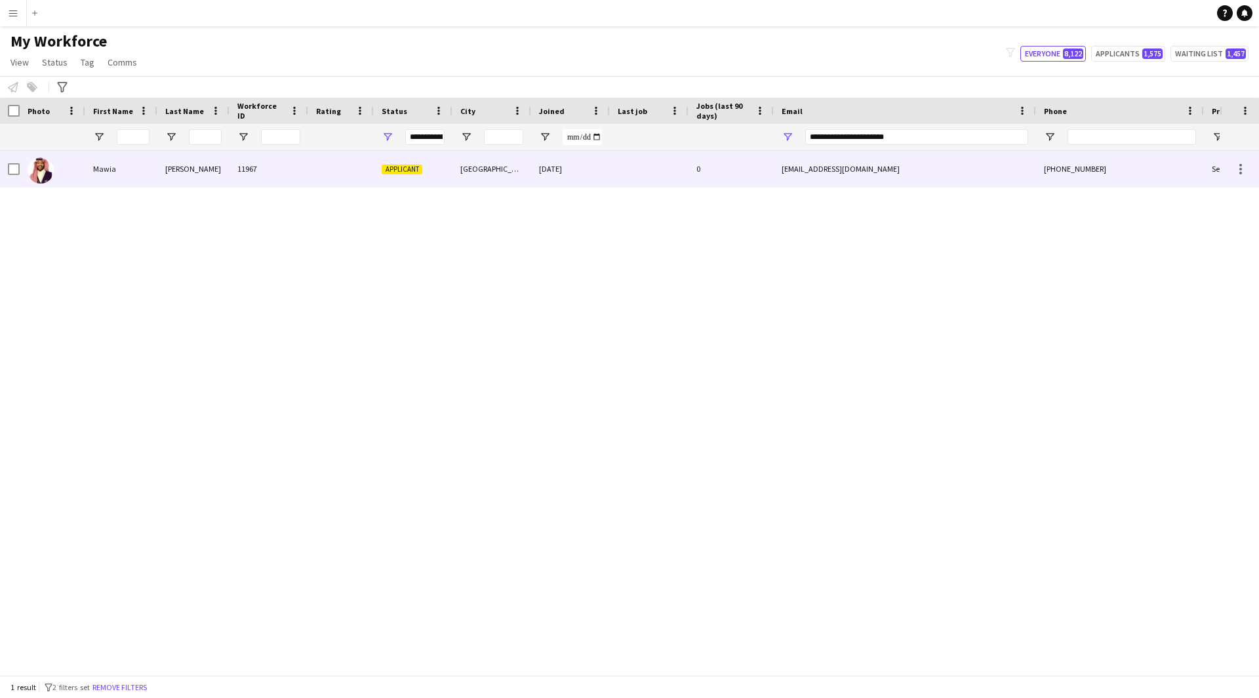
click at [623, 161] on div at bounding box center [649, 169] width 79 height 36
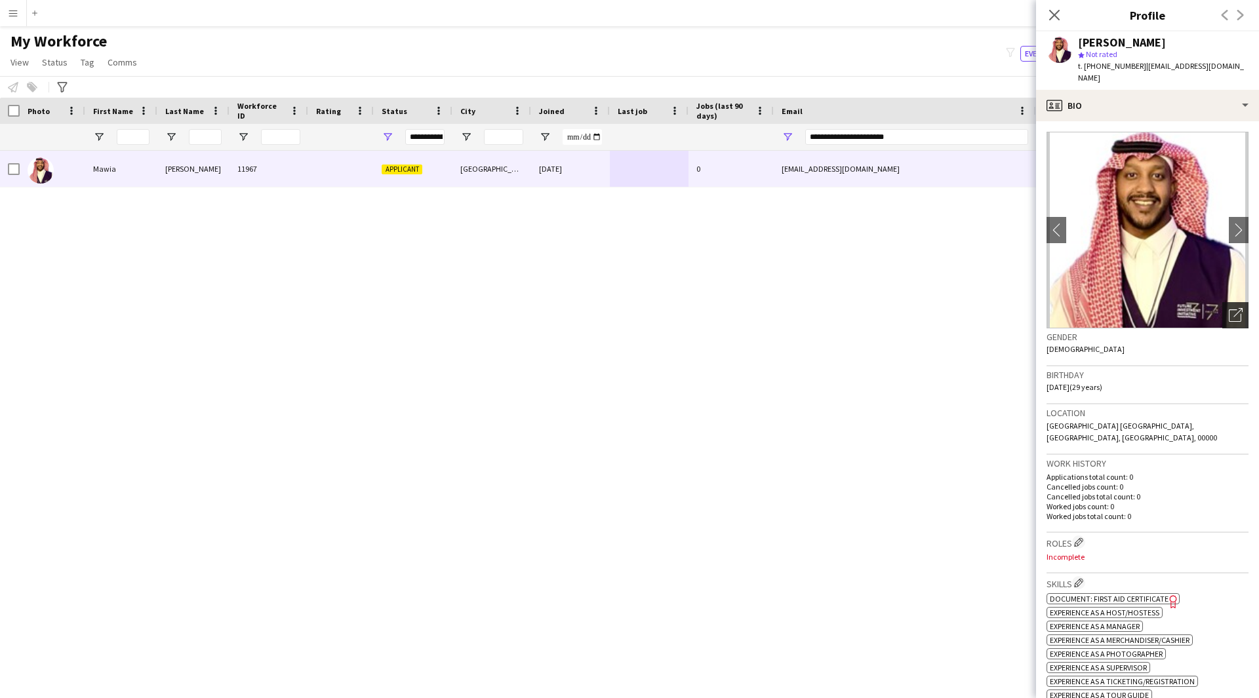
click at [1229, 308] on icon "Open photos pop-in" at bounding box center [1236, 315] width 14 height 14
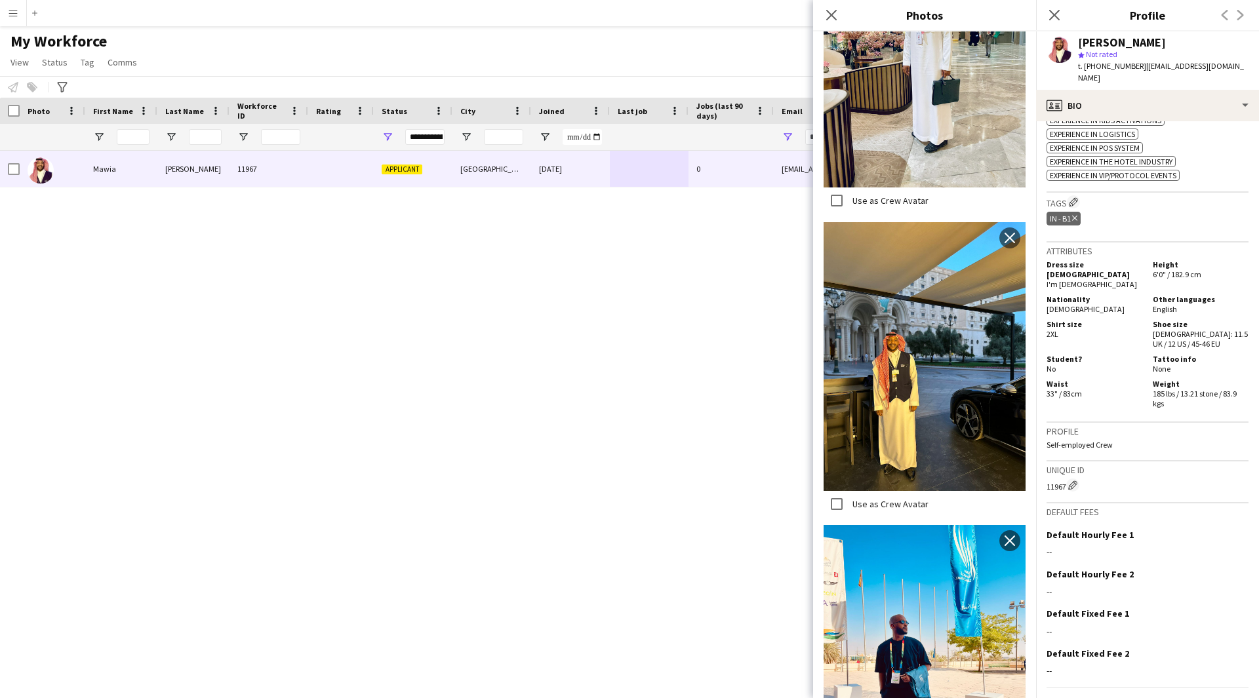
scroll to position [673, 0]
click at [1051, 19] on icon at bounding box center [1054, 15] width 12 height 12
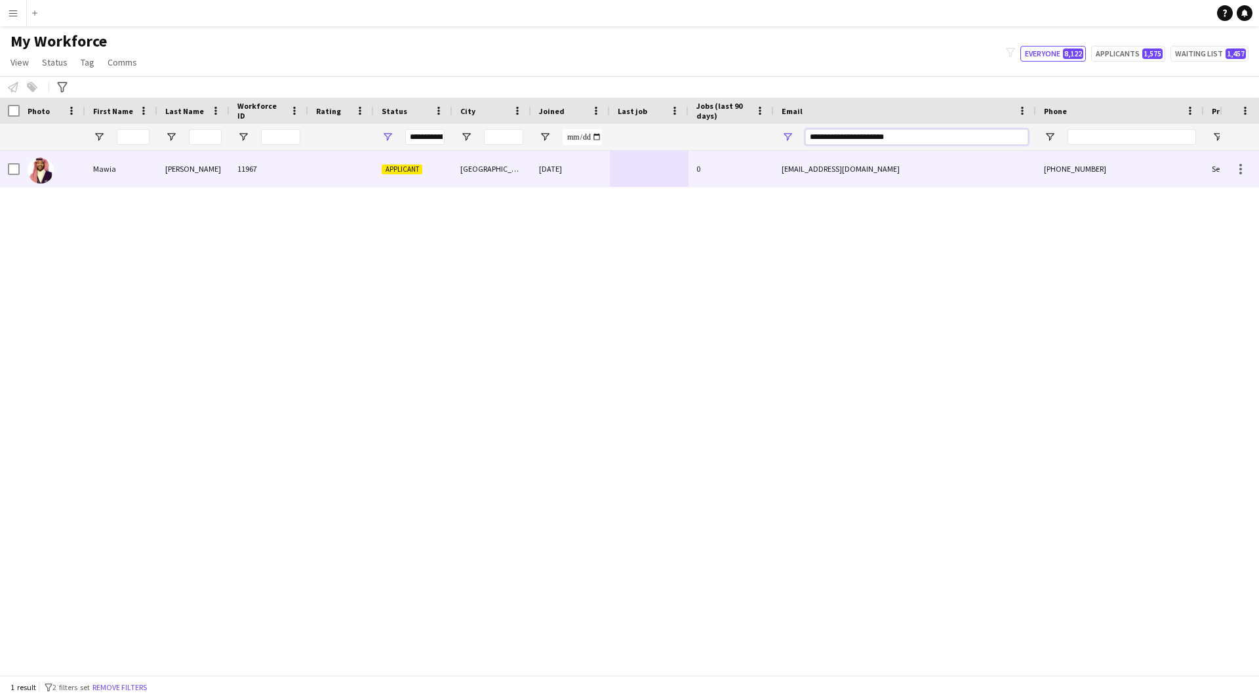
drag, startPoint x: 953, startPoint y: 139, endPoint x: 709, endPoint y: 181, distance: 247.5
click at [709, 181] on div "Workforce Details Photo First Name" at bounding box center [629, 387] width 1259 height 578
paste input "Email Filter Input"
type input "**********"
click at [711, 152] on div "0" at bounding box center [730, 169] width 85 height 36
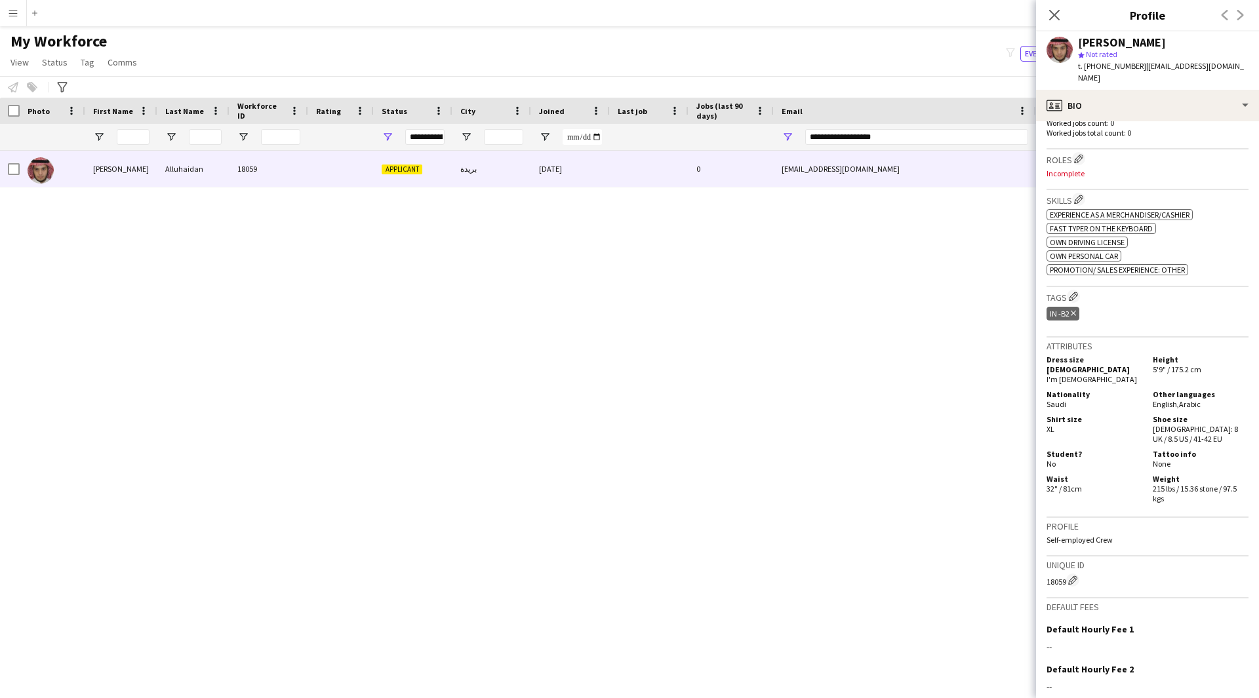
scroll to position [420, 0]
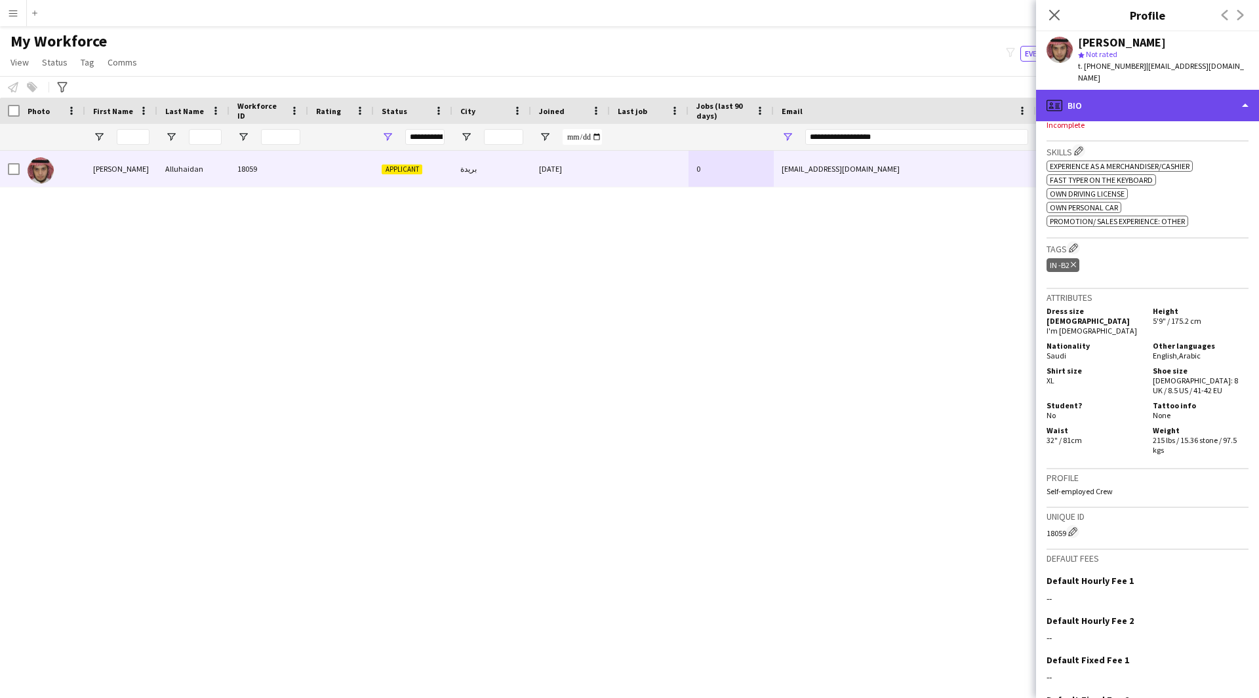
click at [1141, 108] on div "profile Bio" at bounding box center [1147, 105] width 223 height 31
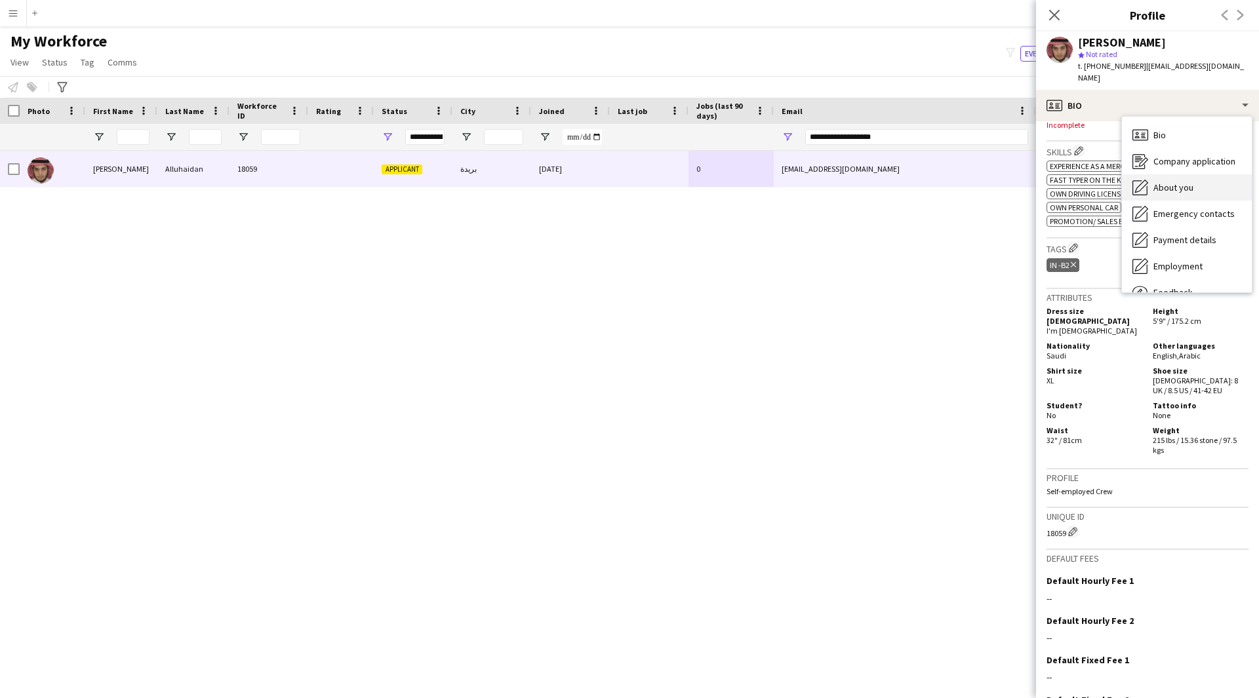
click at [1167, 182] on span "About you" at bounding box center [1173, 188] width 40 height 12
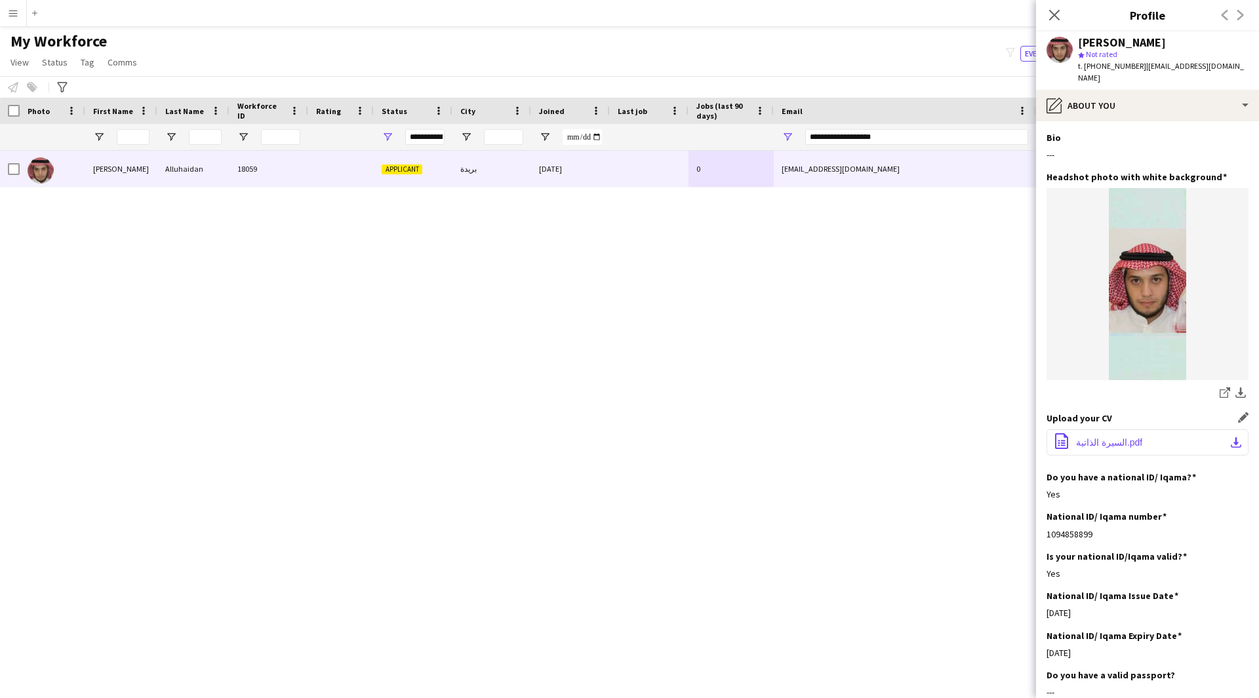
click at [1106, 437] on span "السيرة الذاتية.pdf" at bounding box center [1109, 442] width 66 height 10
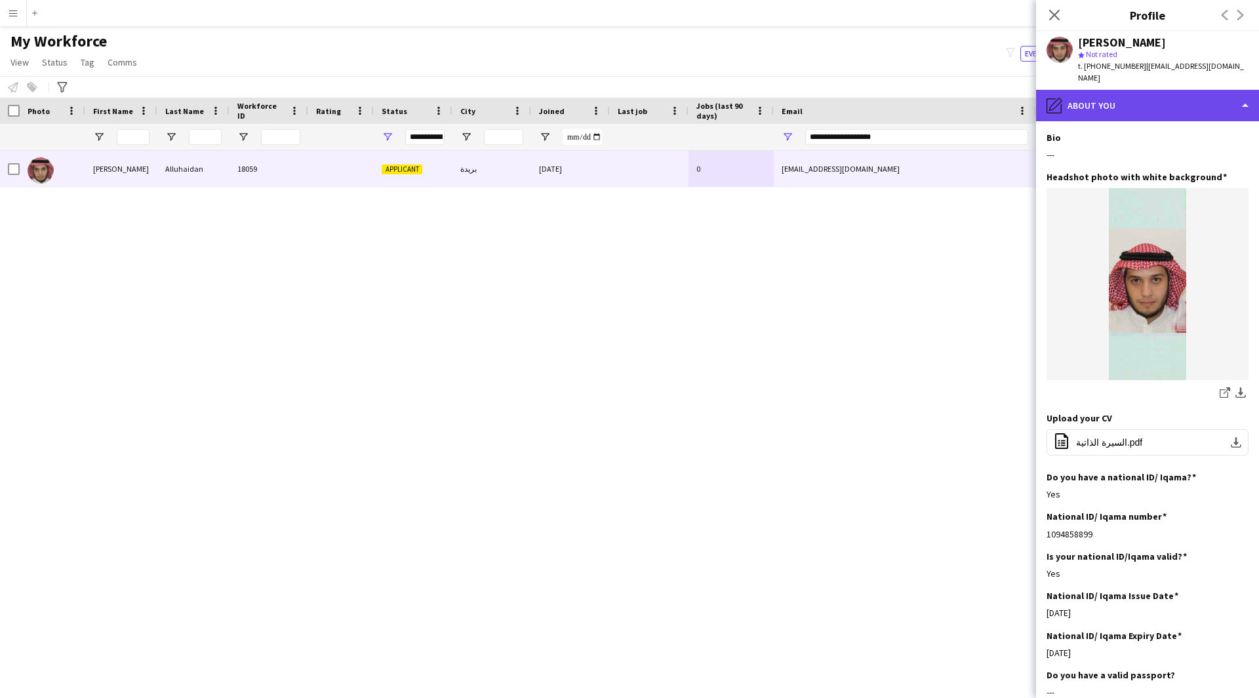
click at [1142, 97] on div "pencil4 About you" at bounding box center [1147, 105] width 223 height 31
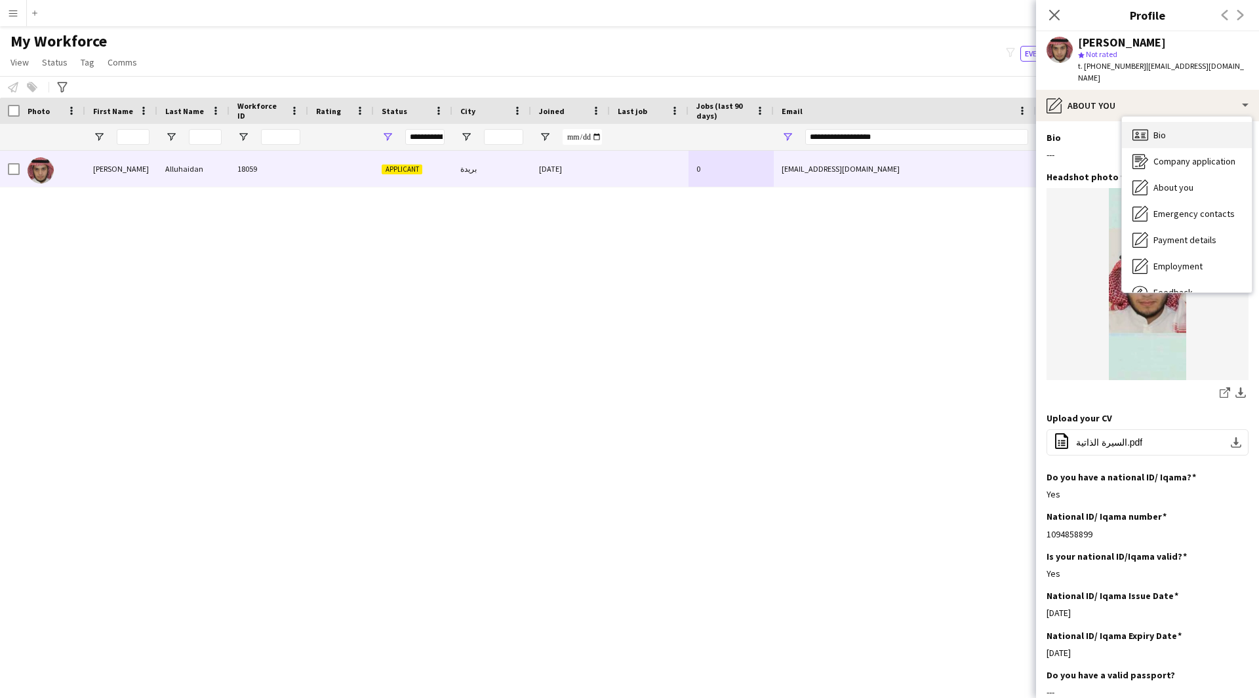
click at [1169, 125] on div "Bio Bio" at bounding box center [1187, 135] width 130 height 26
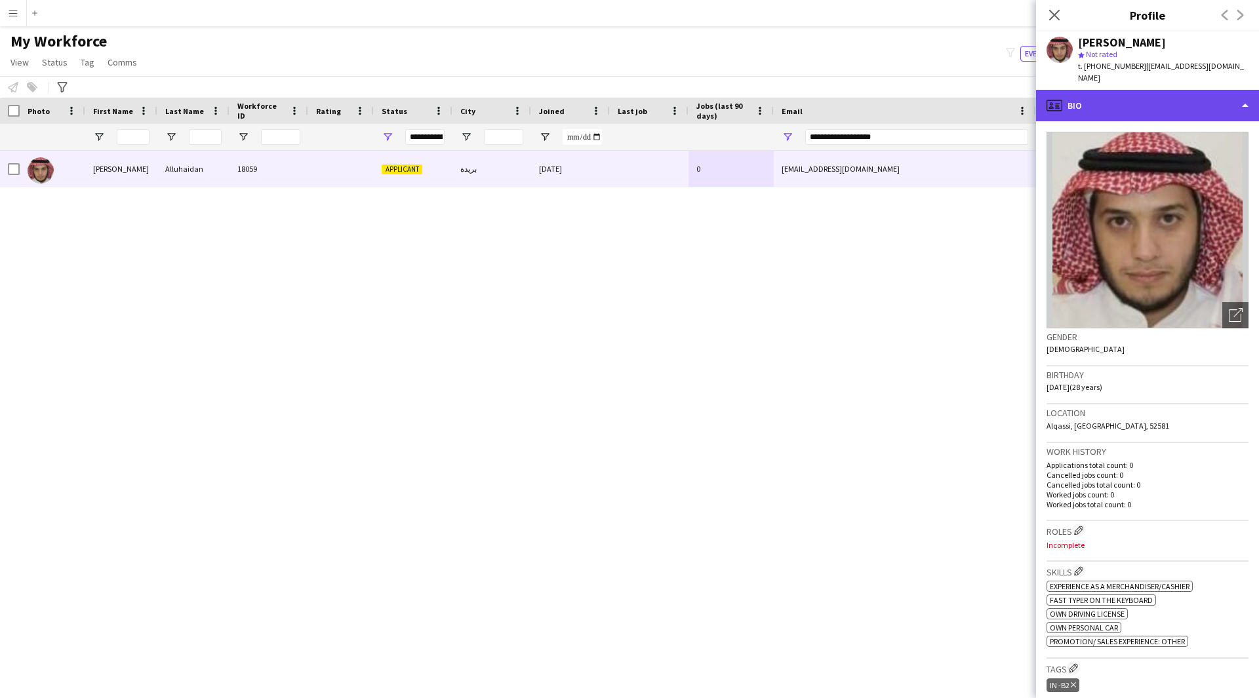
click at [1163, 107] on div "profile Bio" at bounding box center [1147, 105] width 223 height 31
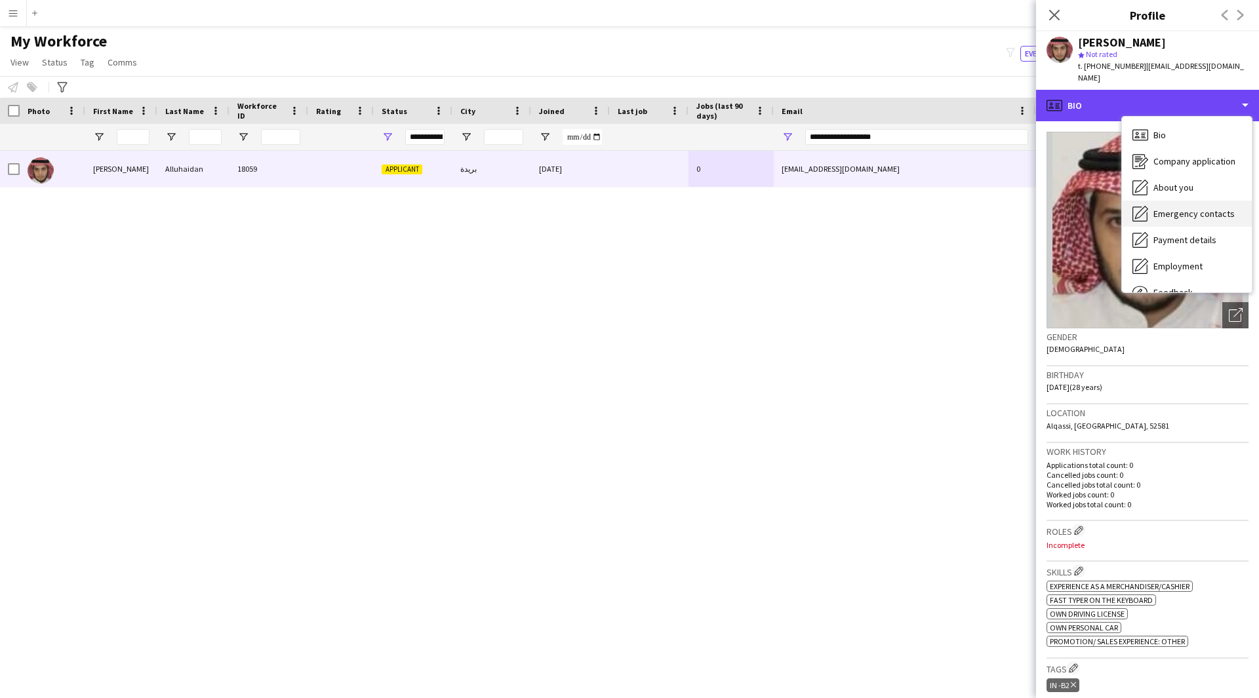
scroll to position [45, 0]
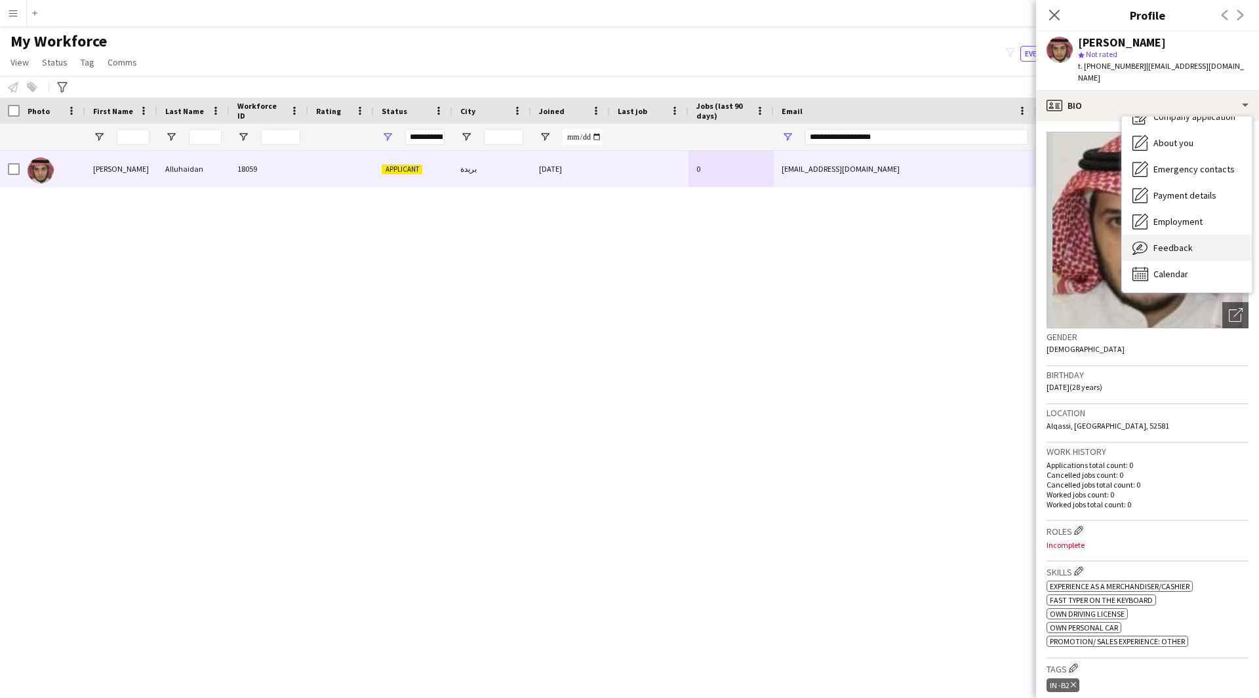
click at [1166, 242] on span "Feedback" at bounding box center [1172, 248] width 39 height 12
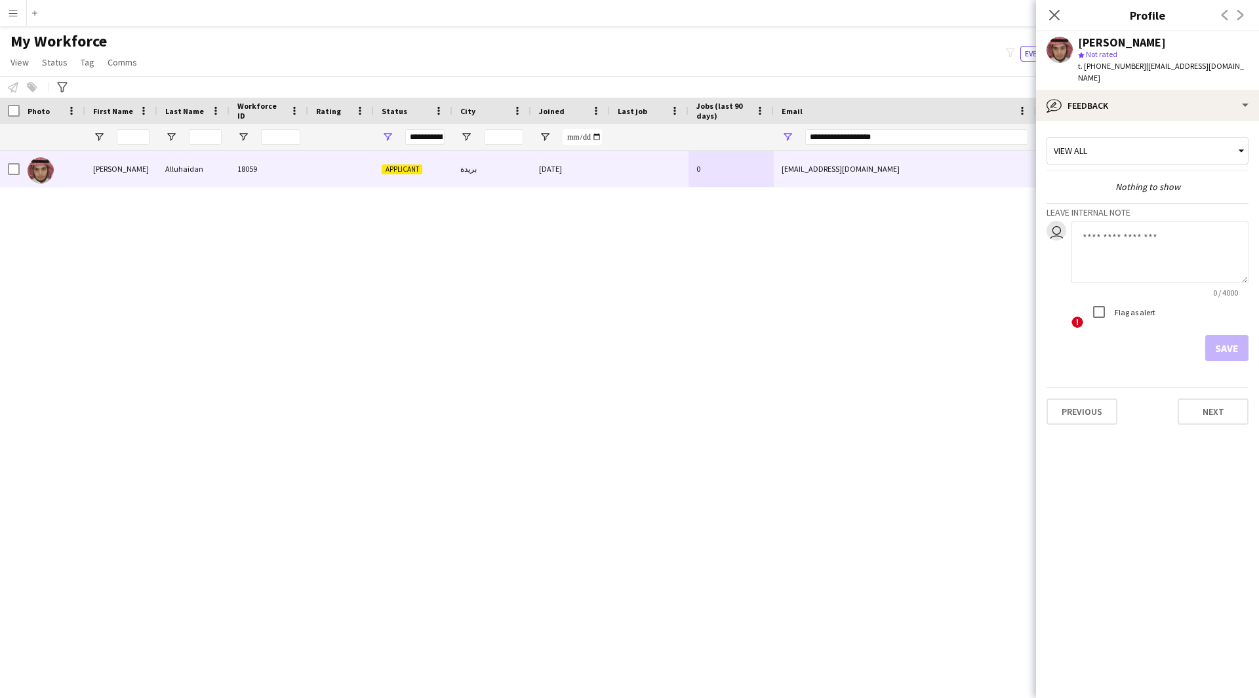
click at [1130, 222] on textarea at bounding box center [1159, 252] width 177 height 62
type textarea "*"
type textarea "**"
click at [1148, 138] on div "View all" at bounding box center [1141, 150] width 188 height 25
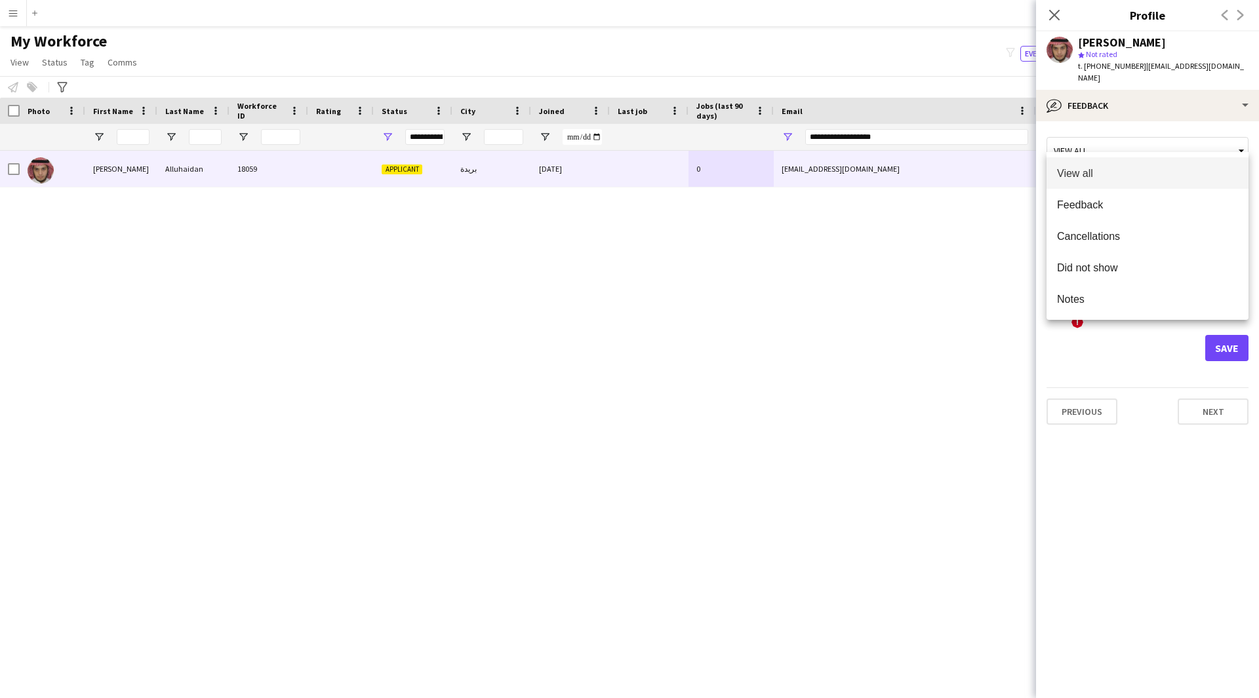
click at [1168, 82] on div at bounding box center [629, 349] width 1259 height 698
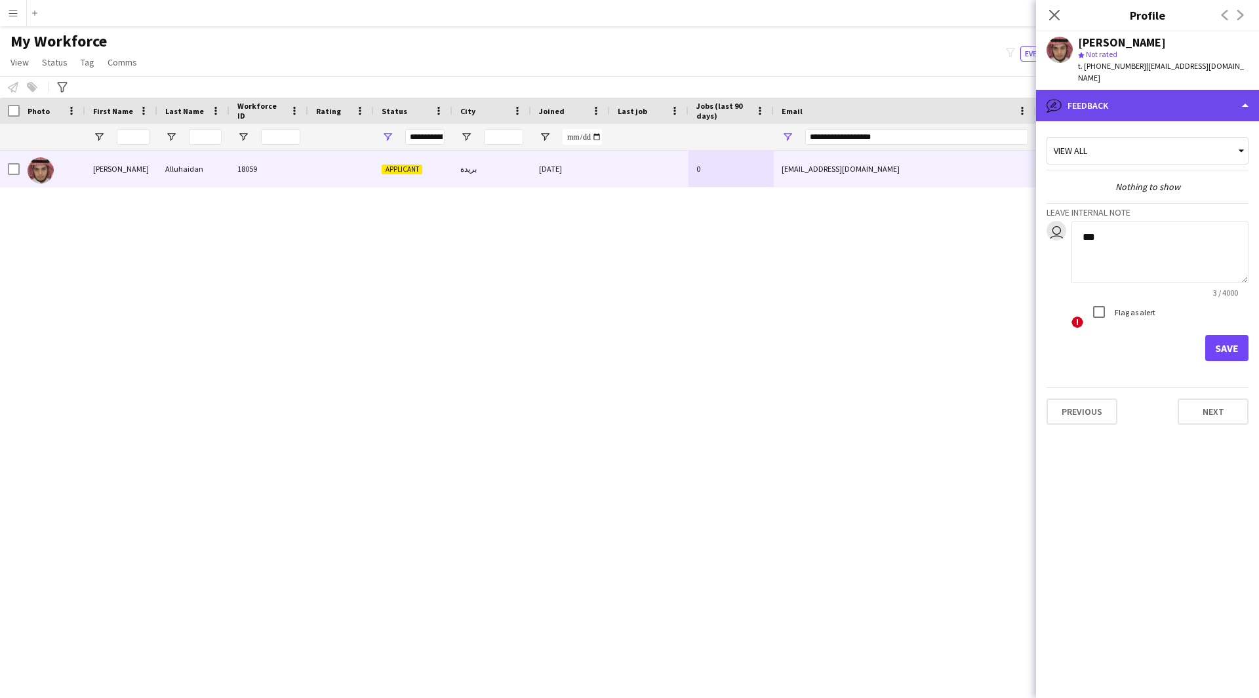
click at [1167, 90] on div "bubble-pencil Feedback" at bounding box center [1147, 105] width 223 height 31
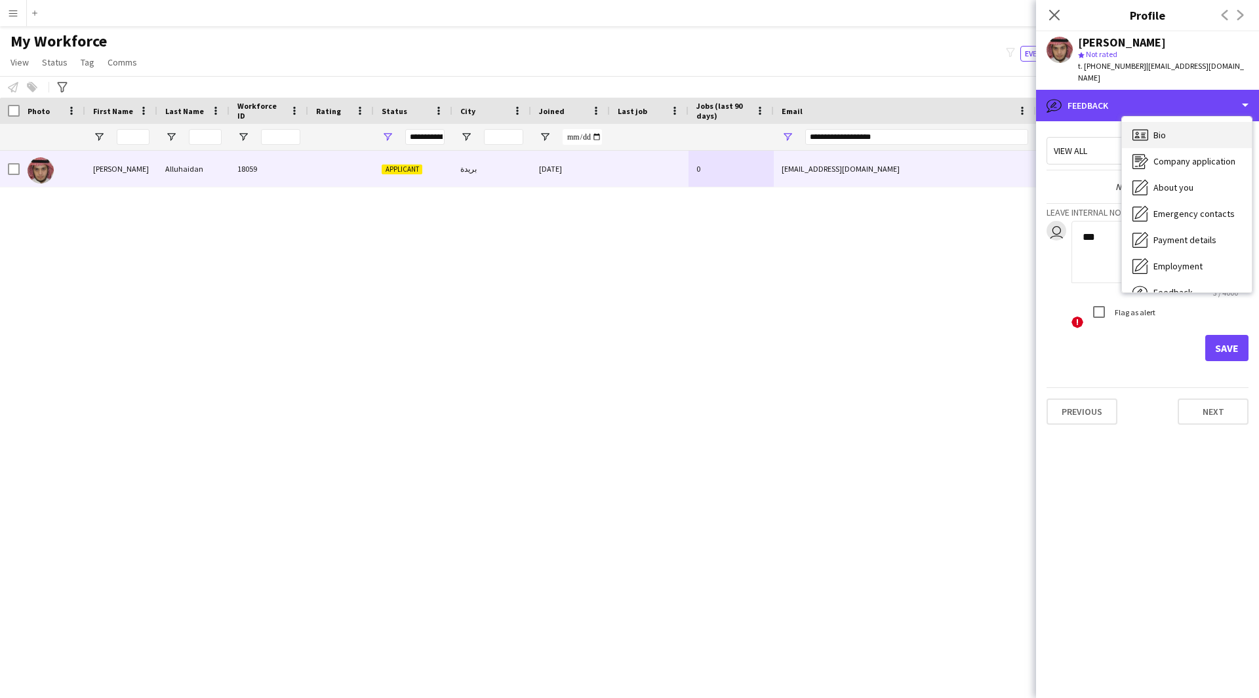
scroll to position [1, 0]
click at [1180, 127] on div "Bio Bio" at bounding box center [1187, 134] width 130 height 26
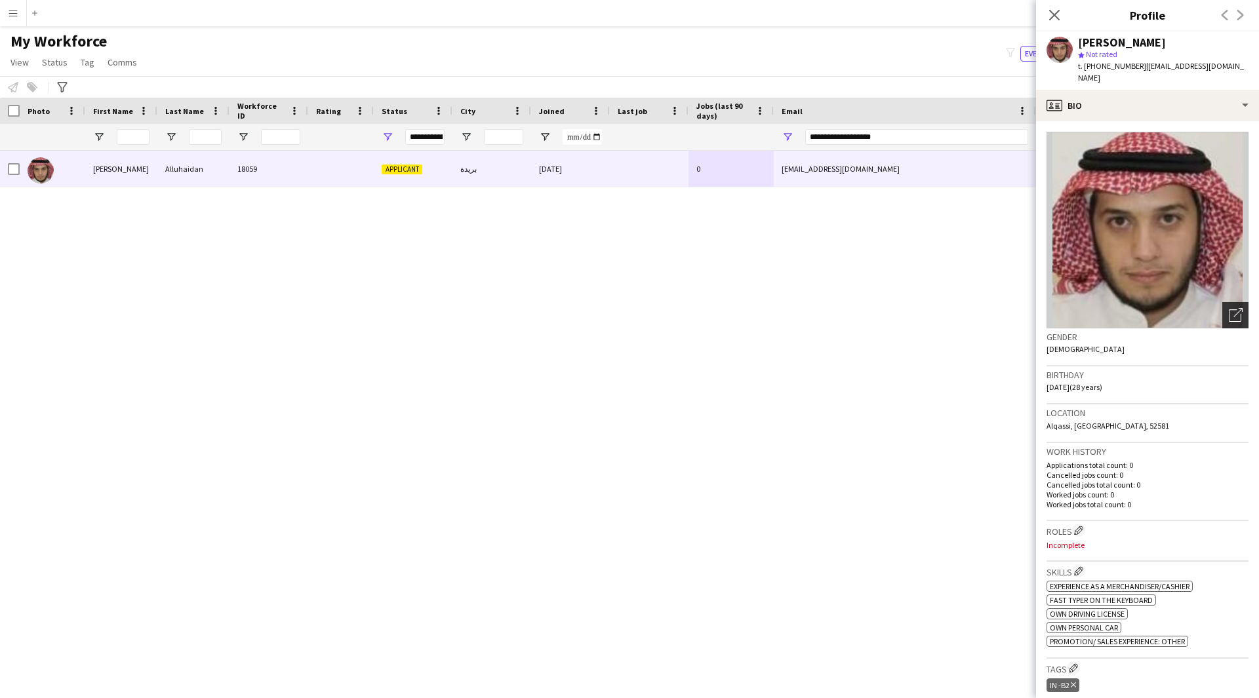
click at [1229, 308] on icon "Open photos pop-in" at bounding box center [1236, 315] width 14 height 14
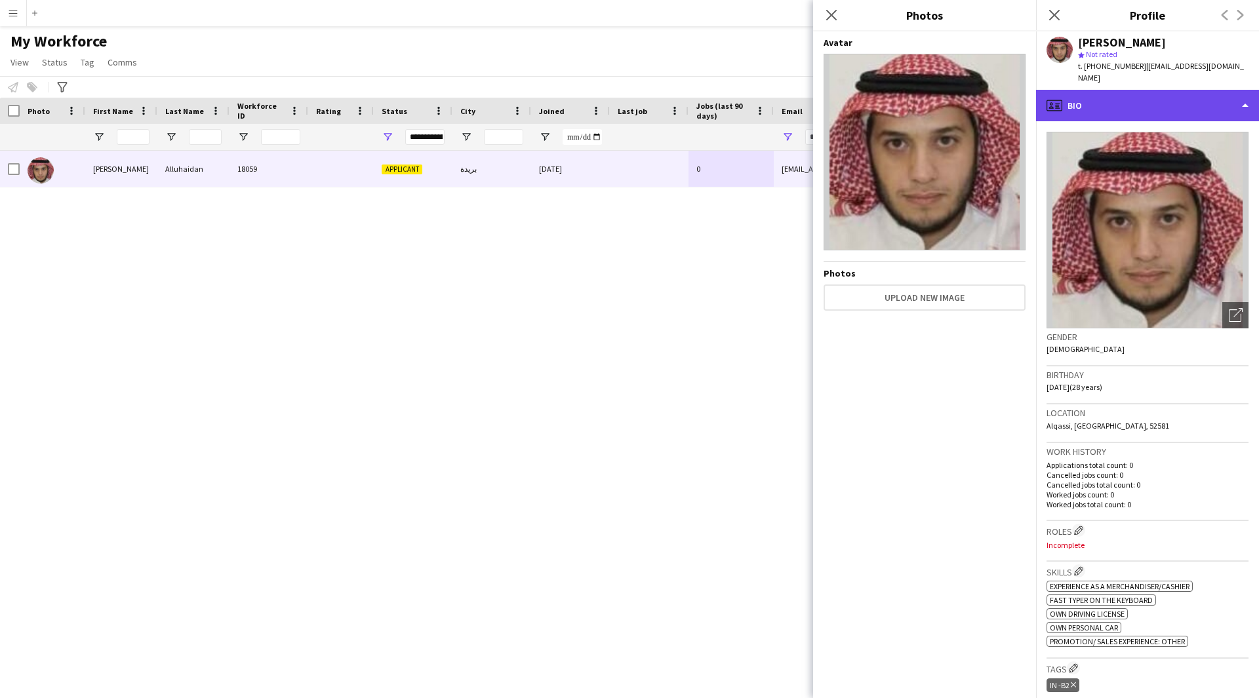
click at [1166, 90] on div "profile Bio" at bounding box center [1147, 105] width 223 height 31
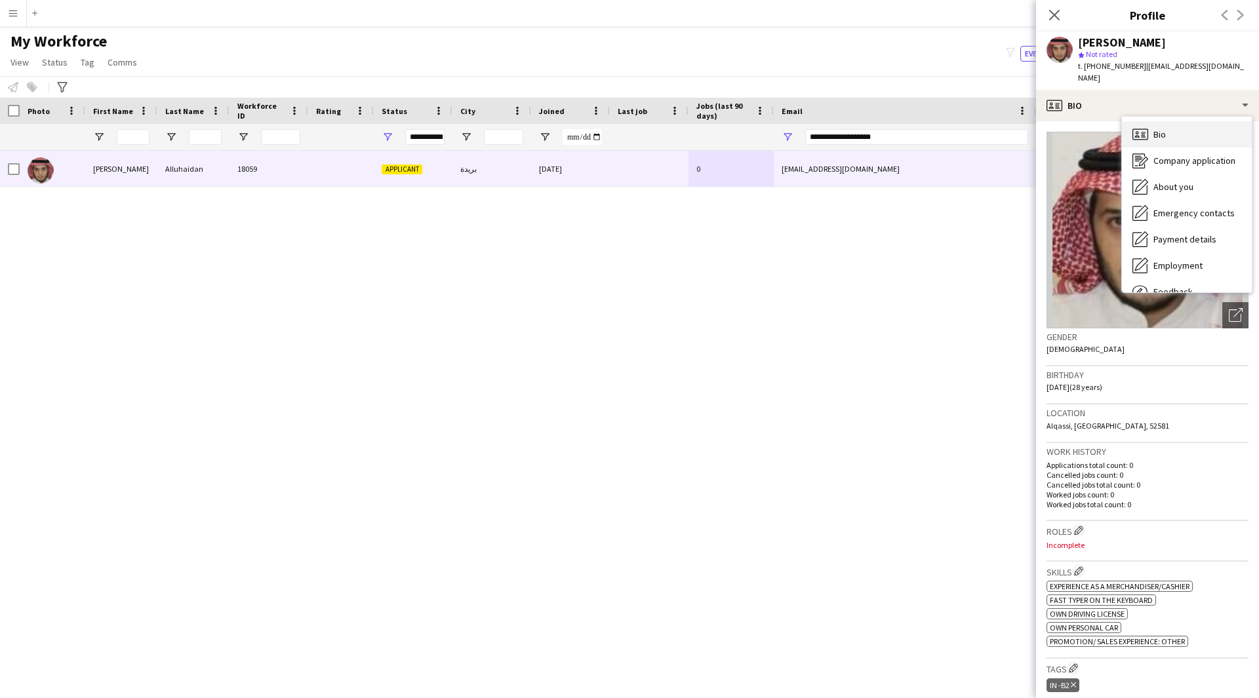
click at [1175, 132] on div "Bio Bio" at bounding box center [1187, 134] width 130 height 26
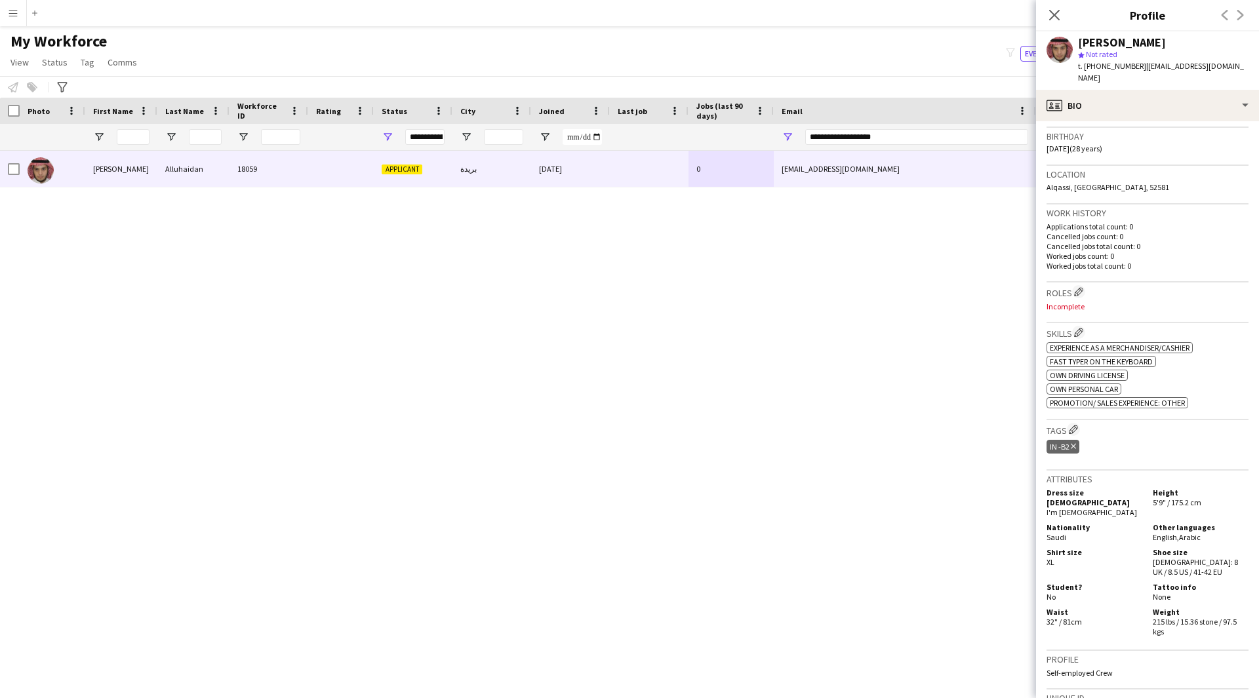
scroll to position [236, 0]
click at [1083, 290] on app-icon "Edit crew company roles" at bounding box center [1078, 294] width 9 height 9
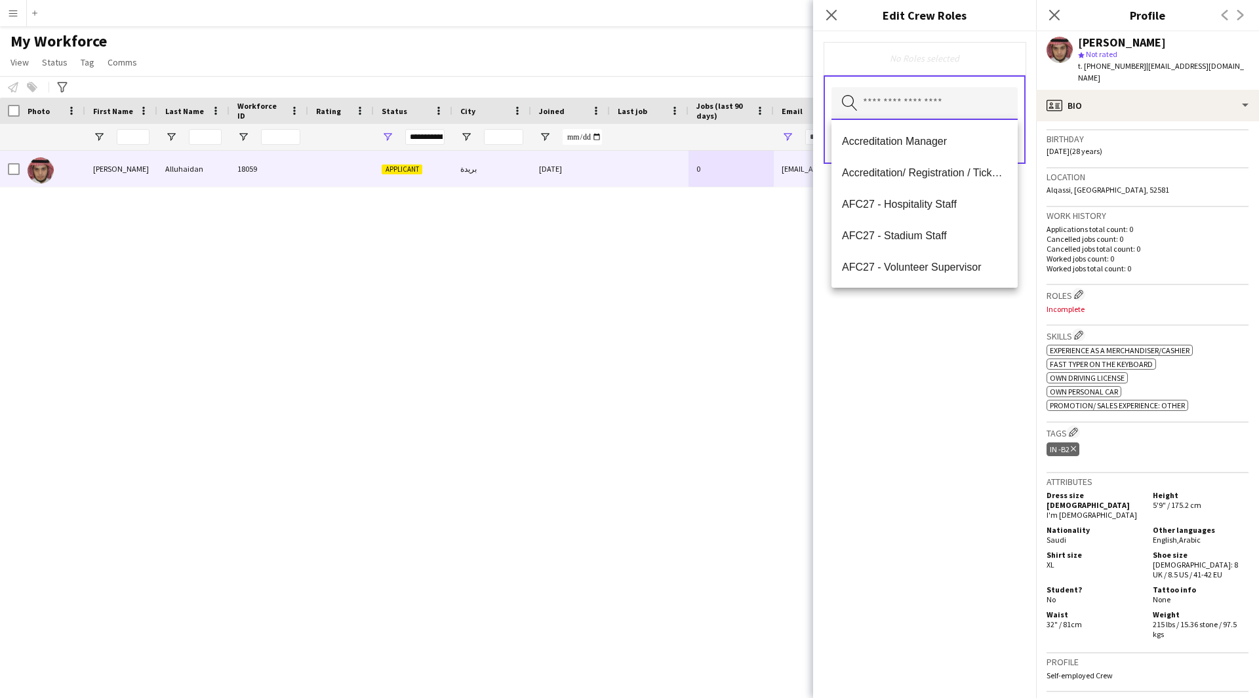
click at [906, 108] on input "text" at bounding box center [924, 103] width 186 height 33
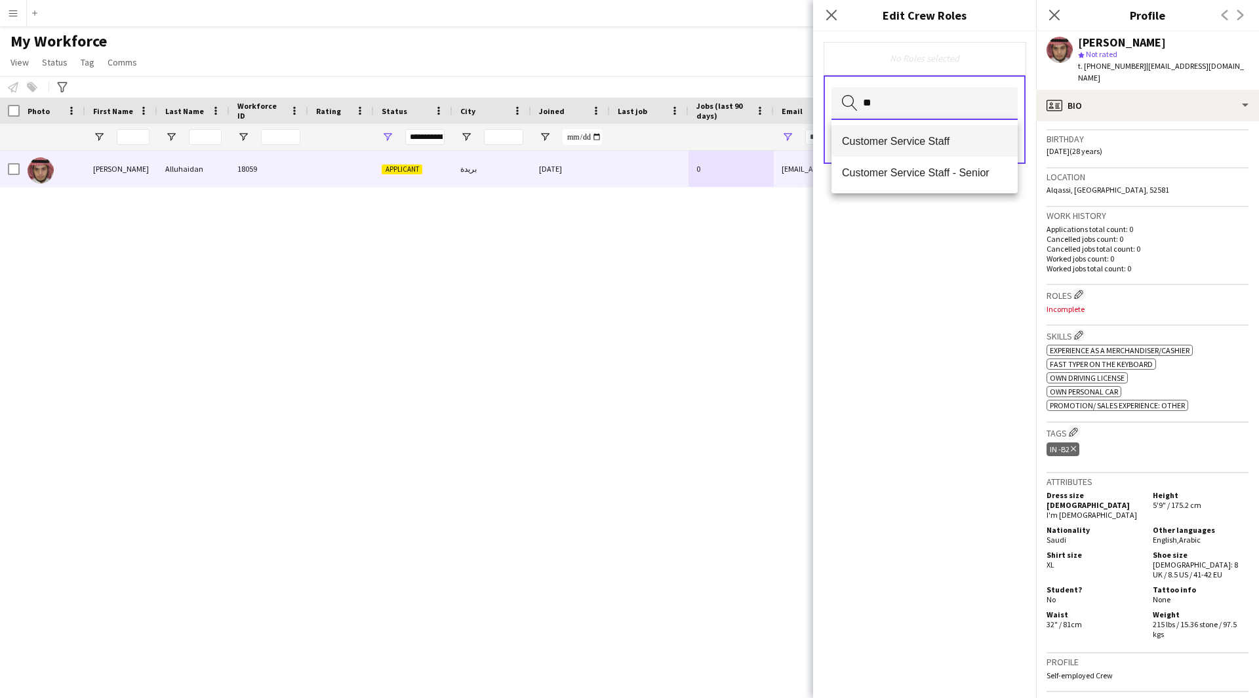
type input "**"
click at [904, 138] on span "Customer Service Staff" at bounding box center [924, 141] width 165 height 12
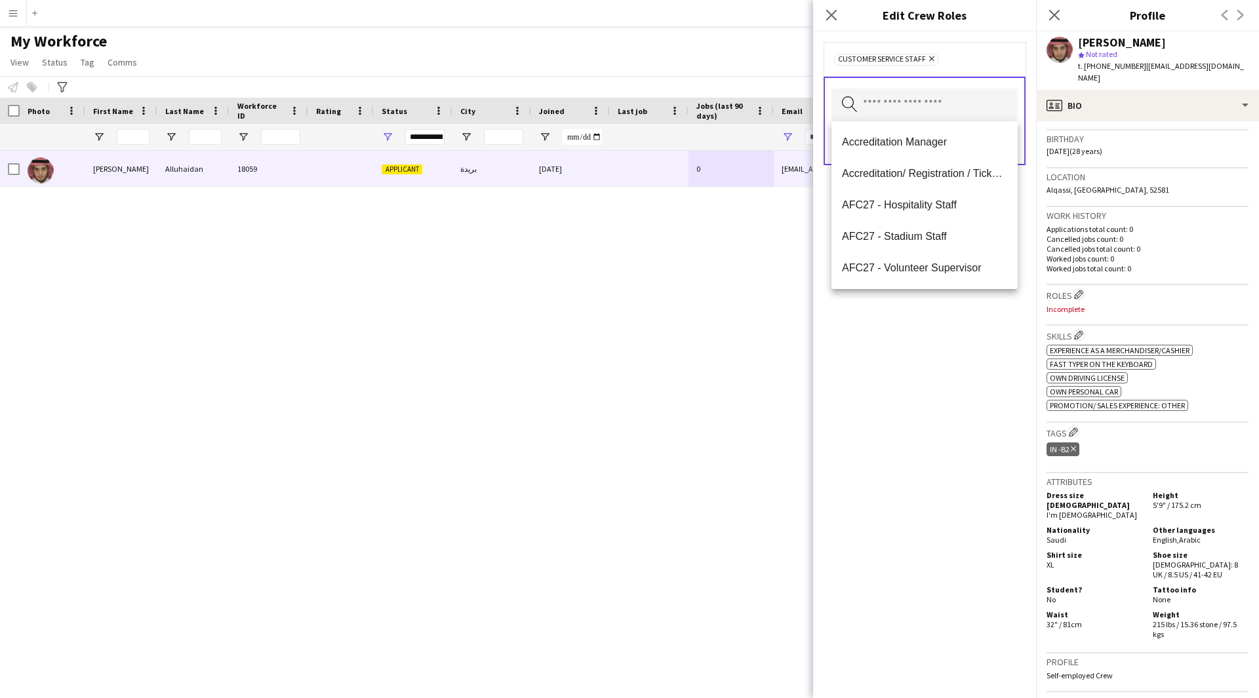
click at [930, 441] on div "Customer Service Staff Remove Search by role type Save" at bounding box center [924, 364] width 223 height 667
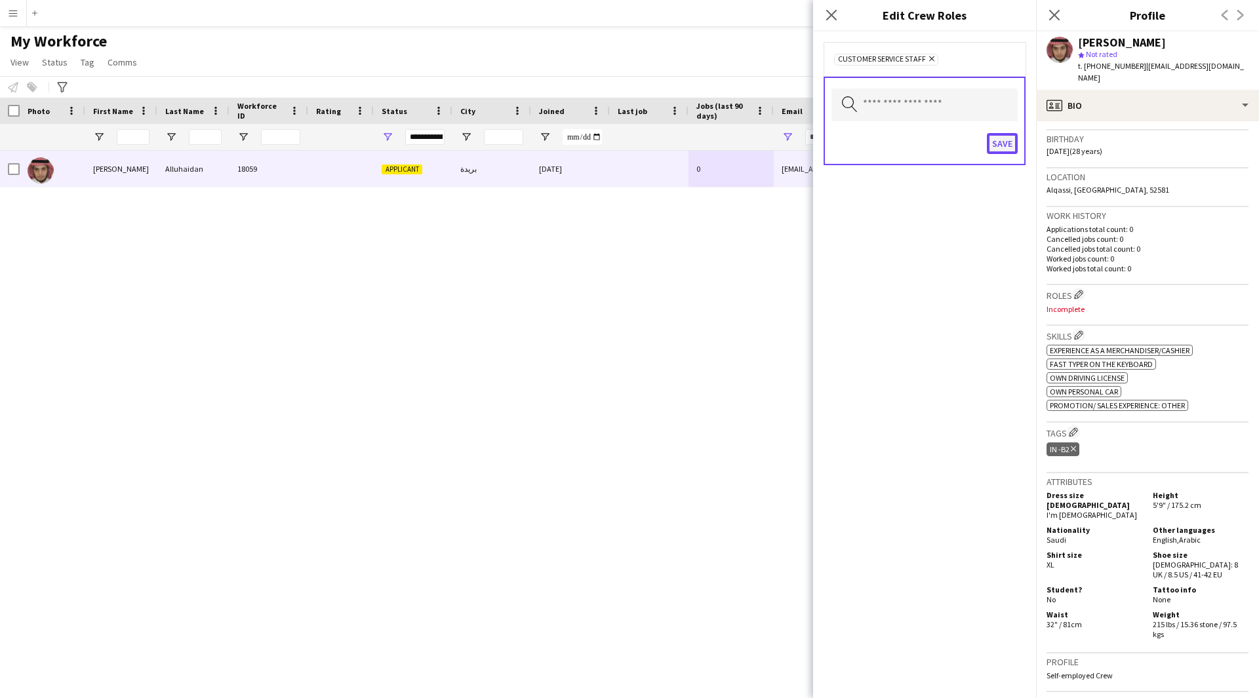
click at [1011, 144] on button "Save" at bounding box center [1002, 143] width 31 height 21
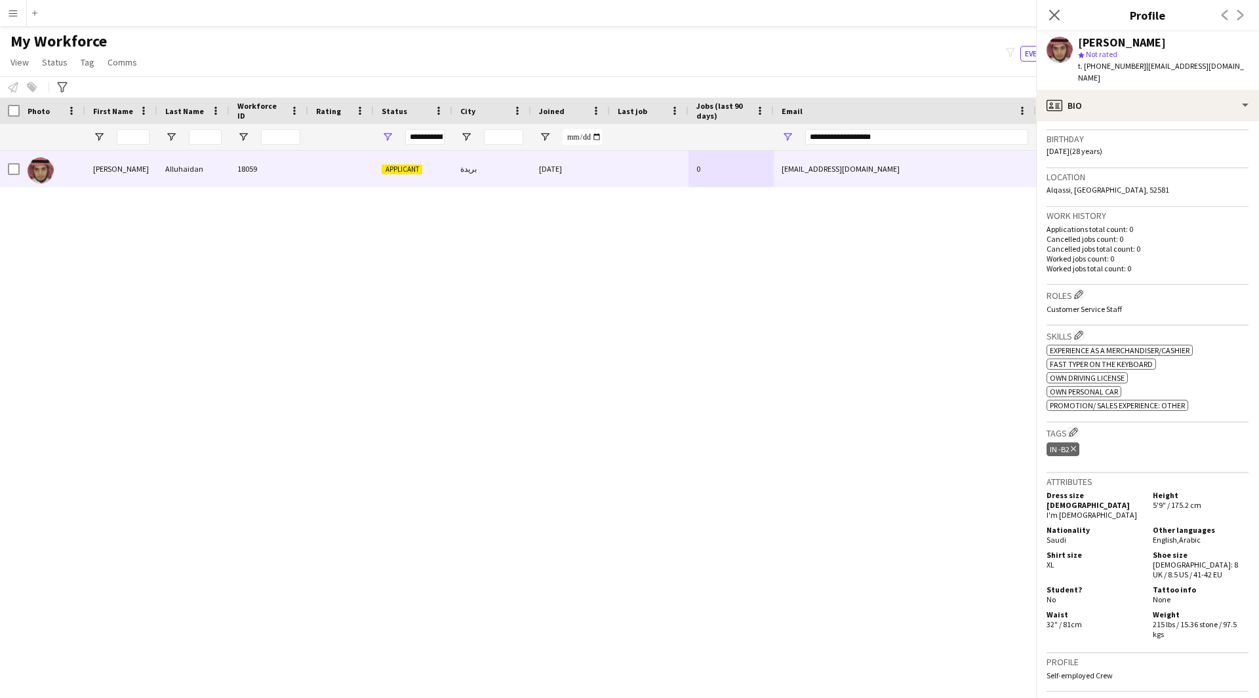
scroll to position [481, 0]
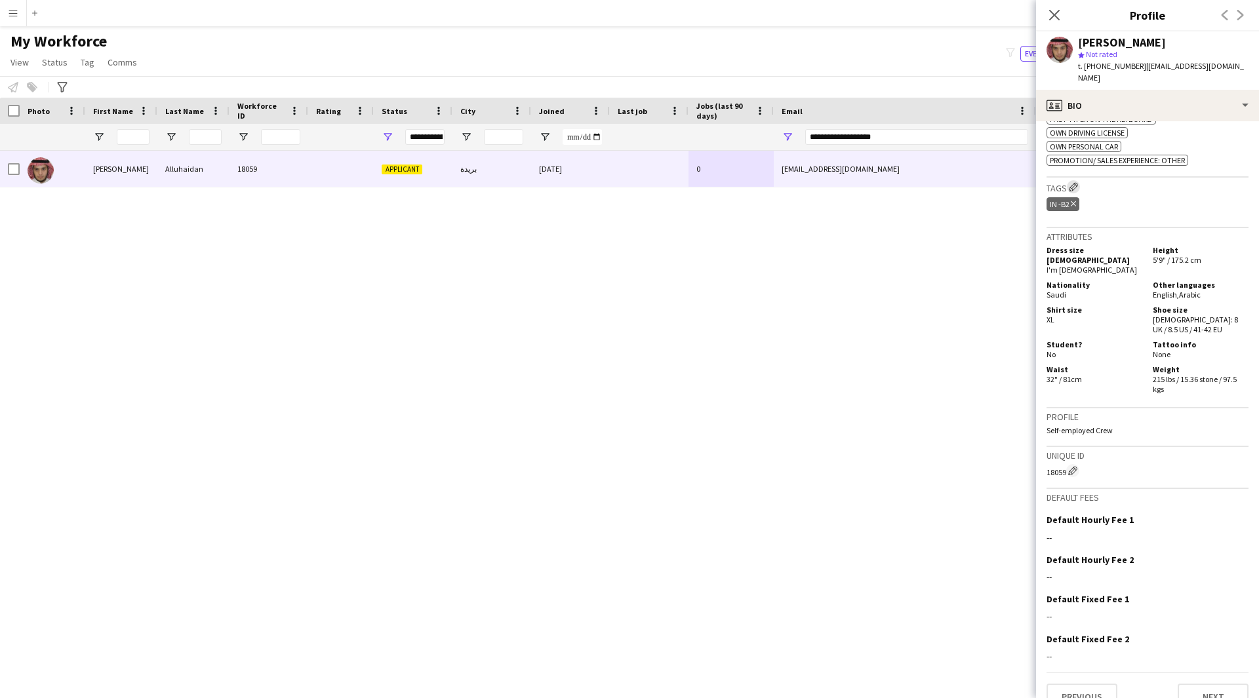
click at [1077, 182] on app-icon "Edit crew company tags" at bounding box center [1073, 186] width 9 height 9
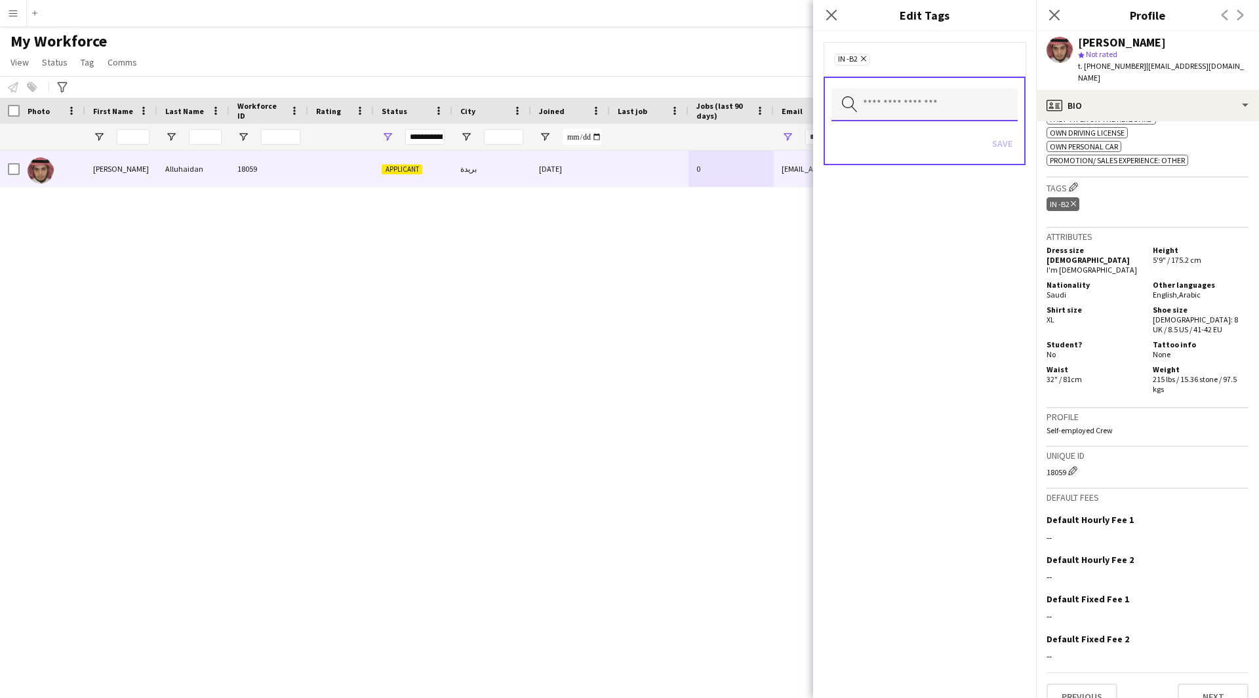
click at [890, 108] on input "text" at bounding box center [924, 105] width 186 height 33
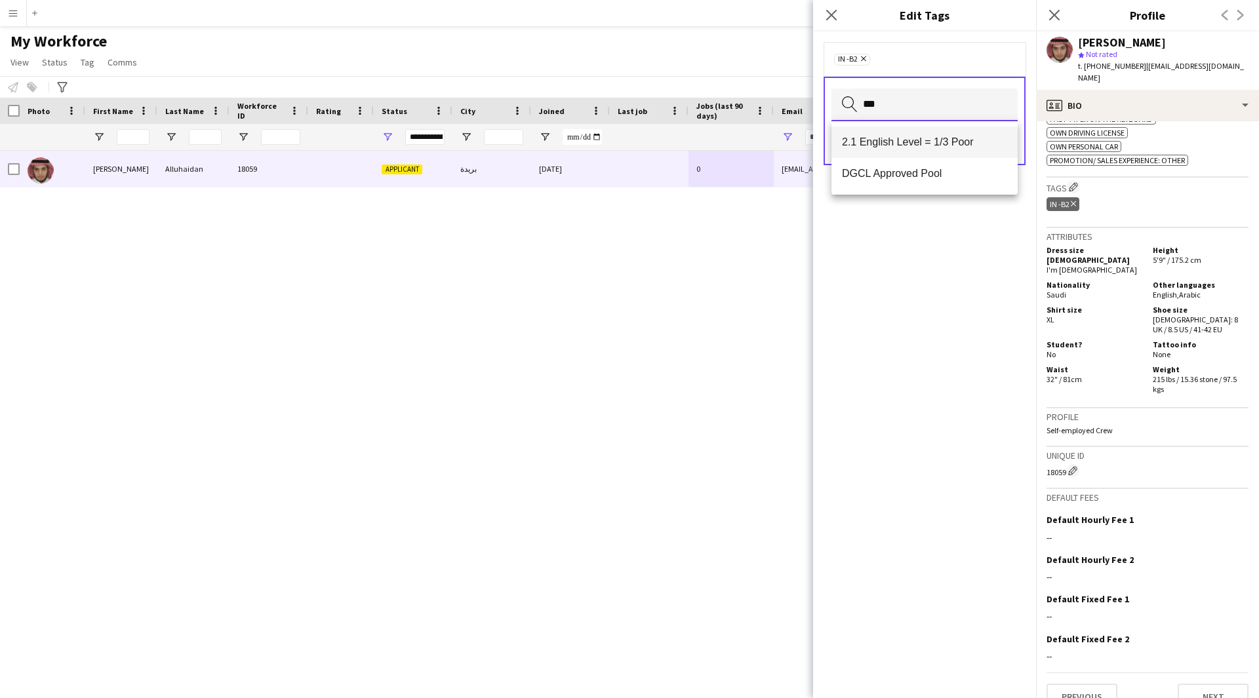
type input "***"
click at [902, 149] on mat-option "2.1 English Level = 1/3 Poor" at bounding box center [924, 142] width 186 height 31
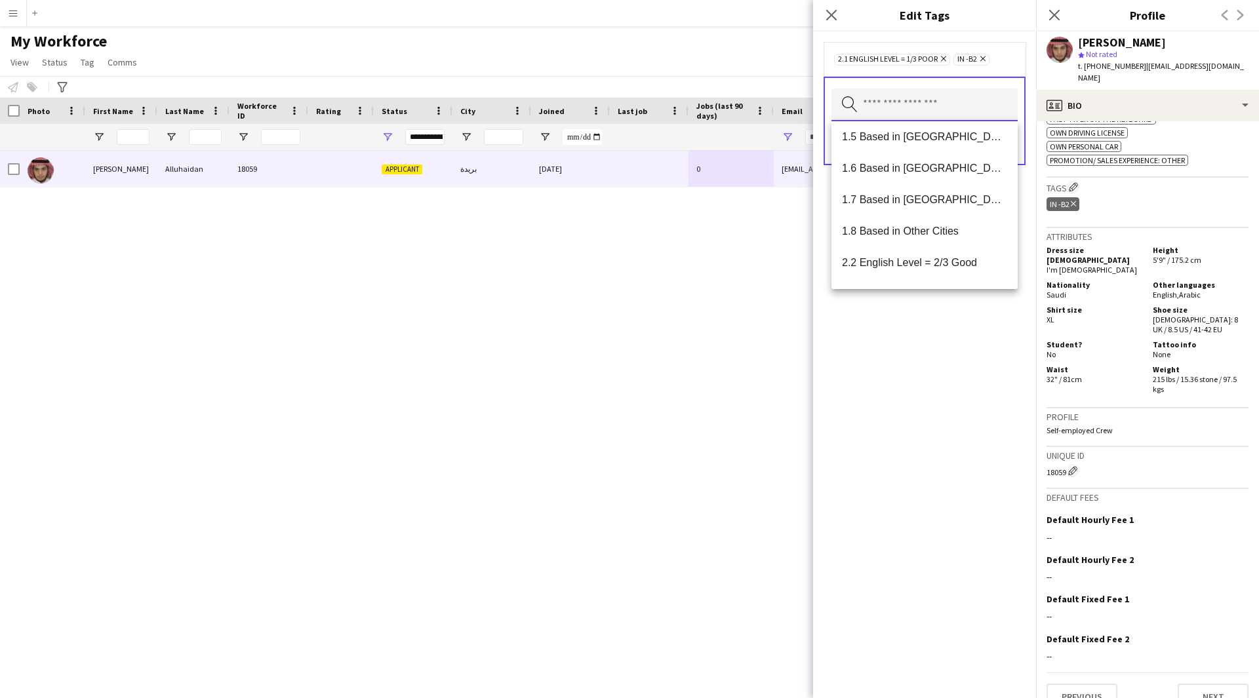
scroll to position [172, 0]
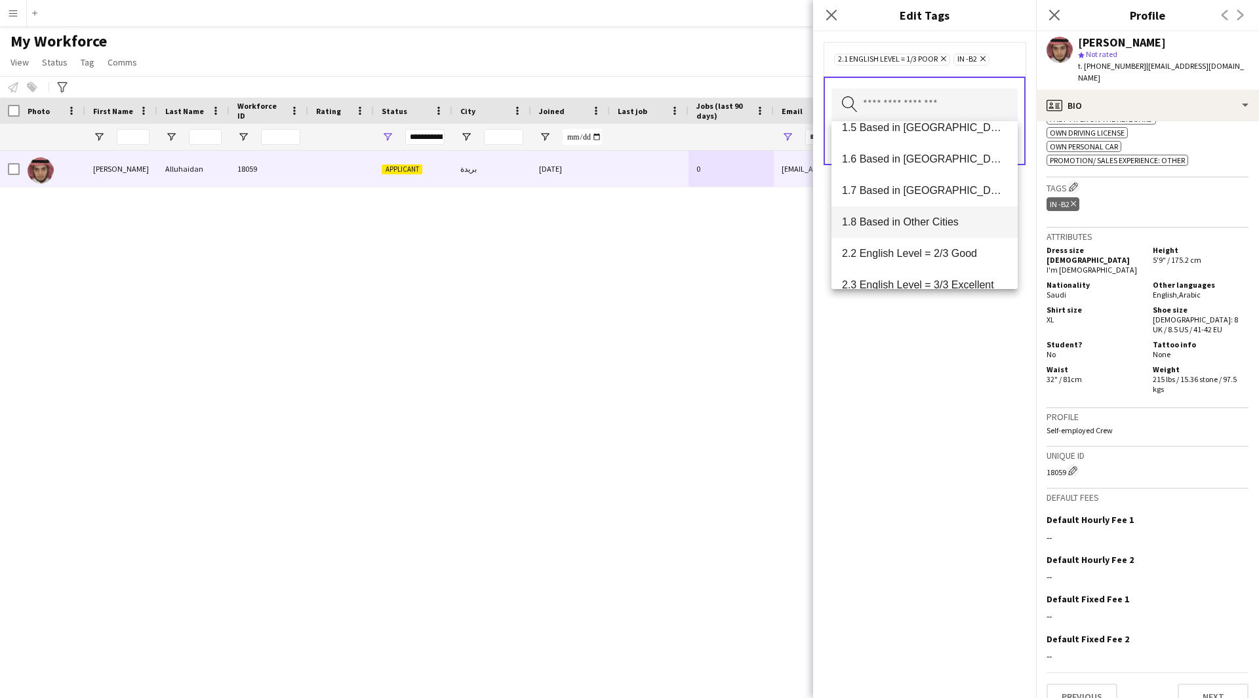
click at [928, 213] on mat-option "1.8 Based in Other Cities" at bounding box center [924, 222] width 186 height 31
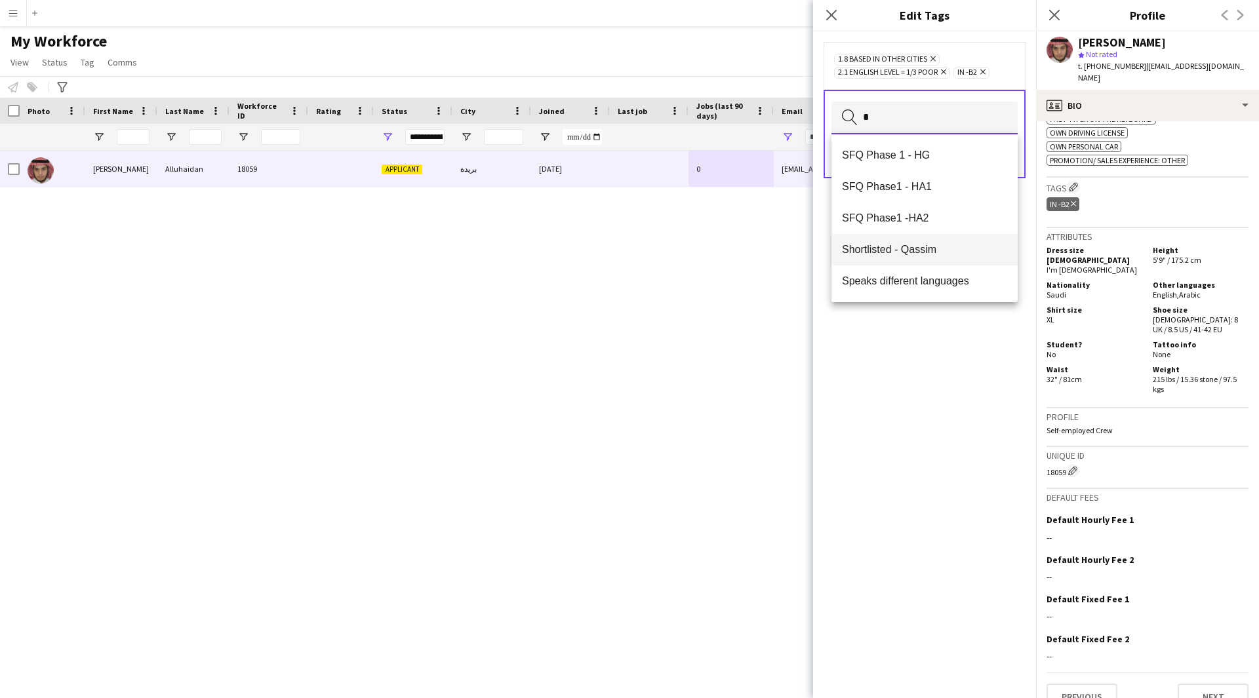
scroll to position [0, 0]
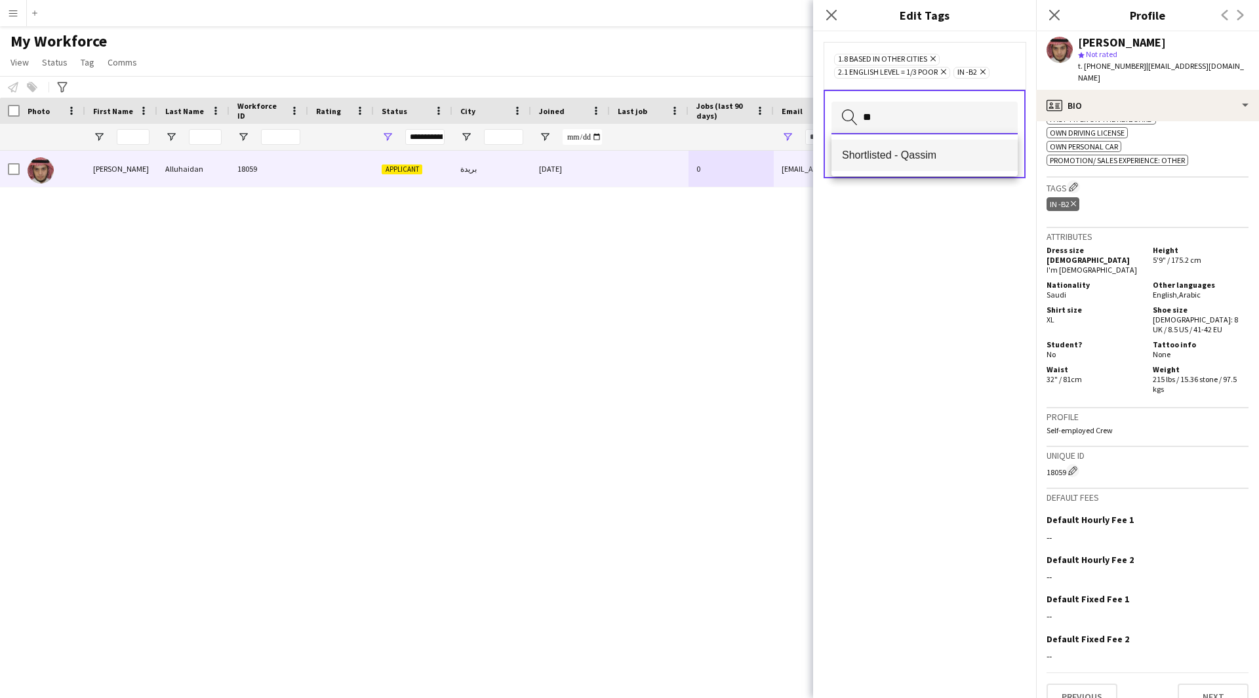
type input "**"
click at [950, 150] on span "Shortlisted - Qassim" at bounding box center [924, 155] width 165 height 12
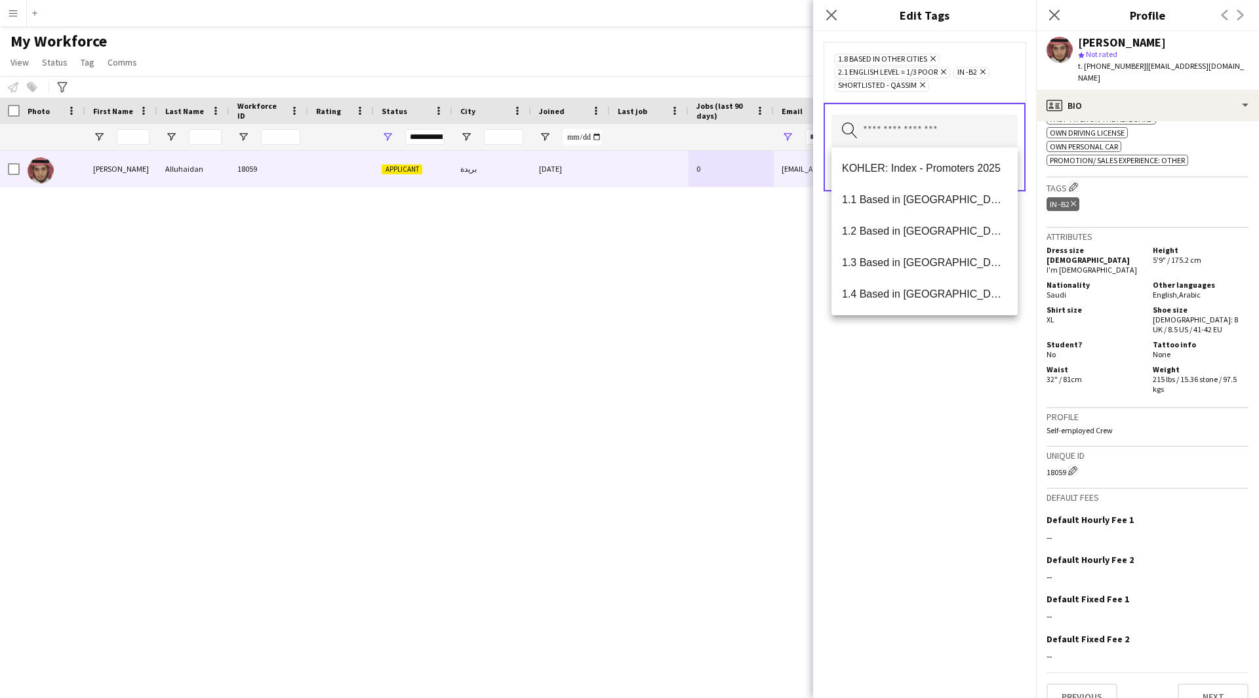
click at [921, 410] on div "1.8 Based in Other Cities Remove 2.1 English Level = 1/3 Poor Remove IN -B2 Rem…" at bounding box center [924, 364] width 223 height 667
click at [933, 127] on input "text" at bounding box center [924, 131] width 186 height 33
type input "**"
click at [921, 228] on span "Presentable C" at bounding box center [924, 231] width 165 height 12
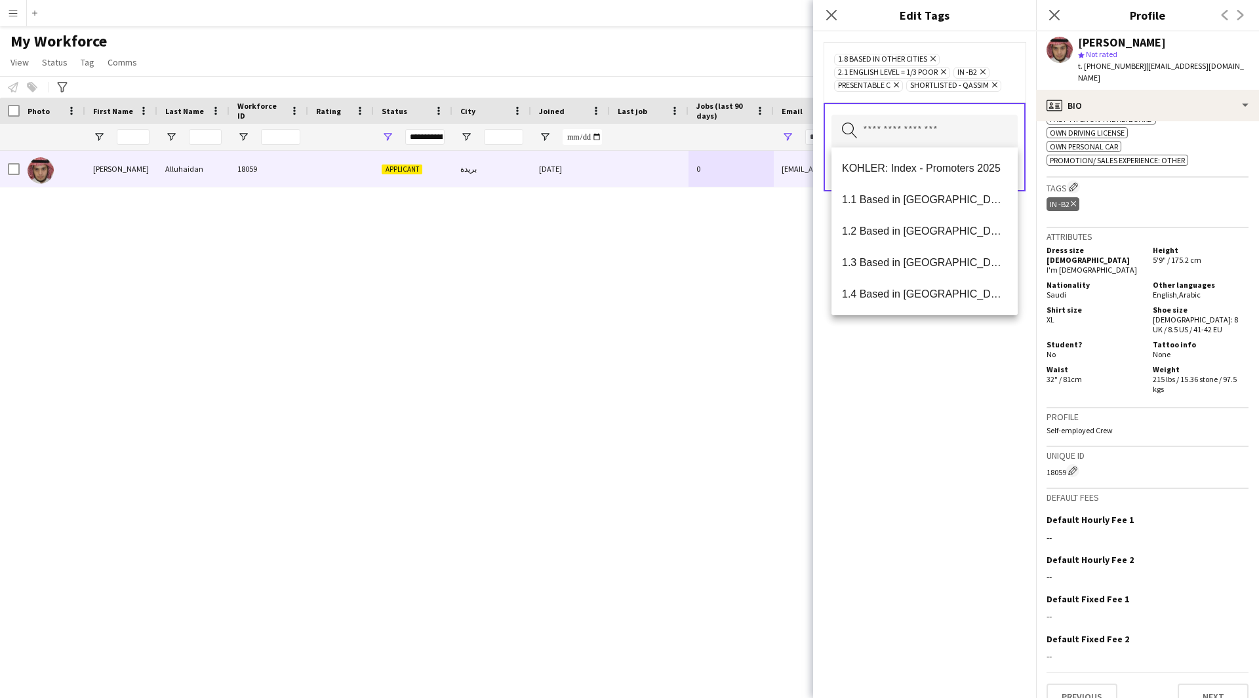
click at [938, 406] on div "1.8 Based in Other Cities Remove 2.1 English Level = 1/3 Poor Remove IN -B2 Rem…" at bounding box center [924, 364] width 223 height 667
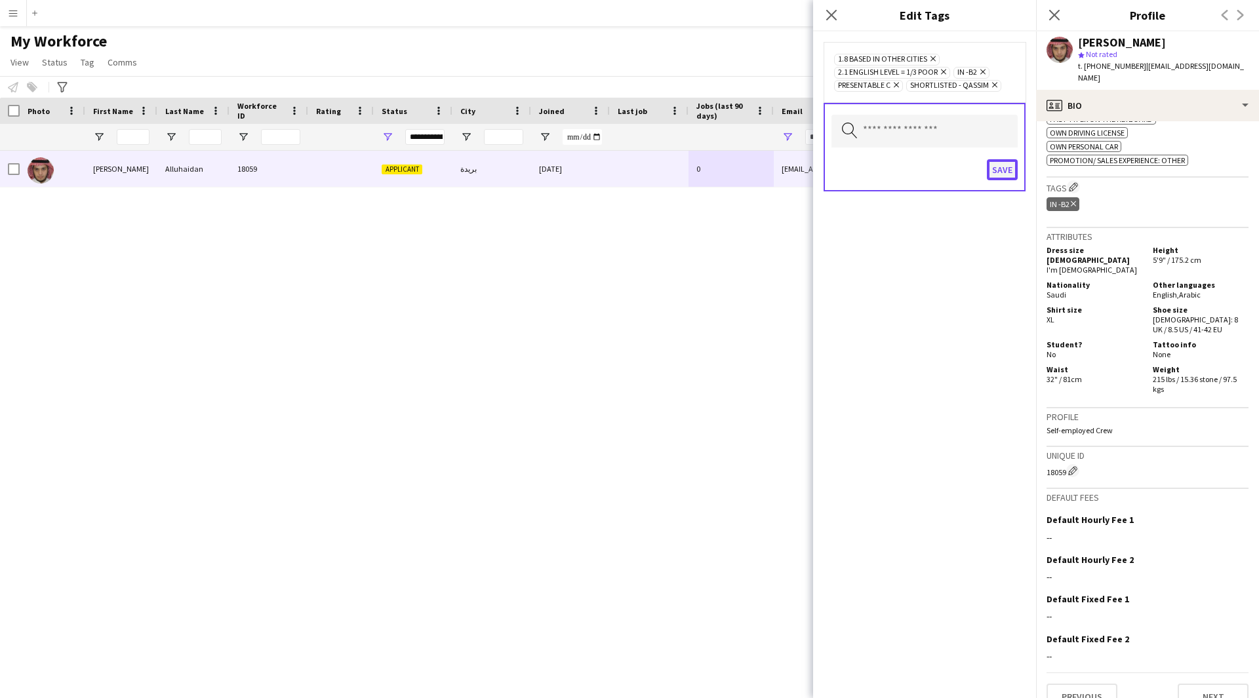
click at [1007, 169] on button "Save" at bounding box center [1002, 169] width 31 height 21
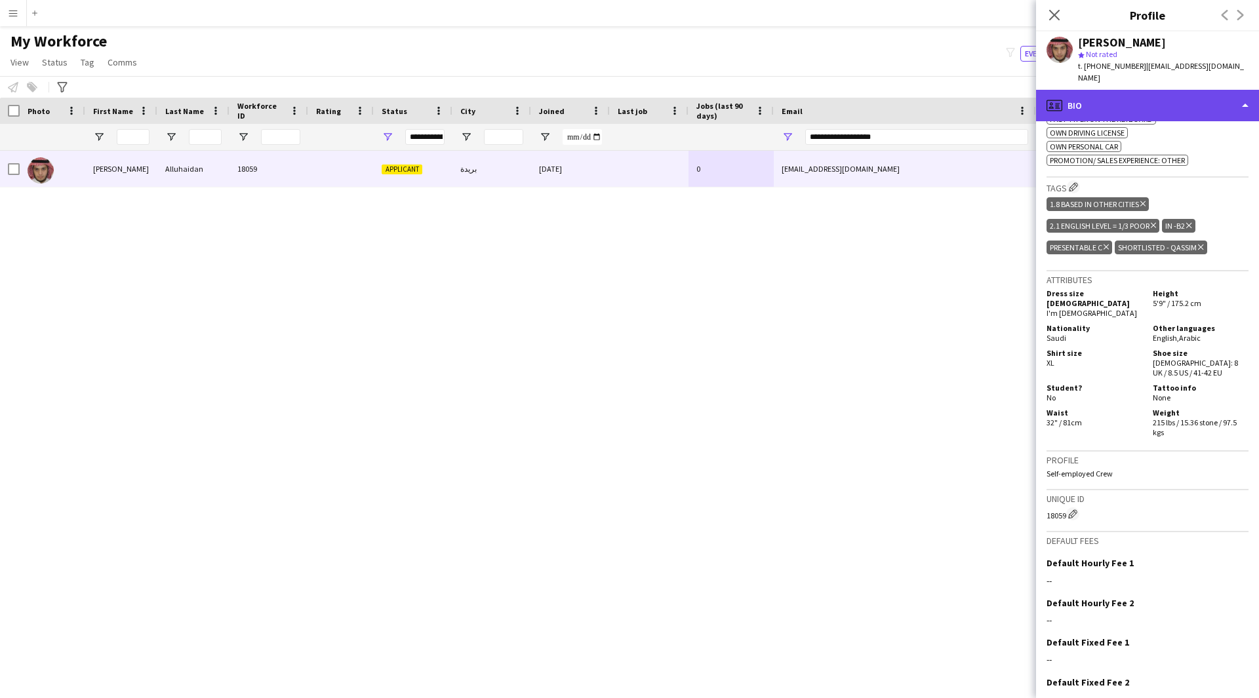
click at [1175, 92] on div "profile Bio" at bounding box center [1147, 105] width 223 height 31
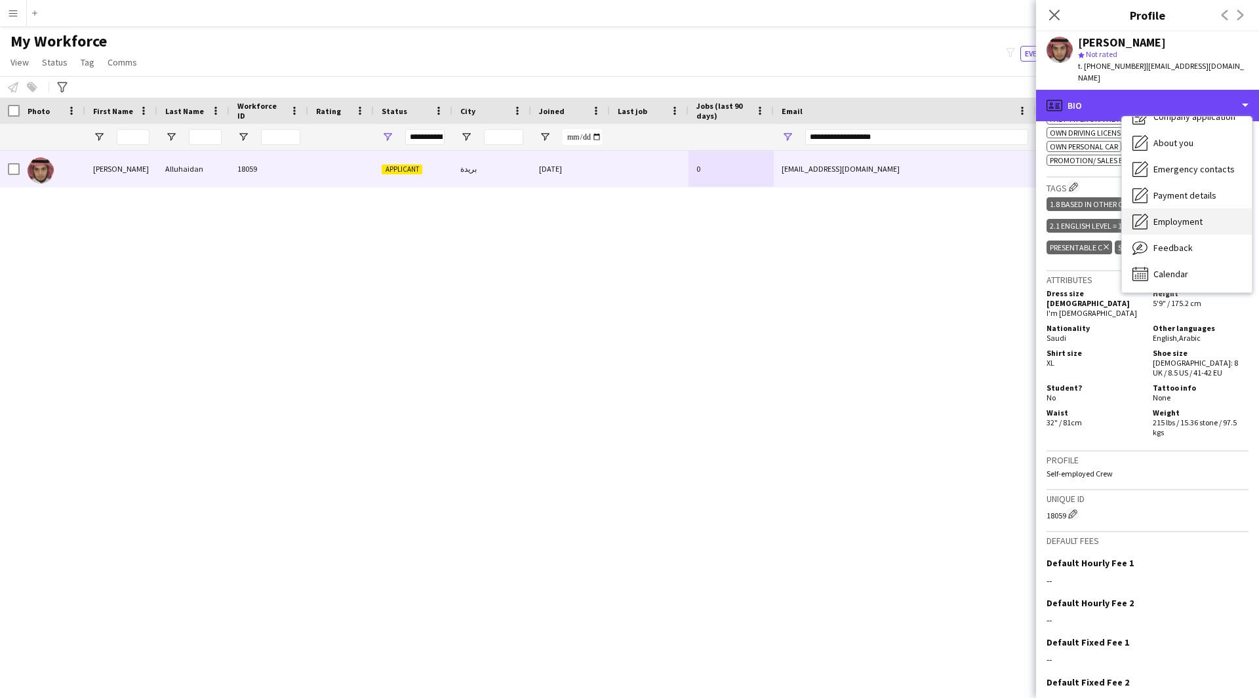
scroll to position [44, 0]
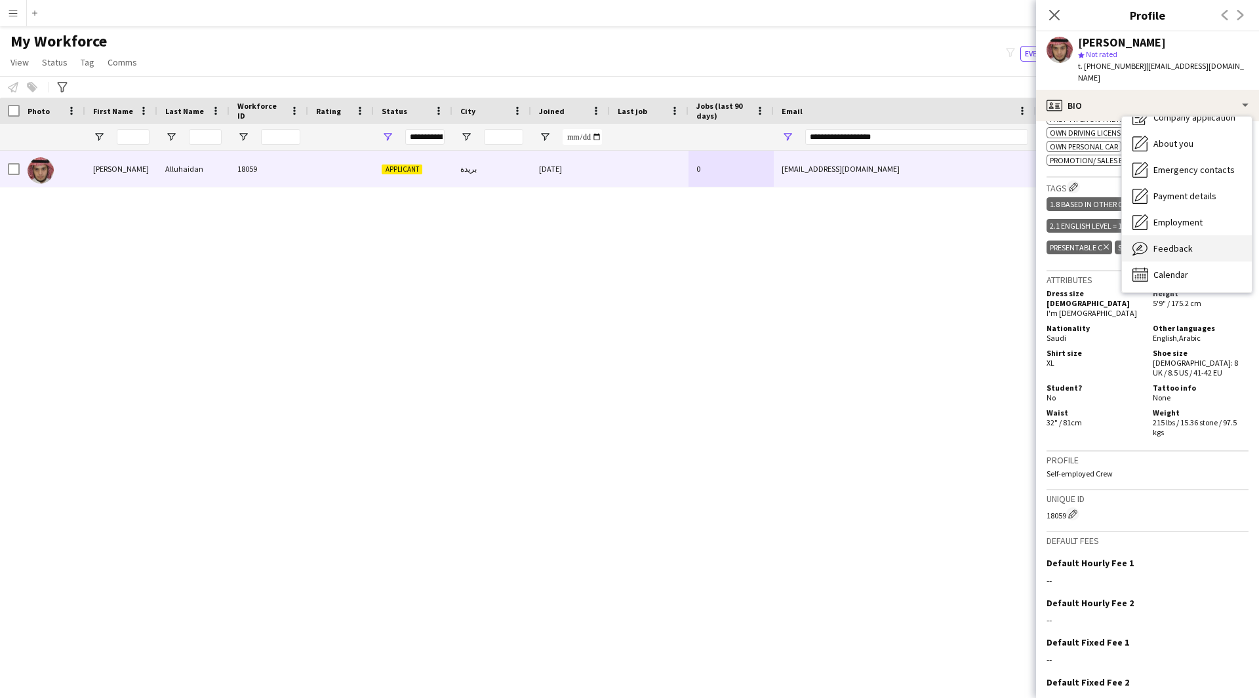
click at [1195, 235] on div "Feedback Feedback" at bounding box center [1187, 248] width 130 height 26
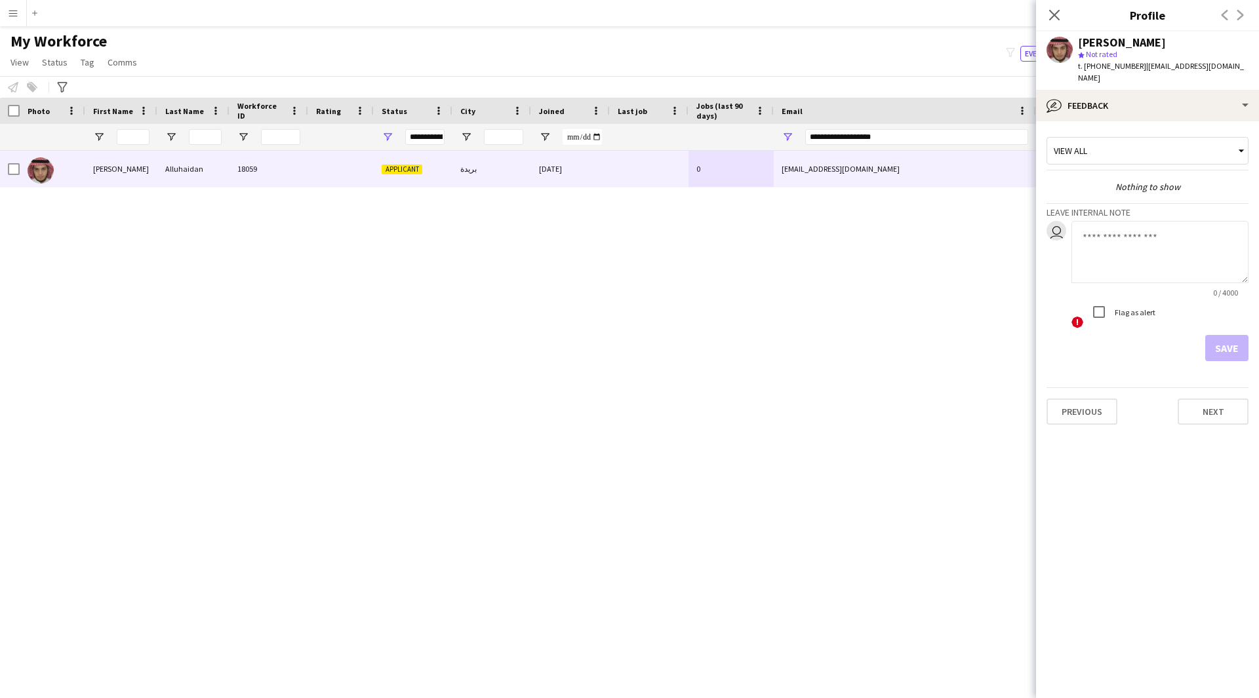
click at [1149, 236] on textarea at bounding box center [1159, 252] width 177 height 62
paste textarea "**********"
type textarea "**********"
click at [1227, 336] on button "Save" at bounding box center [1226, 348] width 43 height 26
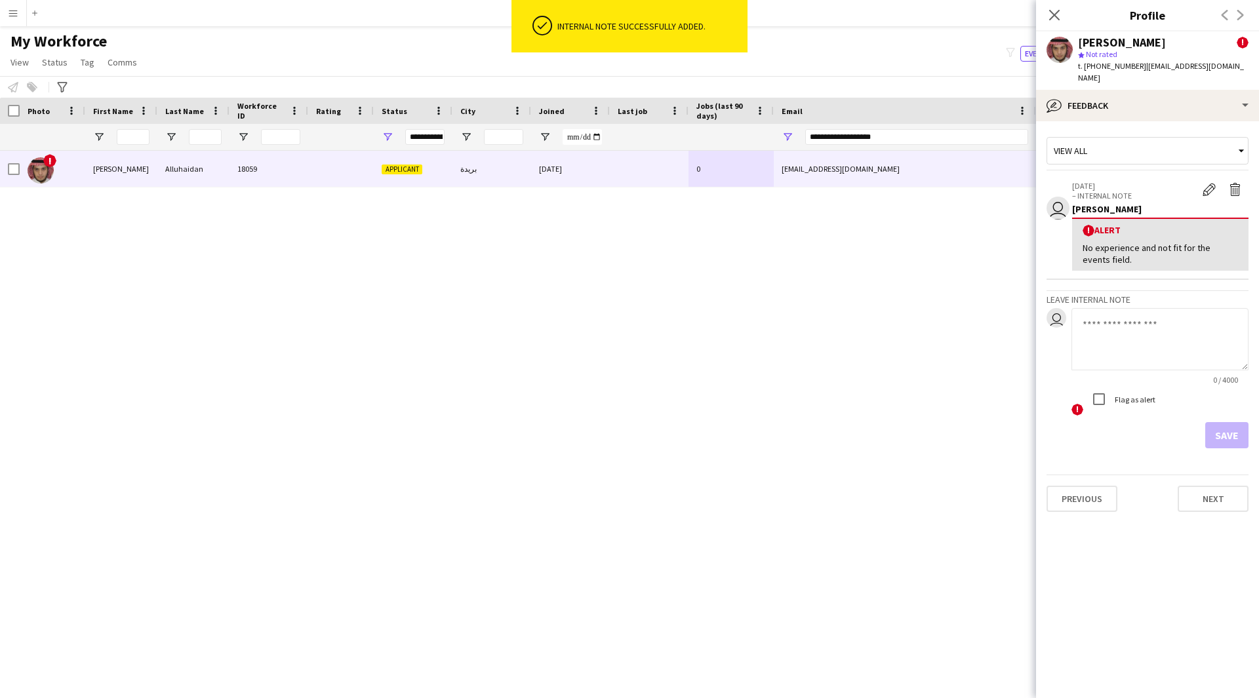
click at [738, 257] on div "! [PERSON_NAME] 18059 Applicant بريدة [DATE] 0 [EMAIL_ADDRESS][DOMAIN_NAME] [PH…" at bounding box center [610, 408] width 1220 height 515
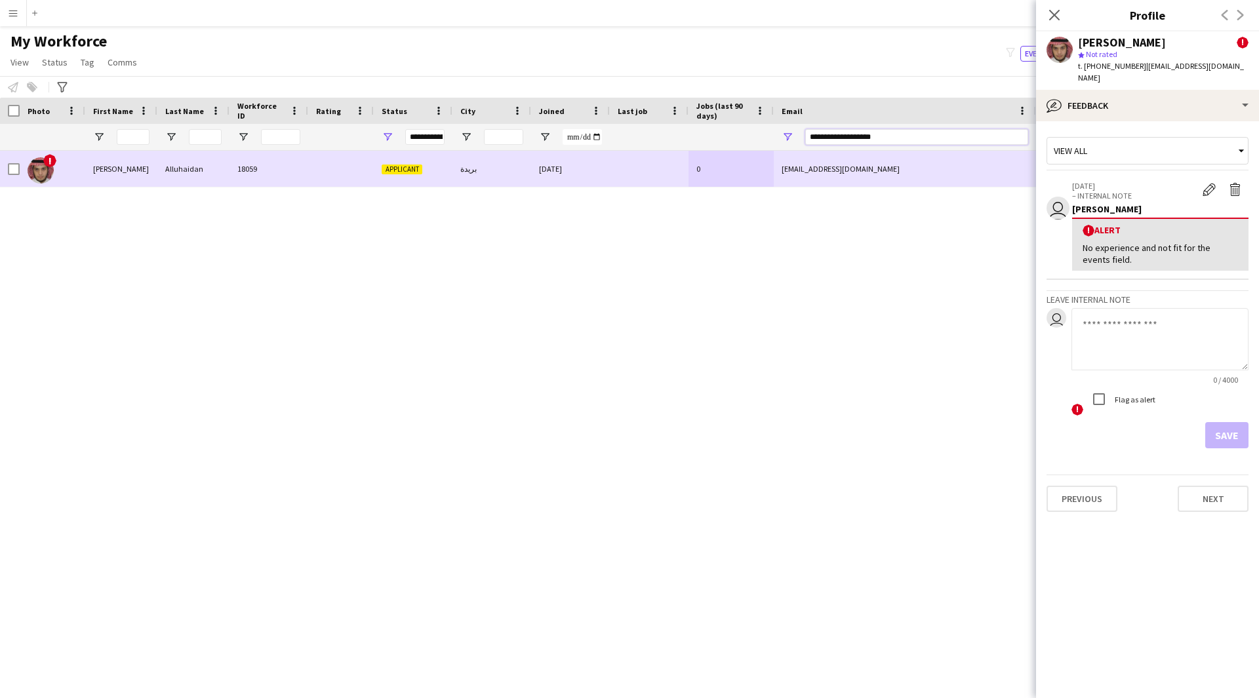
drag, startPoint x: 917, startPoint y: 144, endPoint x: 787, endPoint y: 157, distance: 131.1
click at [787, 157] on div "Workforce Details Photo First Name" at bounding box center [629, 387] width 1259 height 578
paste input "****"
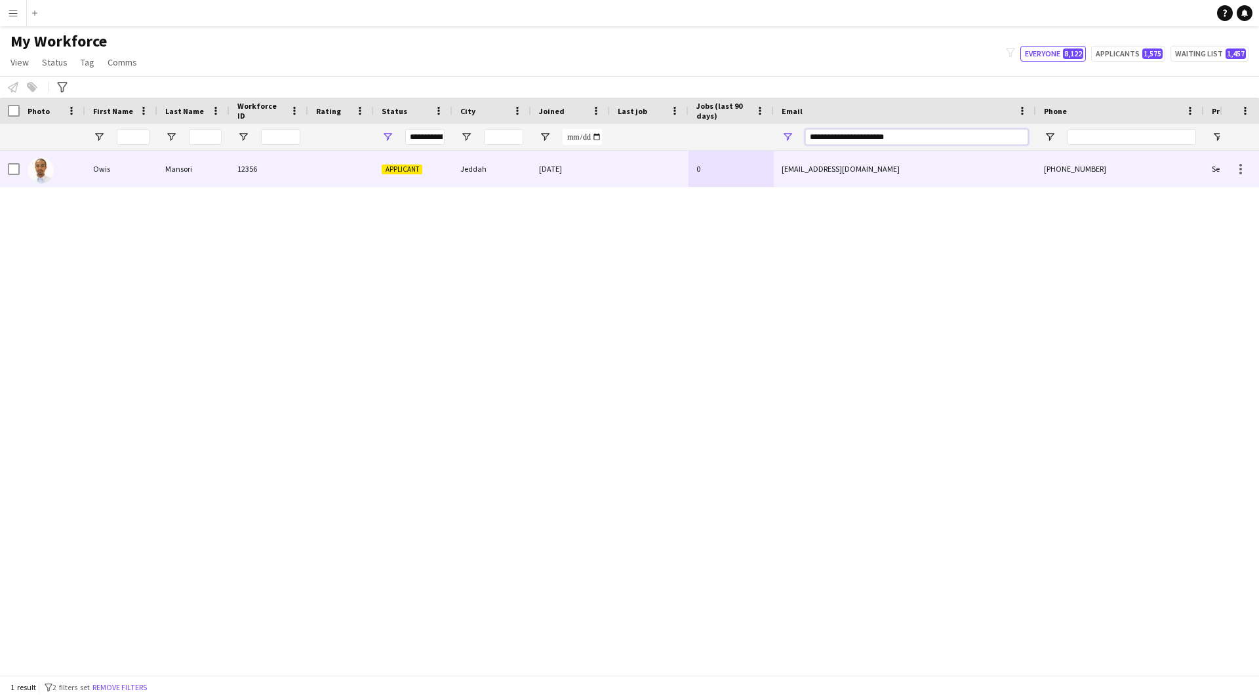
type input "**********"
click at [787, 157] on div "[EMAIL_ADDRESS][DOMAIN_NAME]" at bounding box center [905, 169] width 262 height 36
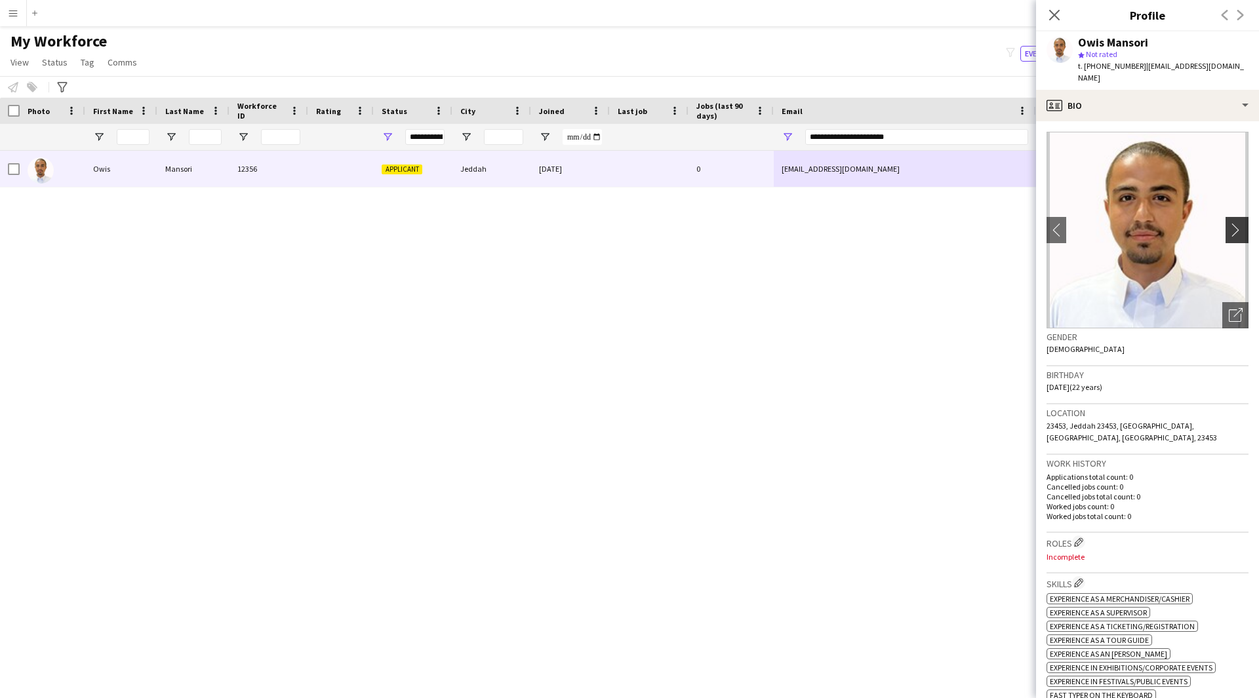
click at [1229, 223] on app-icon "chevron-right" at bounding box center [1239, 230] width 20 height 14
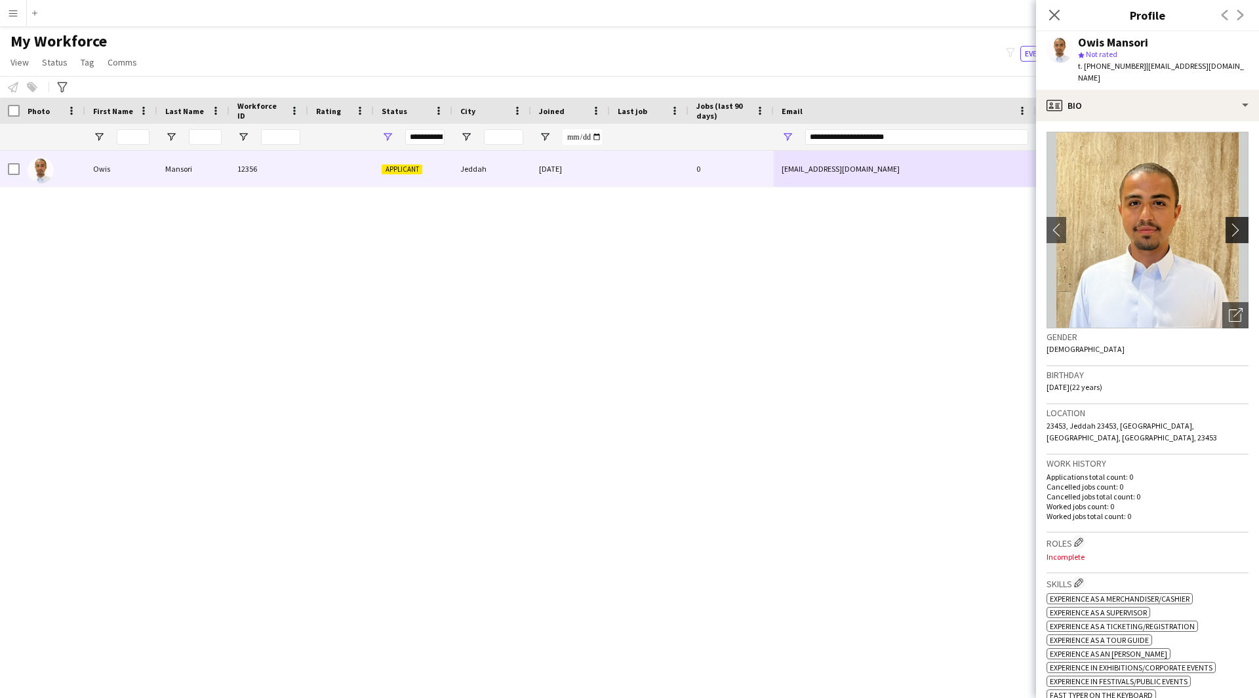
click at [1229, 223] on app-icon "chevron-right" at bounding box center [1239, 230] width 20 height 14
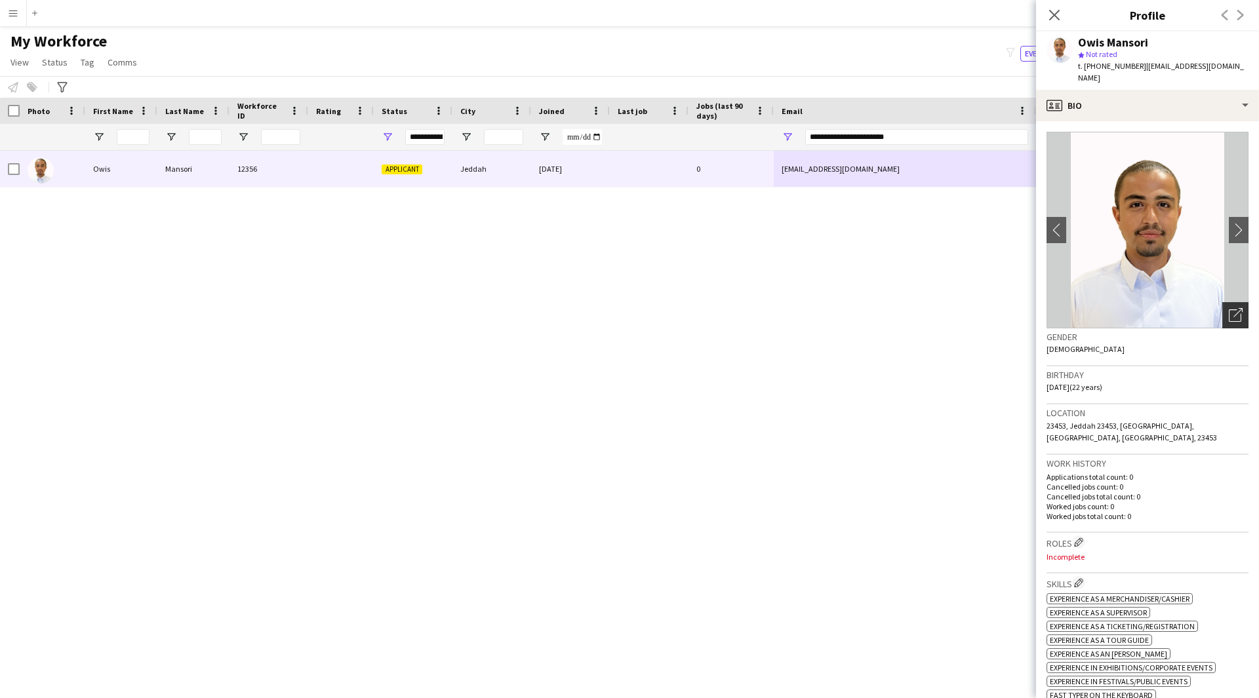
click at [1233, 302] on div "Open photos pop-in" at bounding box center [1235, 315] width 26 height 26
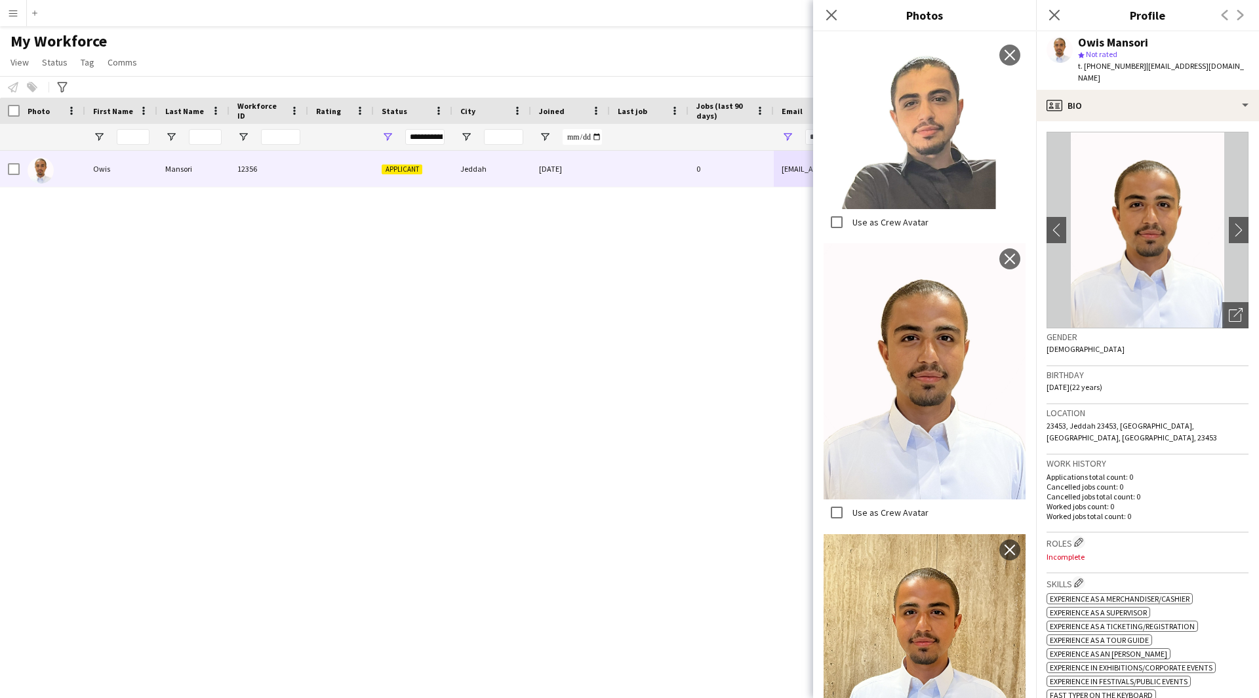
scroll to position [1222, 0]
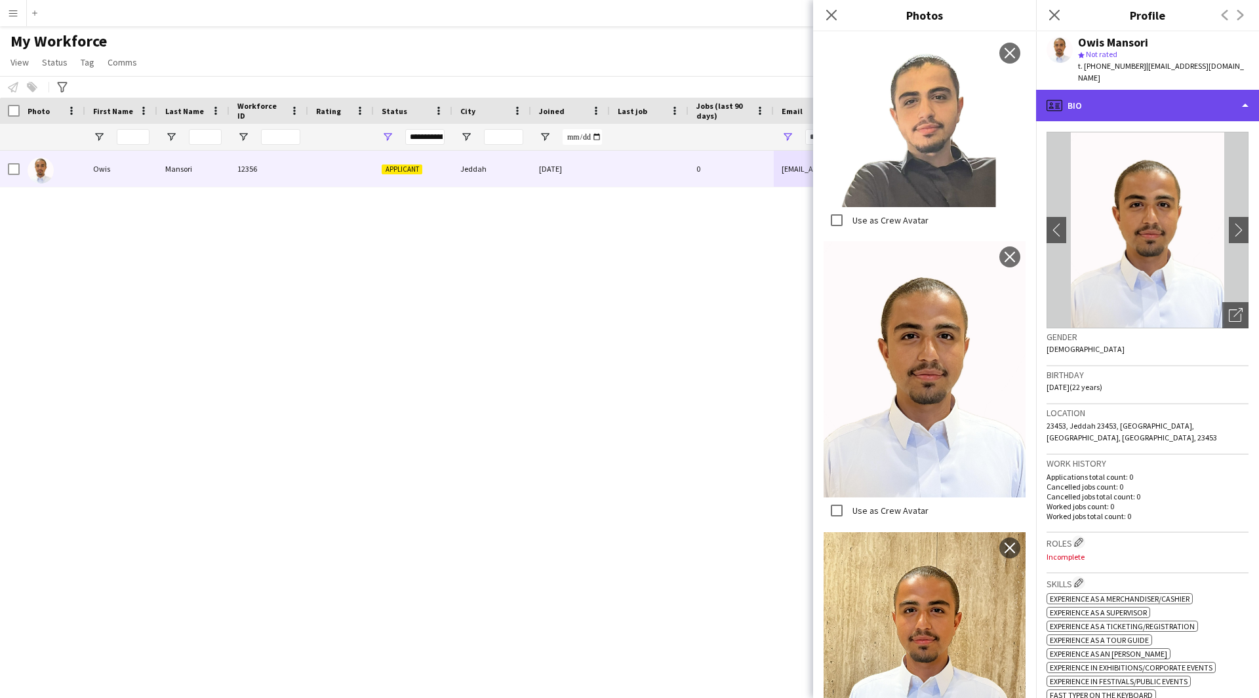
click at [1124, 96] on div "profile Bio" at bounding box center [1147, 105] width 223 height 31
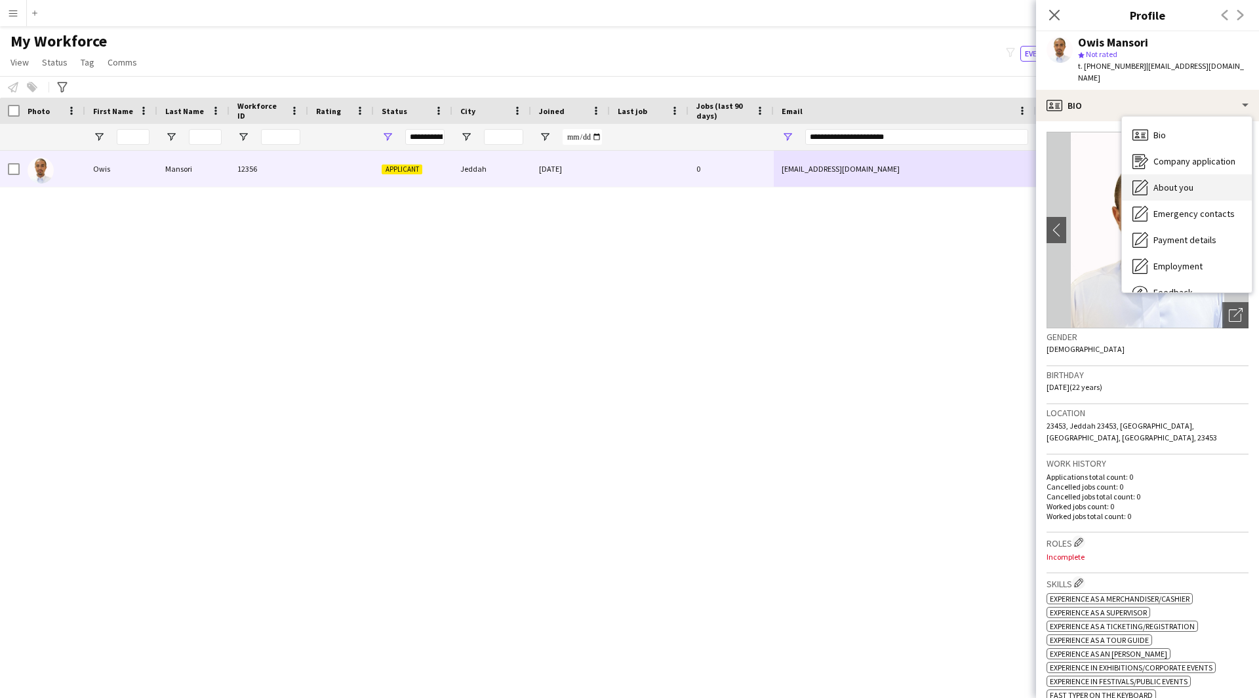
click at [1167, 182] on span "About you" at bounding box center [1173, 188] width 40 height 12
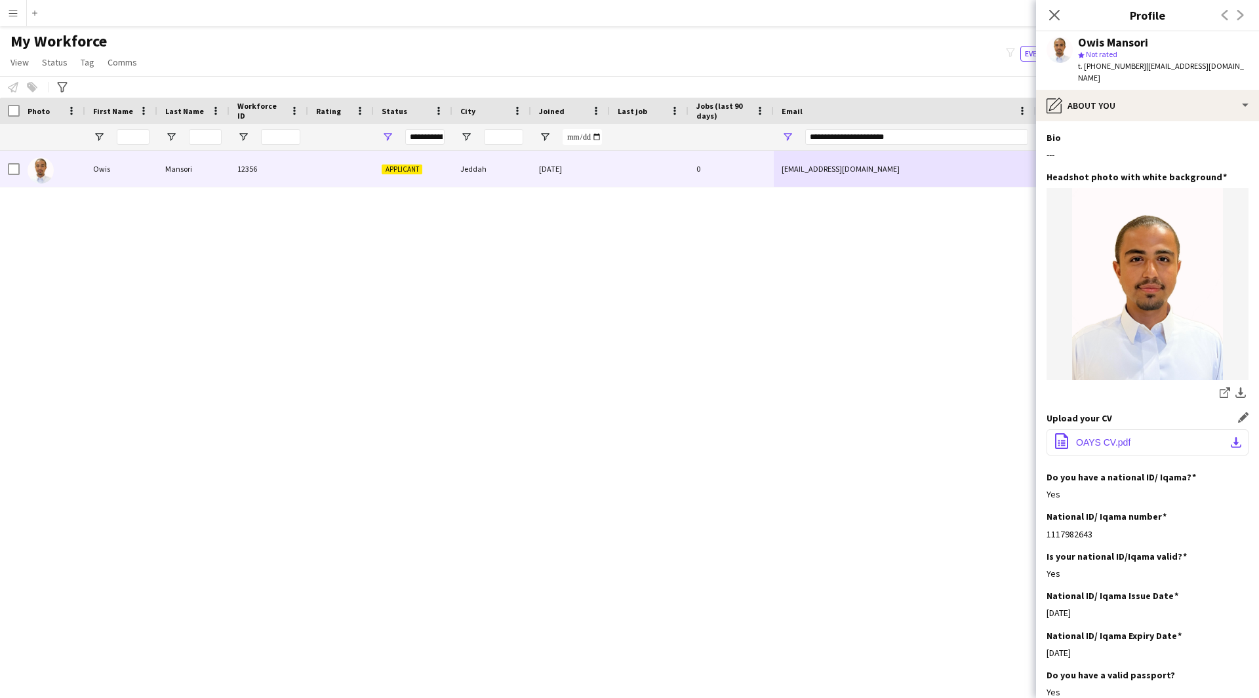
click at [1123, 439] on button "office-file-sheet OAYS CV.pdf download-bottom" at bounding box center [1147, 442] width 202 height 26
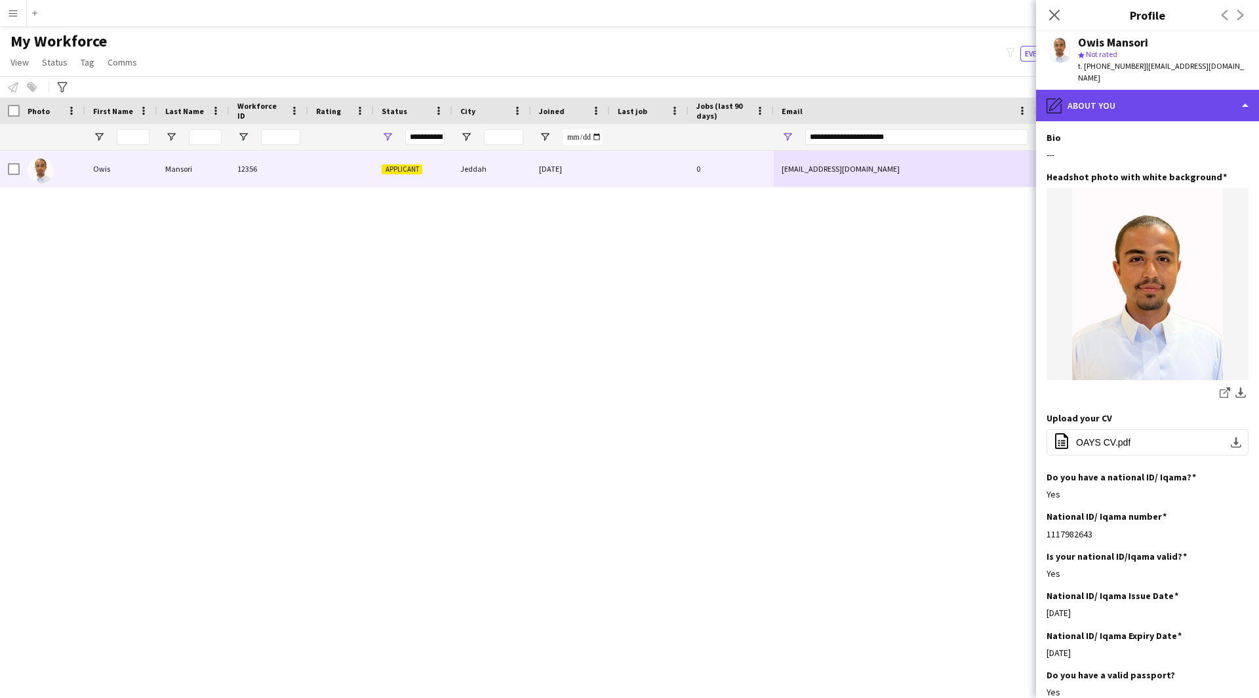
click at [1191, 102] on div "pencil4 About you" at bounding box center [1147, 105] width 223 height 31
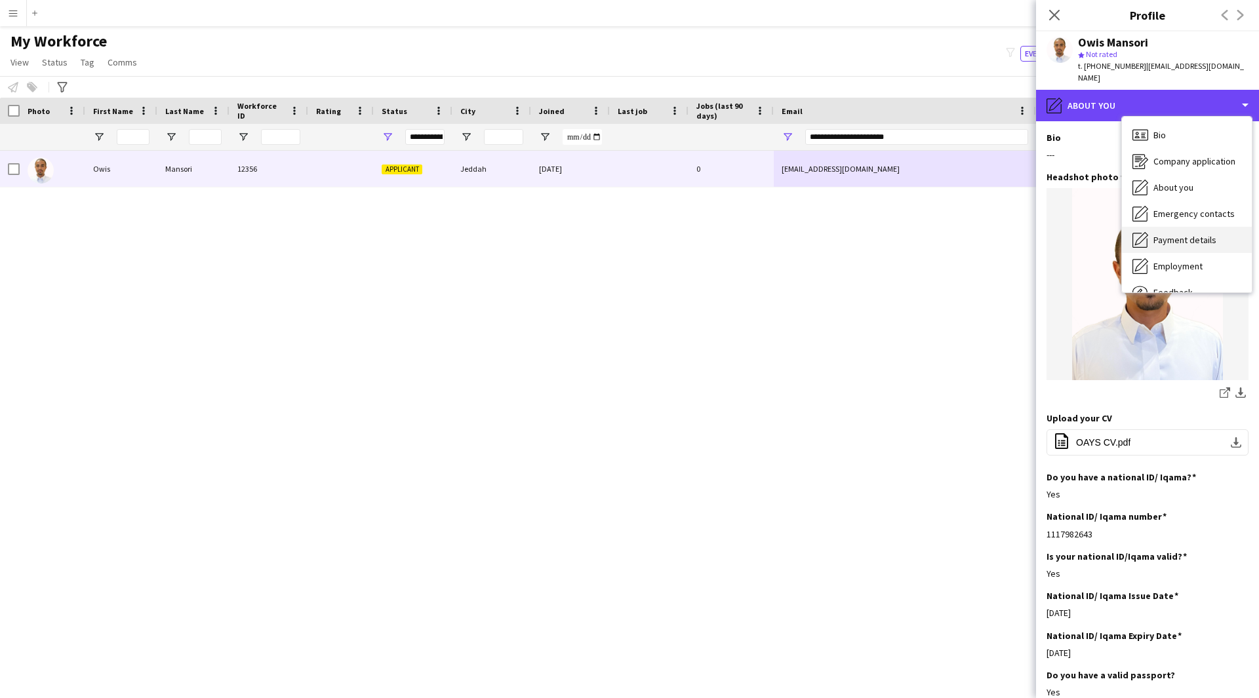
scroll to position [45, 0]
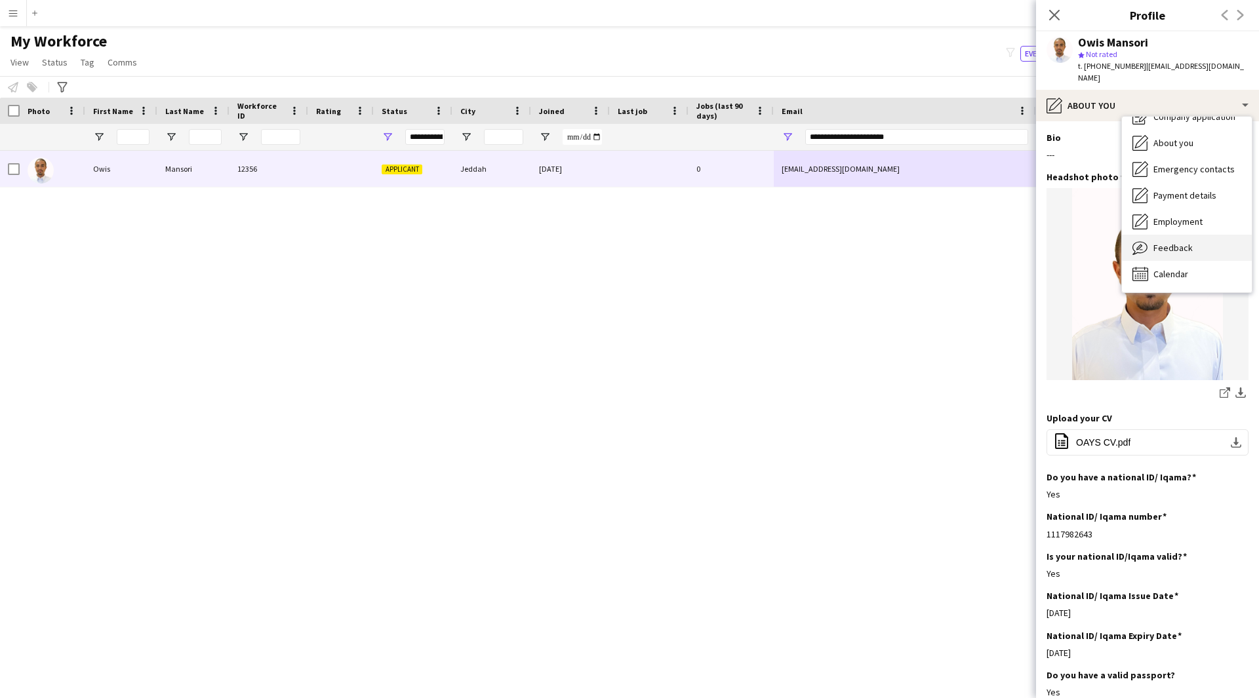
click at [1178, 242] on span "Feedback" at bounding box center [1172, 248] width 39 height 12
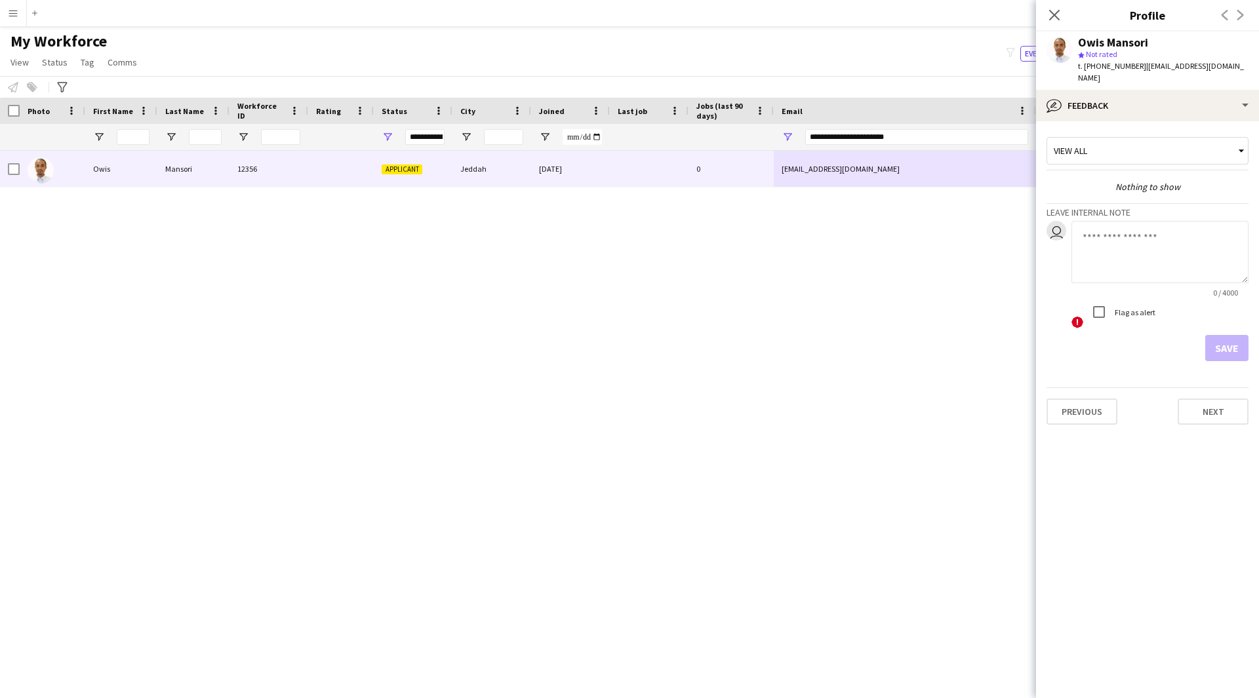
click at [1146, 299] on div "Flag as alert" at bounding box center [1121, 312] width 70 height 26
click at [1130, 232] on textarea at bounding box center [1159, 252] width 177 height 62
type textarea "*******"
click at [1225, 335] on button "Save" at bounding box center [1226, 348] width 43 height 26
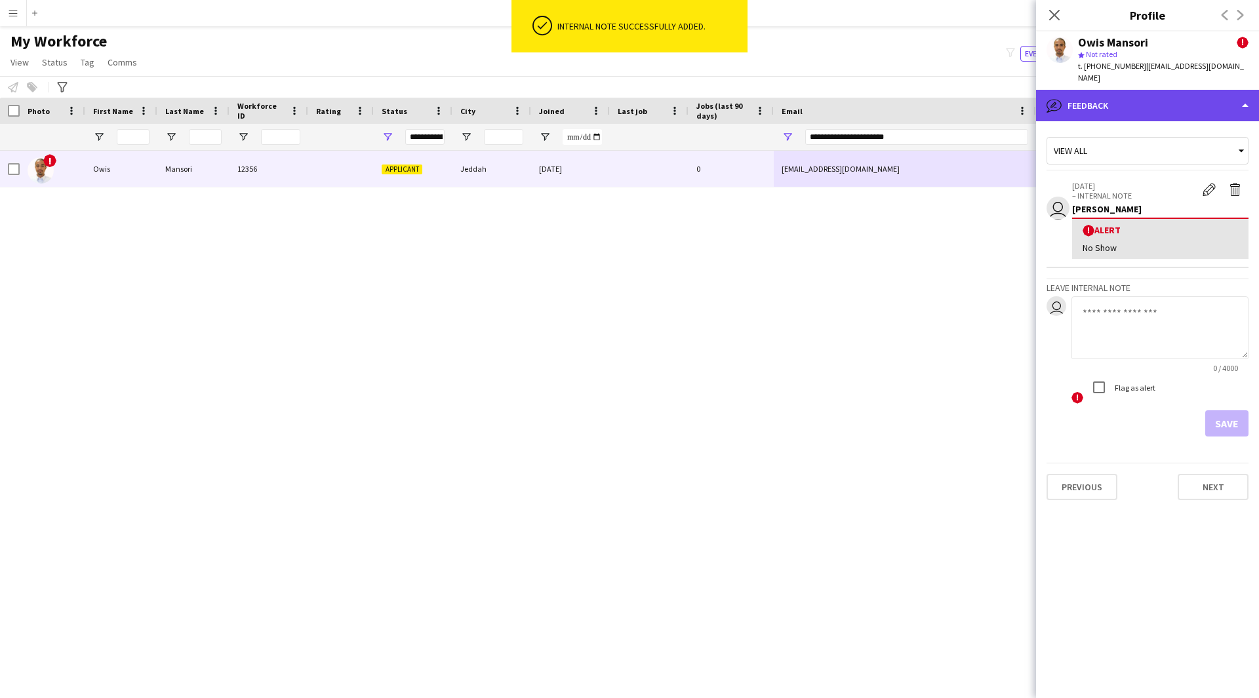
click at [1146, 90] on div "bubble-pencil Feedback" at bounding box center [1147, 105] width 223 height 31
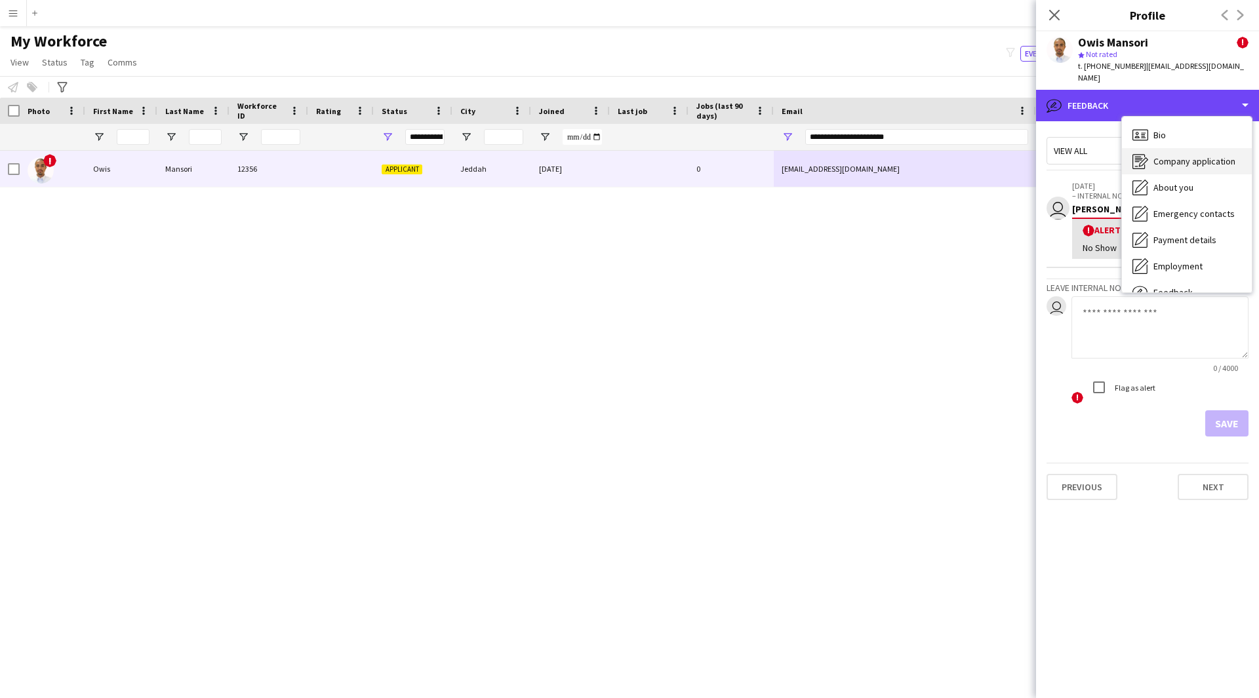
scroll to position [1, 0]
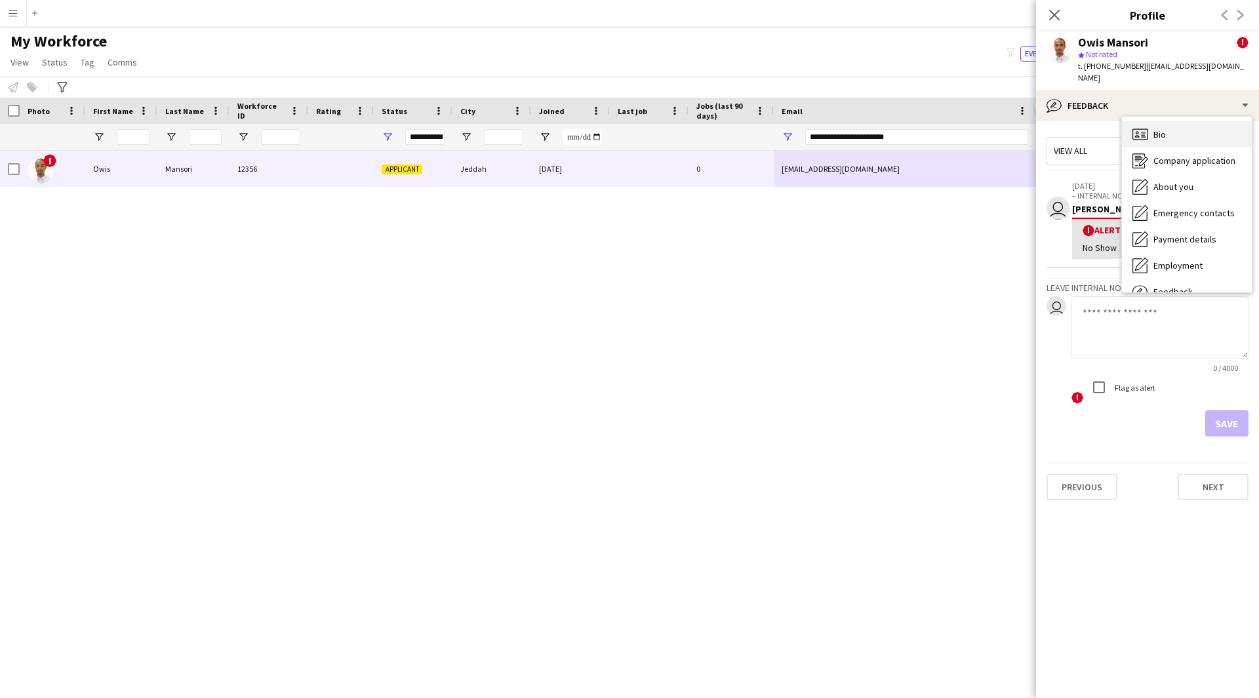
click at [1154, 133] on div "Bio Bio" at bounding box center [1187, 134] width 130 height 26
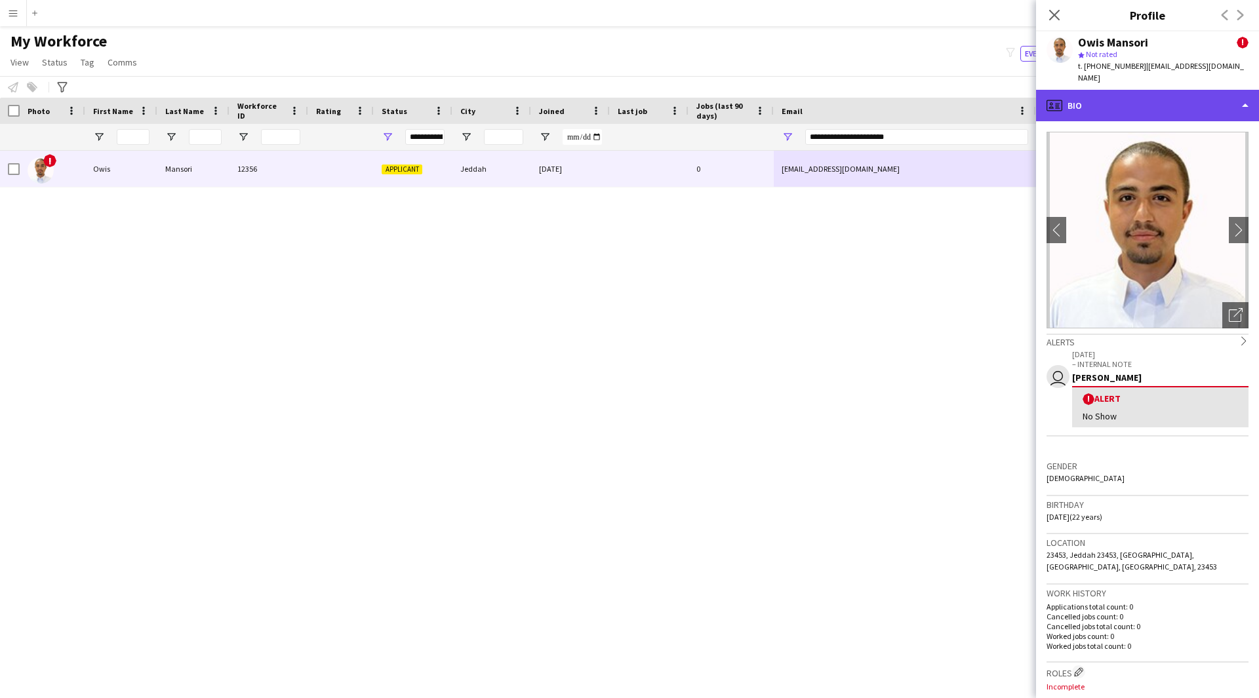
click at [1166, 107] on div "profile Bio" at bounding box center [1147, 105] width 223 height 31
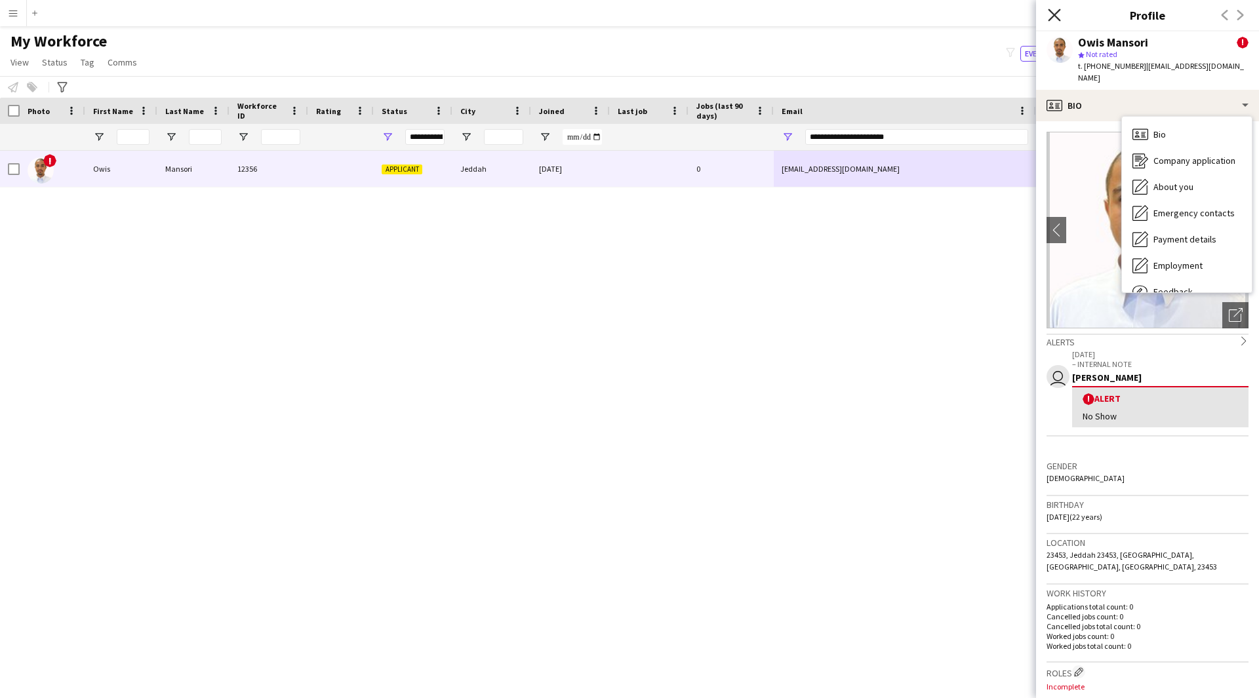
click at [1050, 10] on icon at bounding box center [1054, 15] width 12 height 12
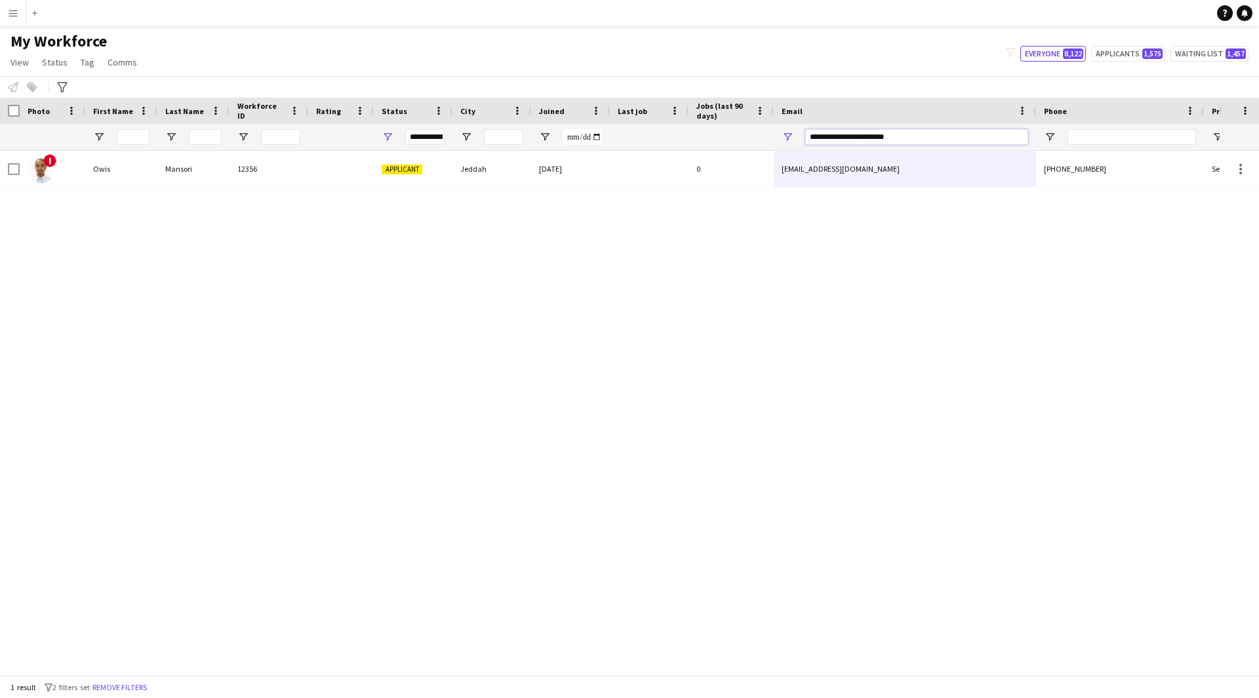
drag, startPoint x: 917, startPoint y: 136, endPoint x: 744, endPoint y: 136, distance: 173.1
click at [744, 136] on div at bounding box center [711, 137] width 1422 height 26
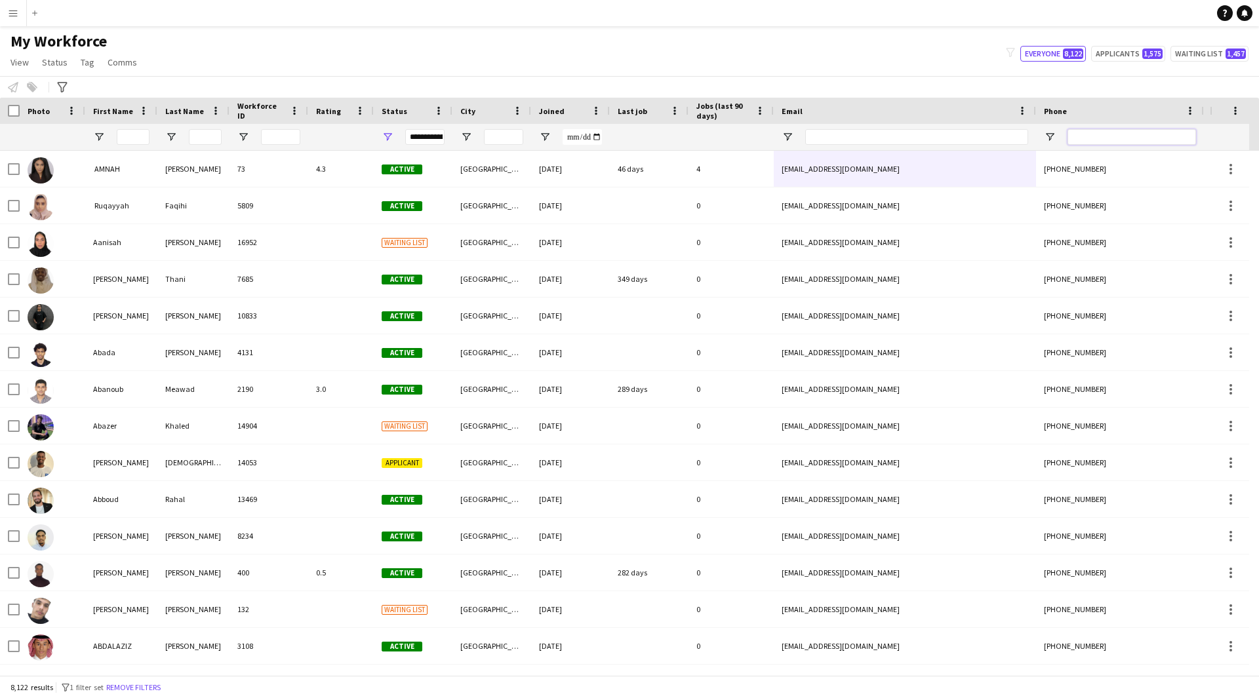
click at [1105, 131] on input "Phone Filter Input" at bounding box center [1131, 137] width 129 height 16
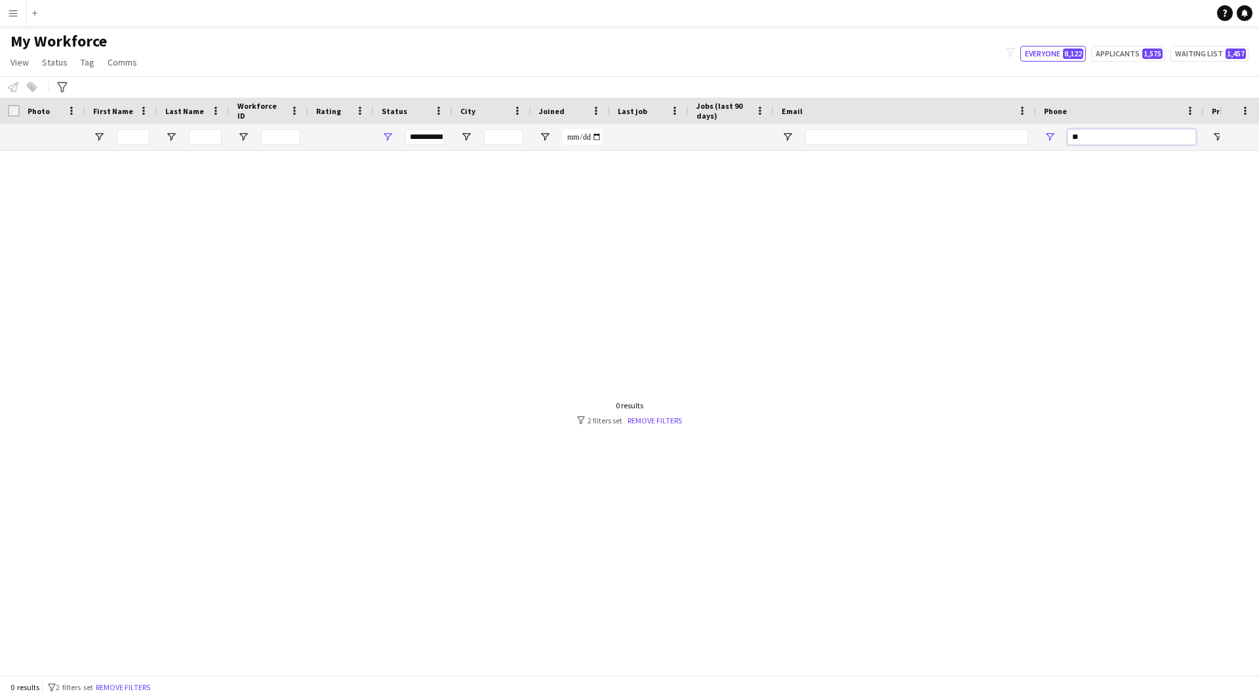
type input "*"
